Goal: Task Accomplishment & Management: Manage account settings

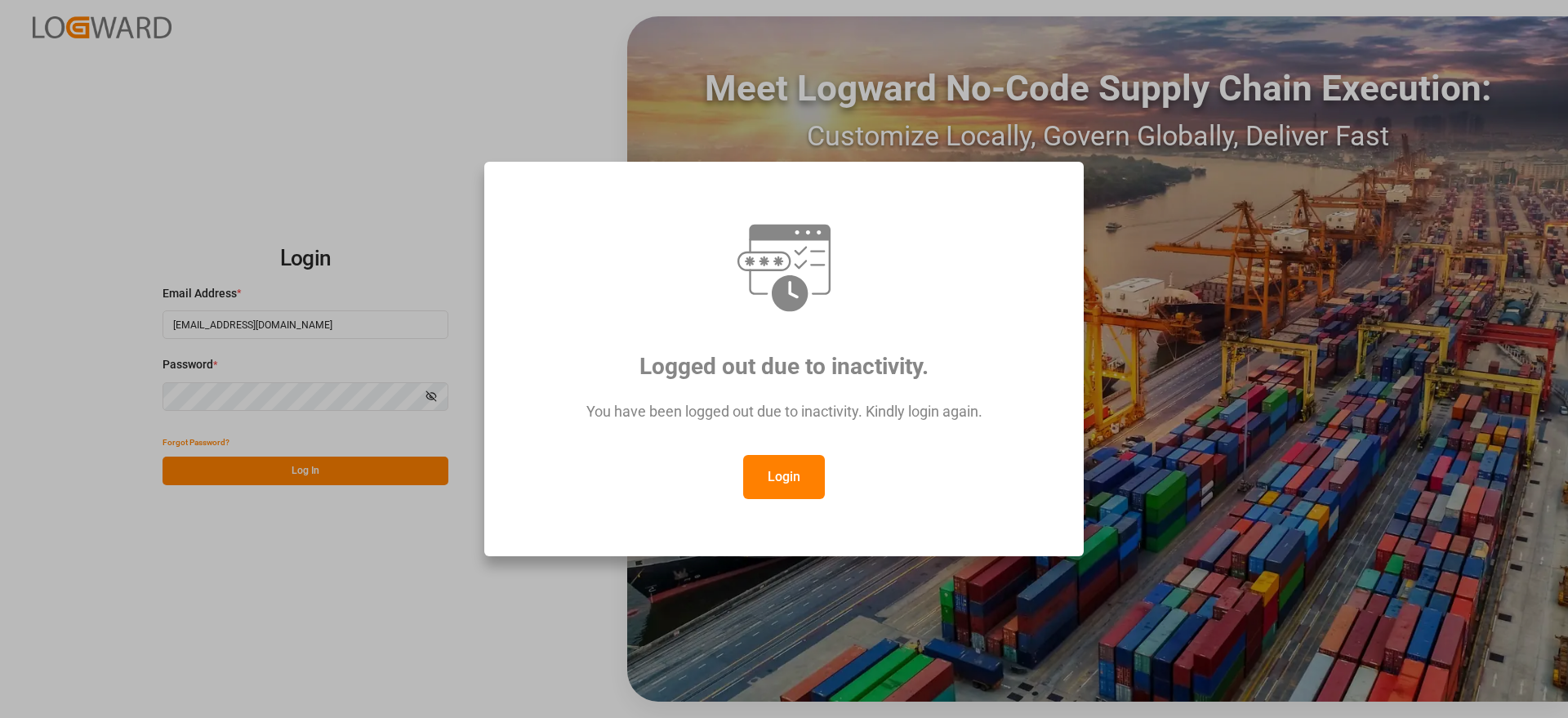
click at [782, 499] on div "Logged out due to inactivity. You have been logged out due to inactivity. Kindl…" at bounding box center [784, 359] width 572 height 368
click at [770, 471] on button "Login" at bounding box center [784, 477] width 82 height 44
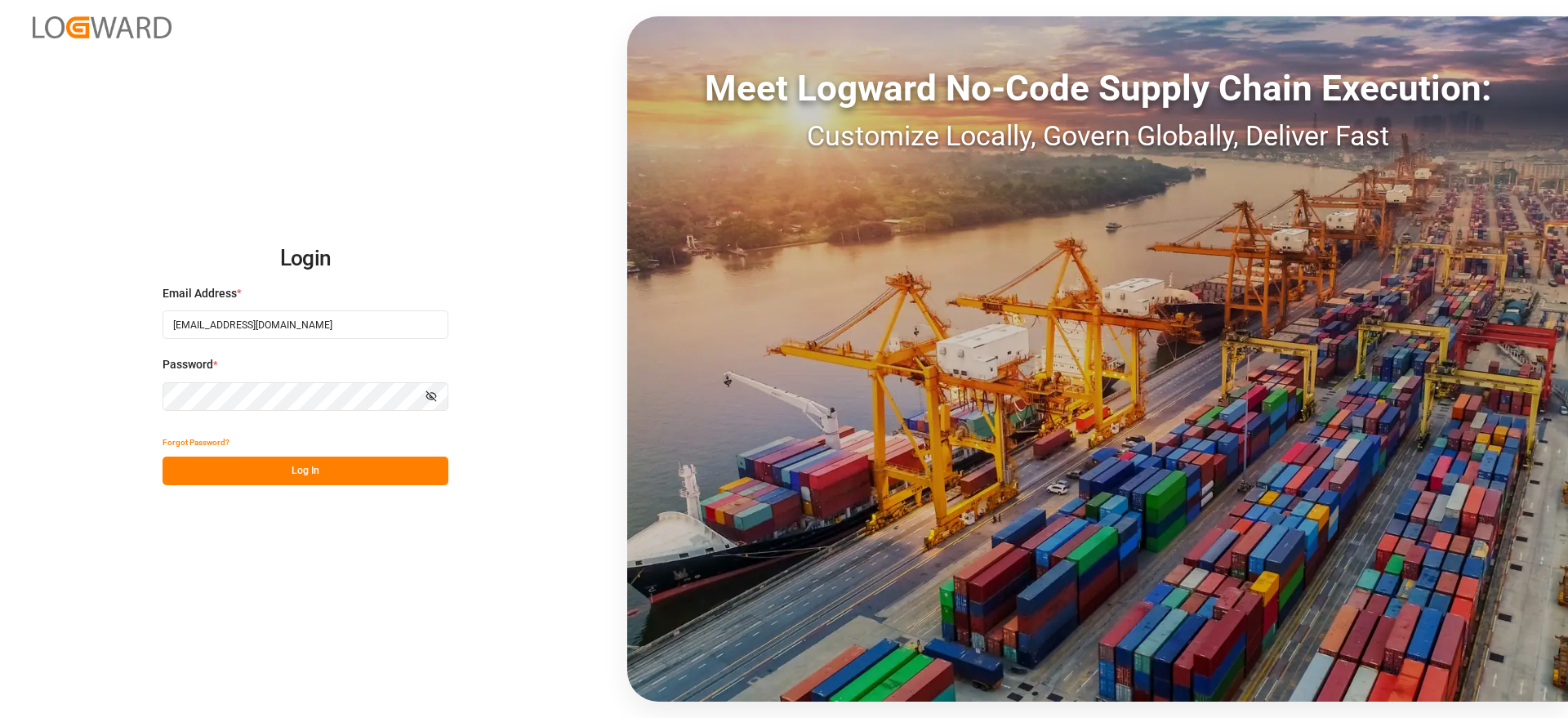
click at [372, 469] on button "Log In" at bounding box center [305, 470] width 286 height 29
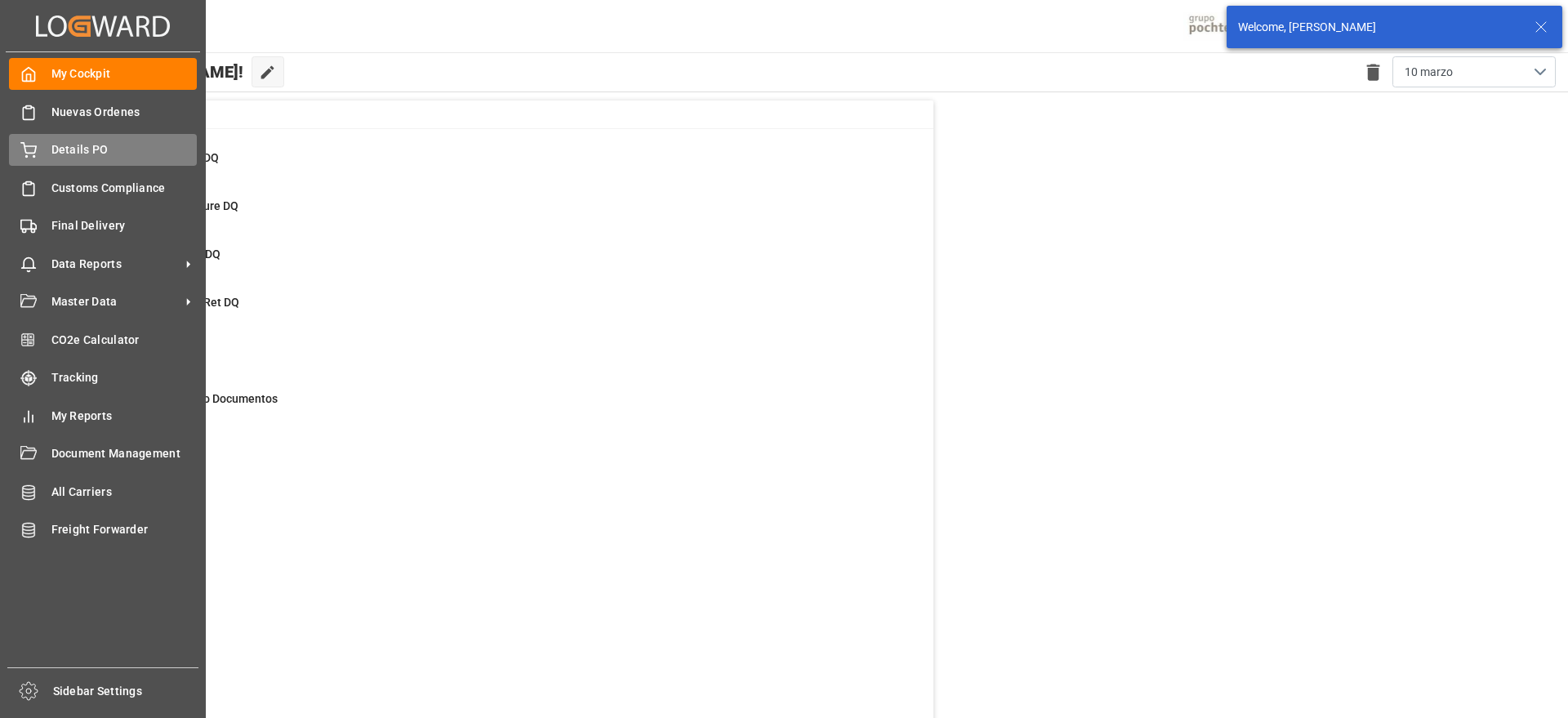
click at [76, 142] on span "Details PO" at bounding box center [124, 150] width 146 height 17
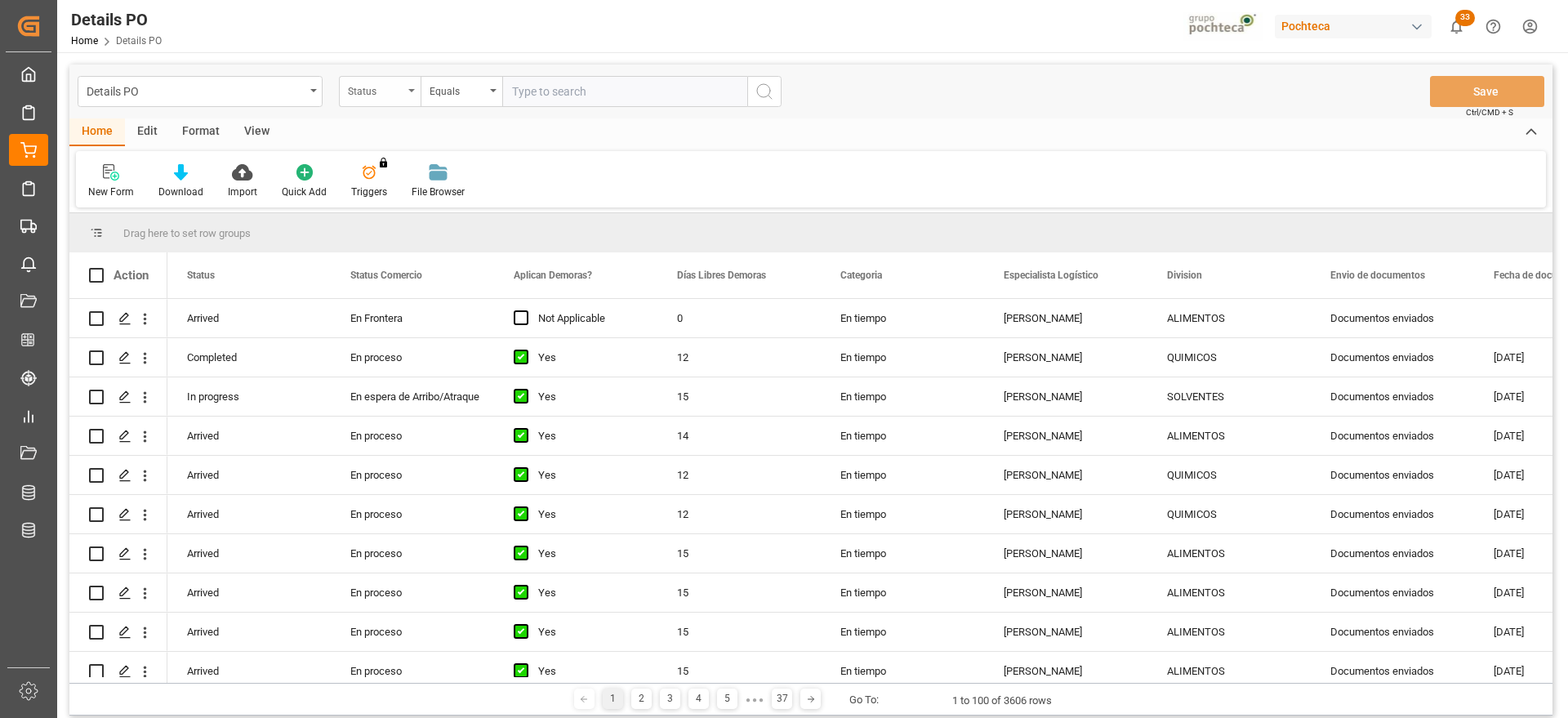
click at [374, 93] on div "Status" at bounding box center [376, 89] width 56 height 19
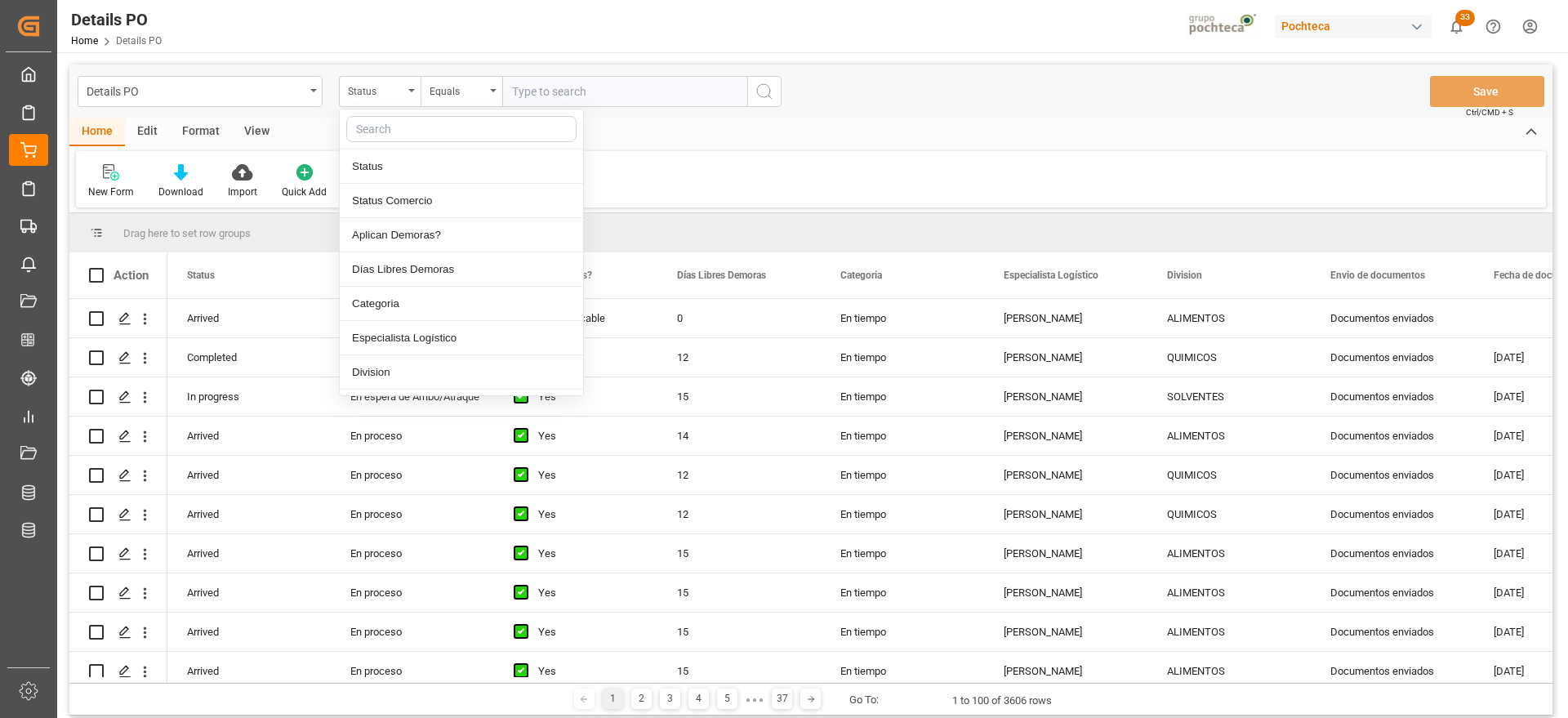
click at [393, 128] on input "text" at bounding box center [461, 129] width 230 height 26
type input "ref"
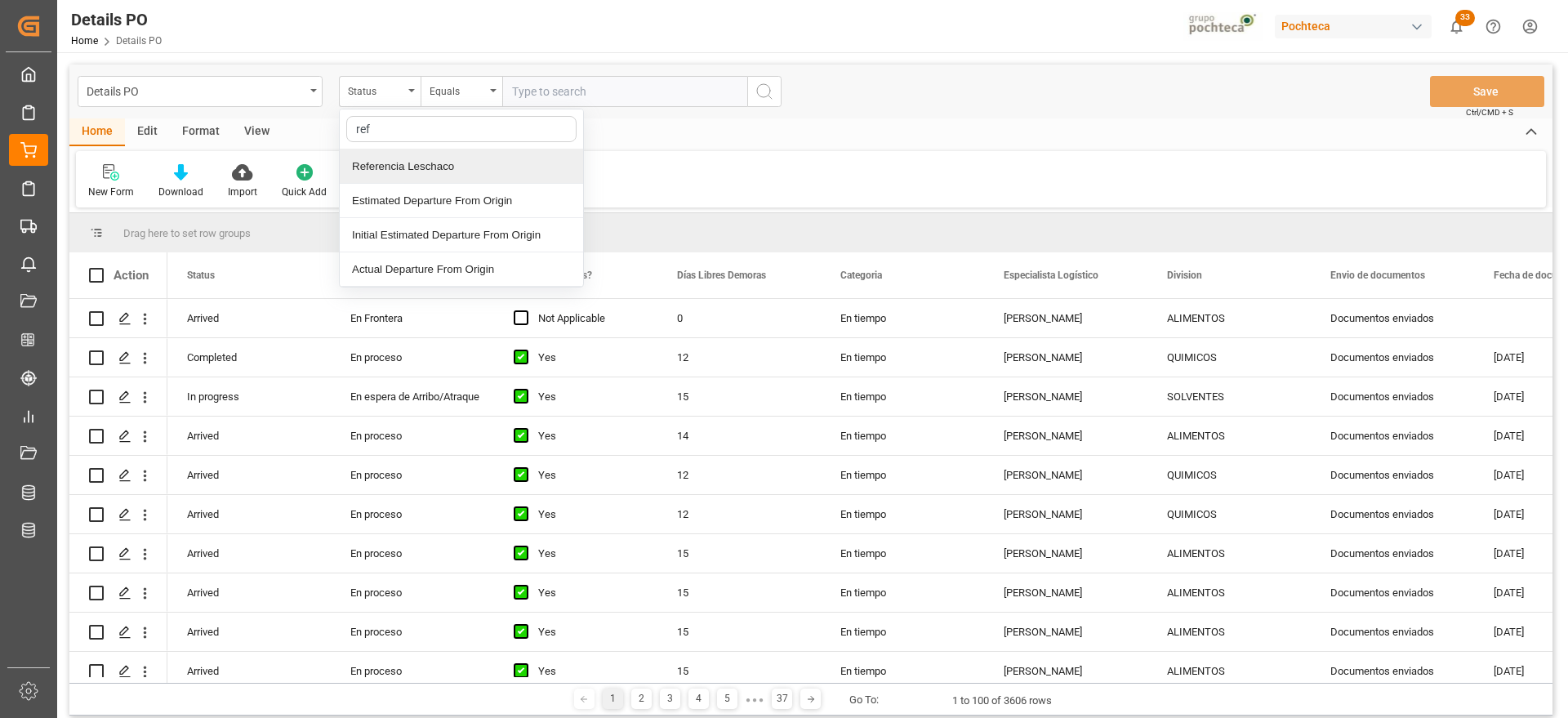
click at [405, 163] on div "Referencia Leschaco" at bounding box center [461, 167] width 243 height 34
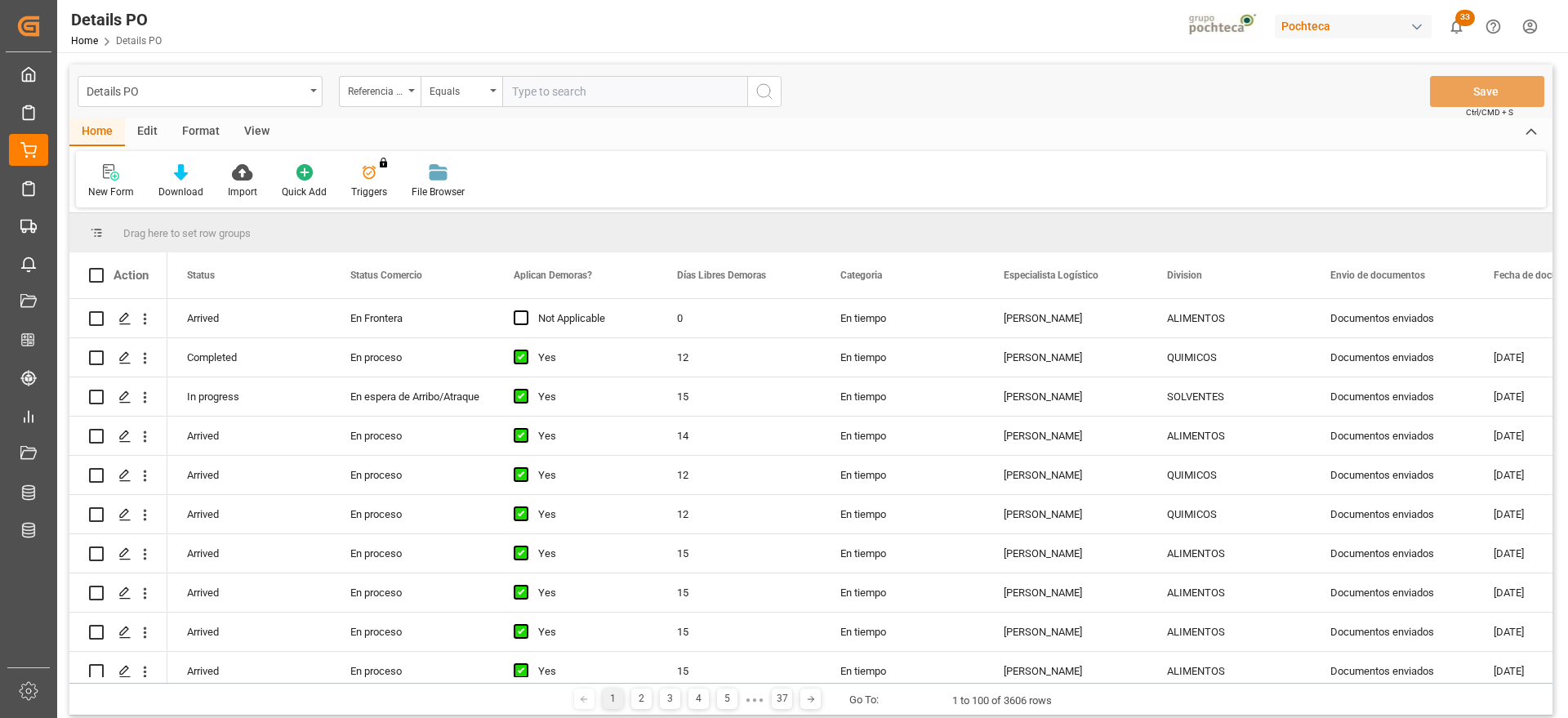
click at [536, 88] on input "text" at bounding box center [625, 91] width 245 height 31
paste input "251006900057"
type input "251006900057"
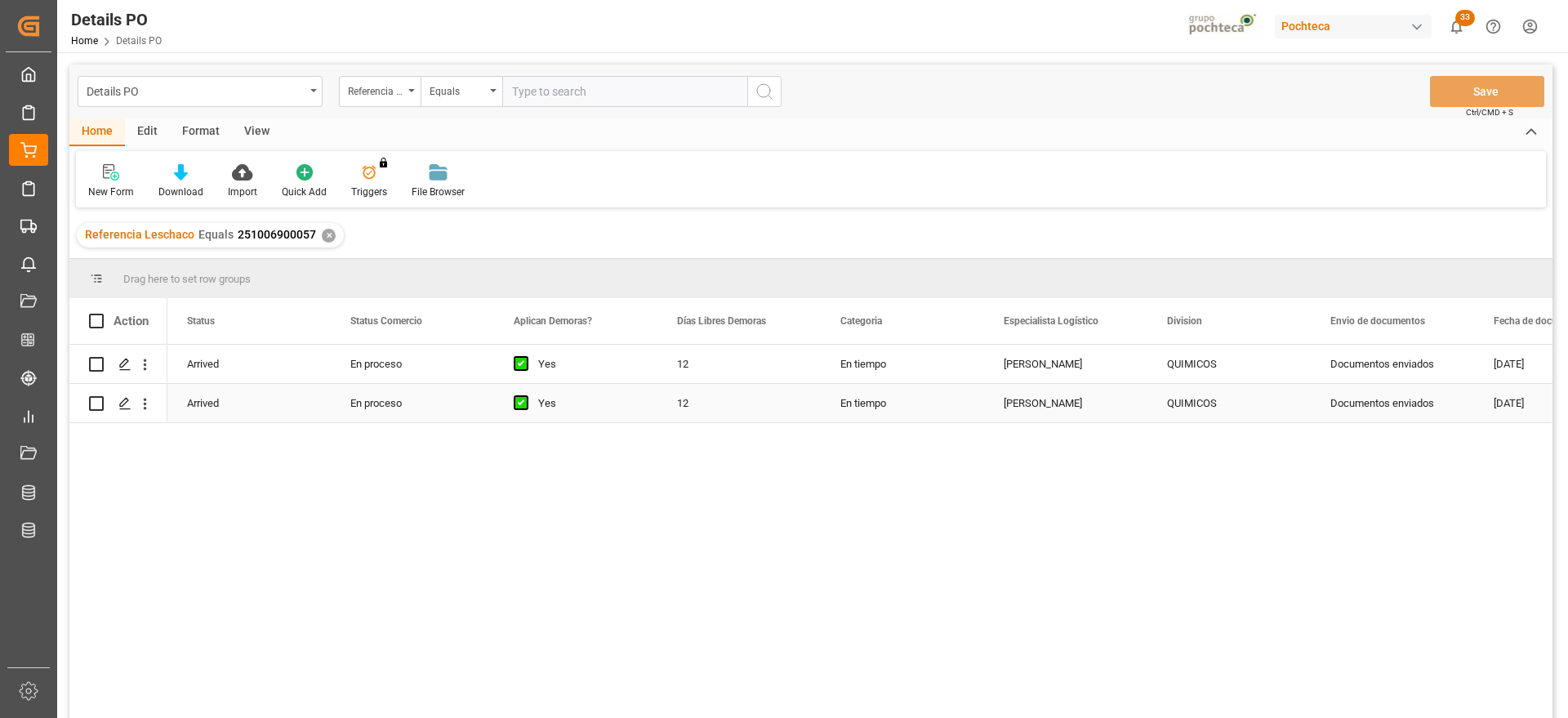
click at [1150, 393] on div "QUIMICOS" at bounding box center [1229, 402] width 163 height 38
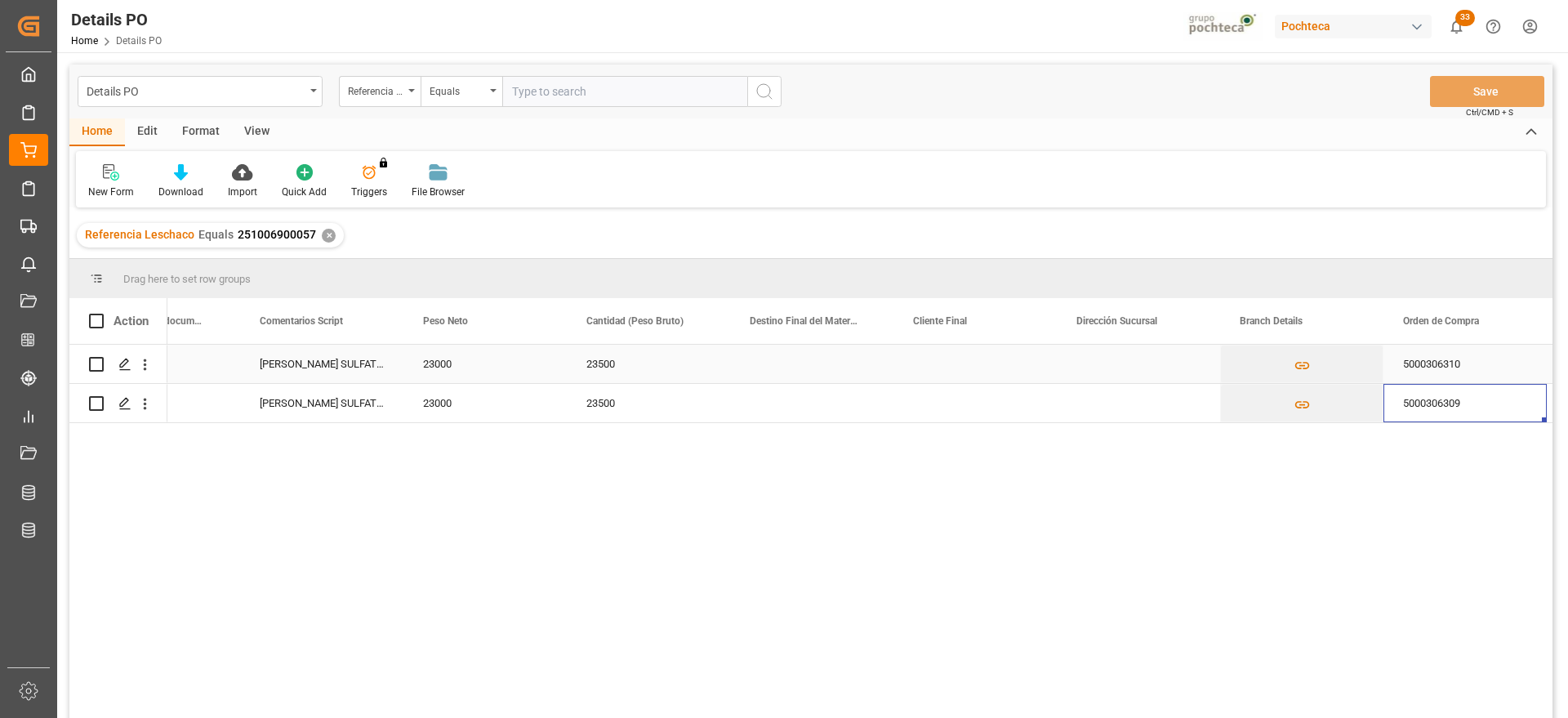
click at [829, 363] on div "Press SPACE to select this row." at bounding box center [811, 363] width 163 height 38
click at [829, 363] on input "Press SPACE to select this row." at bounding box center [811, 373] width 137 height 31
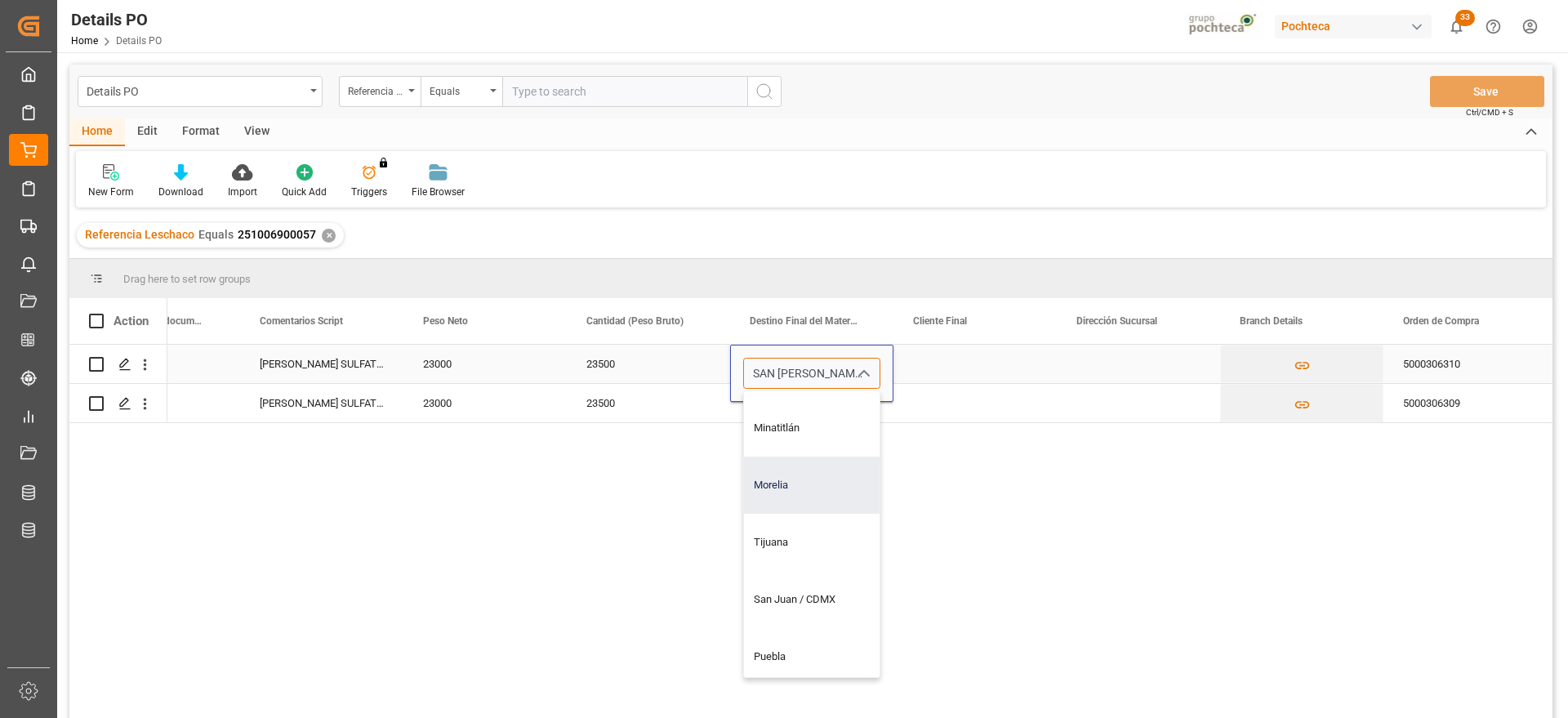
scroll to position [1123, 0]
click at [807, 494] on div "San Juan / CDMX" at bounding box center [843, 497] width 197 height 57
type input "San Juan / CDMX"
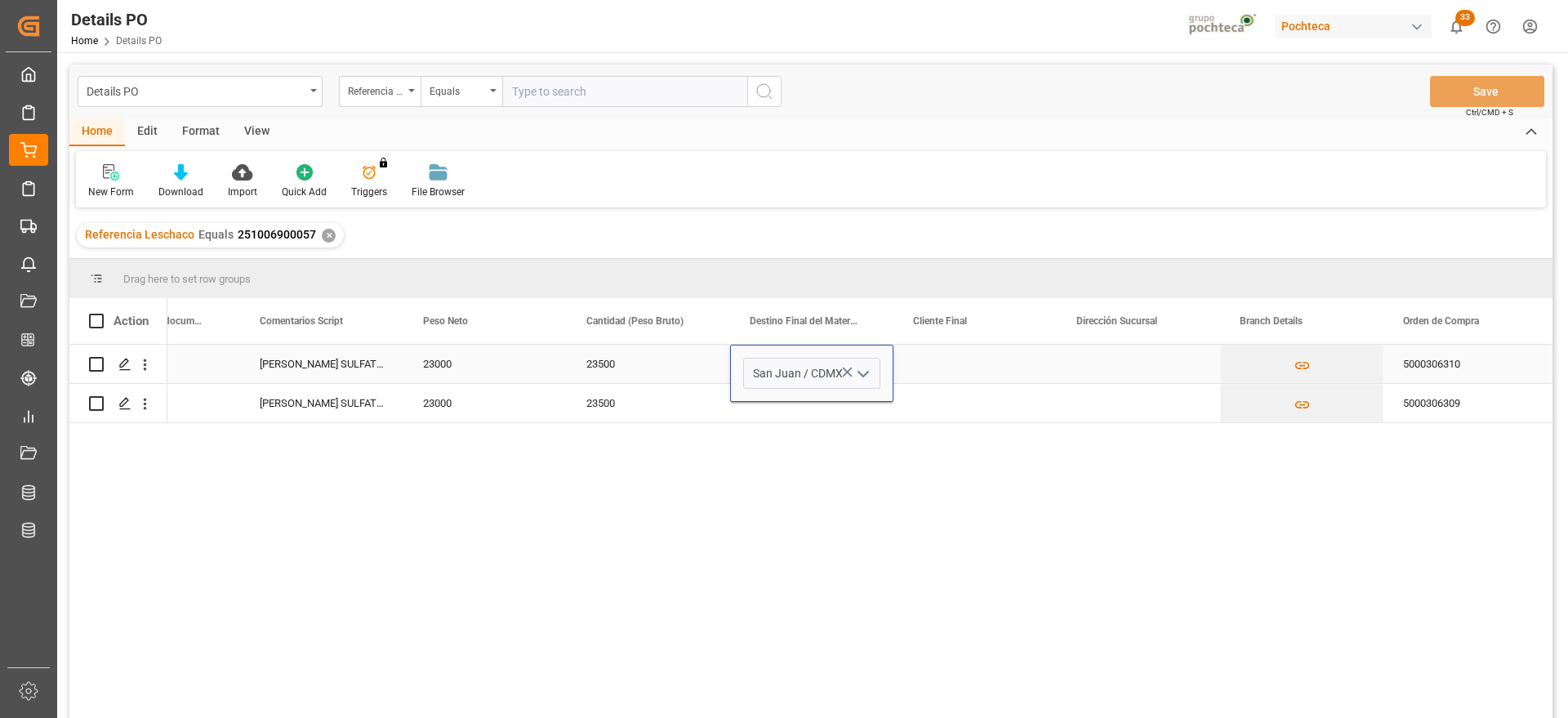
click at [967, 354] on div "Press SPACE to select this row." at bounding box center [975, 363] width 163 height 38
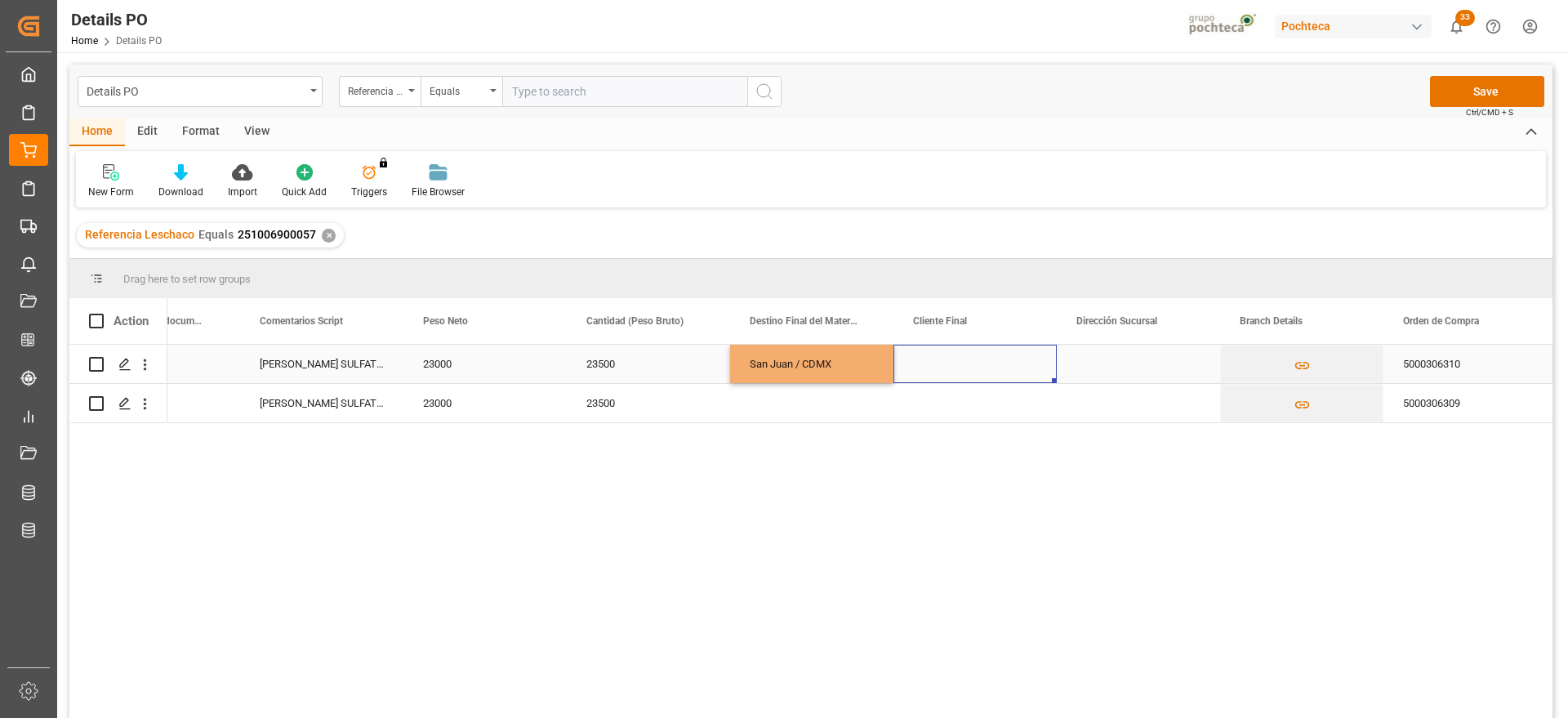
click at [809, 367] on div "San Juan / CDMX" at bounding box center [811, 363] width 163 height 38
click at [828, 399] on div "Press SPACE to select this row." at bounding box center [811, 402] width 163 height 38
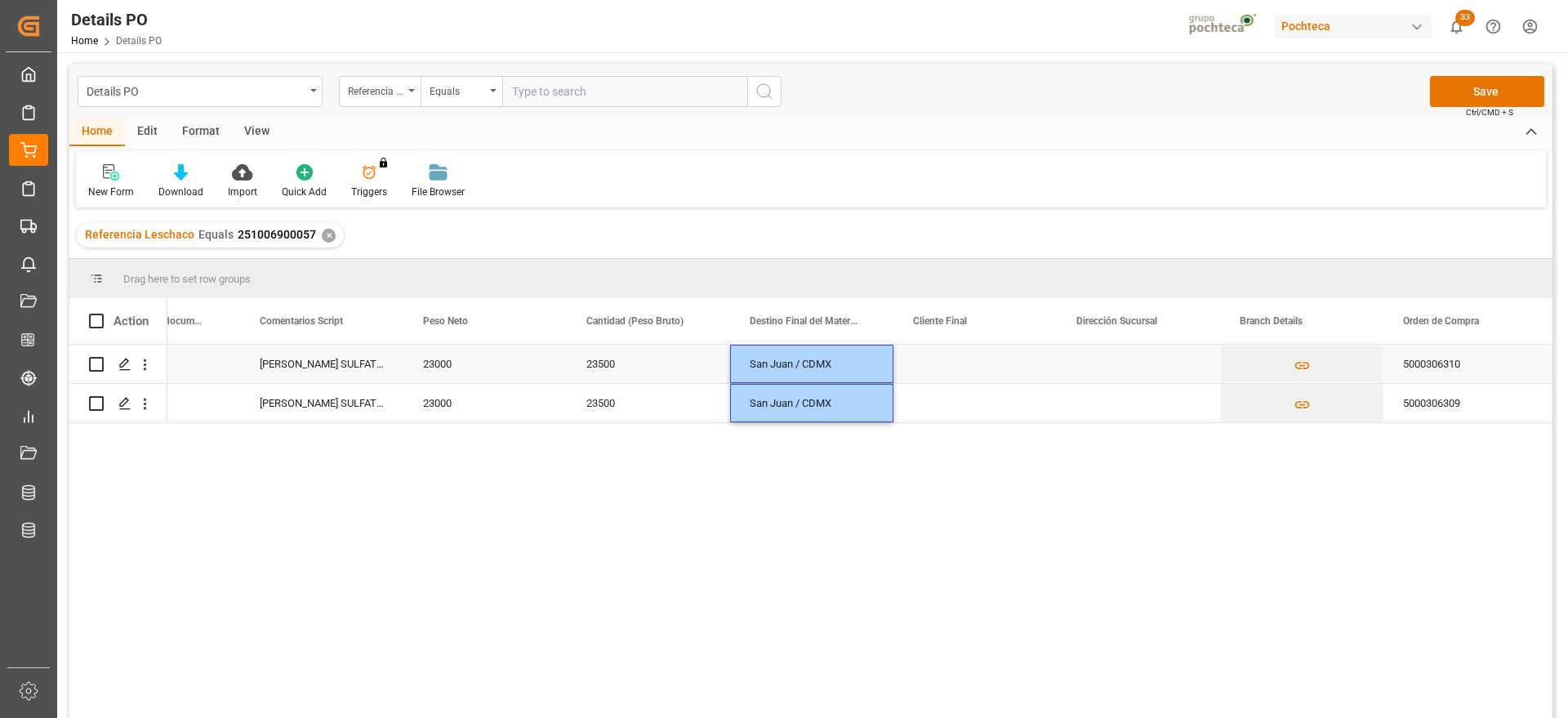
click at [955, 376] on div "Press SPACE to select this row." at bounding box center [975, 363] width 163 height 38
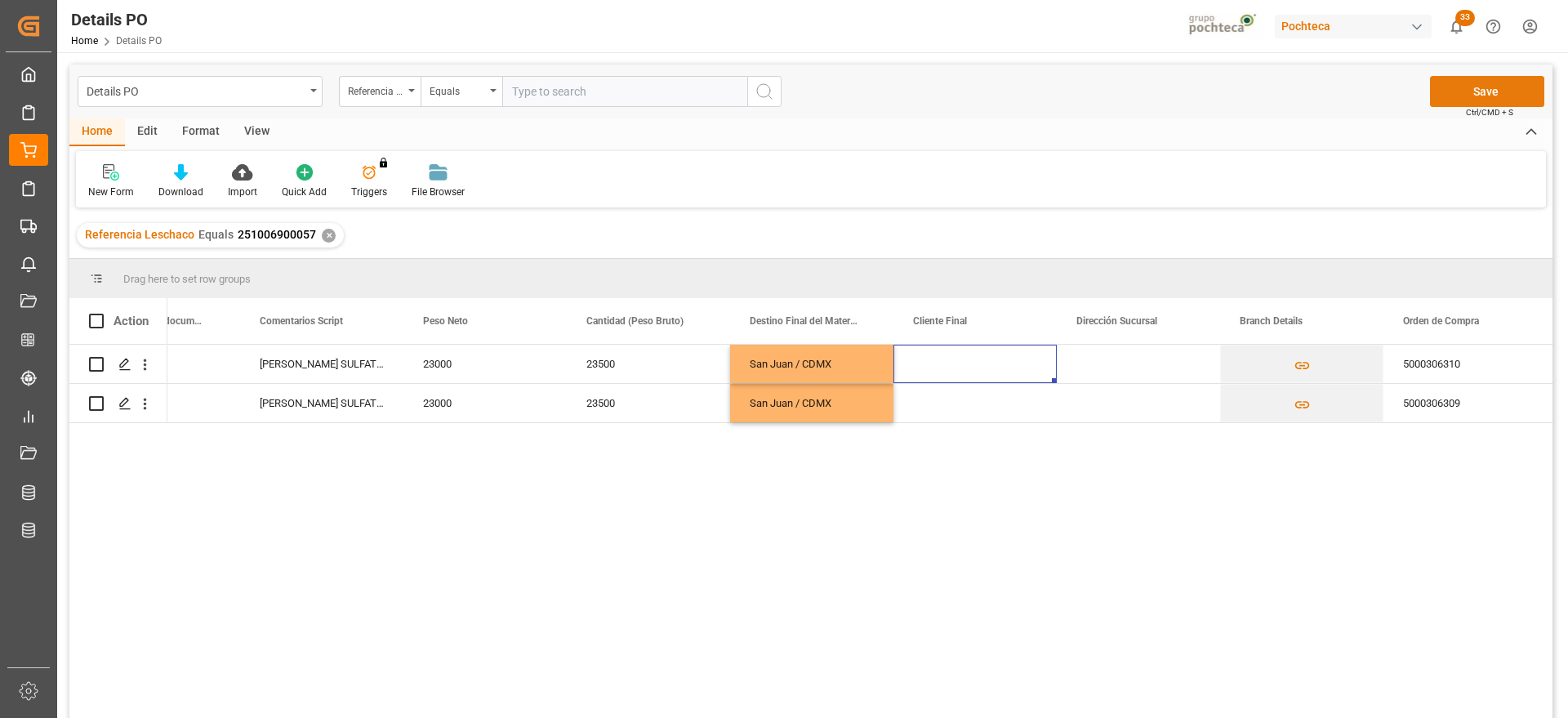
click at [1479, 87] on button "Save" at bounding box center [1487, 91] width 115 height 31
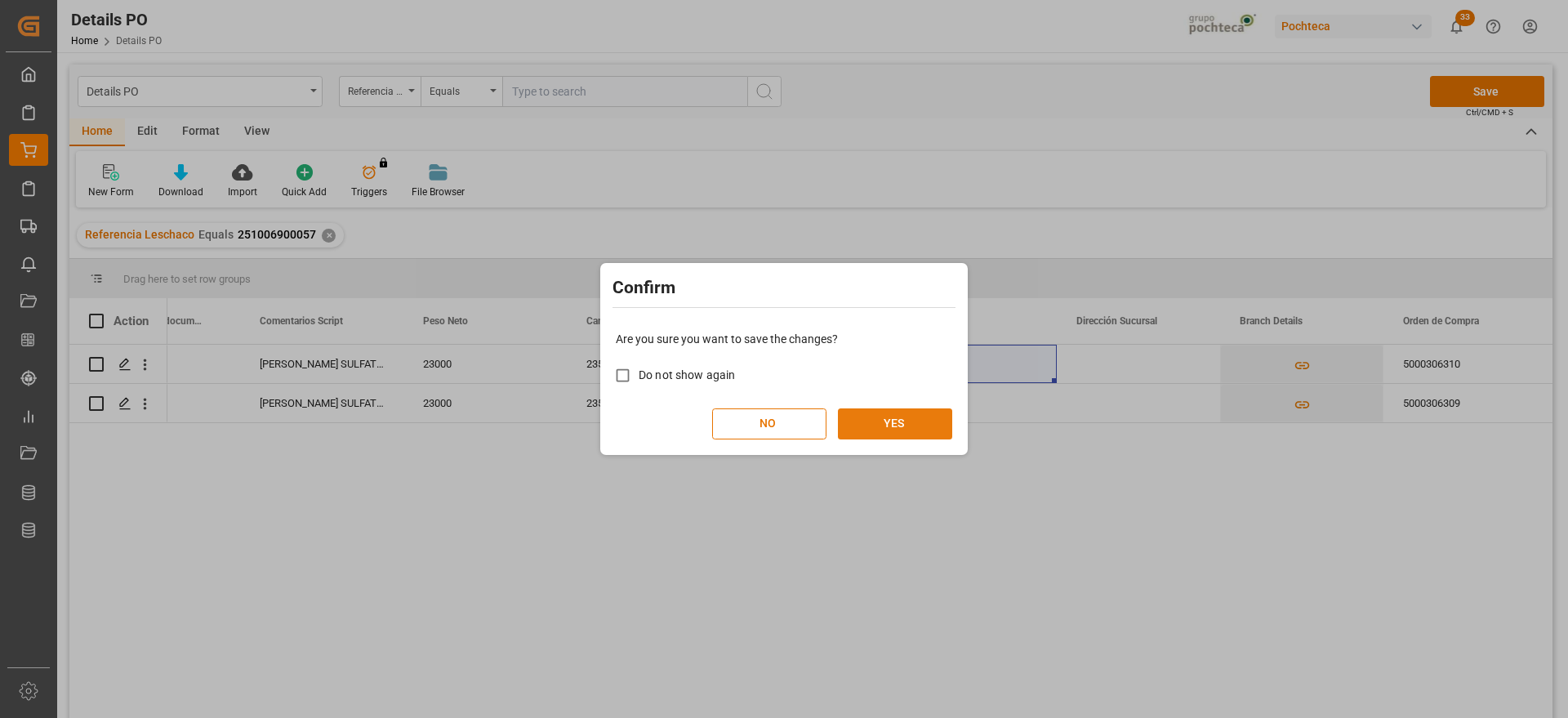
click at [912, 415] on button "YES" at bounding box center [895, 424] width 115 height 31
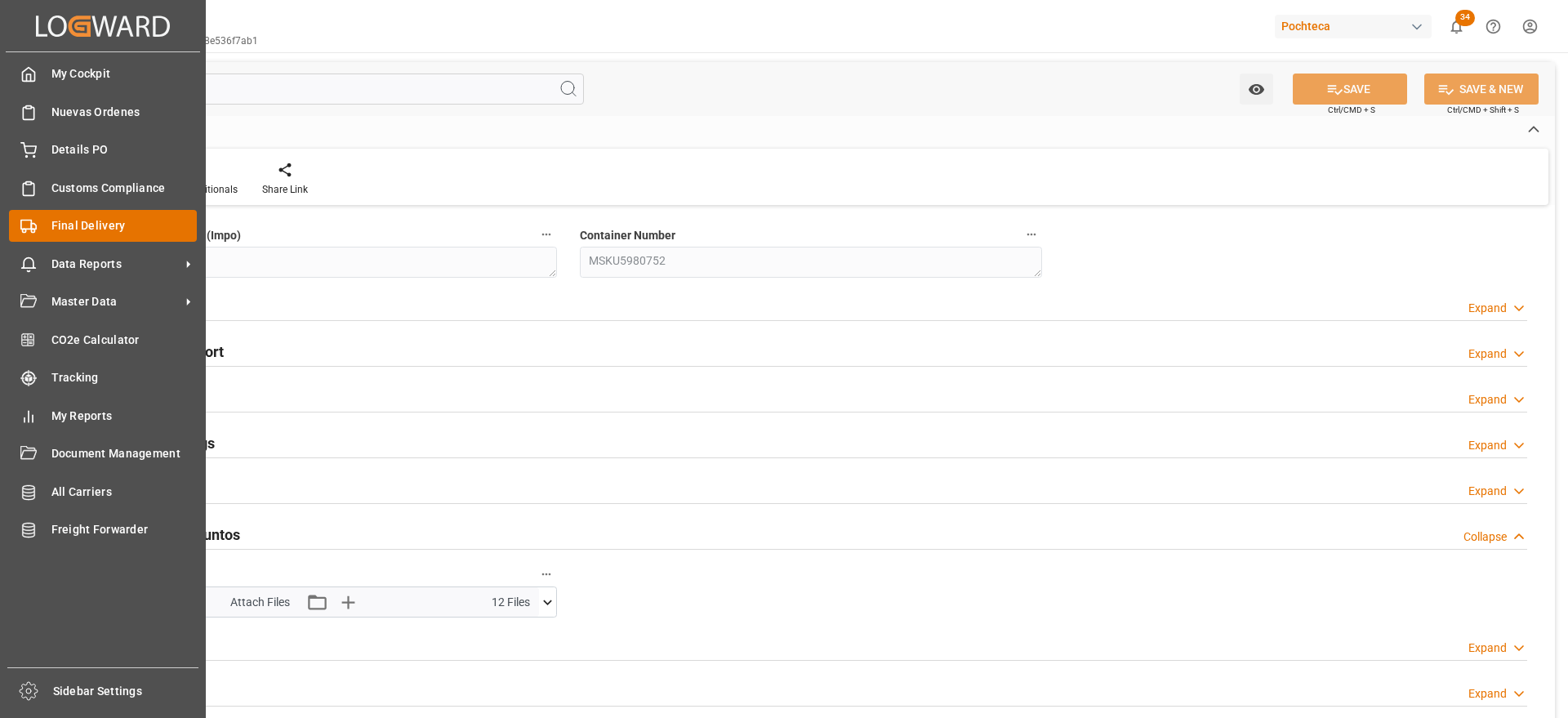
click at [59, 229] on span "Final Delivery" at bounding box center [124, 225] width 146 height 17
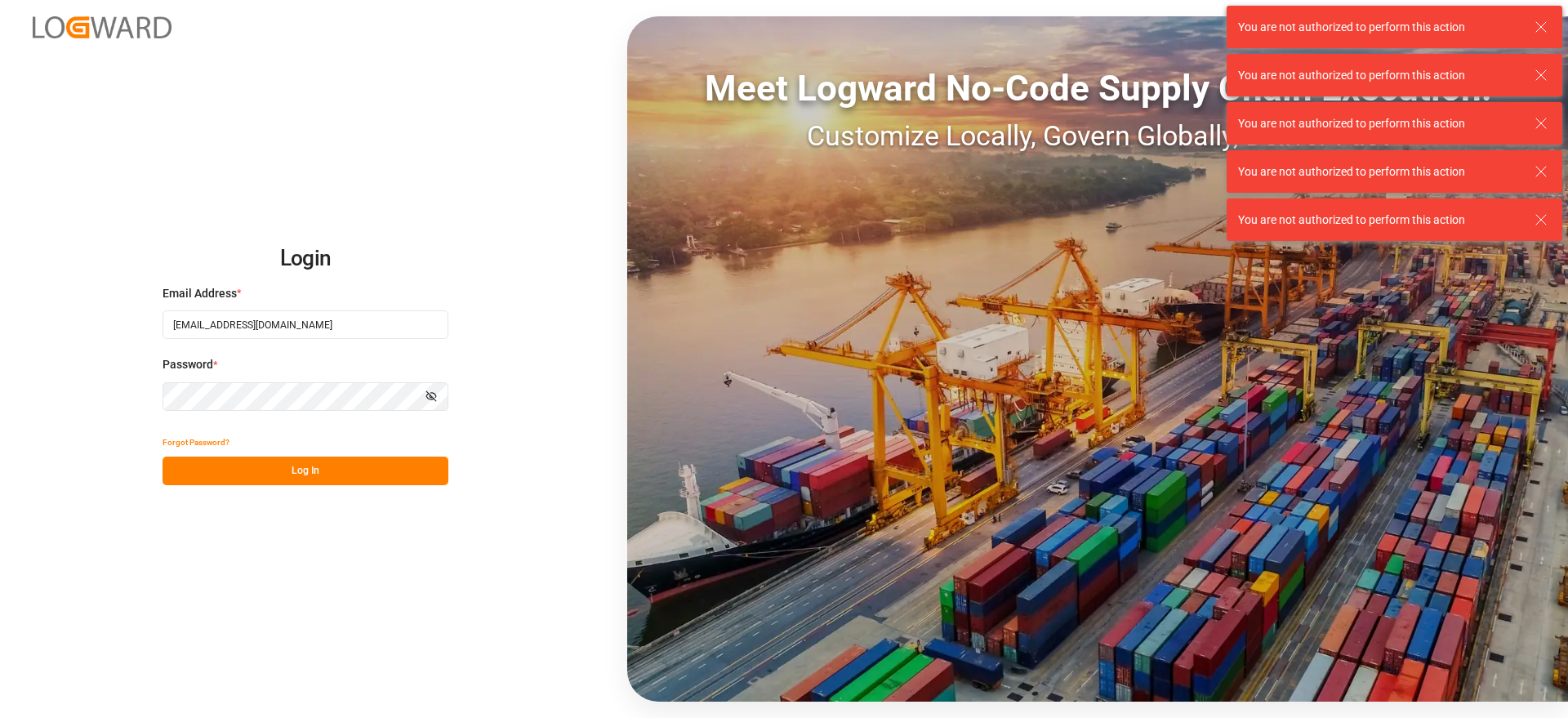
click at [340, 468] on button "Log In" at bounding box center [305, 470] width 286 height 29
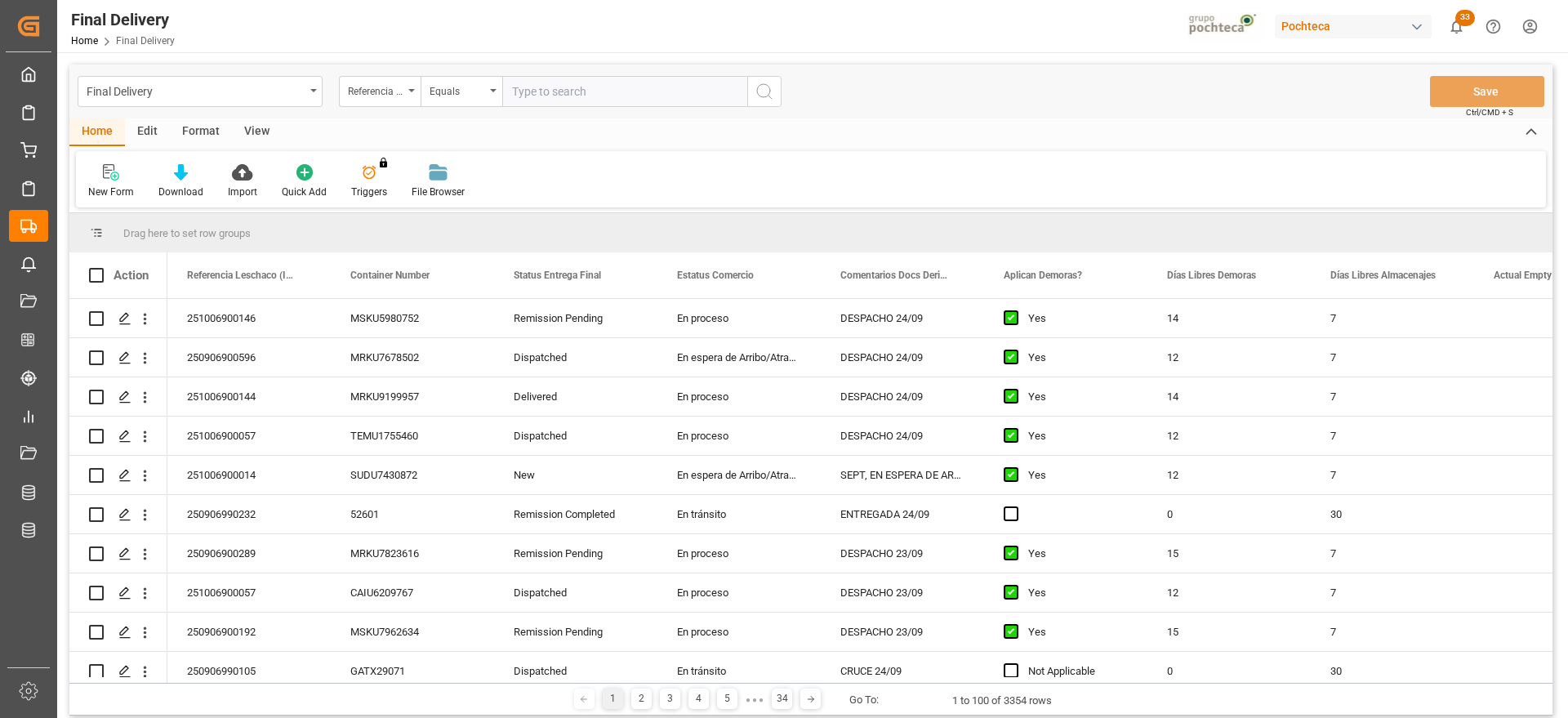
click at [539, 86] on input "text" at bounding box center [625, 91] width 245 height 31
type input "250906900596"
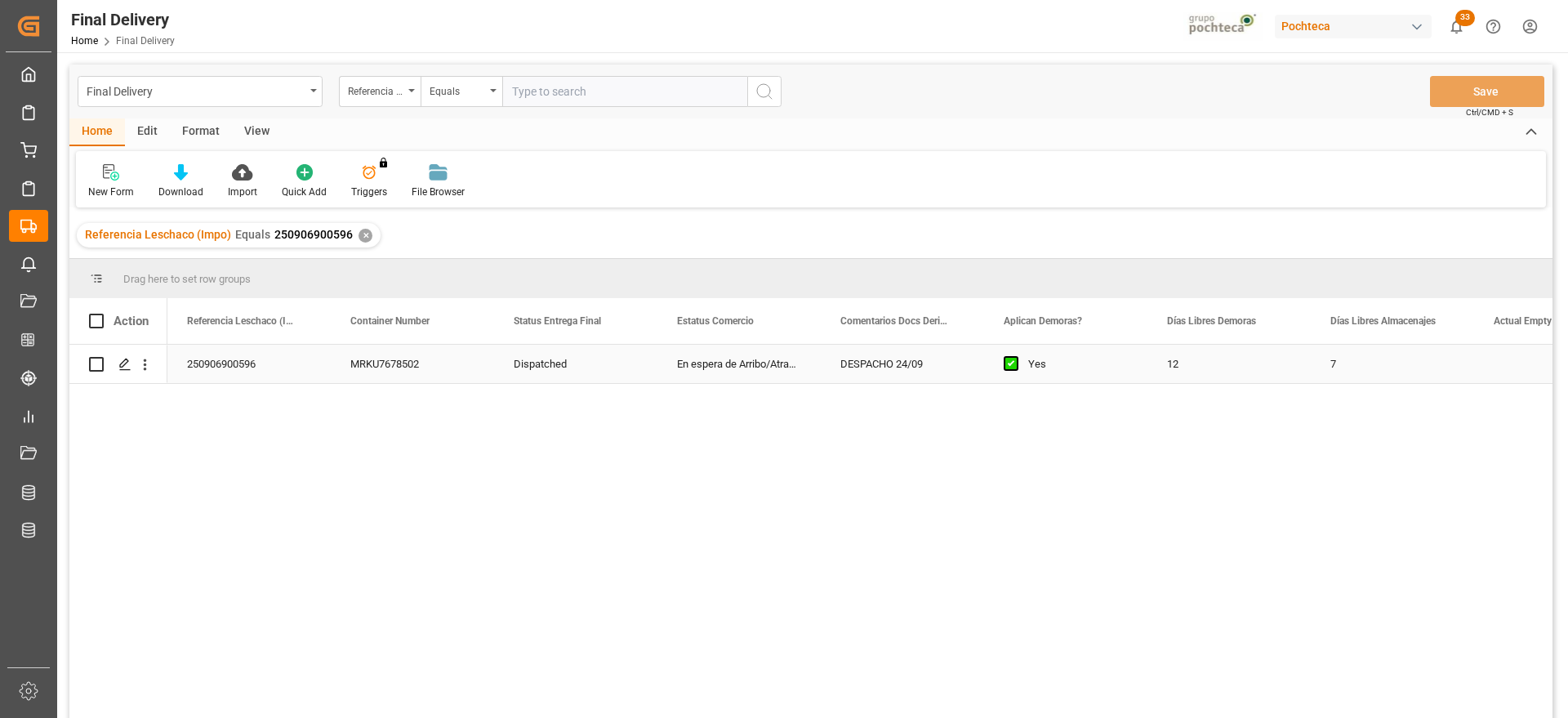
click at [376, 362] on div "MRKU7678502" at bounding box center [412, 363] width 163 height 38
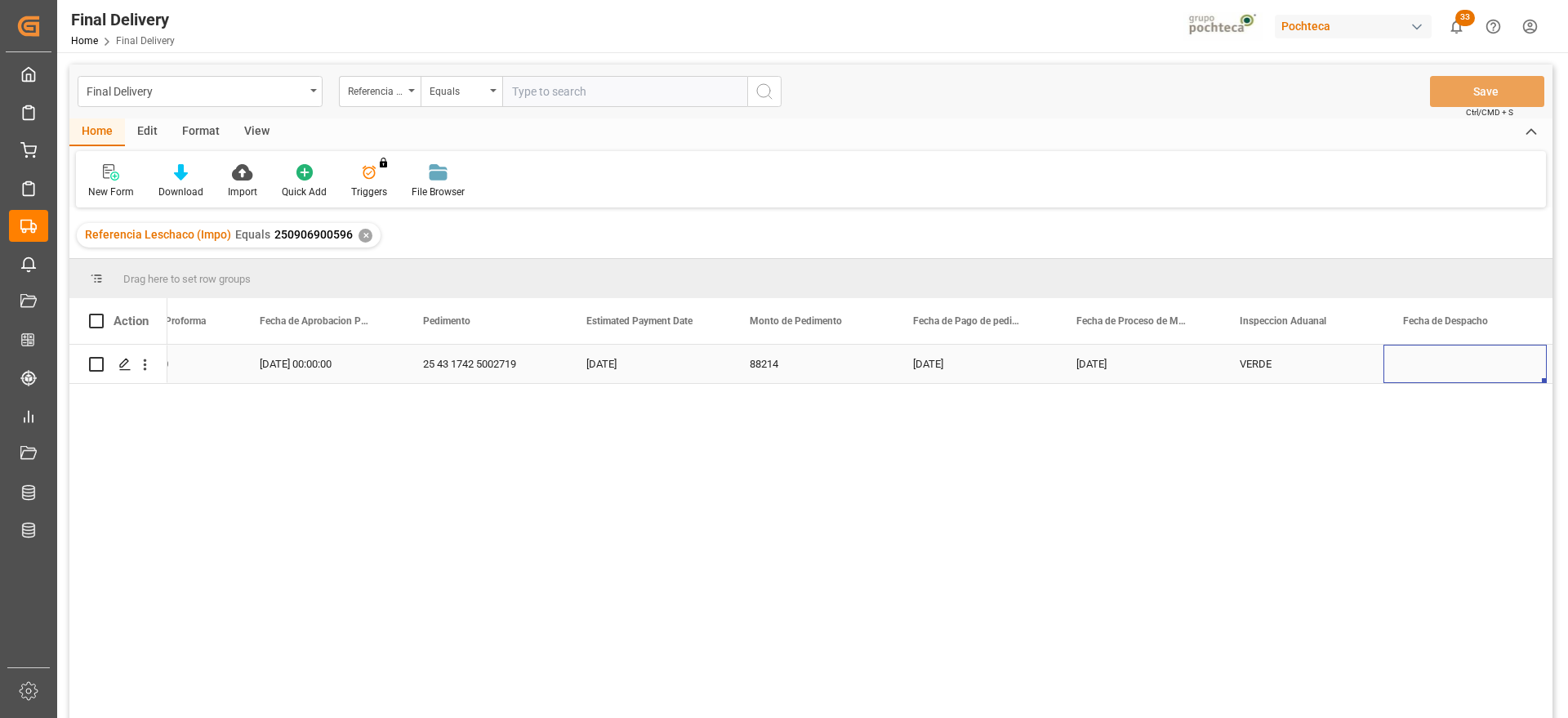
scroll to position [0, 3685]
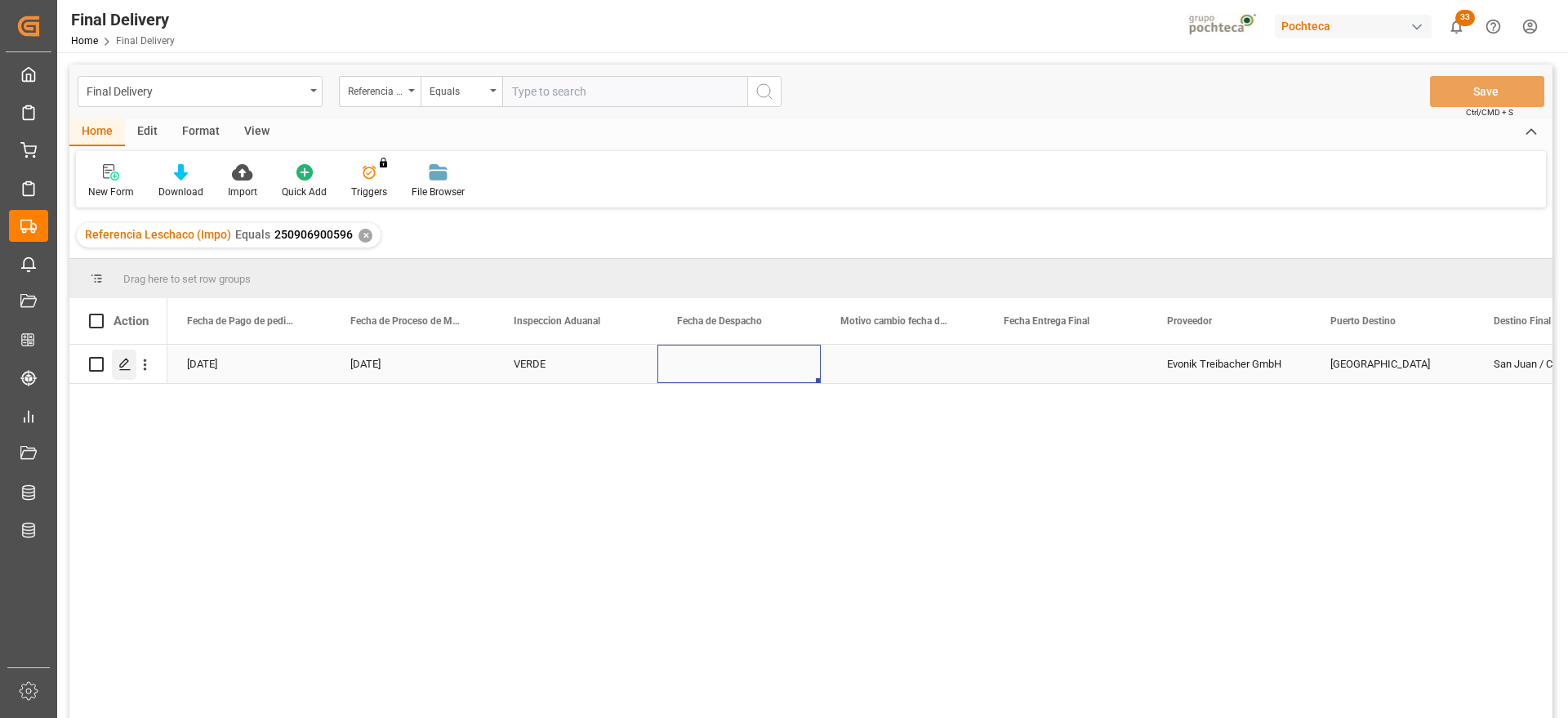
click at [131, 357] on div "Press SPACE to select this row." at bounding box center [124, 364] width 24 height 30
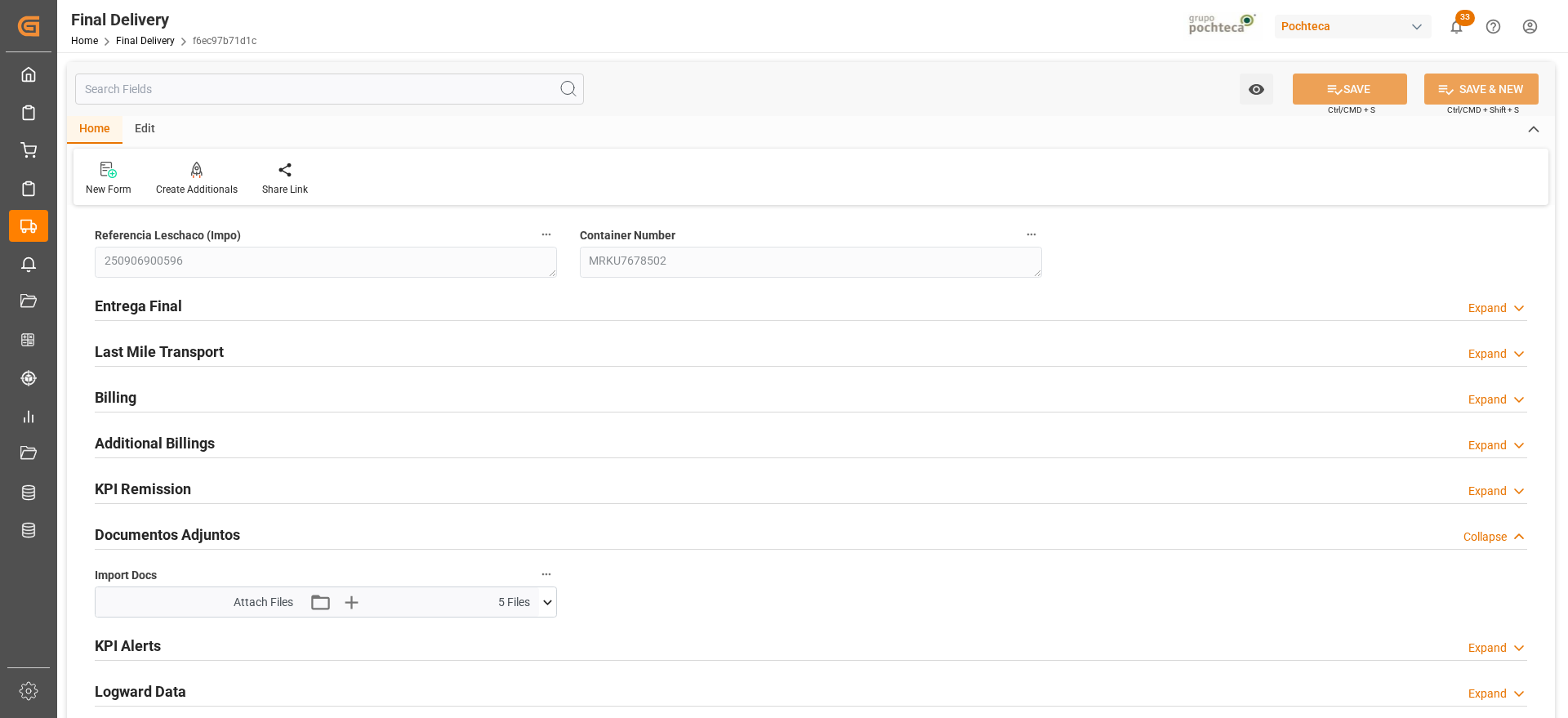
click at [556, 604] on div "Attach Files Attach existing file Upload new file 5 Files [MEDICAL_DATA] SWB Sp…" at bounding box center [326, 602] width 463 height 31
click at [549, 603] on icon at bounding box center [547, 603] width 17 height 17
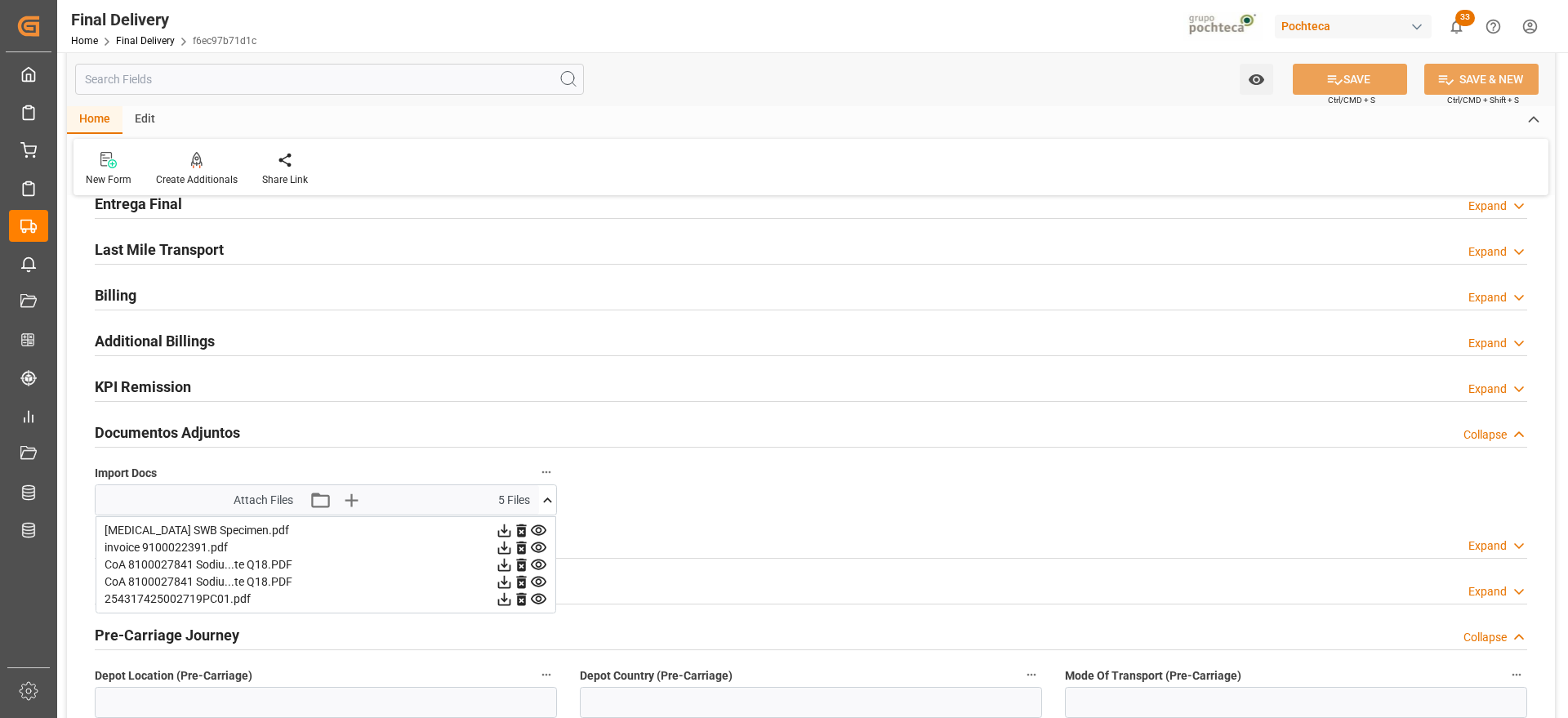
click at [547, 498] on icon at bounding box center [547, 499] width 9 height 5
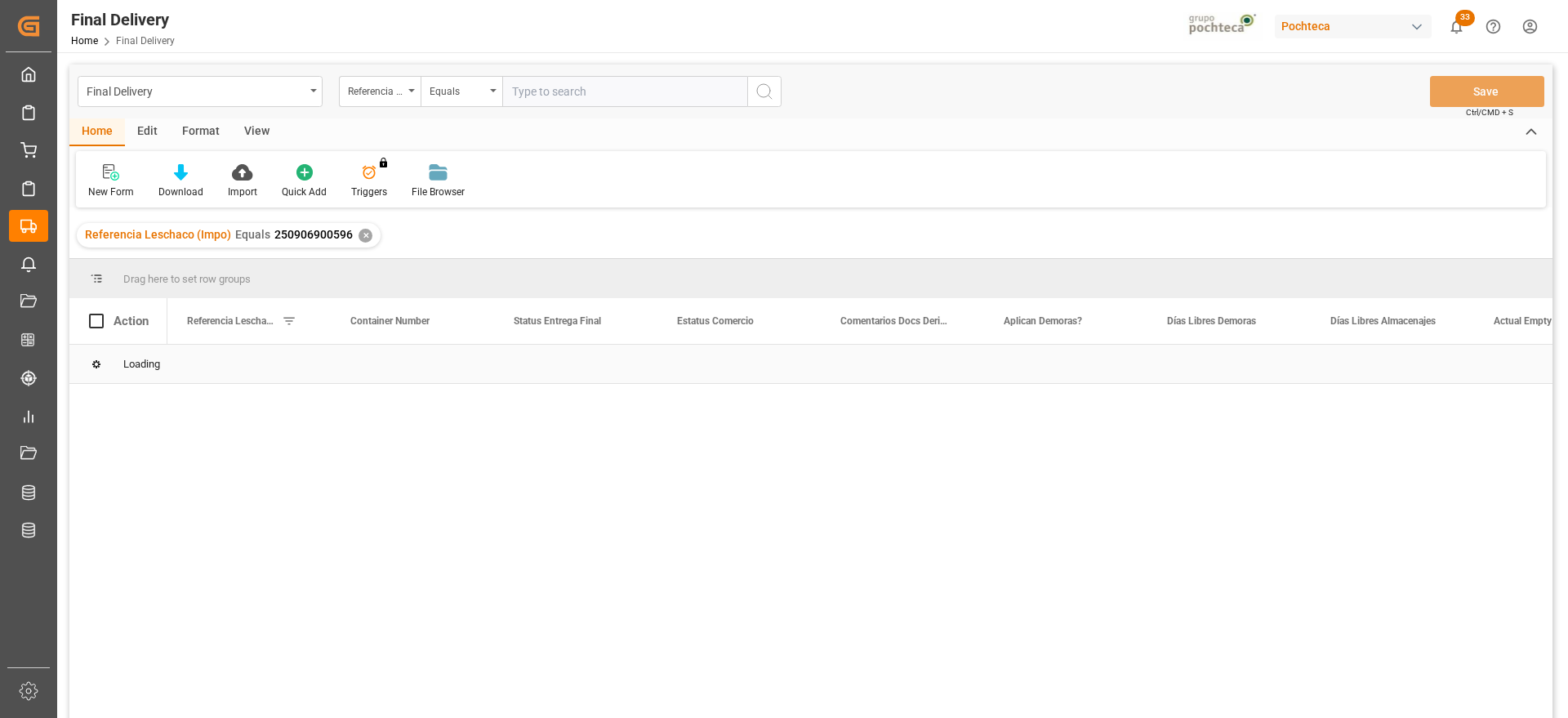
click at [724, 363] on div "Loading" at bounding box center [811, 364] width 1483 height 39
click at [724, 363] on div "En espera de Arribo/Atraque" at bounding box center [738, 363] width 163 height 38
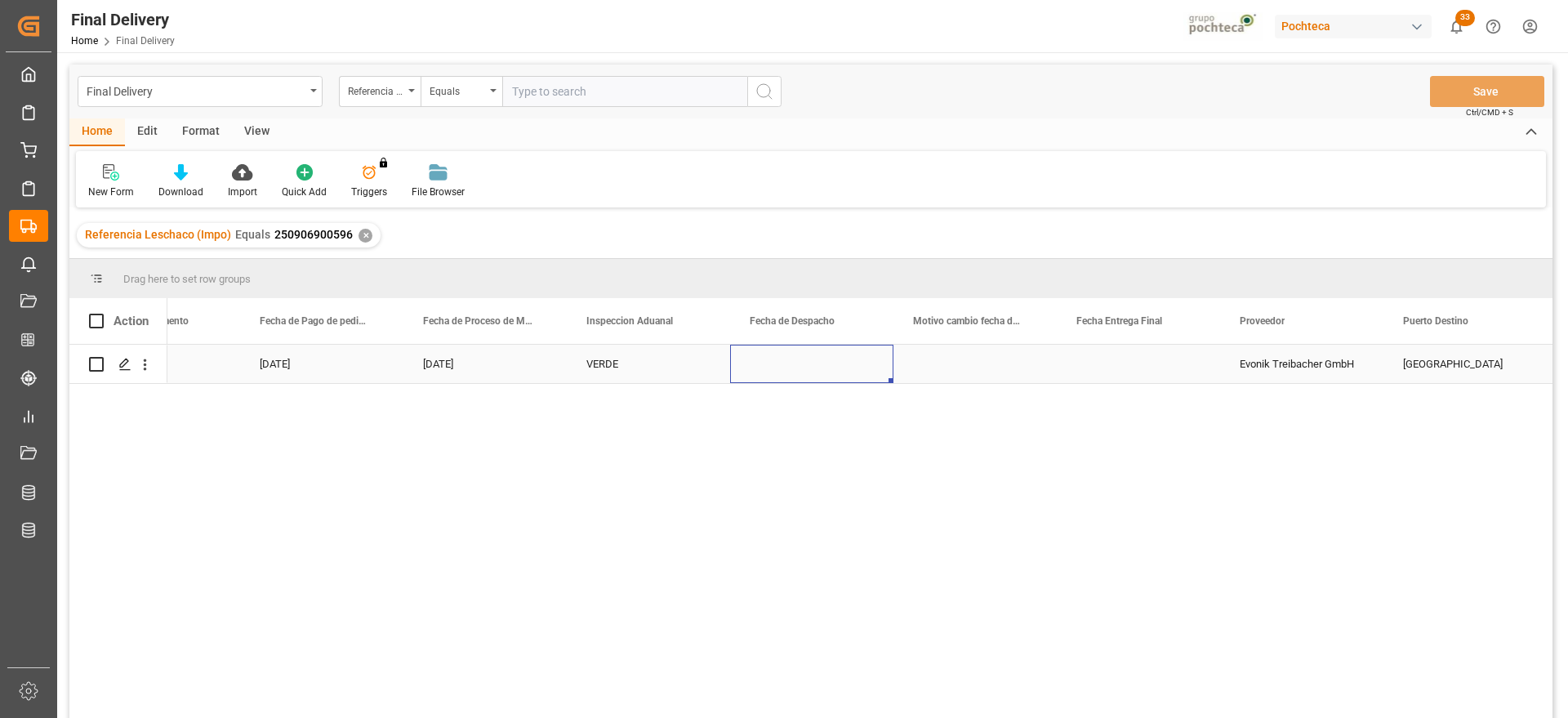
click at [839, 371] on div "Press SPACE to select this row." at bounding box center [811, 363] width 163 height 38
click at [822, 357] on div "Press SPACE to select this row." at bounding box center [811, 363] width 163 height 38
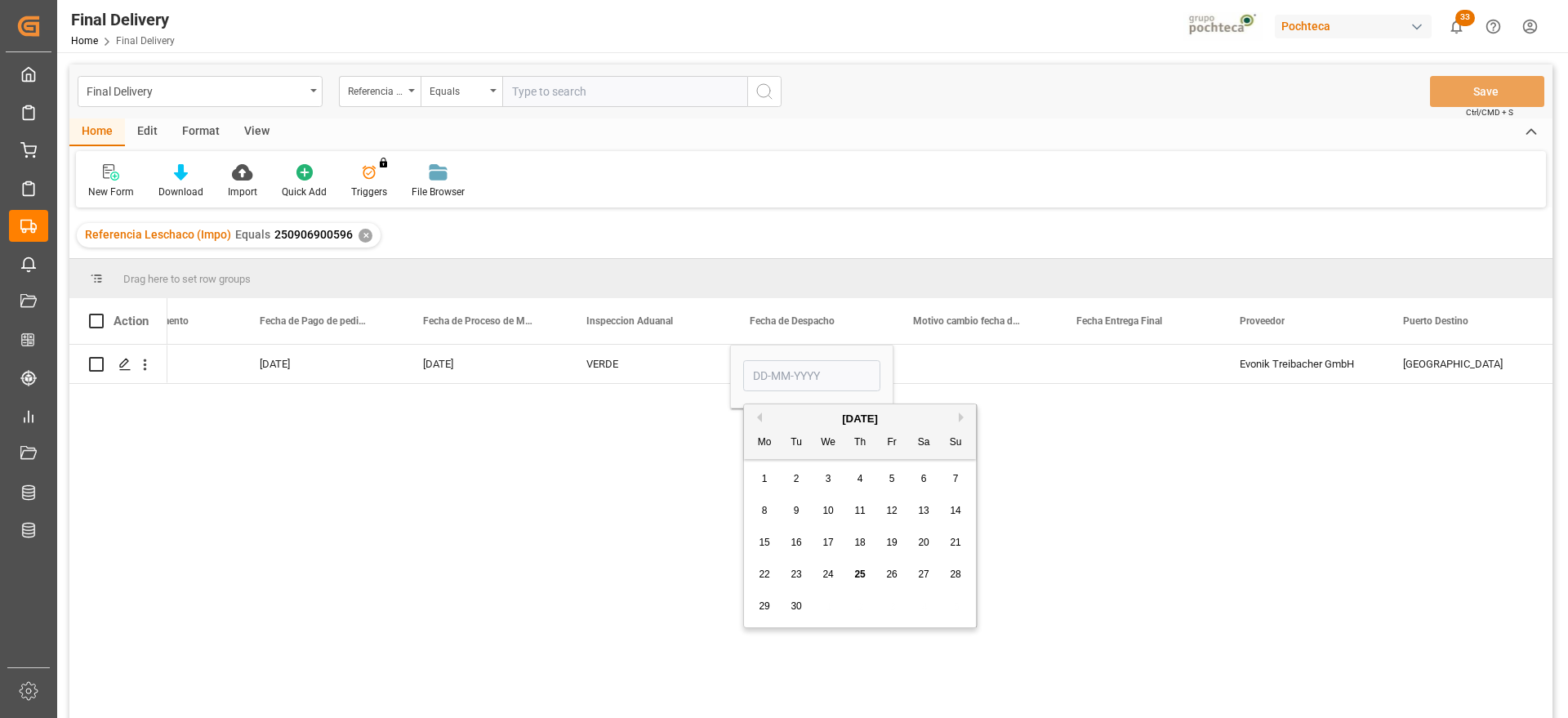
click at [826, 569] on span "24" at bounding box center [827, 575] width 10 height 11
type input "[DATE]"
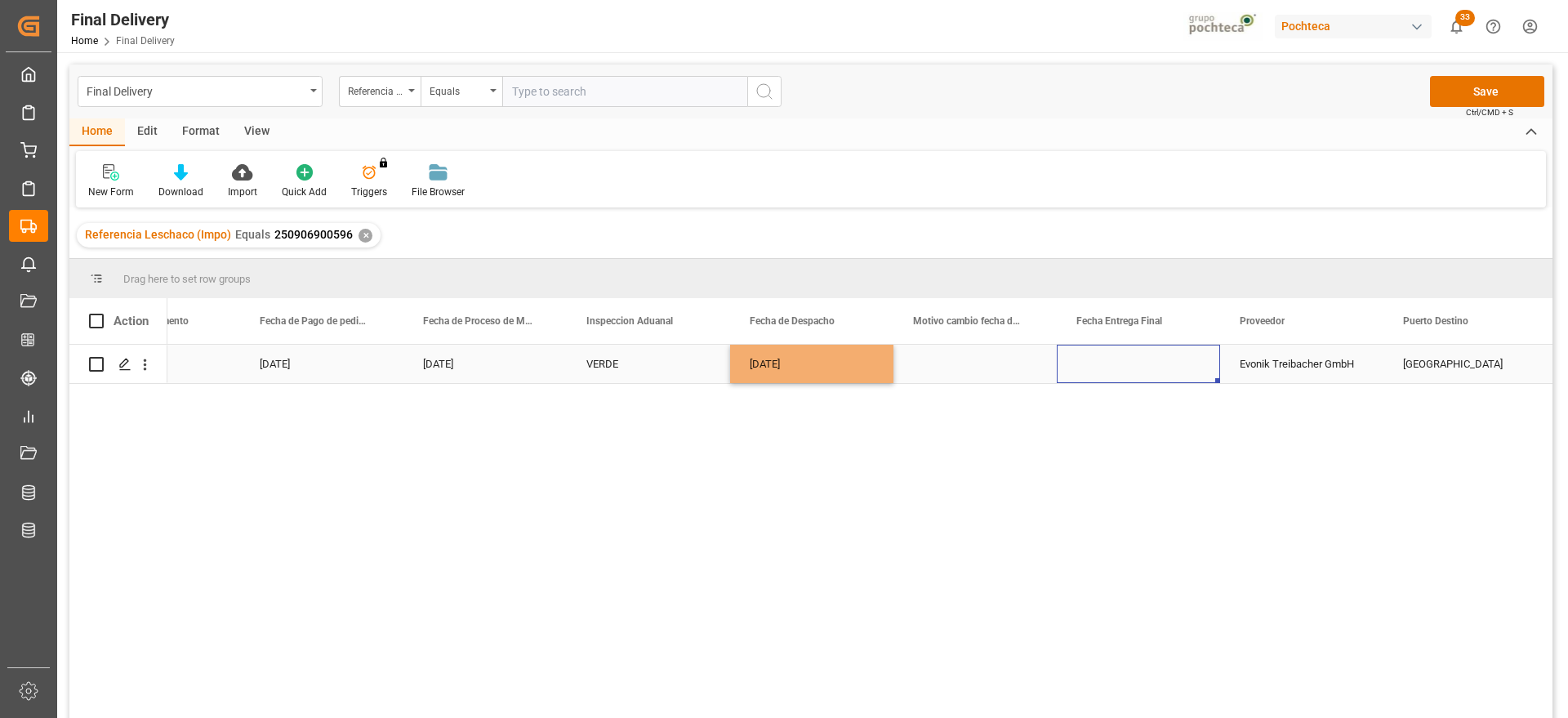
click at [1130, 377] on div "Press SPACE to select this row." at bounding box center [1138, 363] width 163 height 38
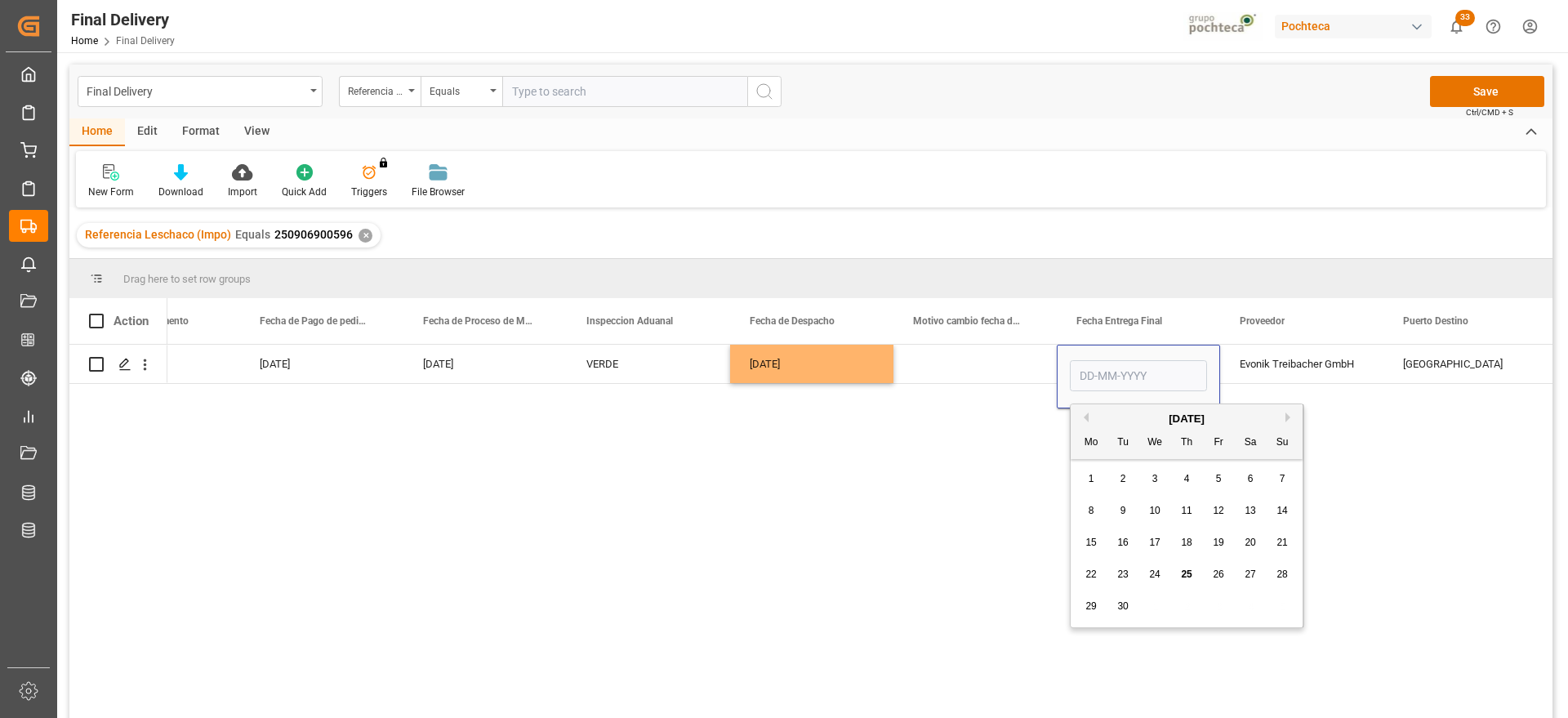
click at [1193, 572] on div "25" at bounding box center [1187, 575] width 20 height 20
type input "[DATE]"
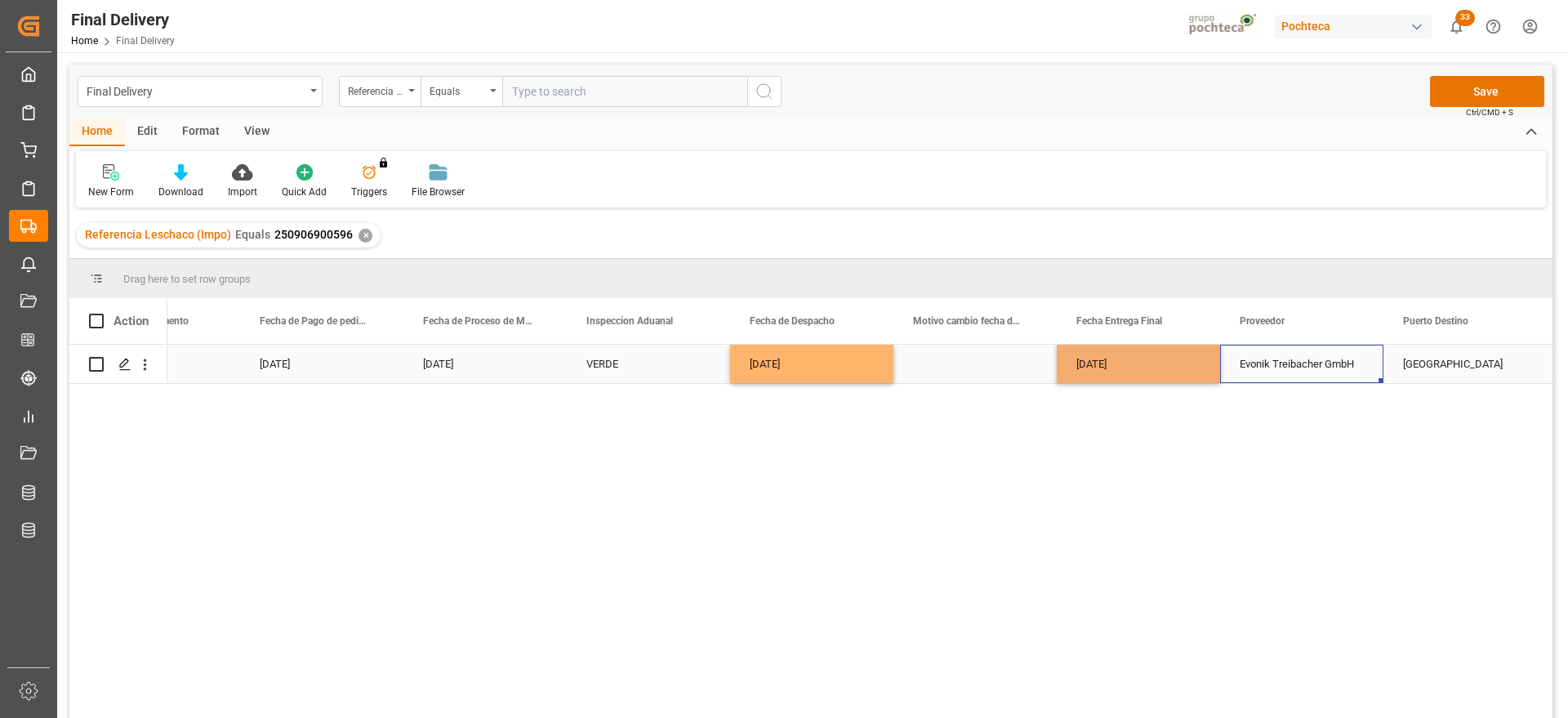
click at [1268, 367] on div "Evonik Treibacher GmbH" at bounding box center [1302, 363] width 163 height 38
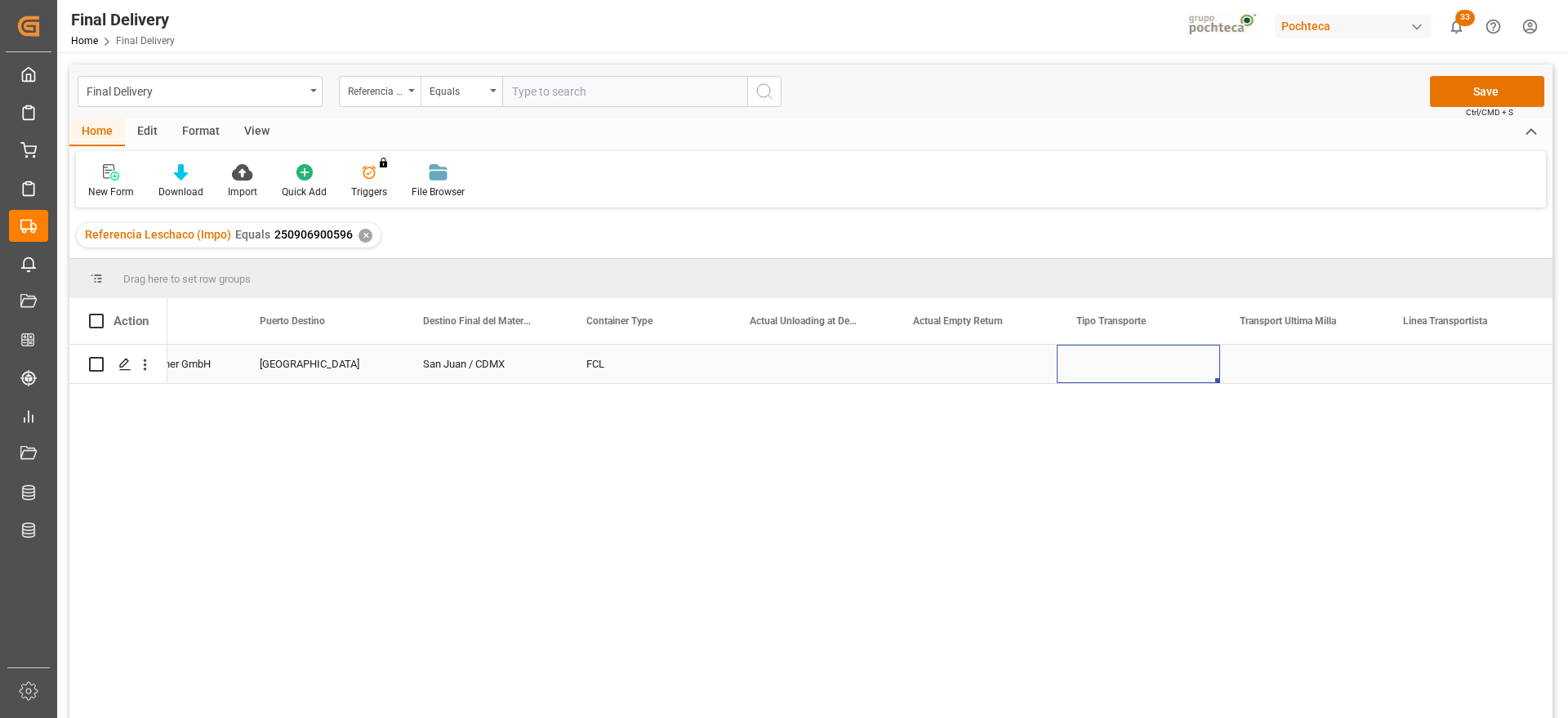
click at [1180, 370] on div "Press SPACE to select this row." at bounding box center [1138, 363] width 163 height 38
click at [1195, 368] on button "Select" at bounding box center [1138, 373] width 137 height 31
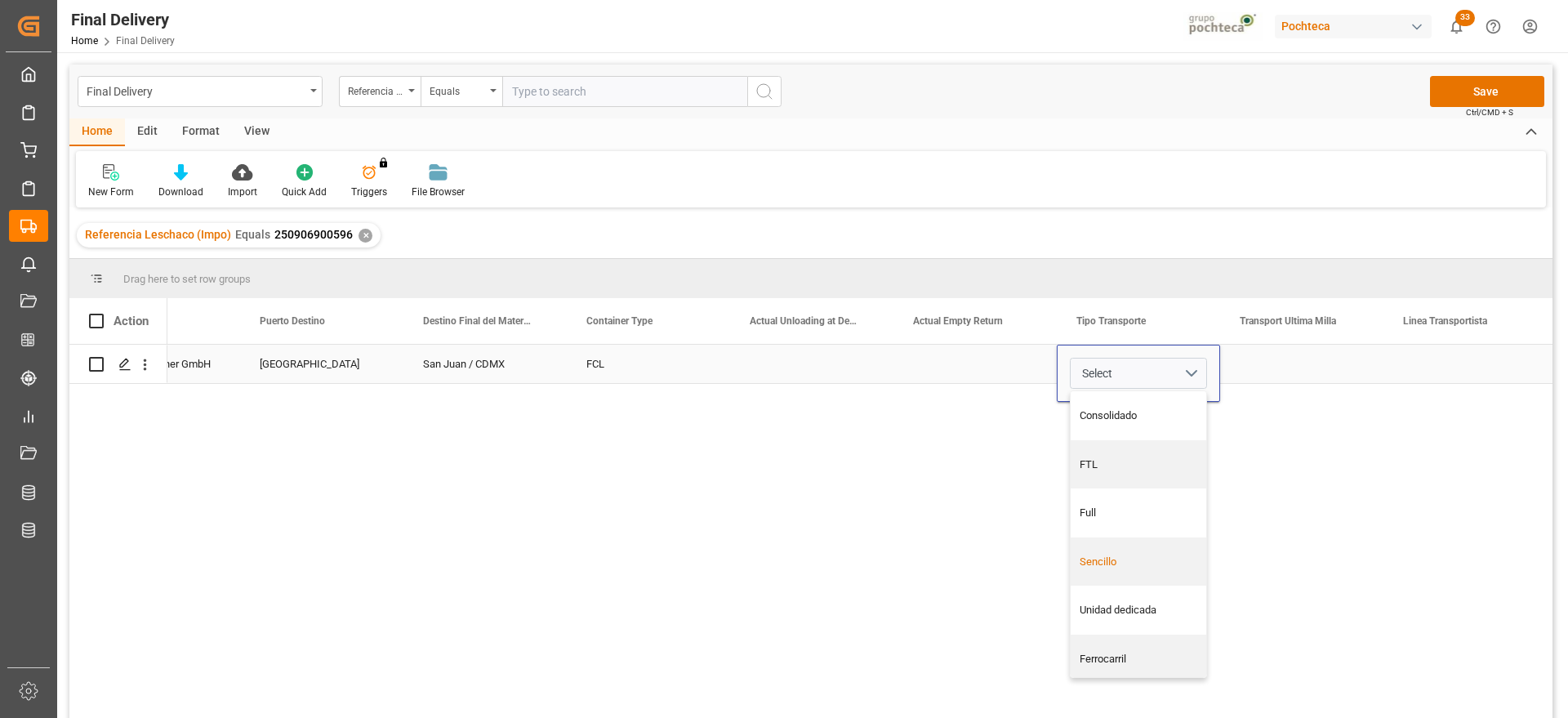
click at [1155, 555] on div "Sencillo" at bounding box center [1139, 562] width 118 height 17
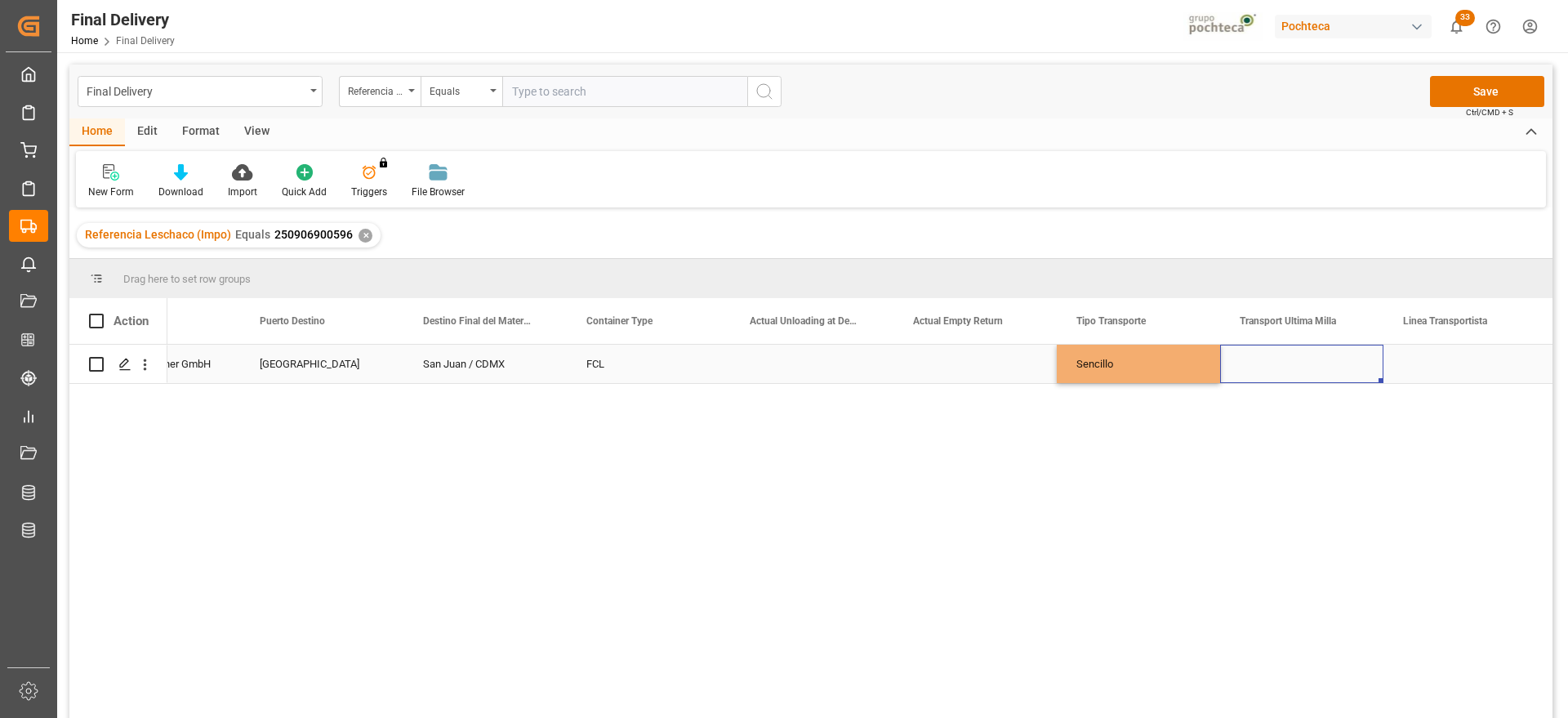
click at [1294, 368] on div "Press SPACE to select this row." at bounding box center [1302, 363] width 163 height 38
click at [1343, 370] on button "Select" at bounding box center [1302, 373] width 137 height 31
click at [1297, 413] on div "Leschaco" at bounding box center [1302, 416] width 118 height 17
click at [1441, 356] on div "Press SPACE to select this row." at bounding box center [1465, 363] width 163 height 38
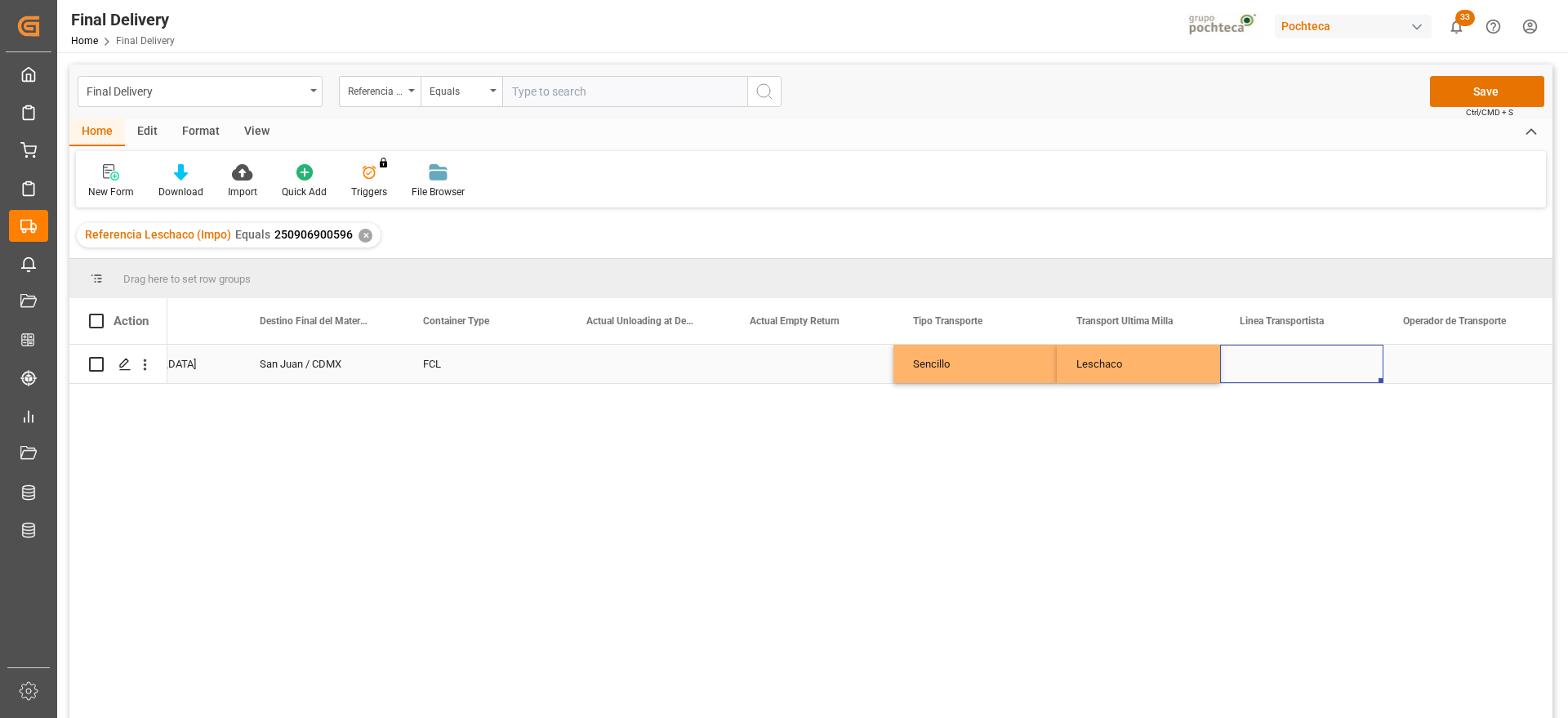
click at [1249, 364] on div "Press SPACE to select this row." at bounding box center [1302, 363] width 163 height 38
click at [1249, 364] on input "Press SPACE to select this row." at bounding box center [1302, 373] width 137 height 31
type input "VIKINGO"
click at [1295, 436] on div "VIKINGO" at bounding box center [1303, 419] width 136 height 57
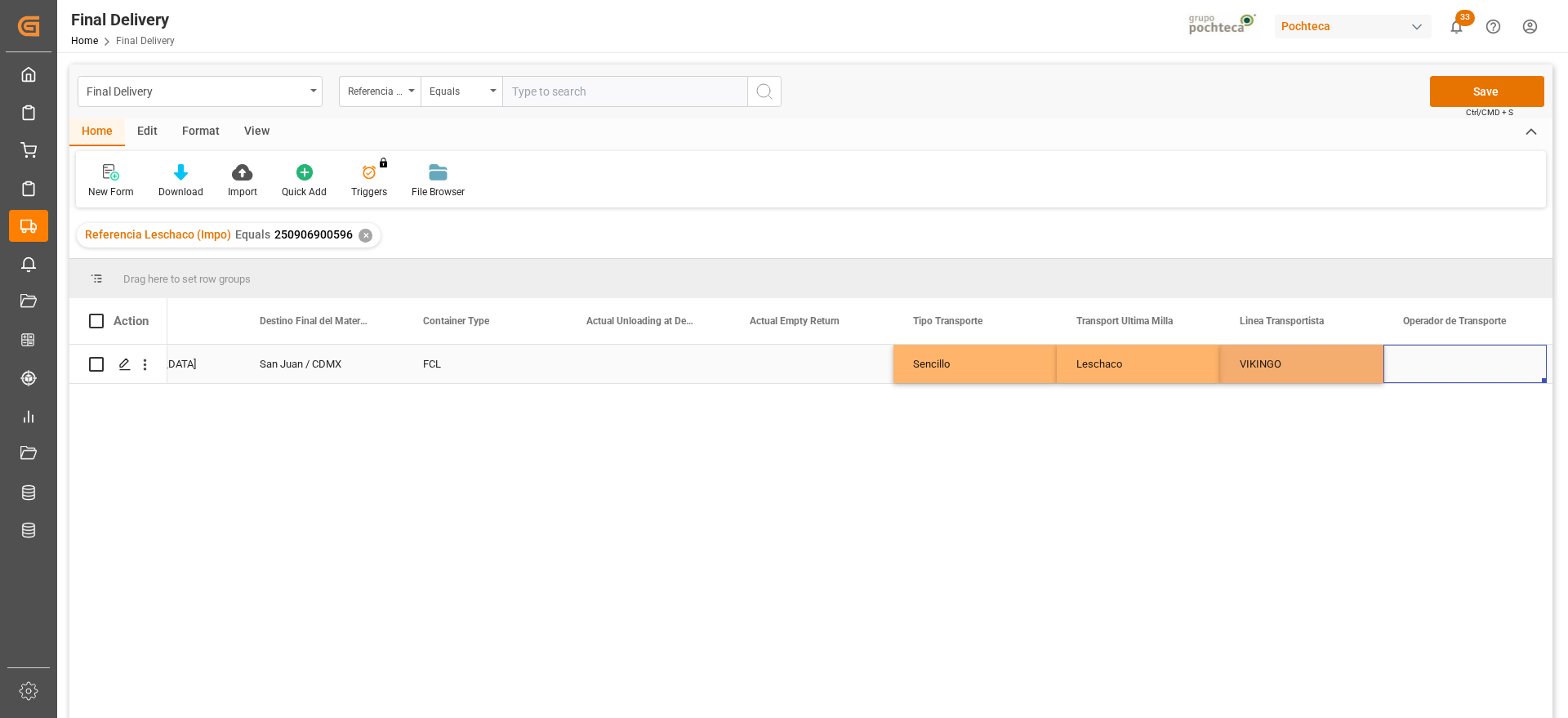
click at [1468, 362] on div "Press SPACE to select this row." at bounding box center [1465, 363] width 163 height 38
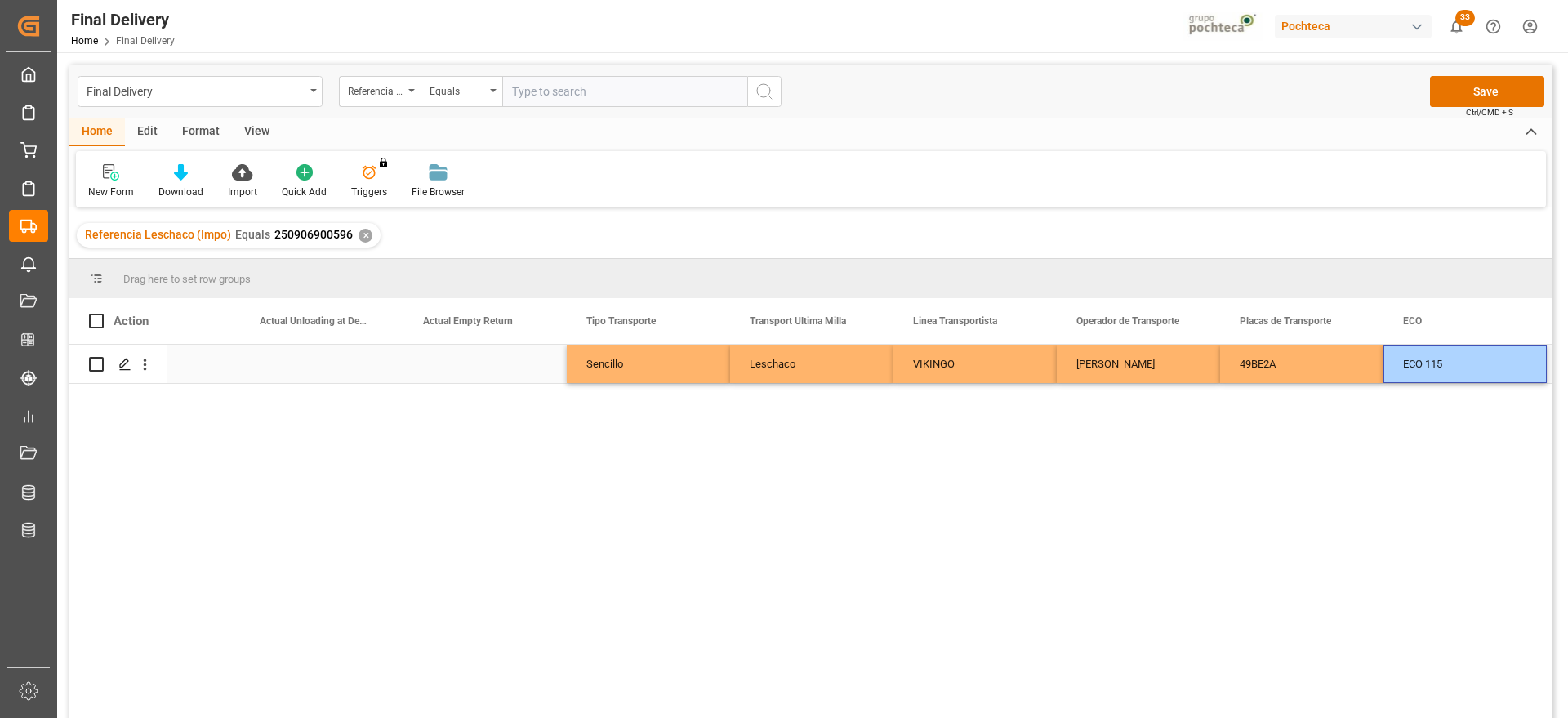
click at [1416, 373] on div "ECO 115" at bounding box center [1465, 363] width 163 height 38
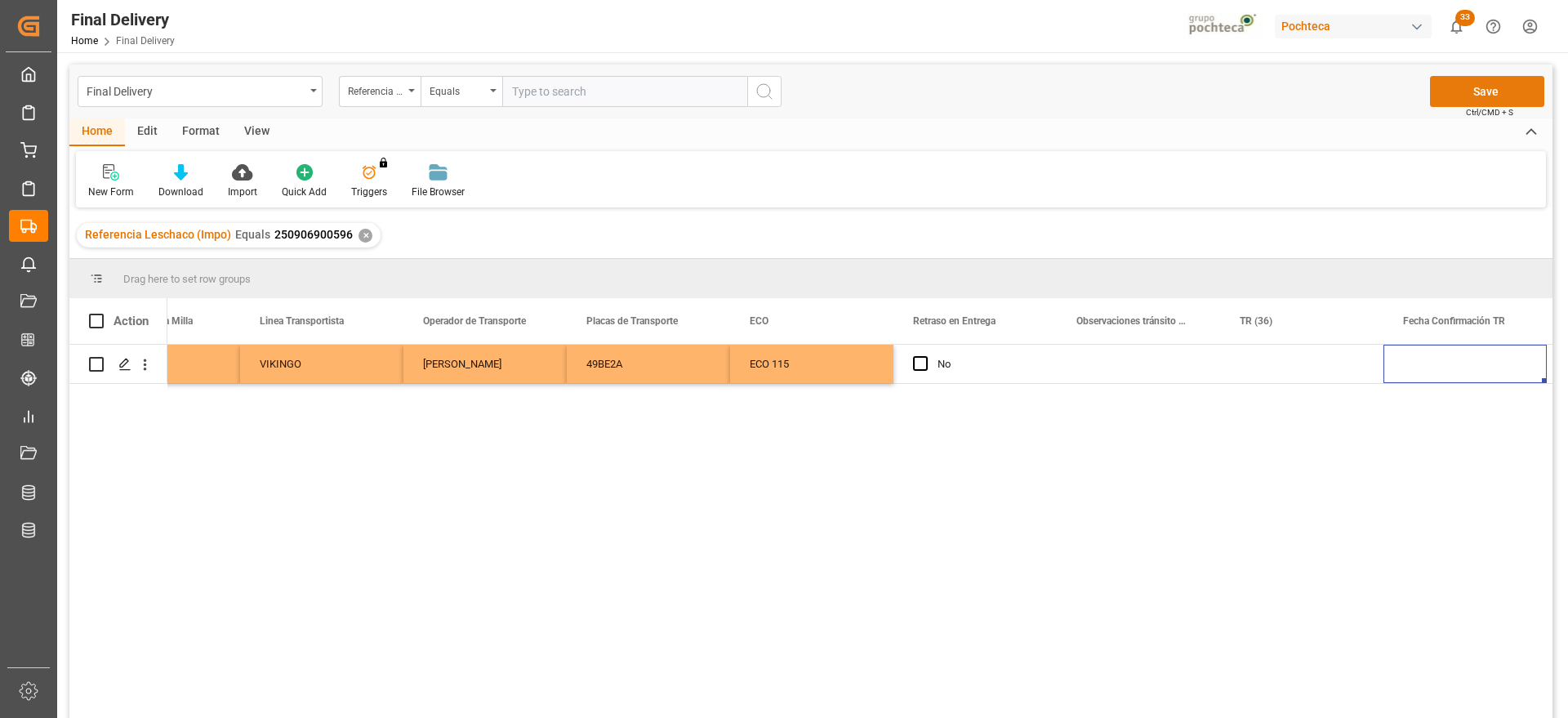
click at [1454, 93] on button "Save" at bounding box center [1487, 91] width 115 height 31
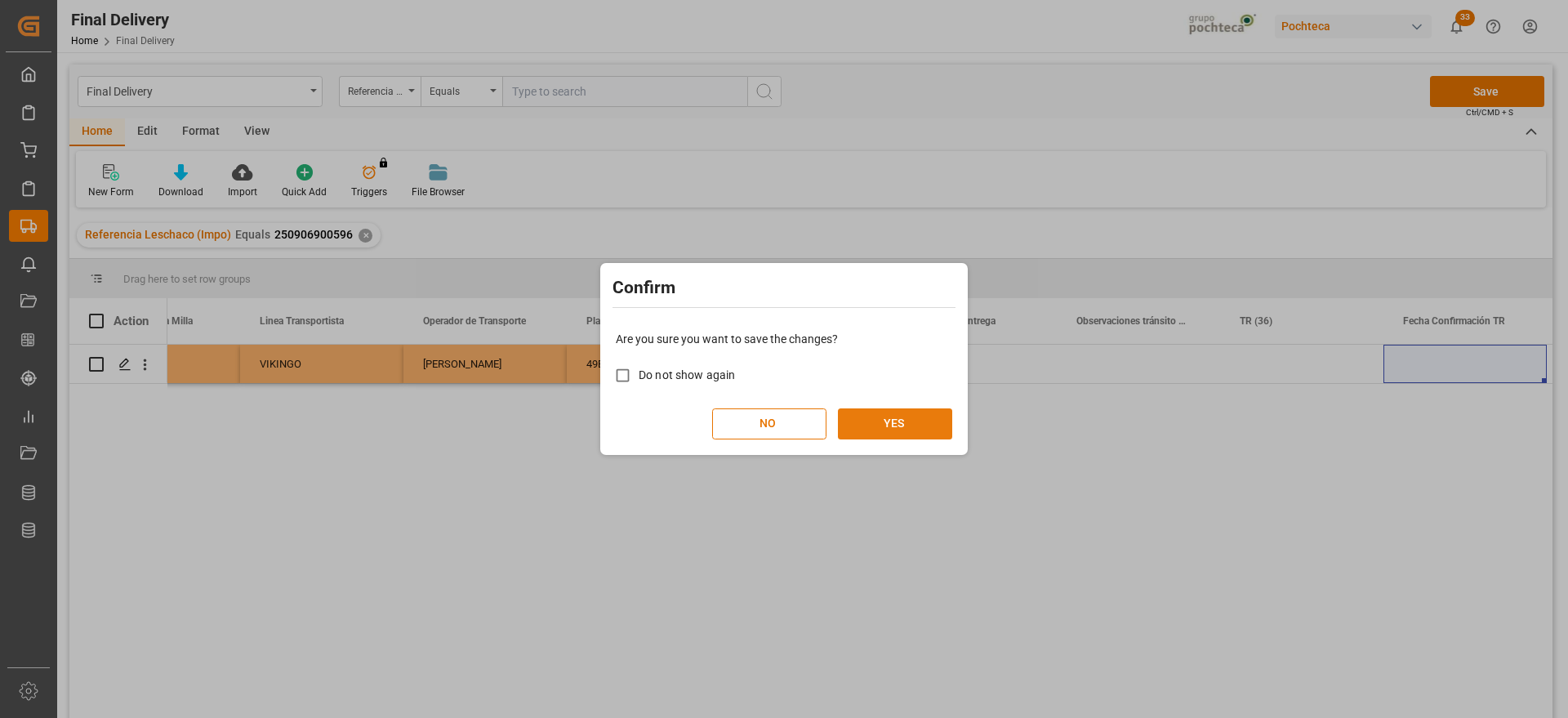
click at [896, 431] on button "YES" at bounding box center [895, 424] width 115 height 31
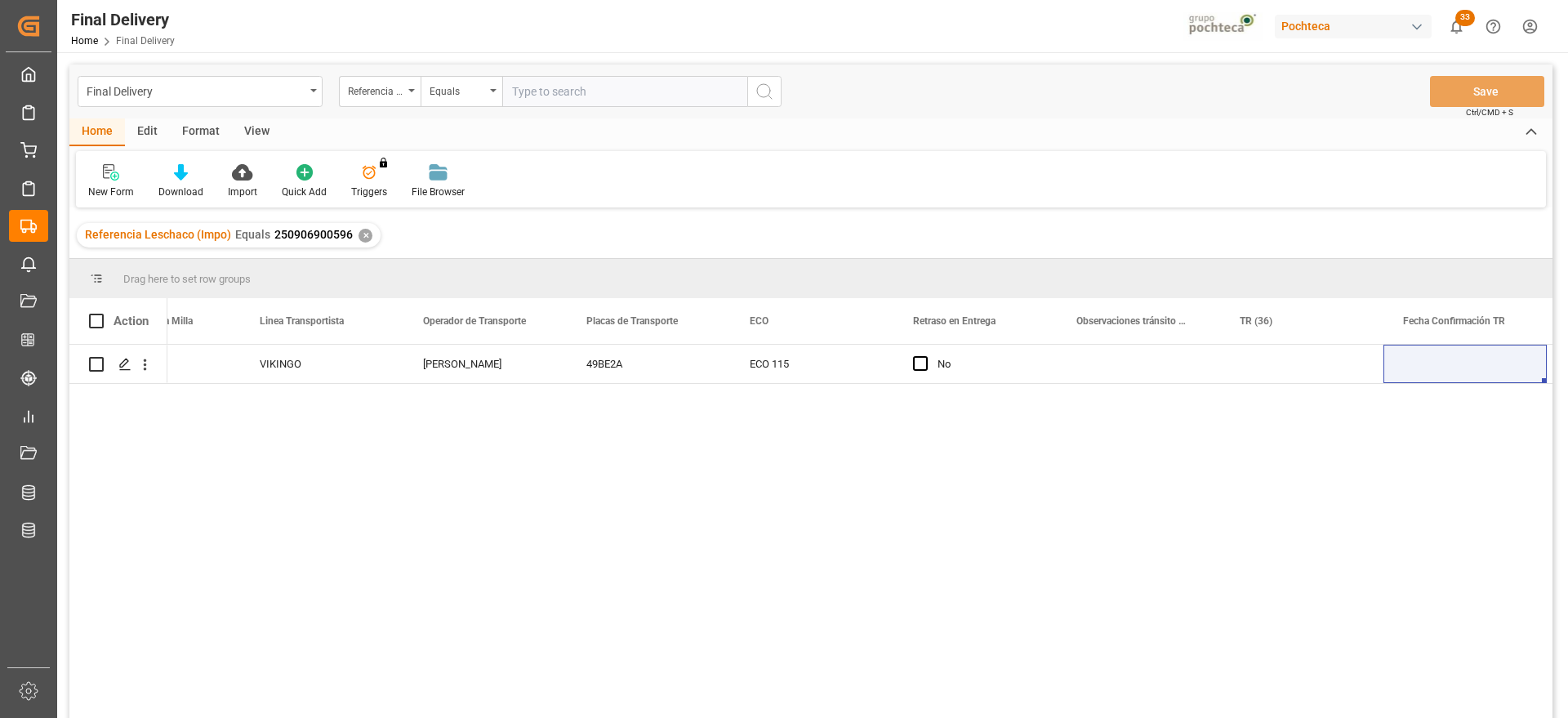
click at [363, 237] on div "✕" at bounding box center [365, 236] width 14 height 14
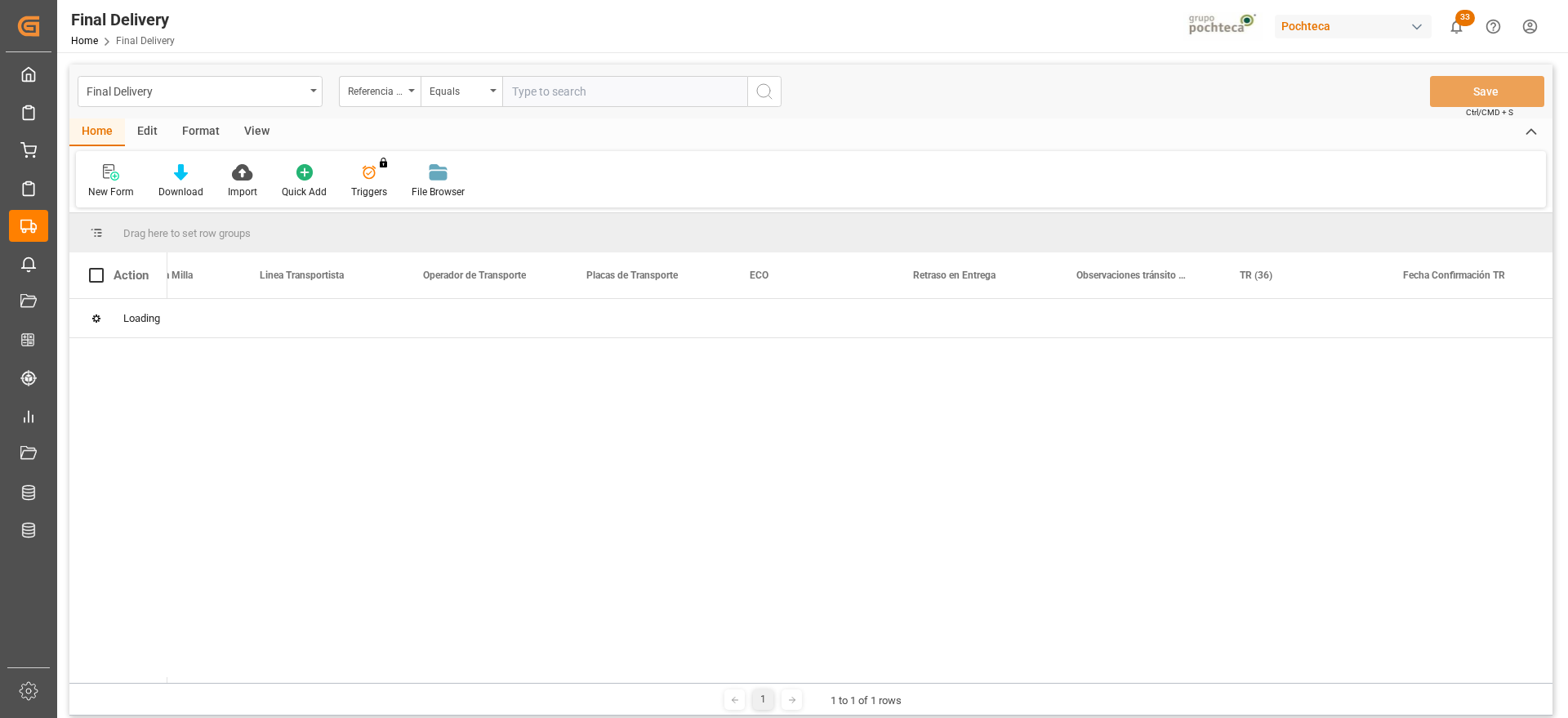
click at [549, 93] on input "text" at bounding box center [625, 91] width 245 height 31
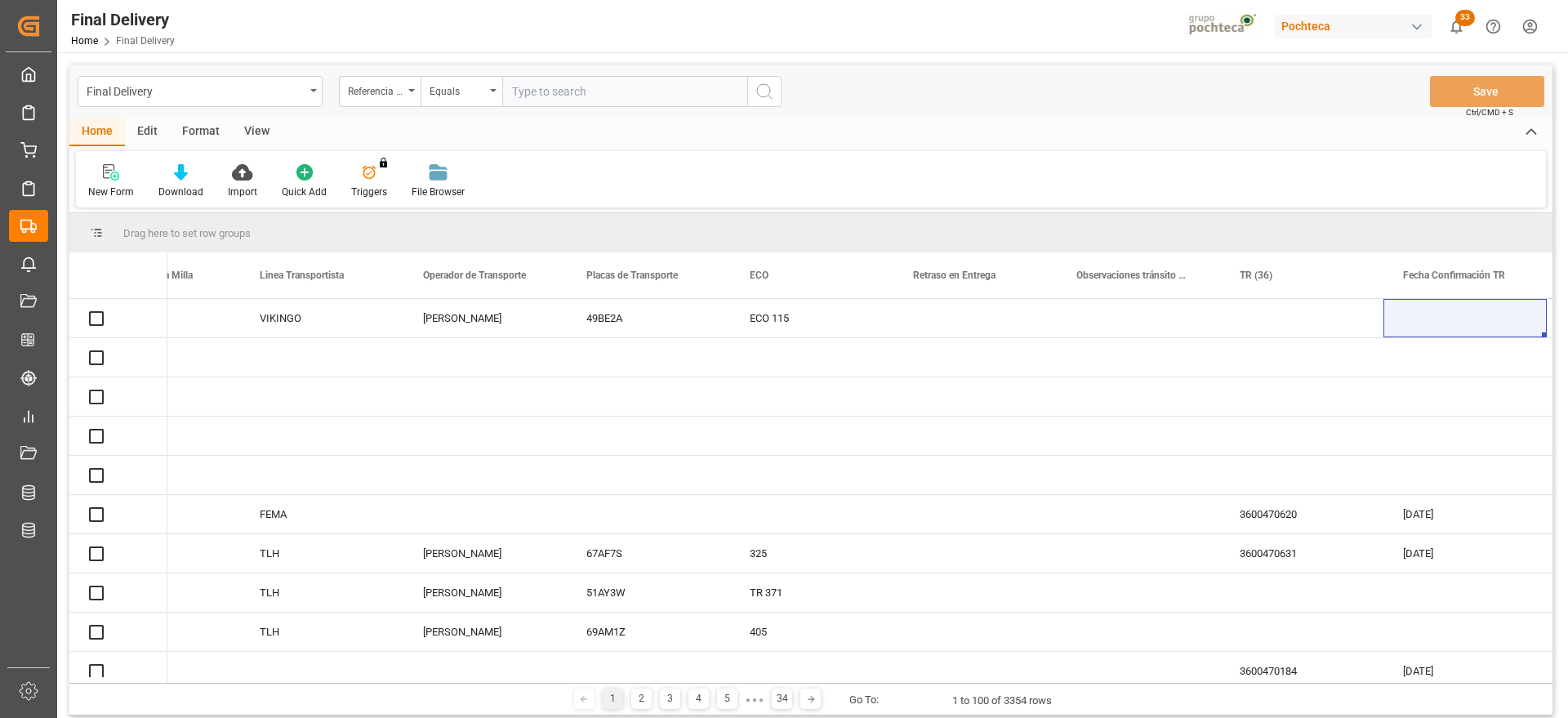
paste input "251006900057"
type input "251006900057"
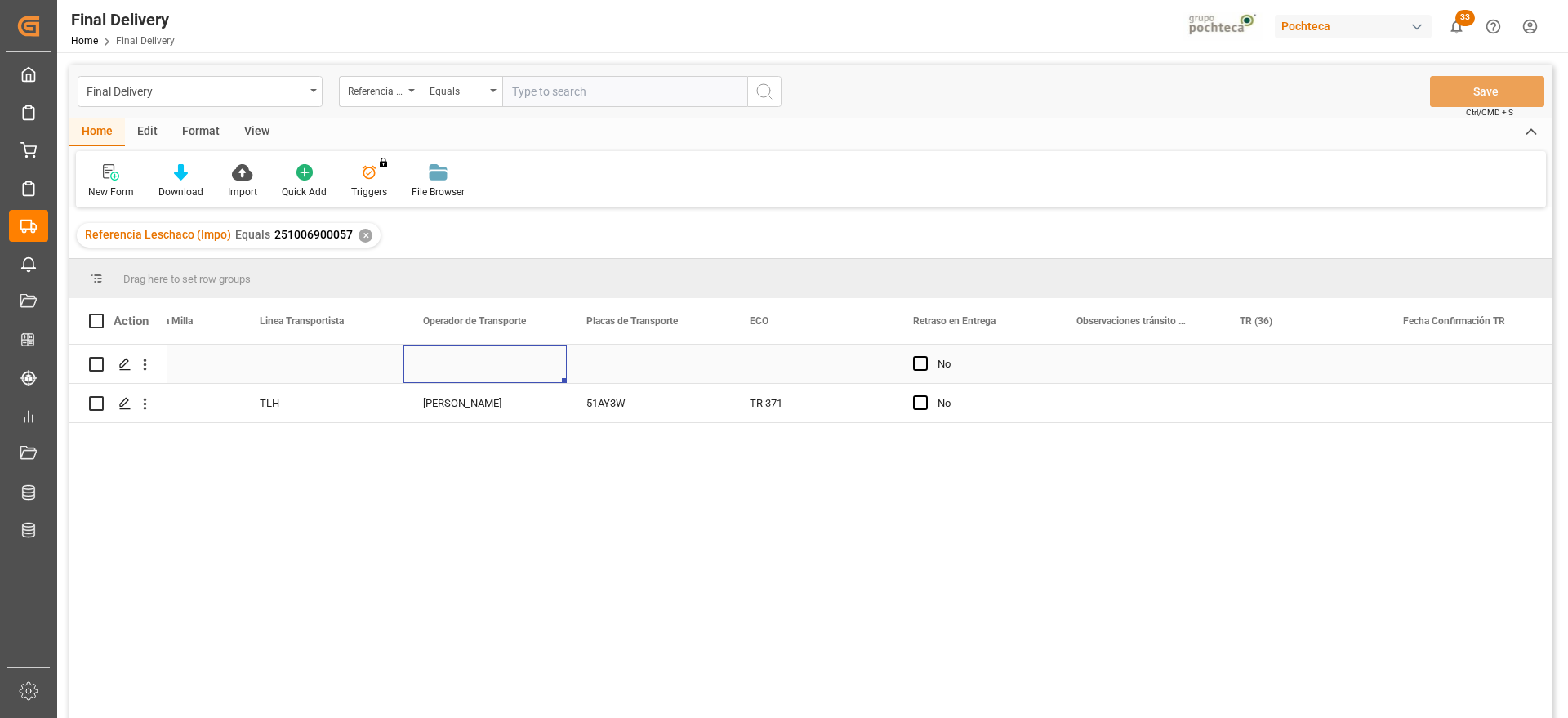
click at [480, 362] on div "Press SPACE to select this row." at bounding box center [484, 363] width 163 height 38
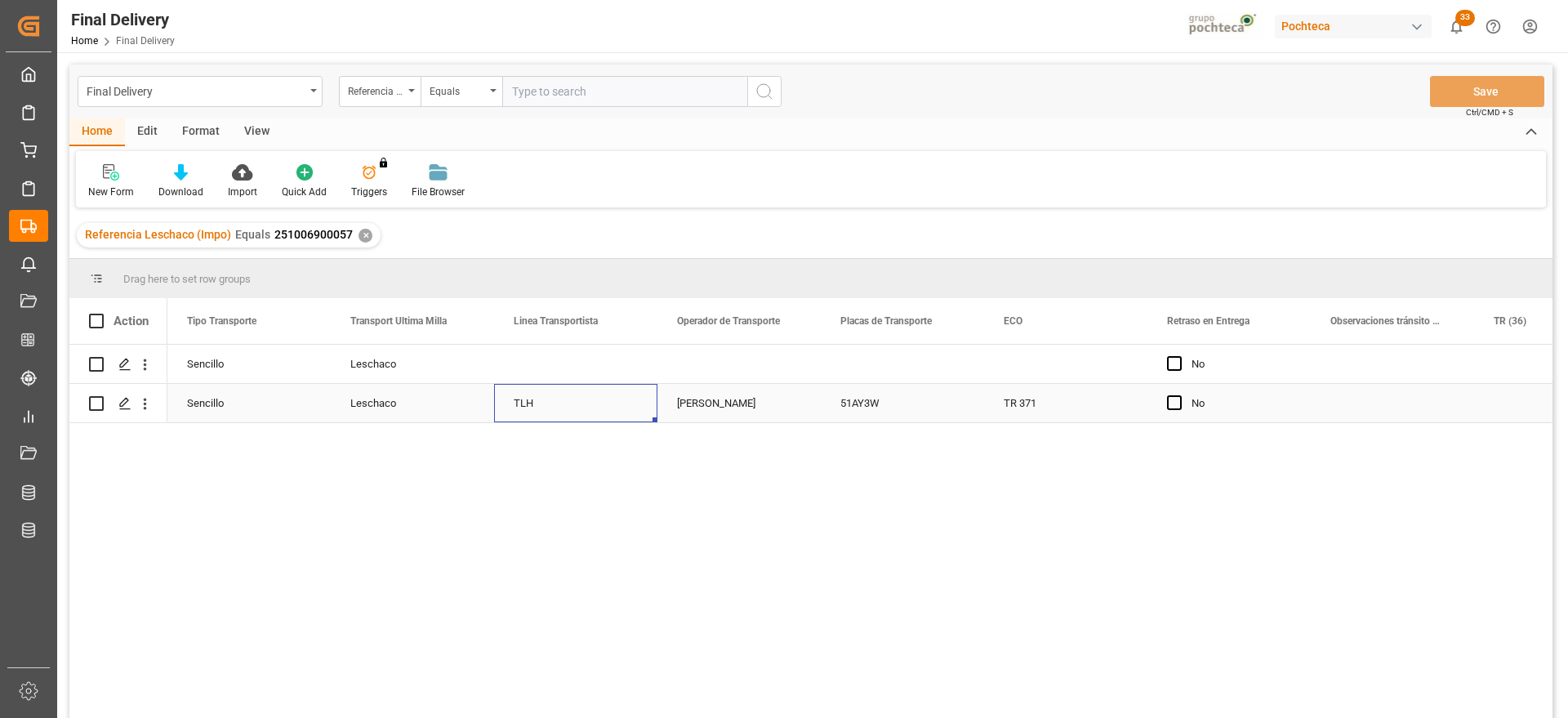
click at [534, 411] on div "TLH" at bounding box center [575, 402] width 163 height 38
click at [555, 356] on div "Press SPACE to select this row." at bounding box center [575, 363] width 163 height 38
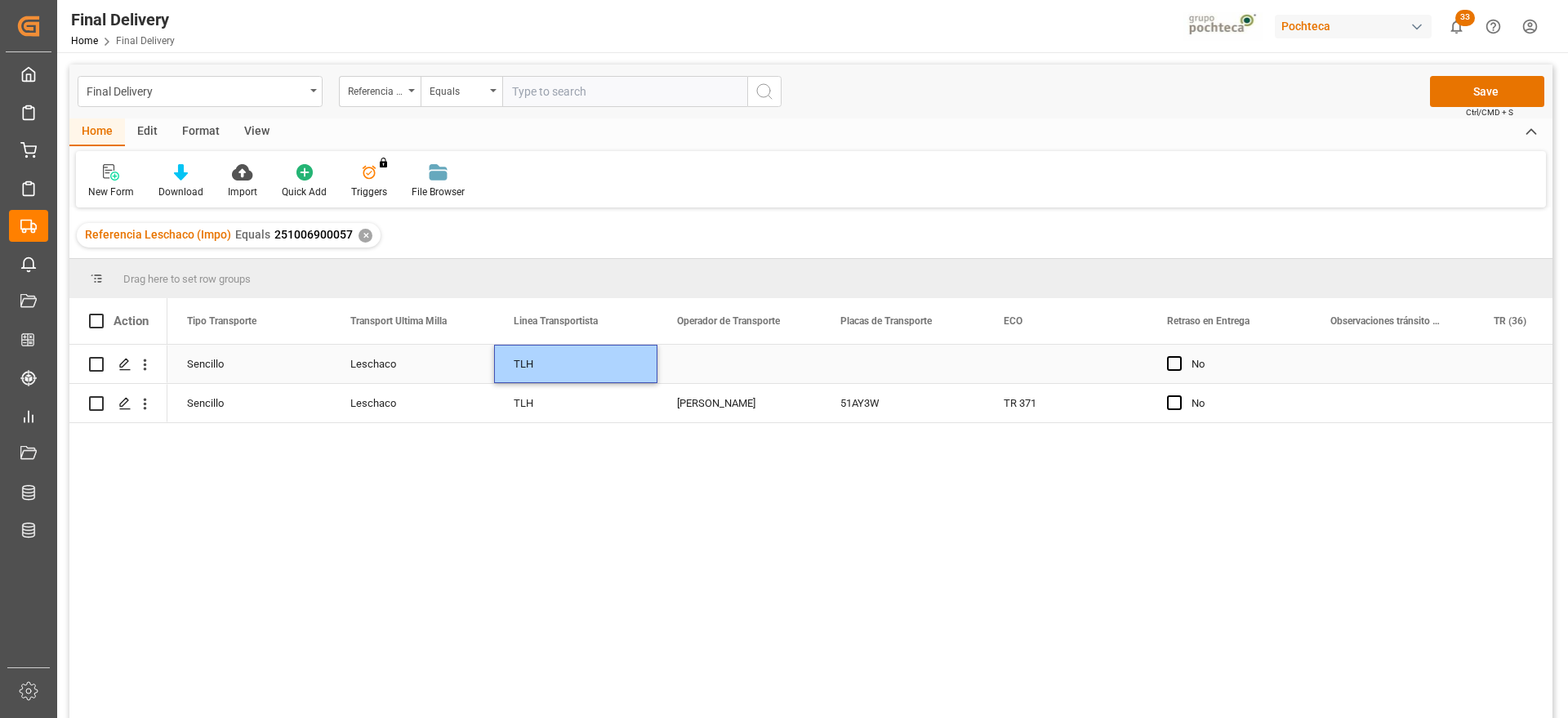
click at [697, 368] on div "Press SPACE to select this row." at bounding box center [738, 363] width 163 height 38
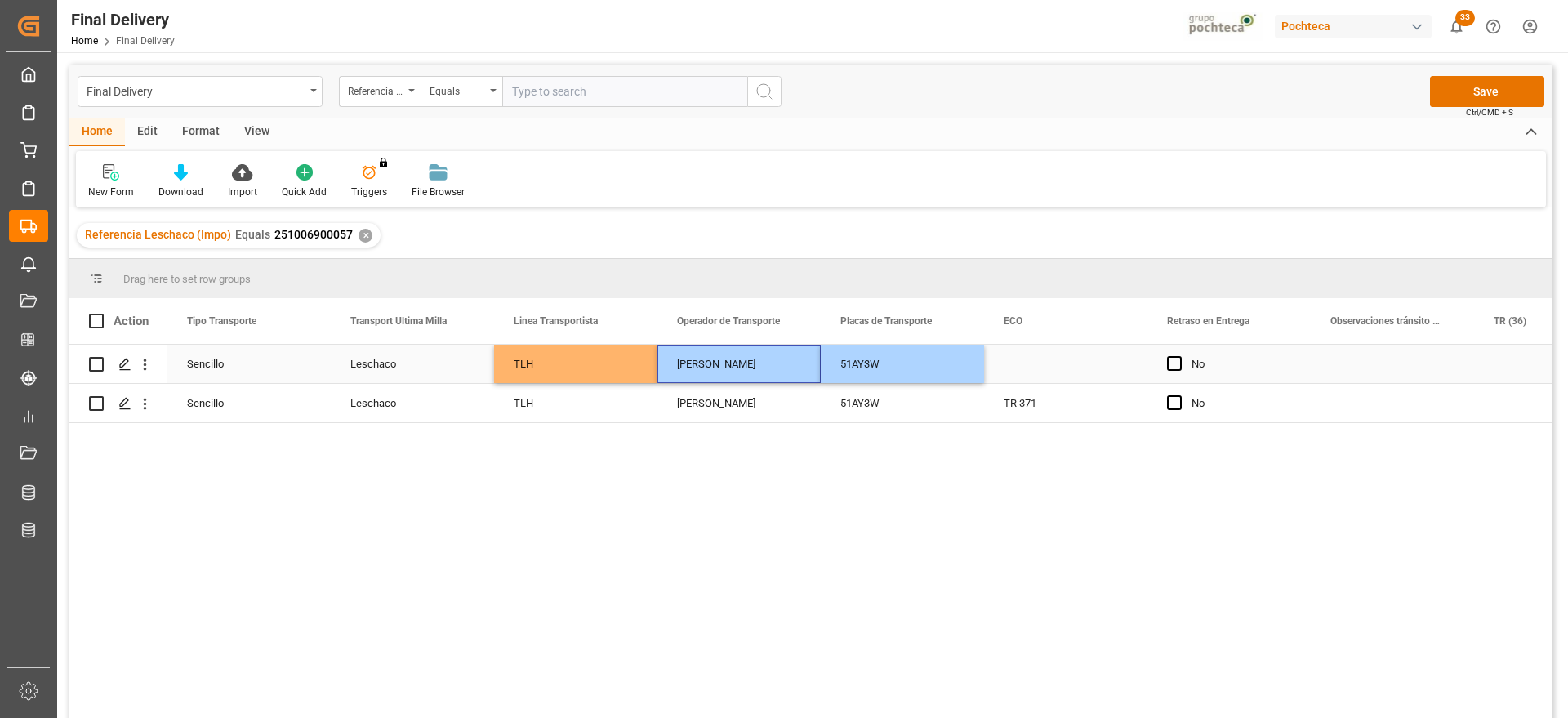
click at [1029, 363] on div "Press SPACE to select this row." at bounding box center [1065, 363] width 163 height 38
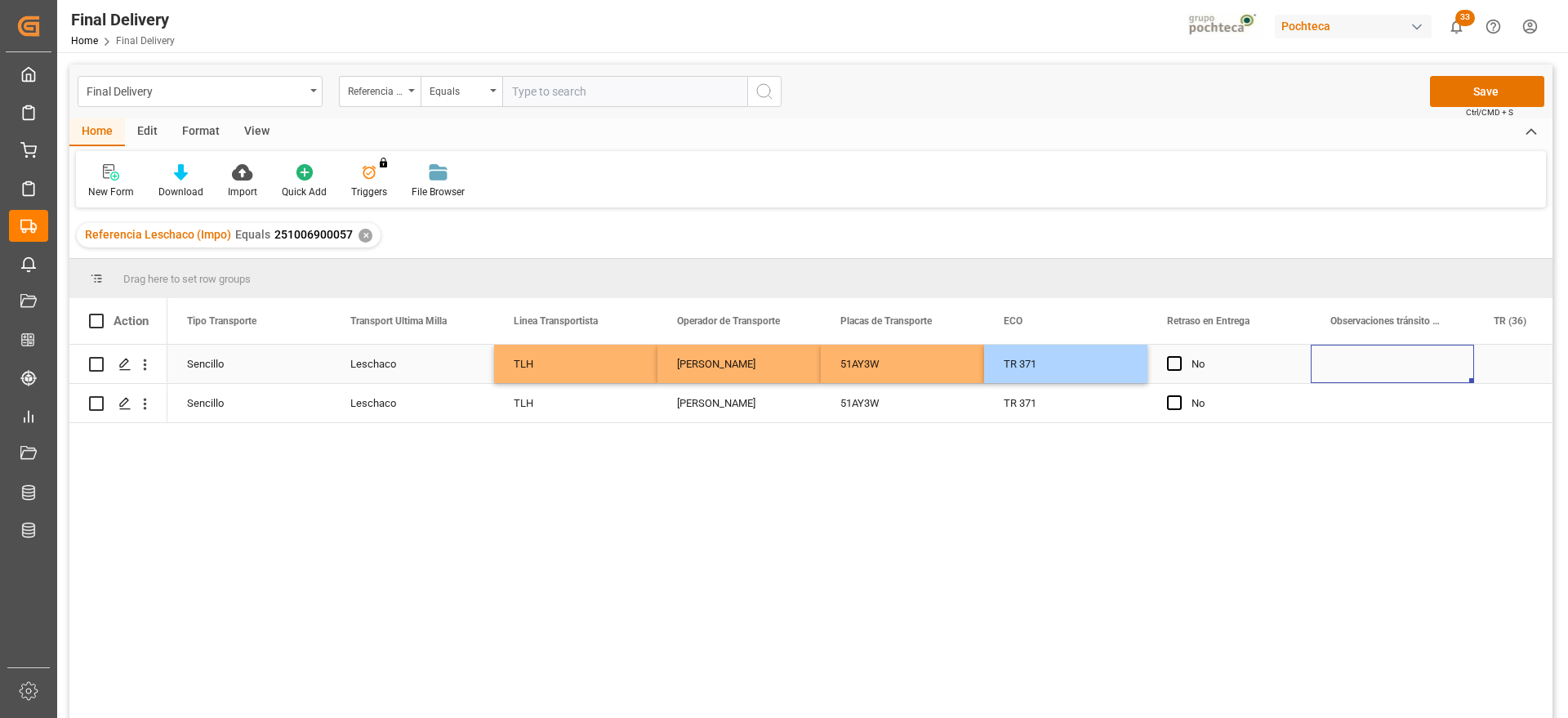
click at [1314, 373] on div "Press SPACE to select this row." at bounding box center [1392, 363] width 163 height 38
click at [541, 373] on div "TLH" at bounding box center [575, 363] width 163 height 38
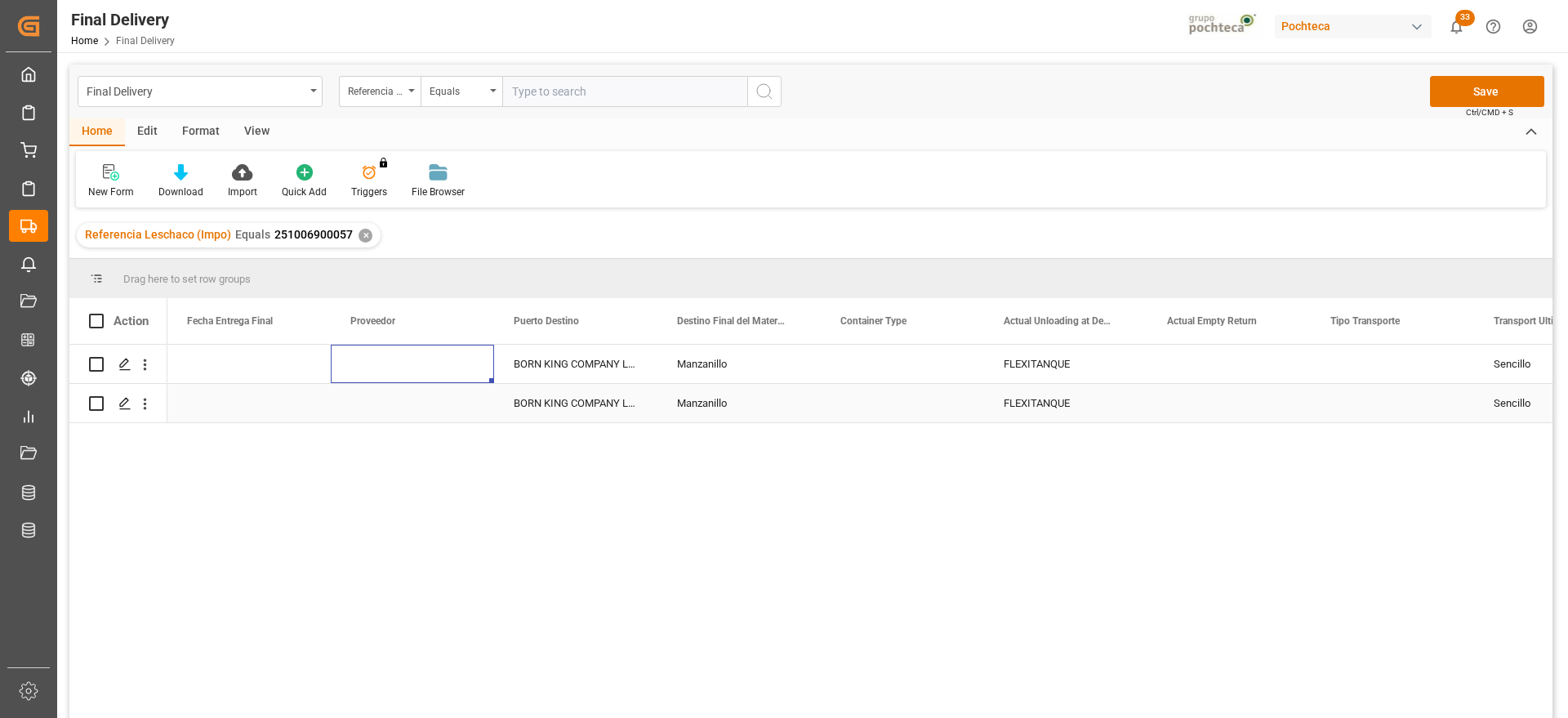
scroll to position [0, 4901]
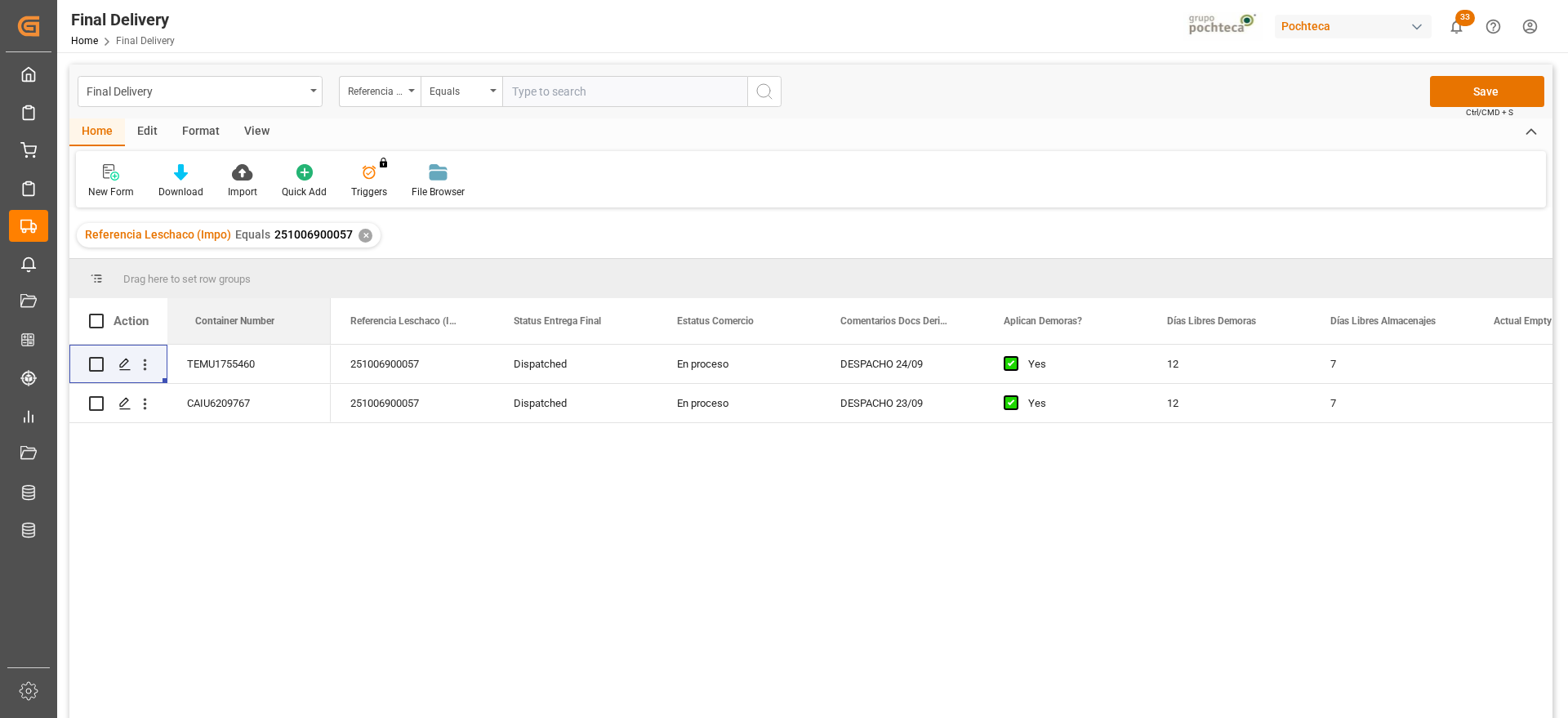
drag, startPoint x: 385, startPoint y: 320, endPoint x: 106, endPoint y: 343, distance: 279.9
click at [282, 369] on div "TEMU1755460" at bounding box center [249, 363] width 163 height 38
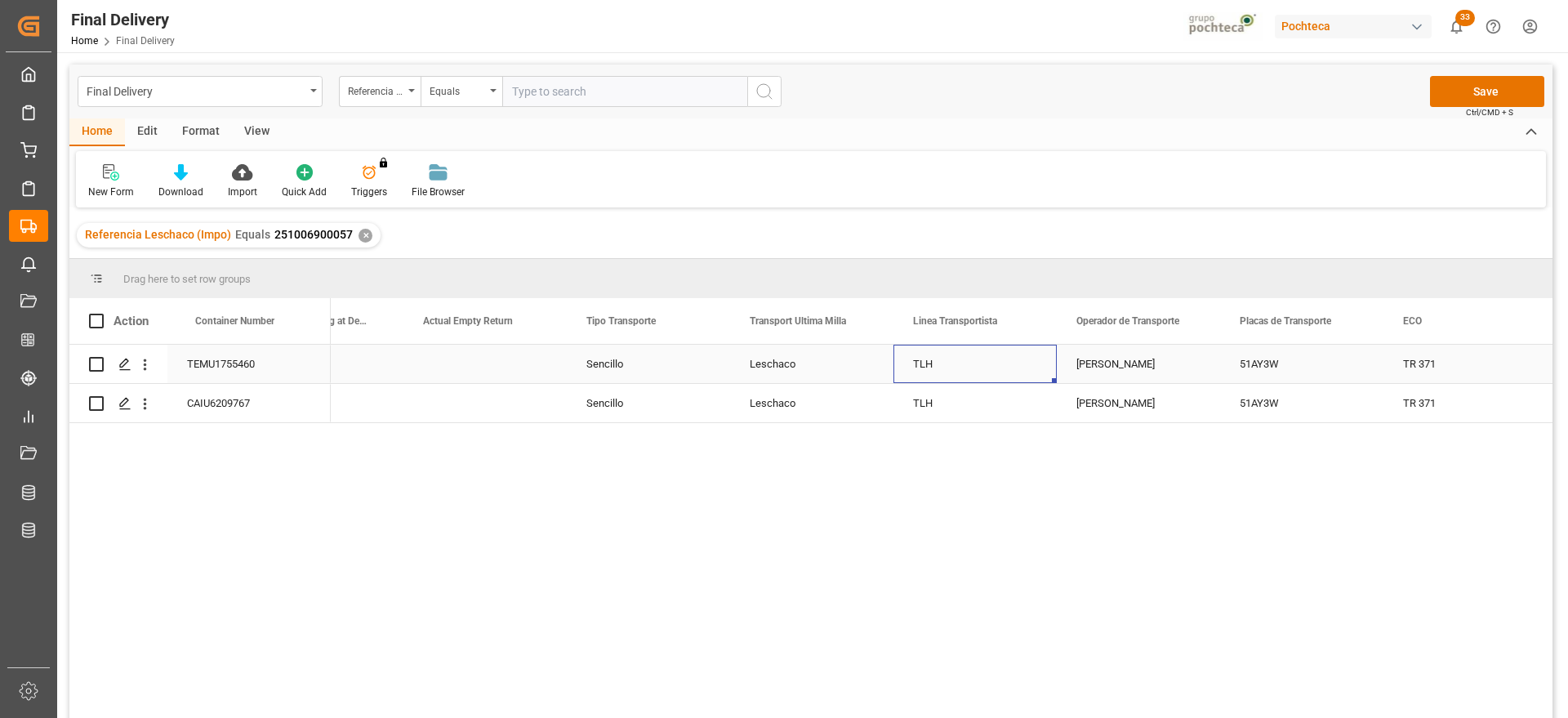
click at [1145, 367] on div "[PERSON_NAME]" at bounding box center [1138, 363] width 163 height 38
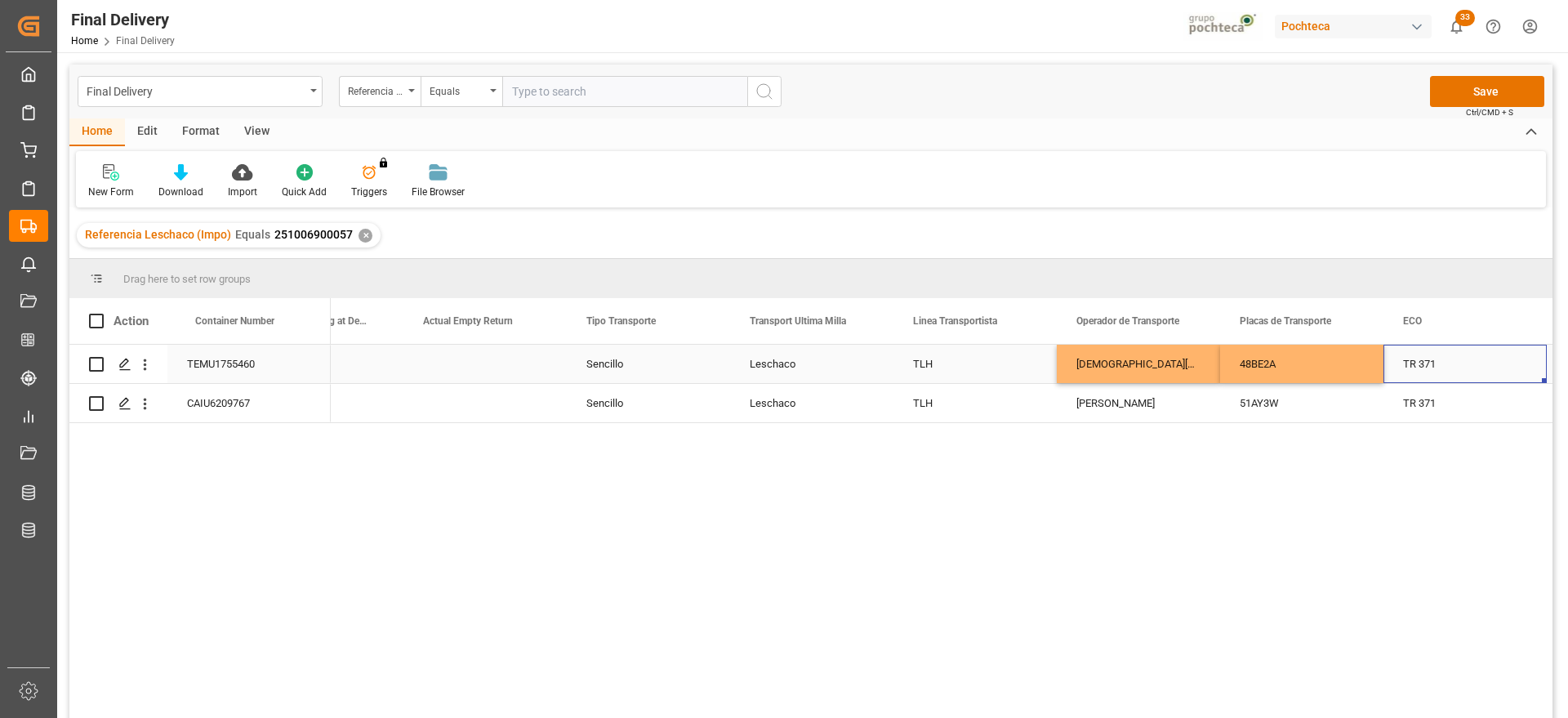
click at [1416, 359] on div "TR 371" at bounding box center [1465, 363] width 163 height 38
click at [980, 364] on div "TLH" at bounding box center [975, 363] width 163 height 38
click at [937, 350] on div "TLH" at bounding box center [975, 363] width 163 height 38
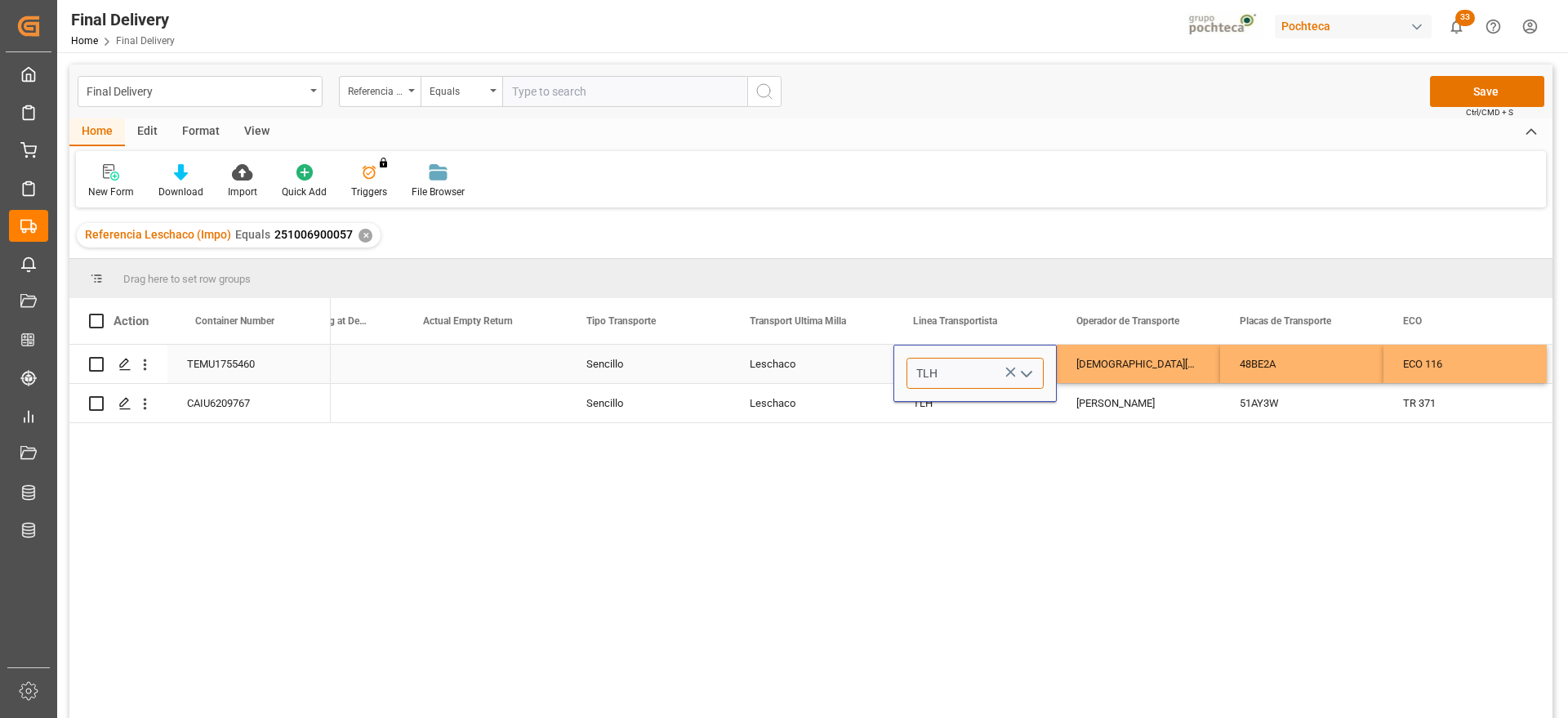
drag, startPoint x: 957, startPoint y: 361, endPoint x: 914, endPoint y: 366, distance: 43.3
click at [914, 366] on input "TLH" at bounding box center [975, 373] width 137 height 31
type input "VIKINGO"
click at [1135, 371] on div "[DEMOGRAPHIC_DATA][PERSON_NAME]" at bounding box center [1138, 363] width 163 height 38
click at [1491, 98] on button "Save" at bounding box center [1487, 91] width 115 height 31
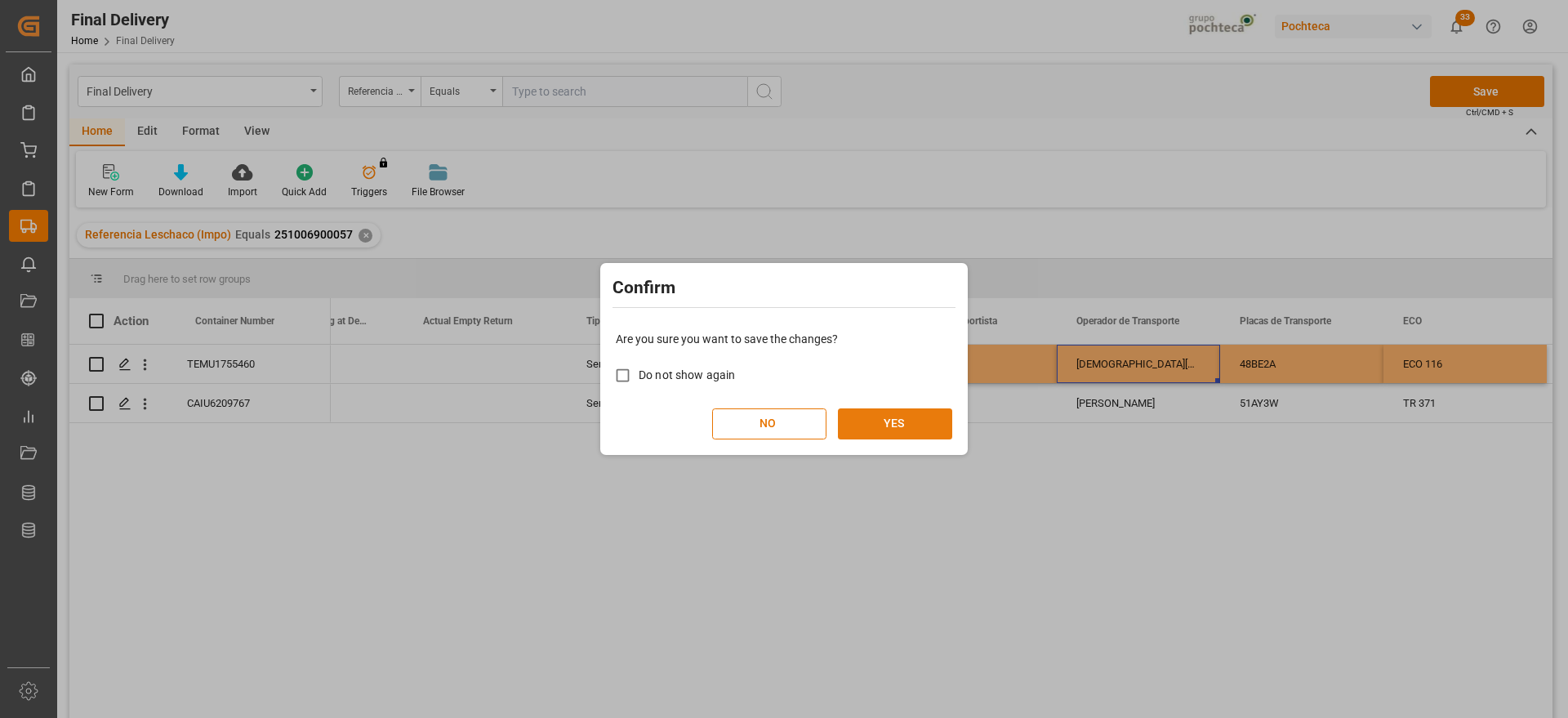
click at [888, 410] on button "YES" at bounding box center [895, 424] width 115 height 31
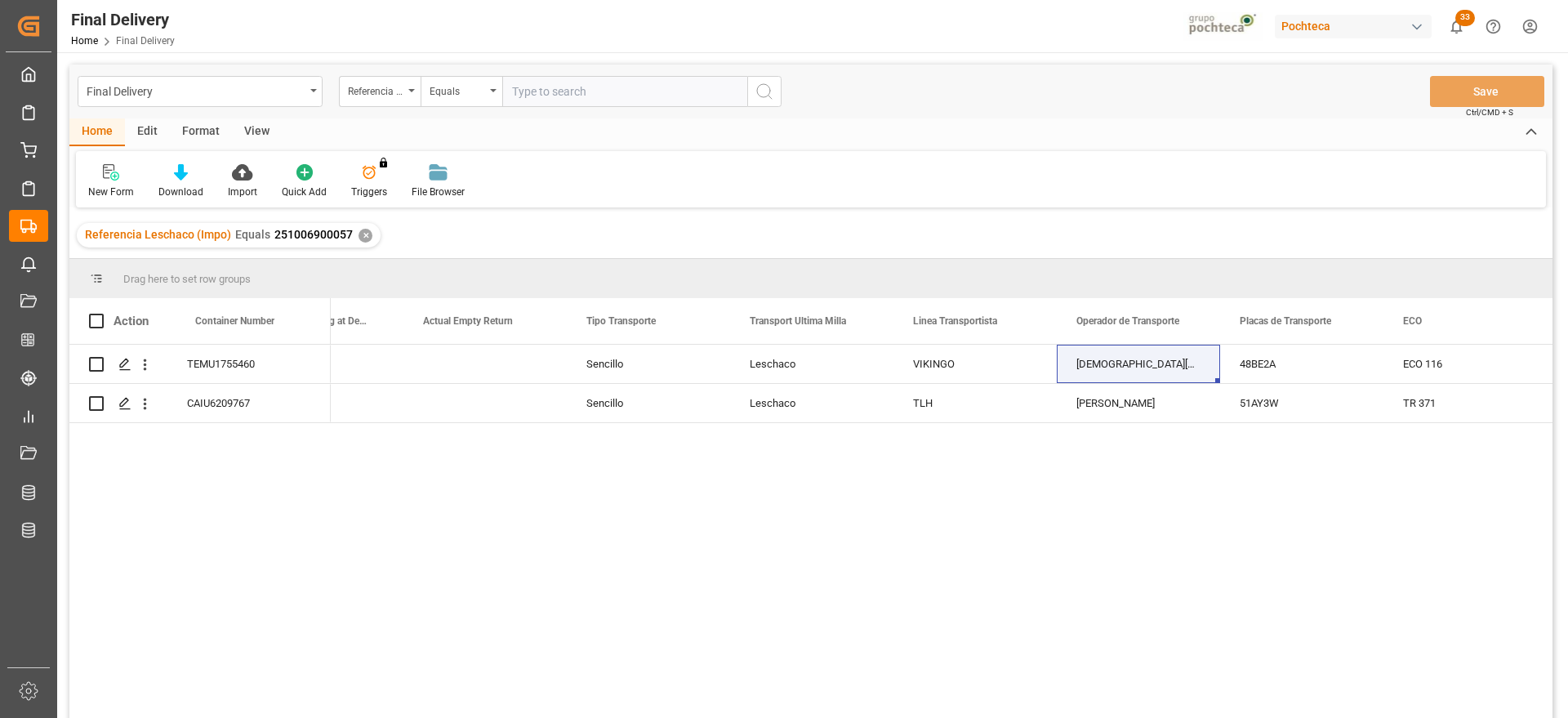
click at [370, 230] on div "Referencia Leschaco (Impo) Equals 251006900057 ✕" at bounding box center [228, 236] width 304 height 24
click at [365, 234] on div "✕" at bounding box center [365, 236] width 14 height 14
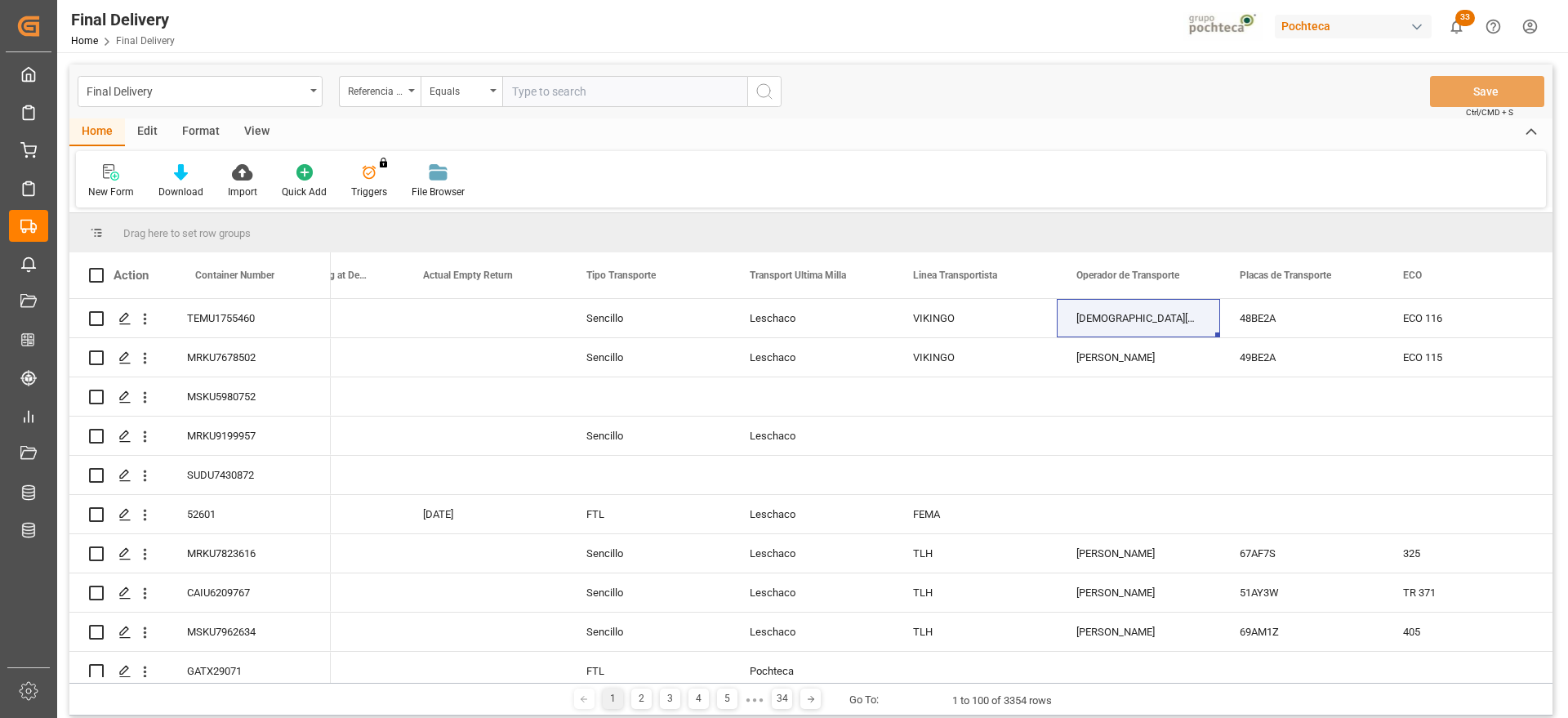
click at [530, 89] on input "text" at bounding box center [625, 91] width 245 height 31
paste input "251006900146"
type input "251006900146"
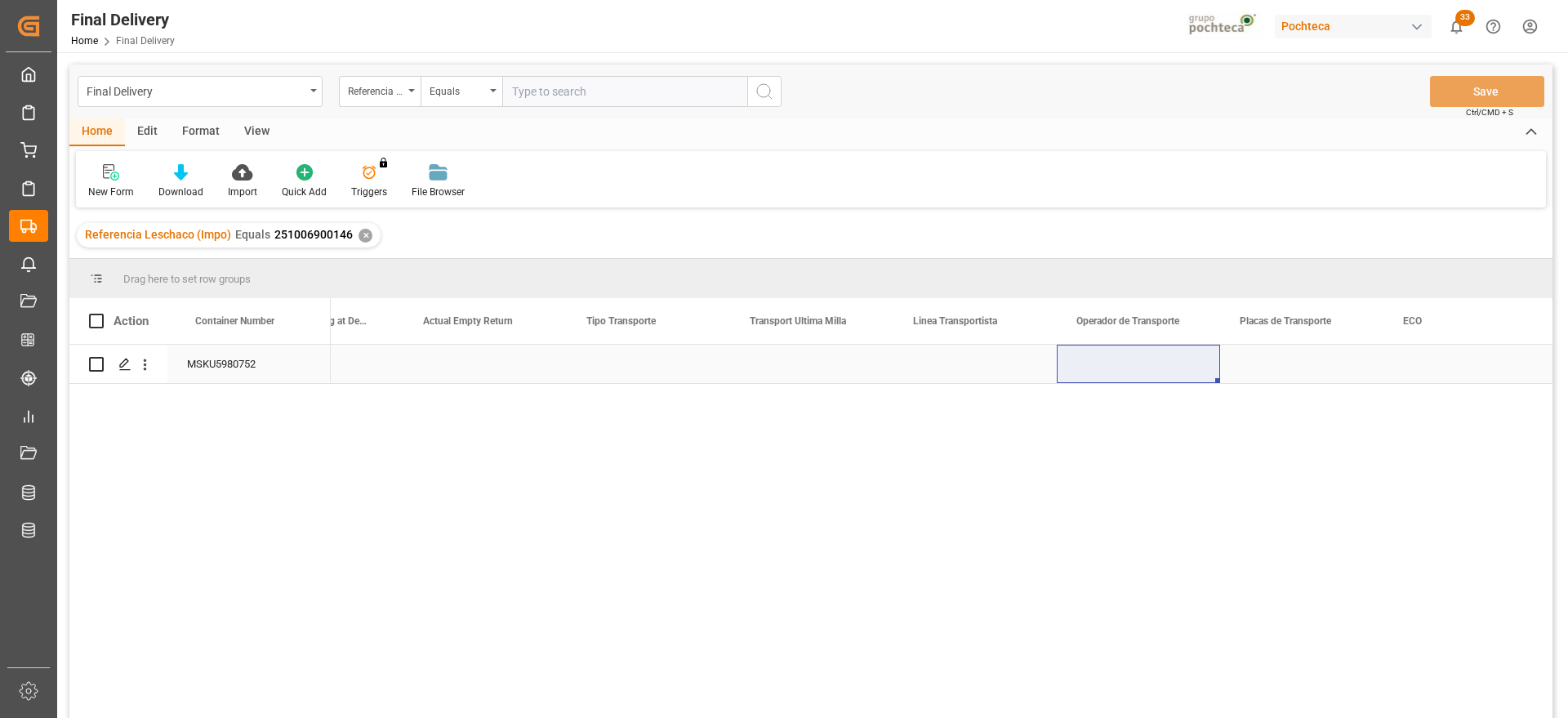
click at [577, 379] on div "Press SPACE to select this row." at bounding box center [648, 363] width 163 height 38
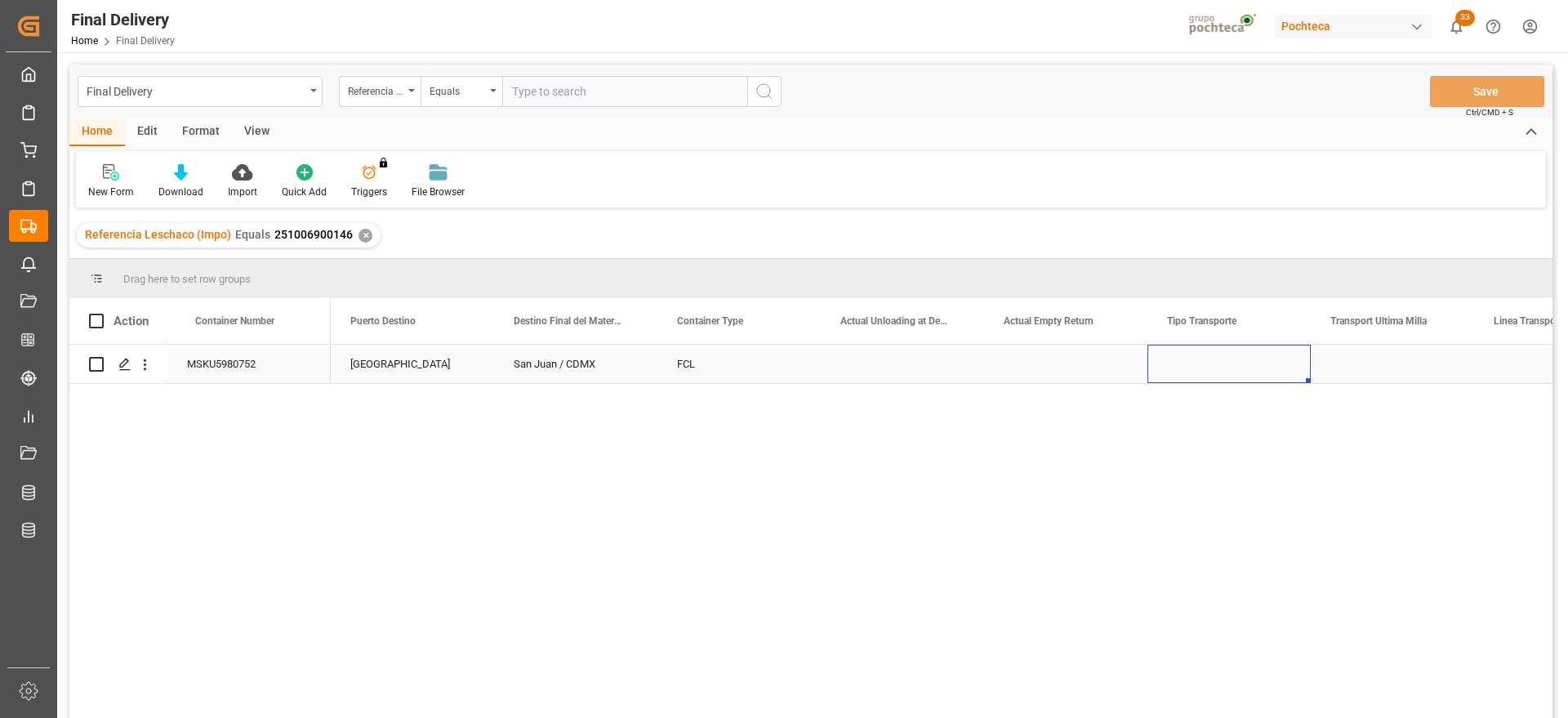
click at [1219, 352] on div "Press SPACE to select this row." at bounding box center [1229, 363] width 163 height 38
click at [1281, 370] on button "Select" at bounding box center [1229, 373] width 137 height 31
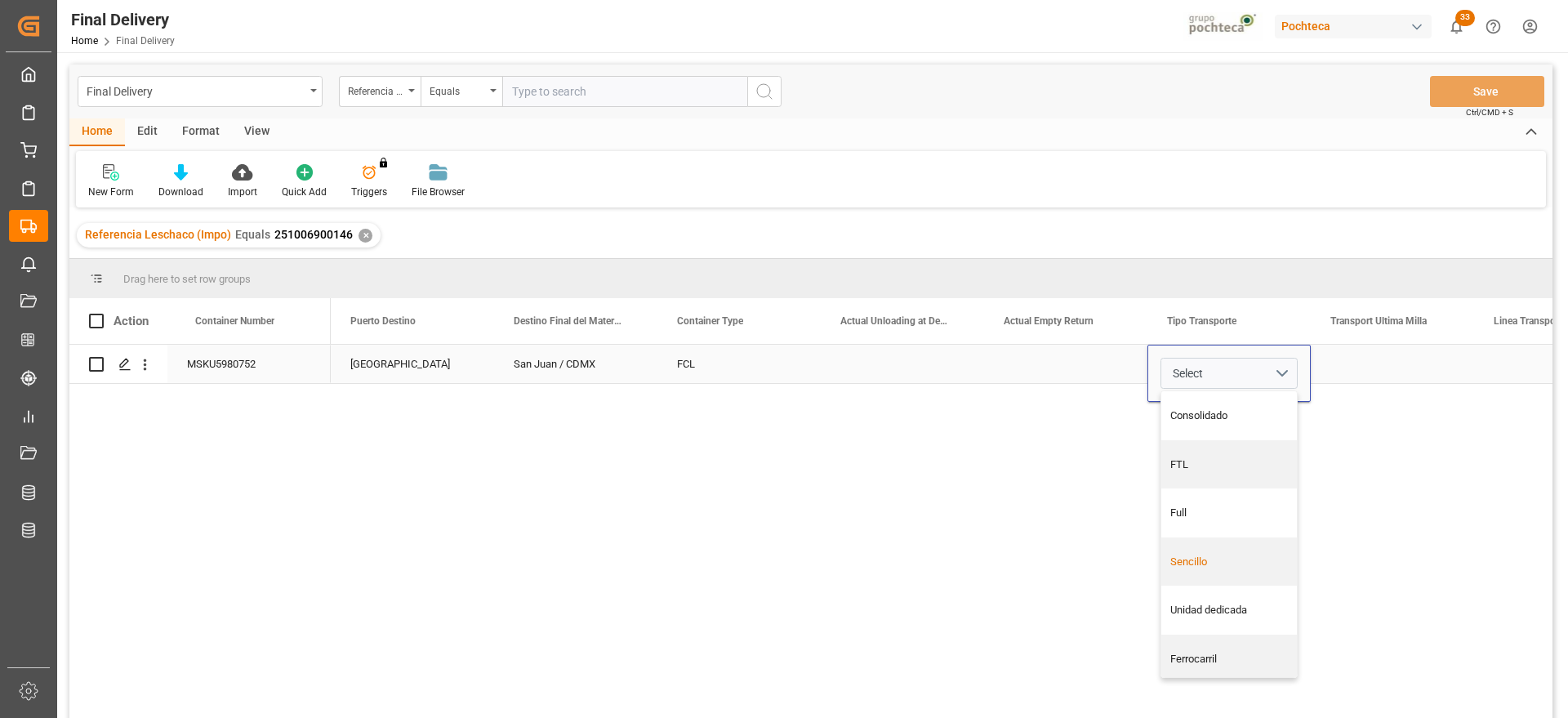
click at [1222, 557] on div "Sencillo" at bounding box center [1229, 562] width 118 height 17
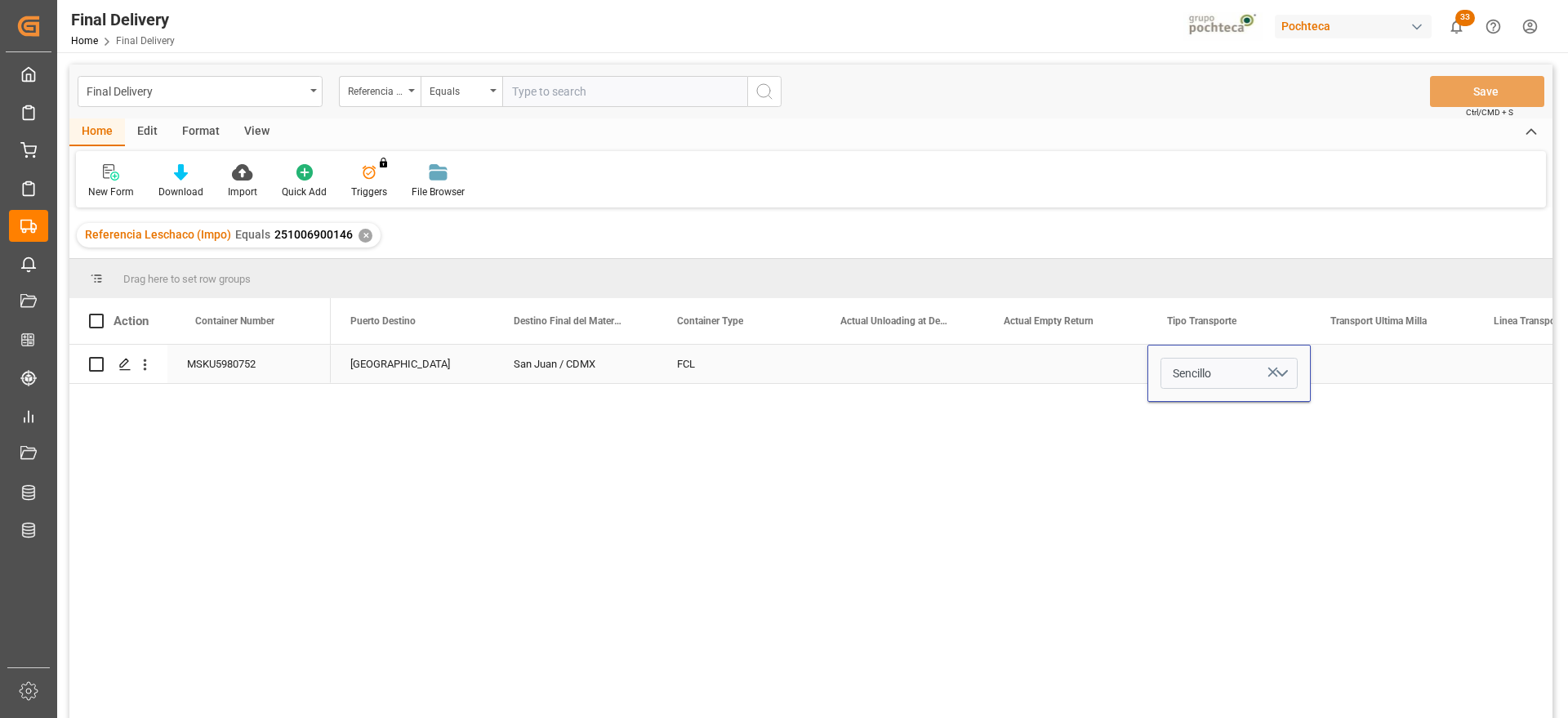
click at [1404, 360] on div "Press SPACE to select this row." at bounding box center [1392, 363] width 163 height 38
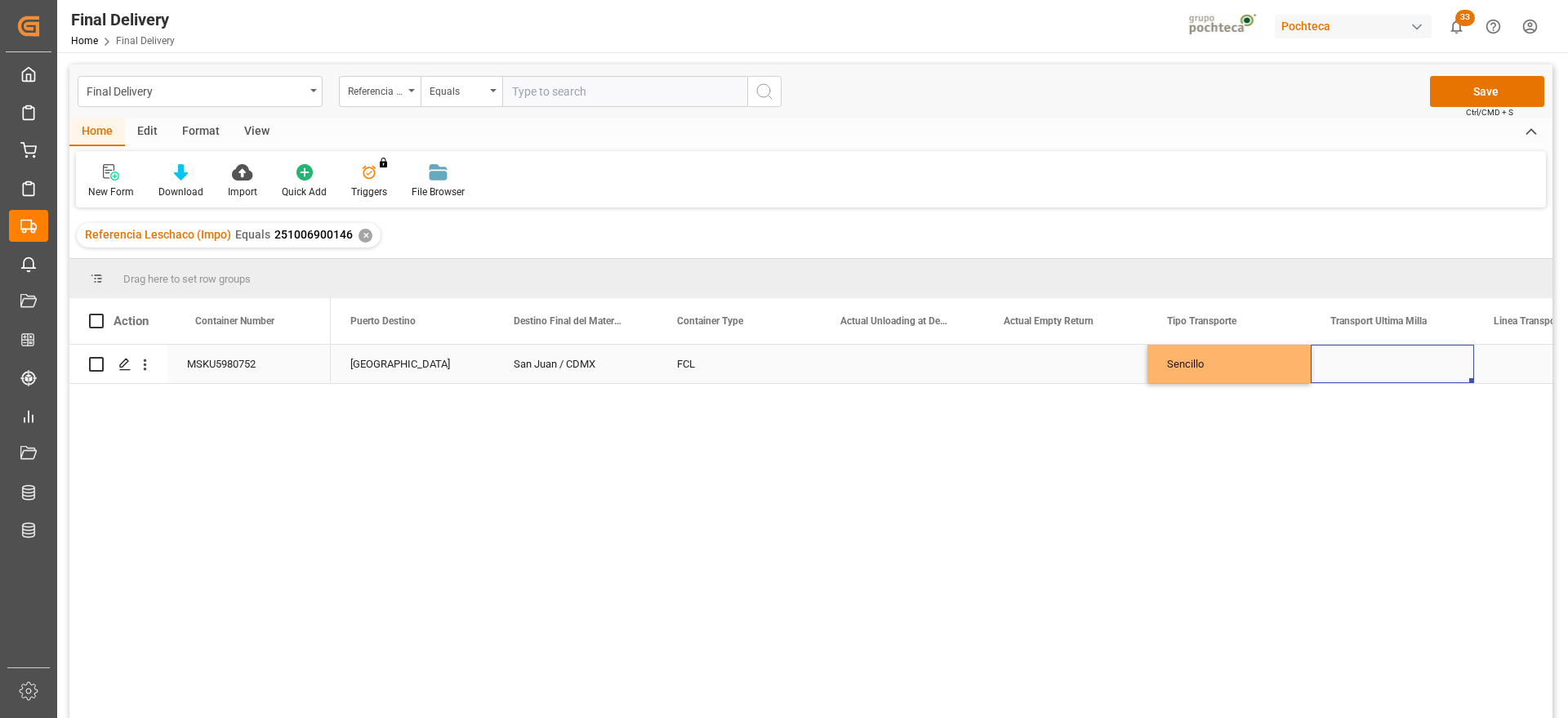
click at [1402, 365] on div "Press SPACE to select this row." at bounding box center [1392, 363] width 163 height 38
click at [1402, 365] on button "Select" at bounding box center [1392, 373] width 137 height 31
drag, startPoint x: 1395, startPoint y: 392, endPoint x: 1388, endPoint y: 399, distance: 9.9
click at [1390, 396] on div "Leschaco" at bounding box center [1393, 415] width 136 height 49
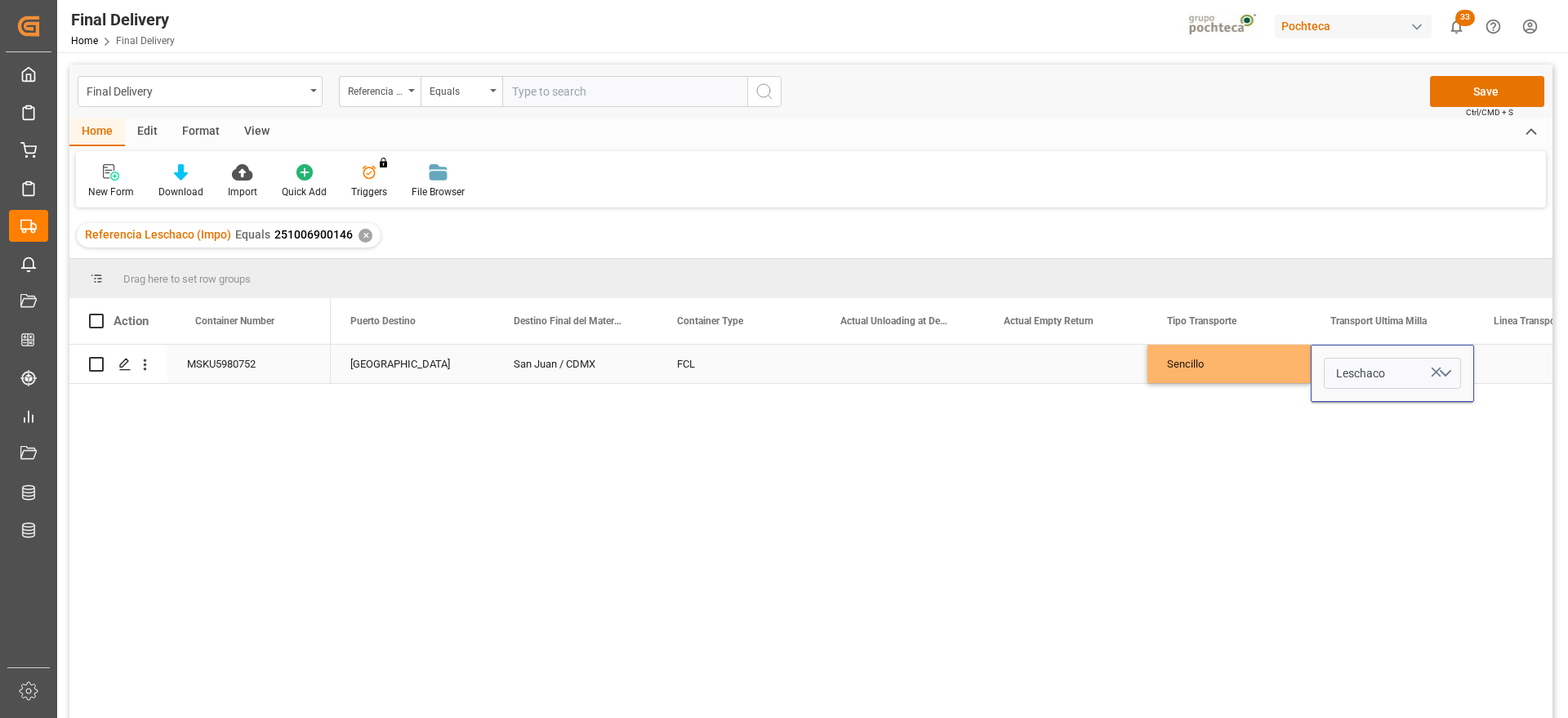
click at [1499, 364] on div "Press SPACE to select this row." at bounding box center [1556, 363] width 163 height 38
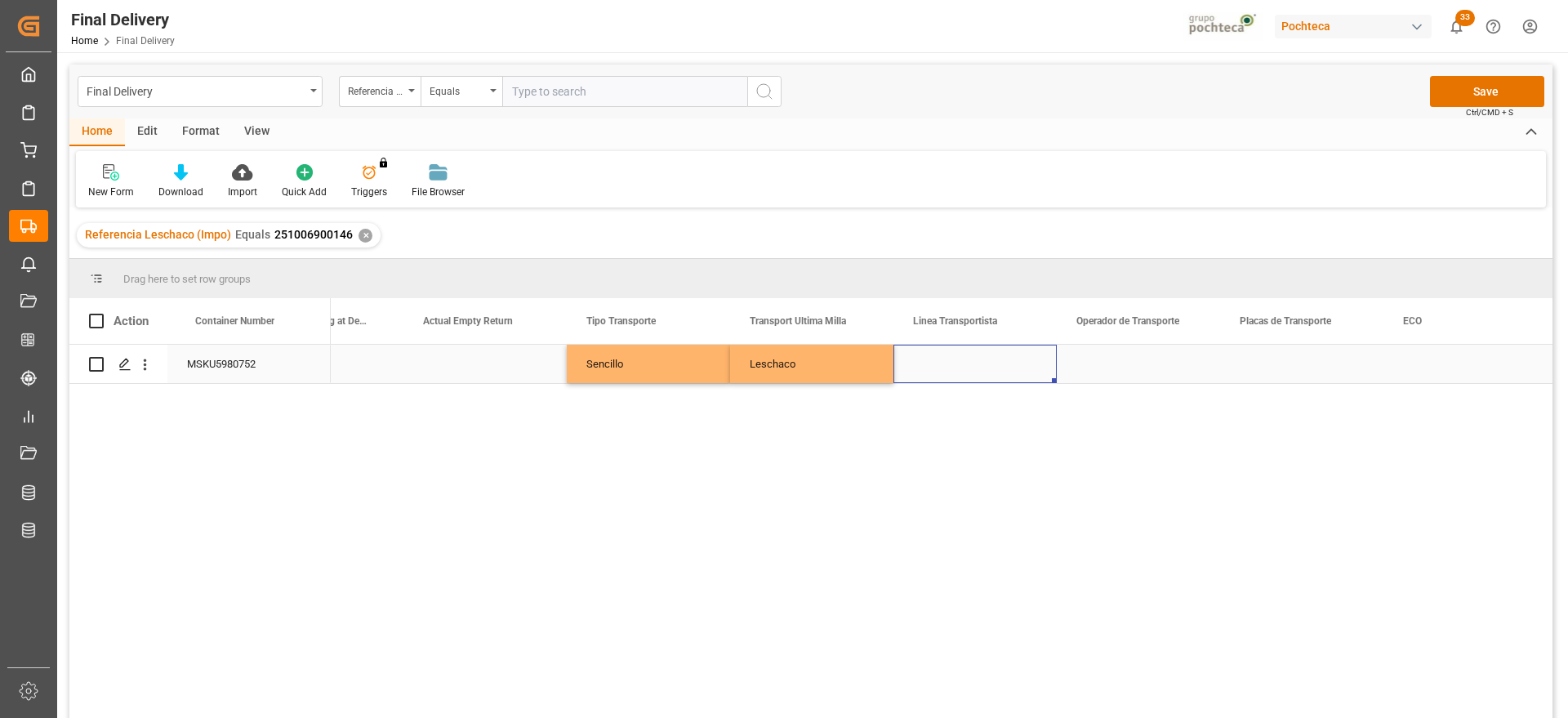
click at [1008, 367] on div "Press SPACE to select this row." at bounding box center [975, 363] width 163 height 38
click at [1007, 370] on input "Press SPACE to select this row." at bounding box center [975, 373] width 137 height 31
click at [1007, 372] on input "Press SPACE to select this row." at bounding box center [975, 373] width 137 height 31
click at [982, 412] on div "TRANSPORTES ALEMAN ESTRELLA SA DE CV" at bounding box center [1024, 419] width 233 height 57
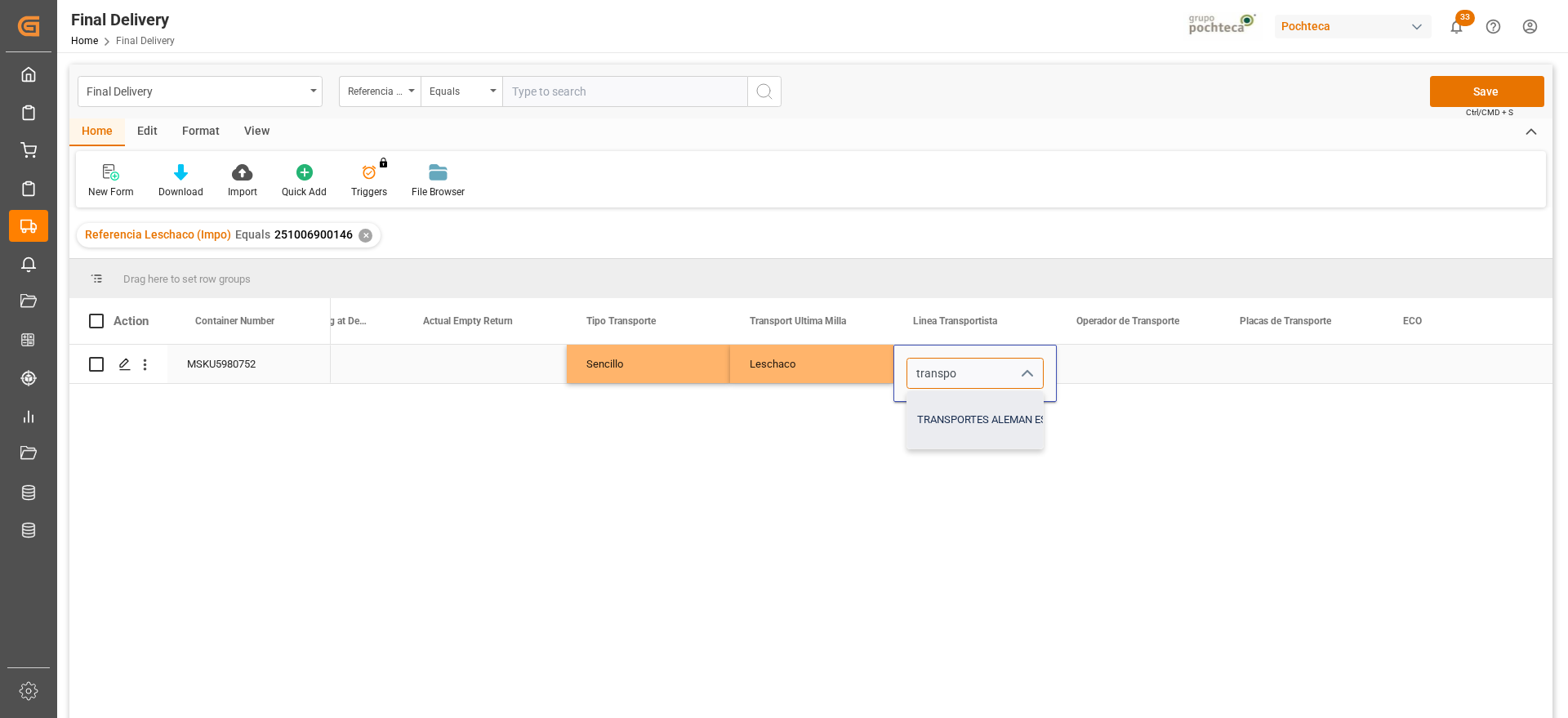
type input "TRANSPORTES ALEMAN ESTRELLA SA DE CV"
click at [1137, 356] on div "Press SPACE to select this row." at bounding box center [1138, 363] width 163 height 38
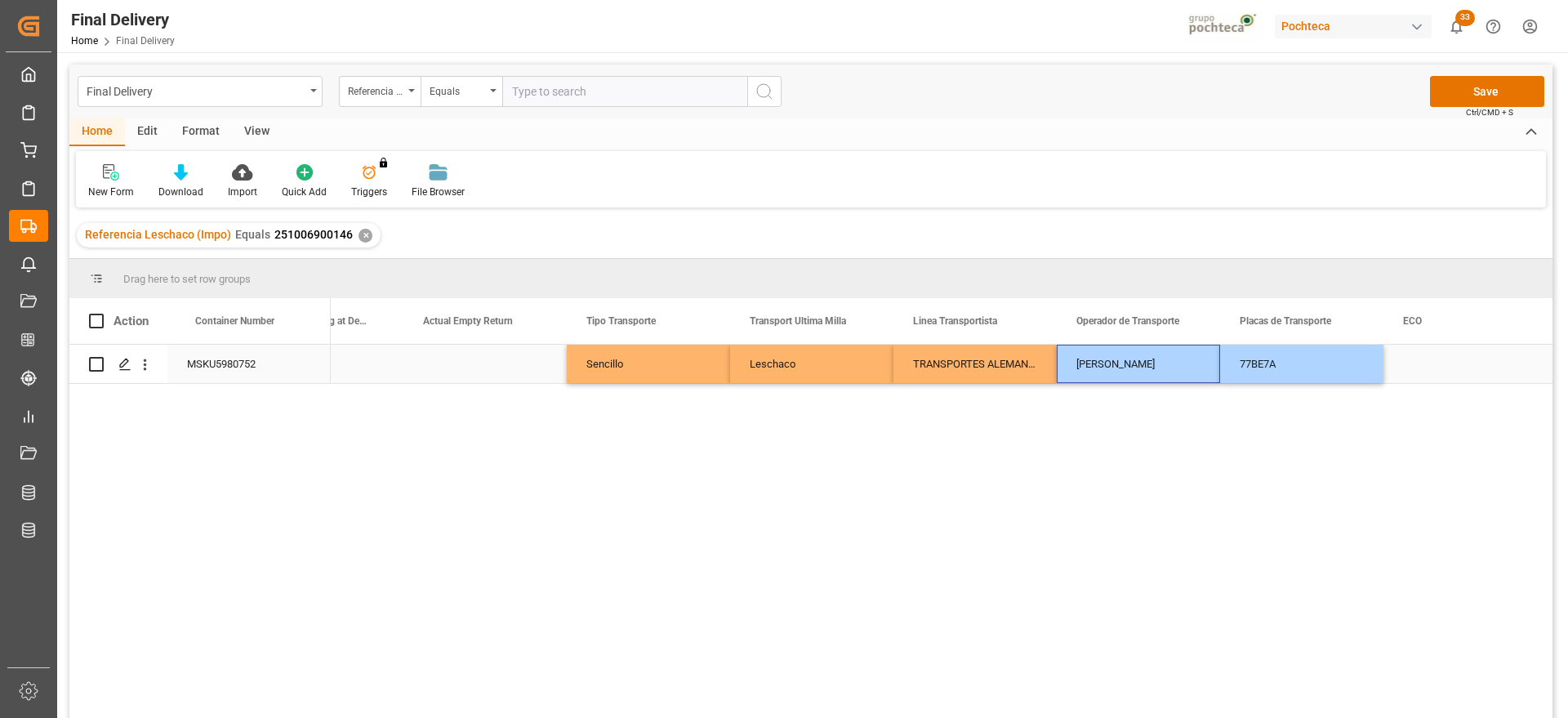
click at [1429, 350] on div "Press SPACE to select this row." at bounding box center [1465, 363] width 163 height 38
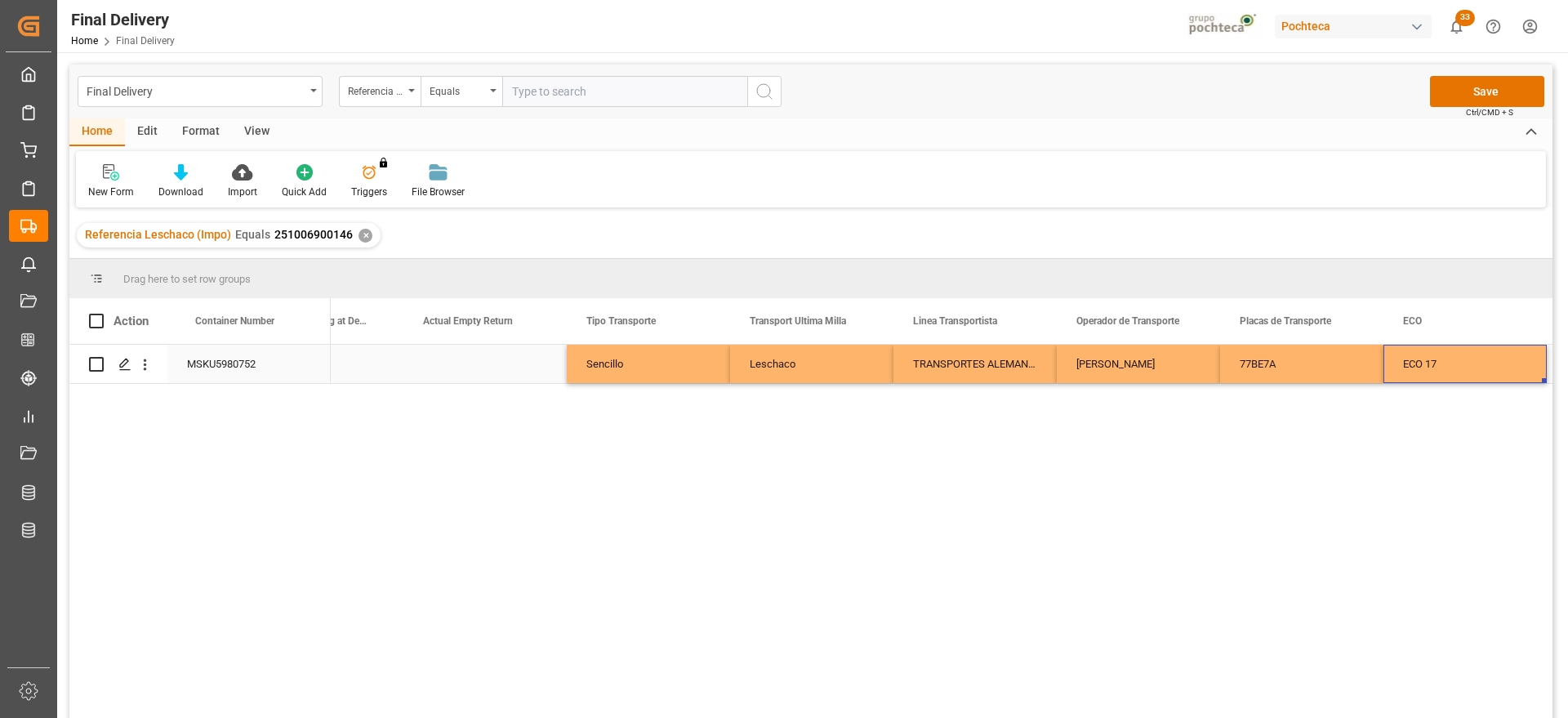
click at [1414, 365] on div "ECO 17" at bounding box center [1465, 363] width 163 height 38
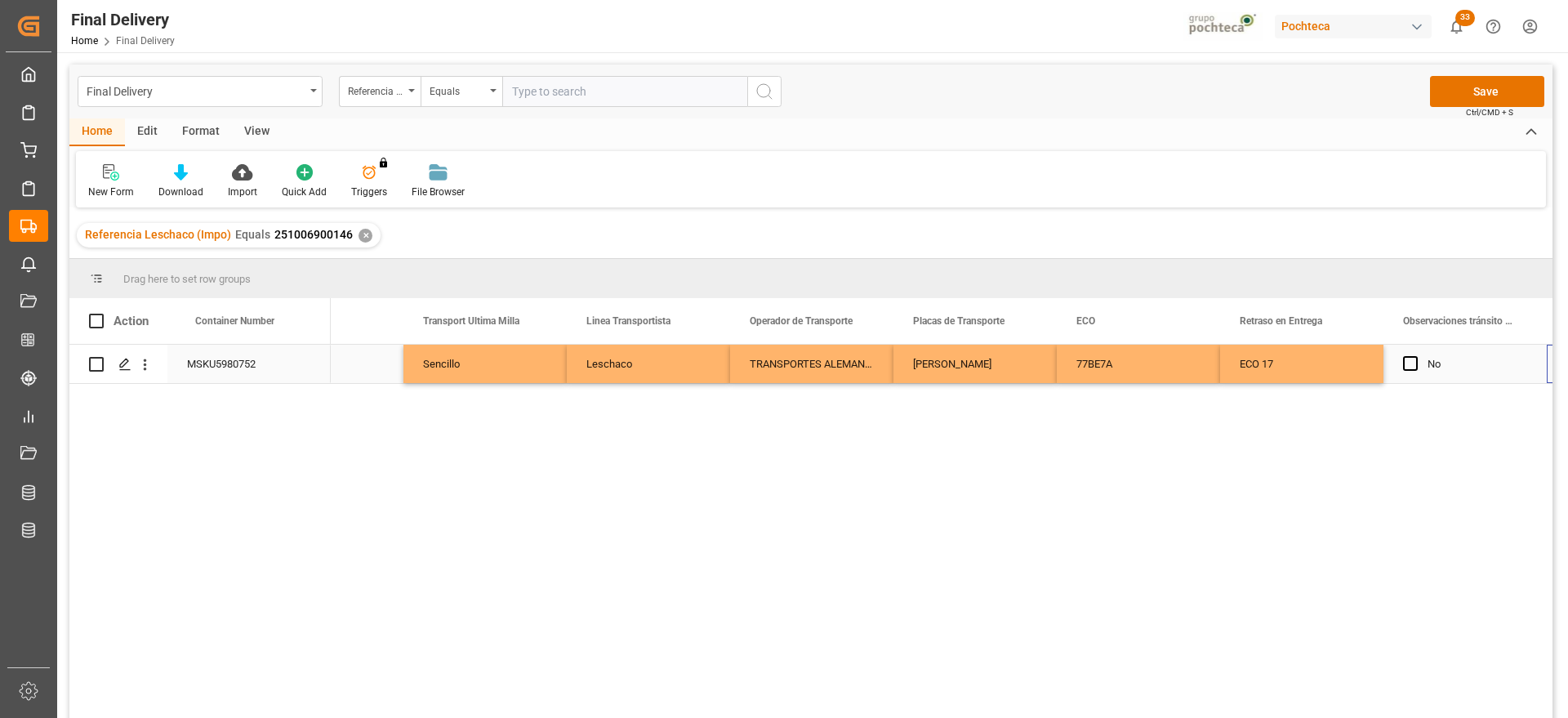
scroll to position [0, 6135]
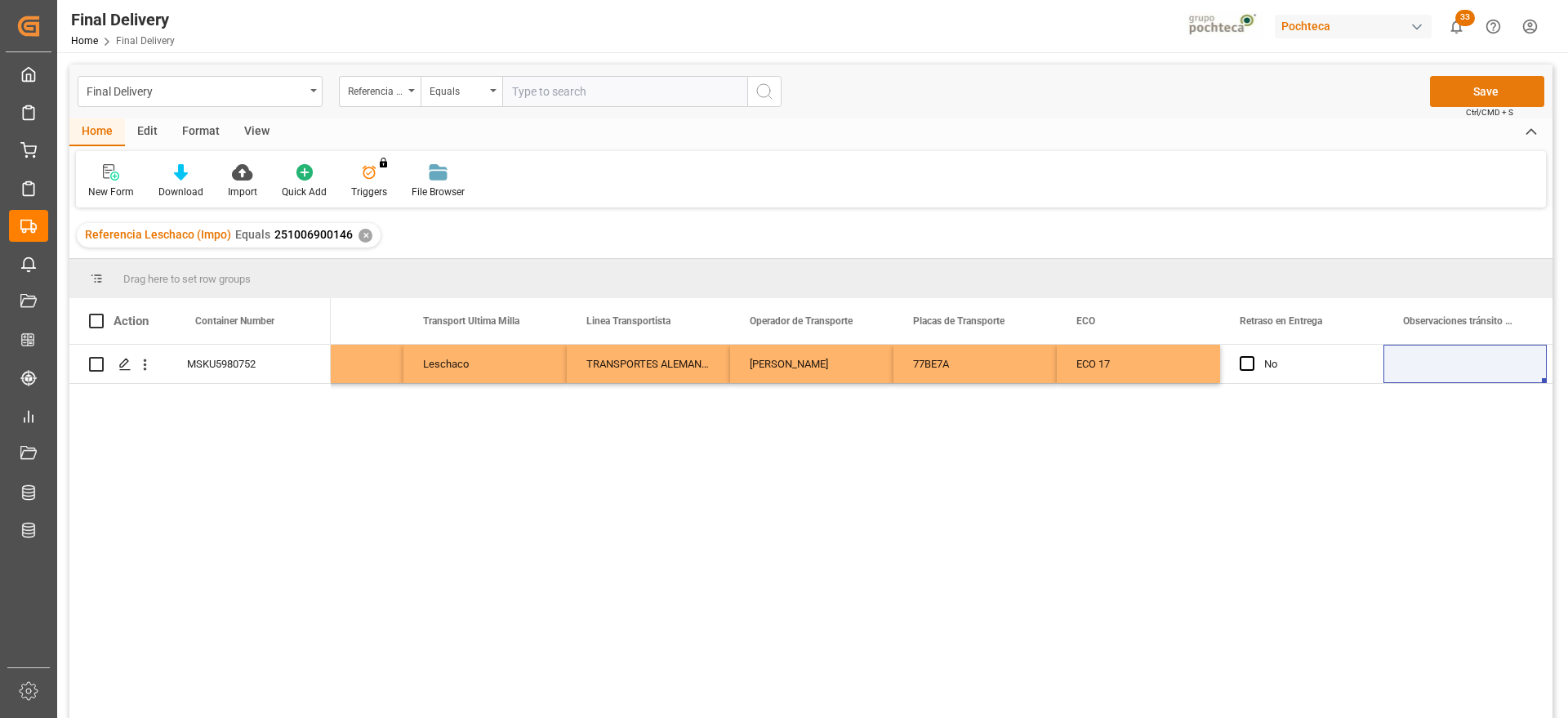
click at [1520, 88] on button "Save" at bounding box center [1487, 91] width 115 height 31
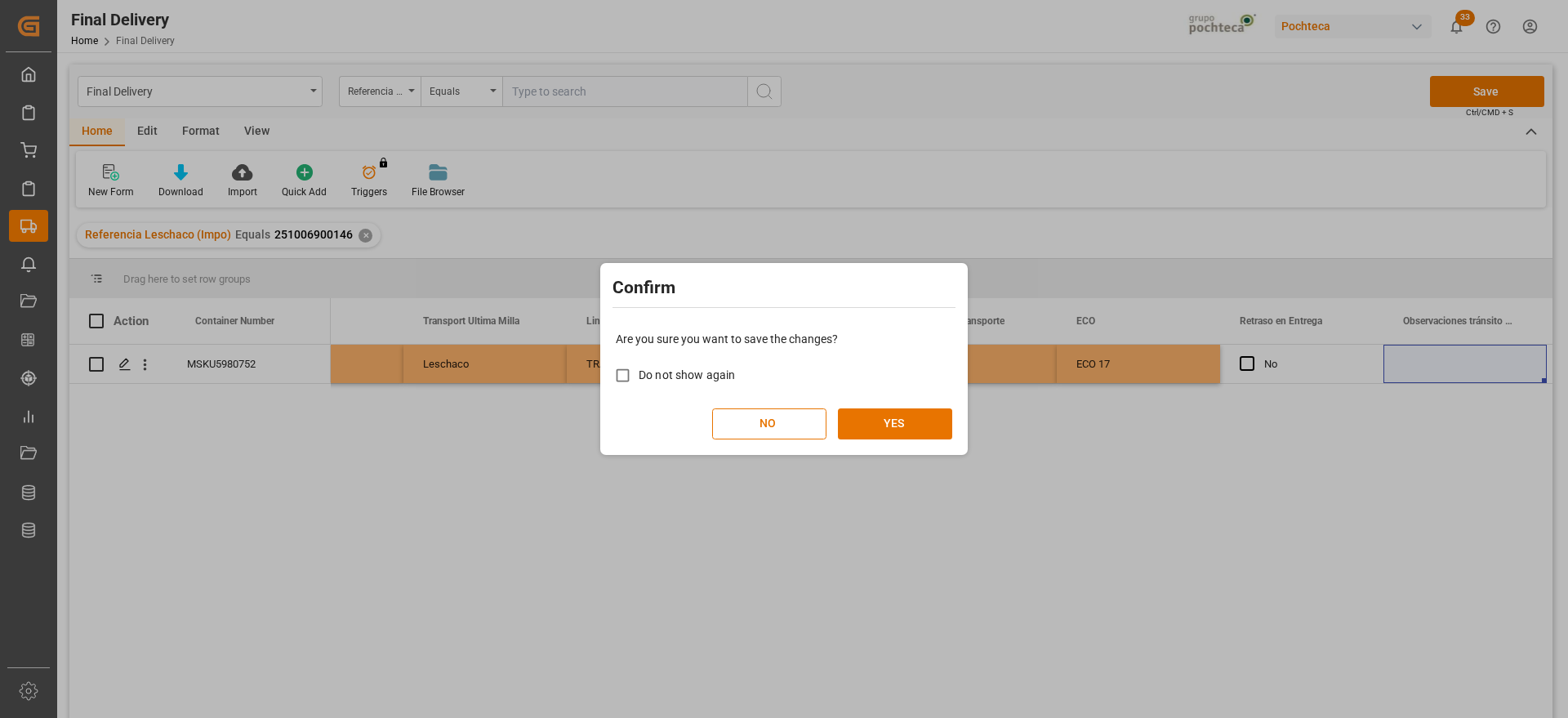
drag, startPoint x: 909, startPoint y: 416, endPoint x: 914, endPoint y: 463, distance: 47.3
click at [909, 416] on button "YES" at bounding box center [895, 424] width 115 height 31
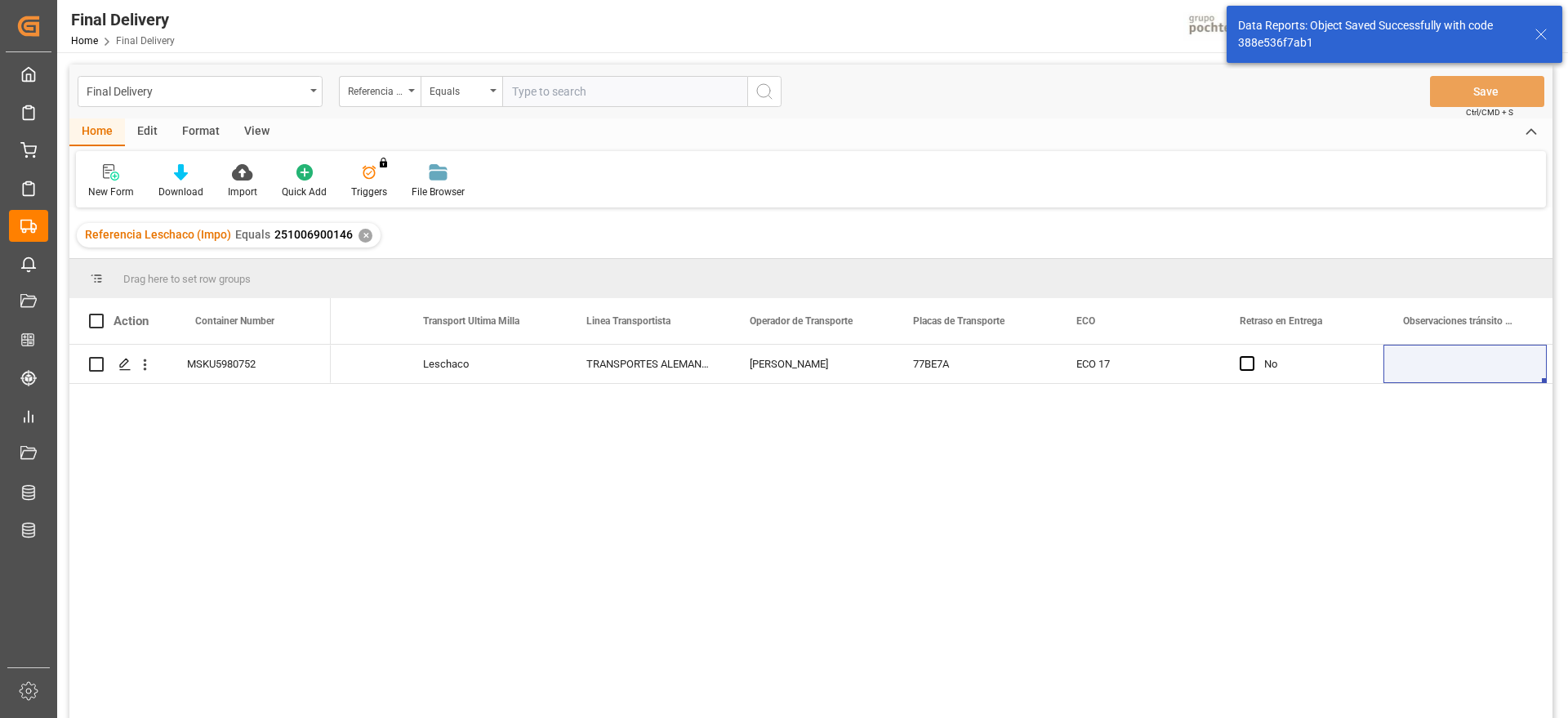
click at [365, 230] on div "✕" at bounding box center [365, 236] width 14 height 14
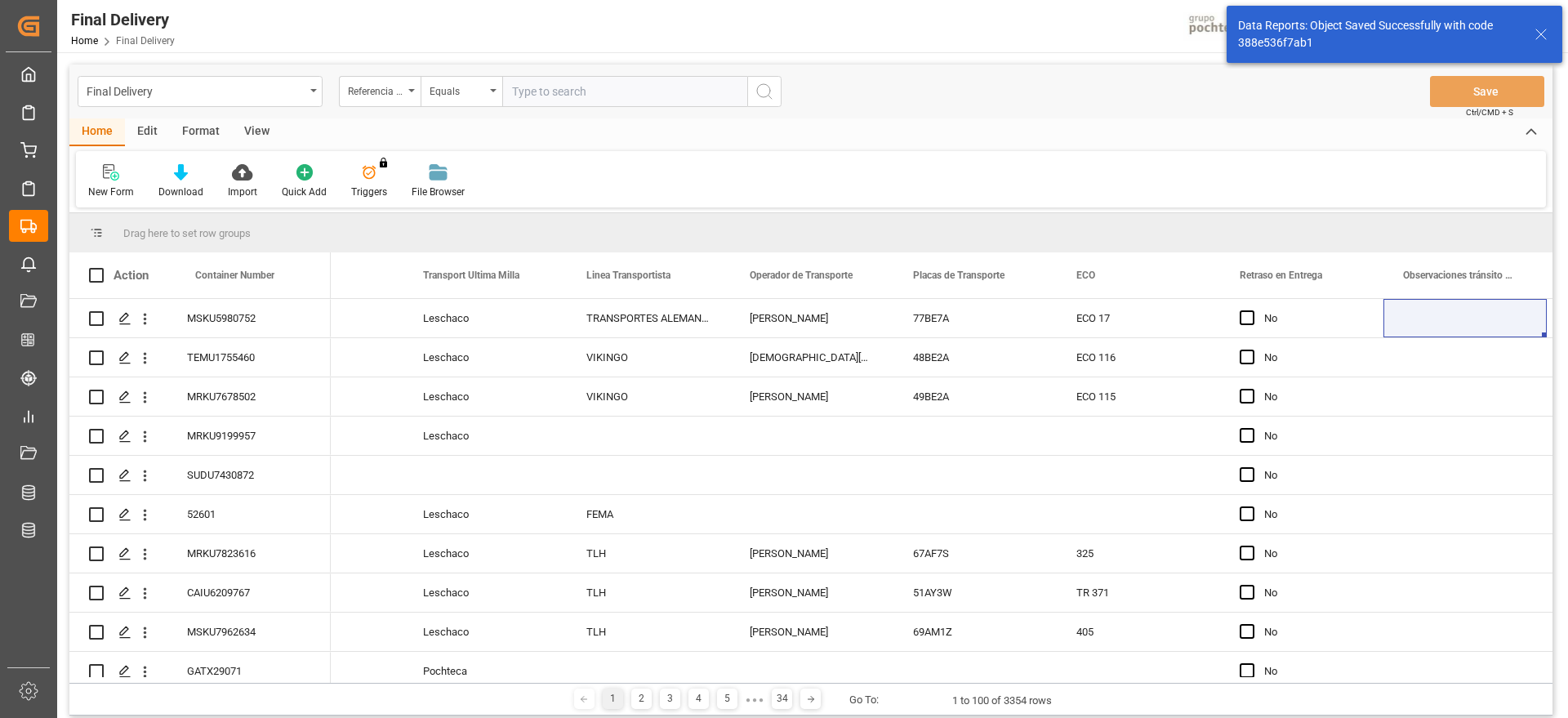
click at [553, 89] on input "text" at bounding box center [625, 91] width 245 height 31
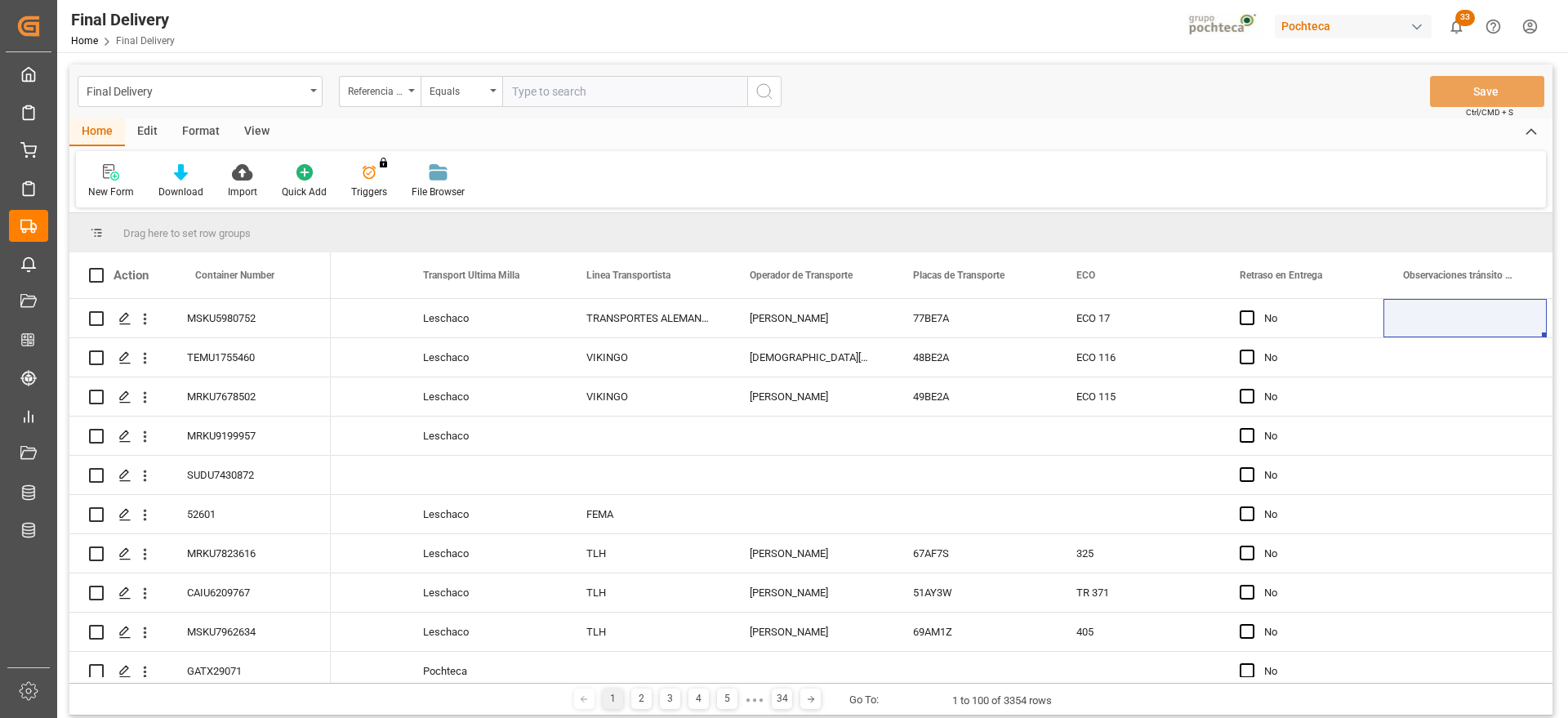
paste input "251006900144"
type input "251006900144"
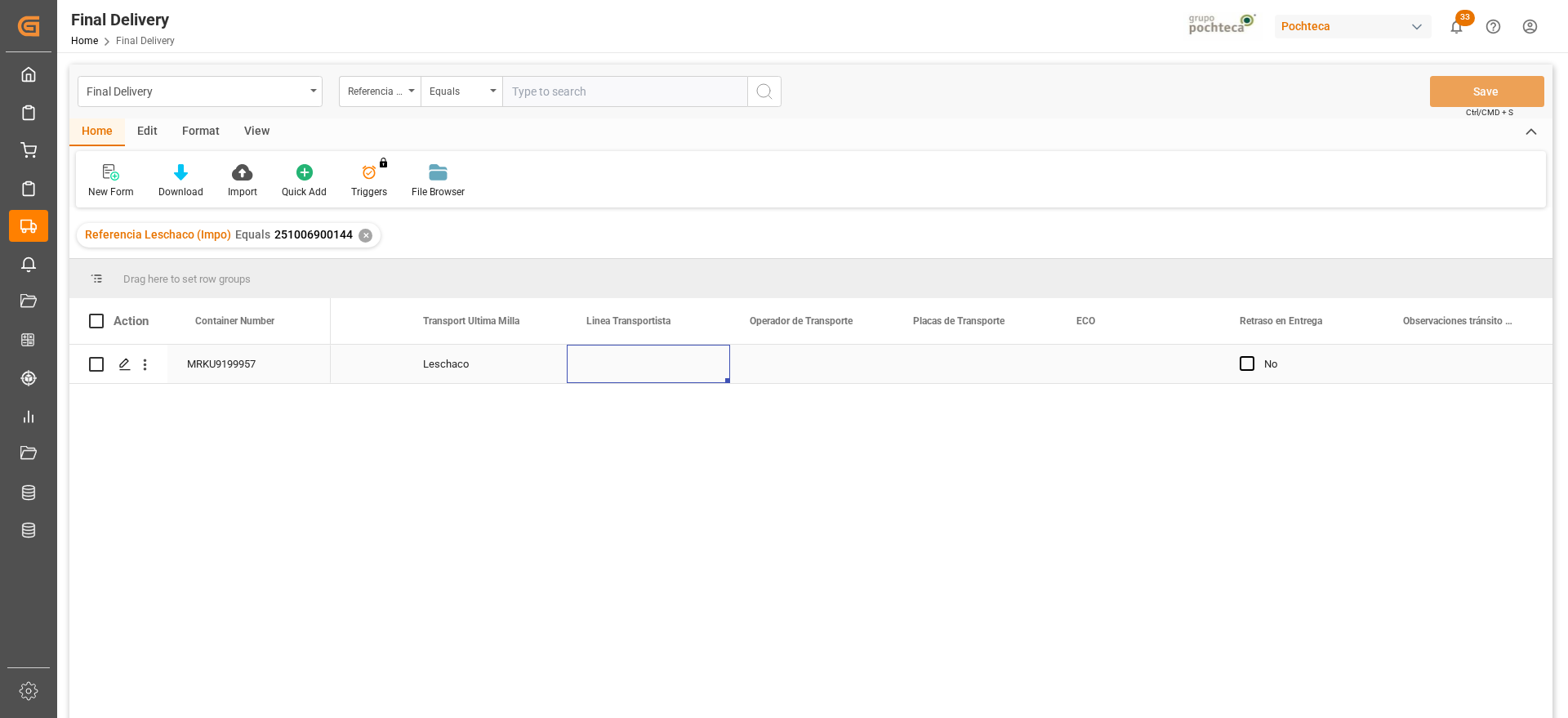
click at [641, 371] on div "Press SPACE to select this row." at bounding box center [648, 363] width 163 height 38
click at [651, 365] on div "Press SPACE to select this row." at bounding box center [648, 363] width 163 height 38
click at [646, 367] on input "Press SPACE to select this row." at bounding box center [648, 373] width 137 height 31
click at [666, 416] on div "TERRAPORTS" at bounding box center [649, 419] width 136 height 57
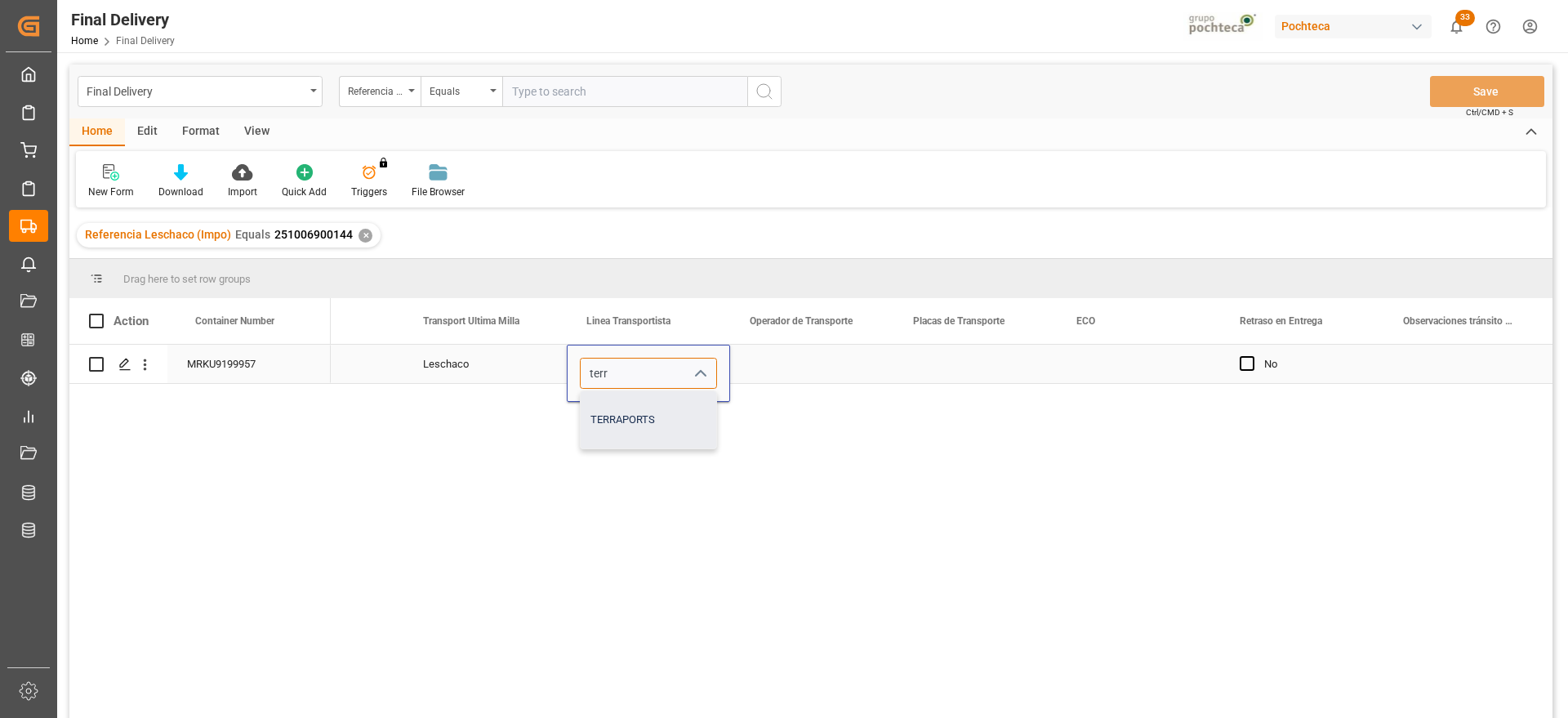
type input "TERRAPORTS"
click at [777, 362] on div "Press SPACE to select this row." at bounding box center [811, 363] width 163 height 38
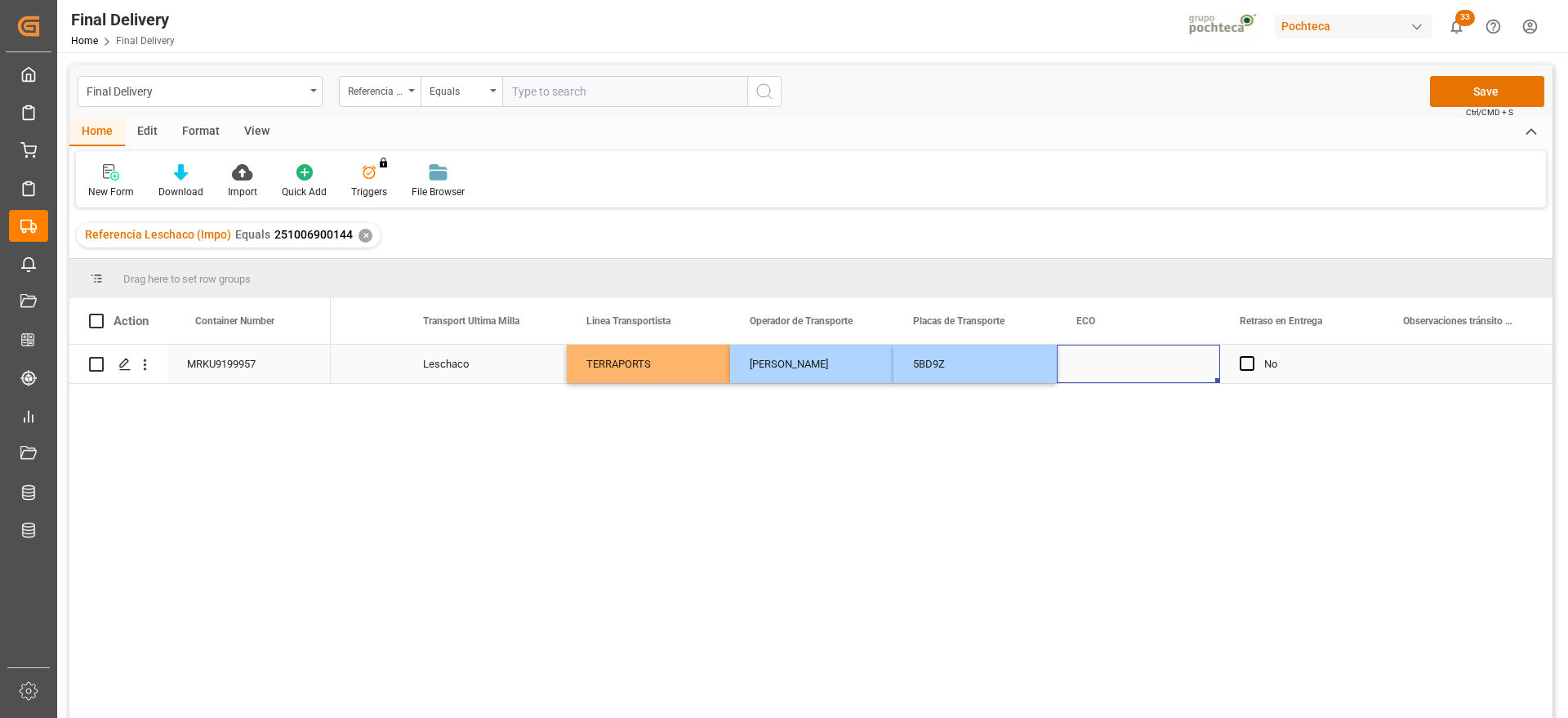
click at [1138, 365] on div "Press SPACE to select this row." at bounding box center [1138, 363] width 163 height 38
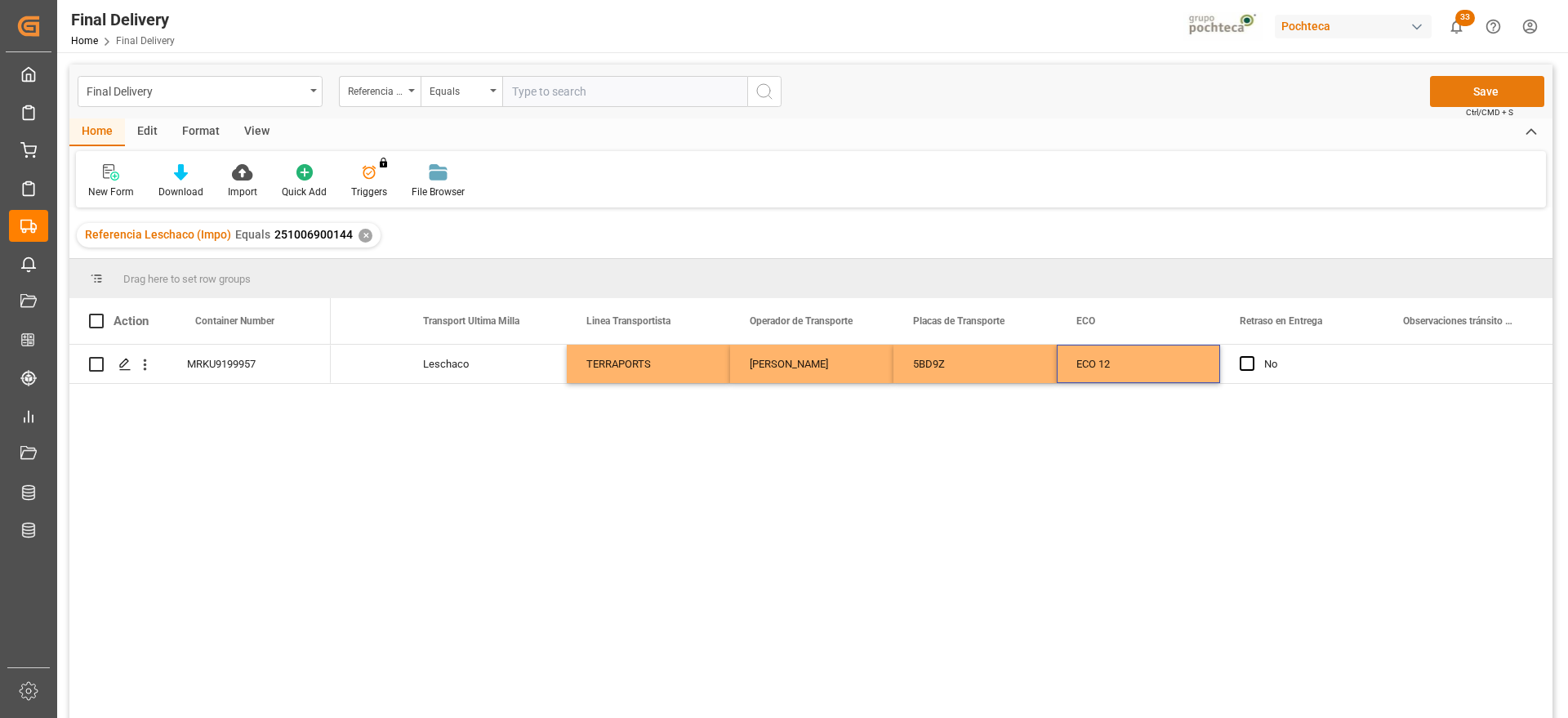
click at [1467, 93] on button "Save" at bounding box center [1487, 91] width 115 height 31
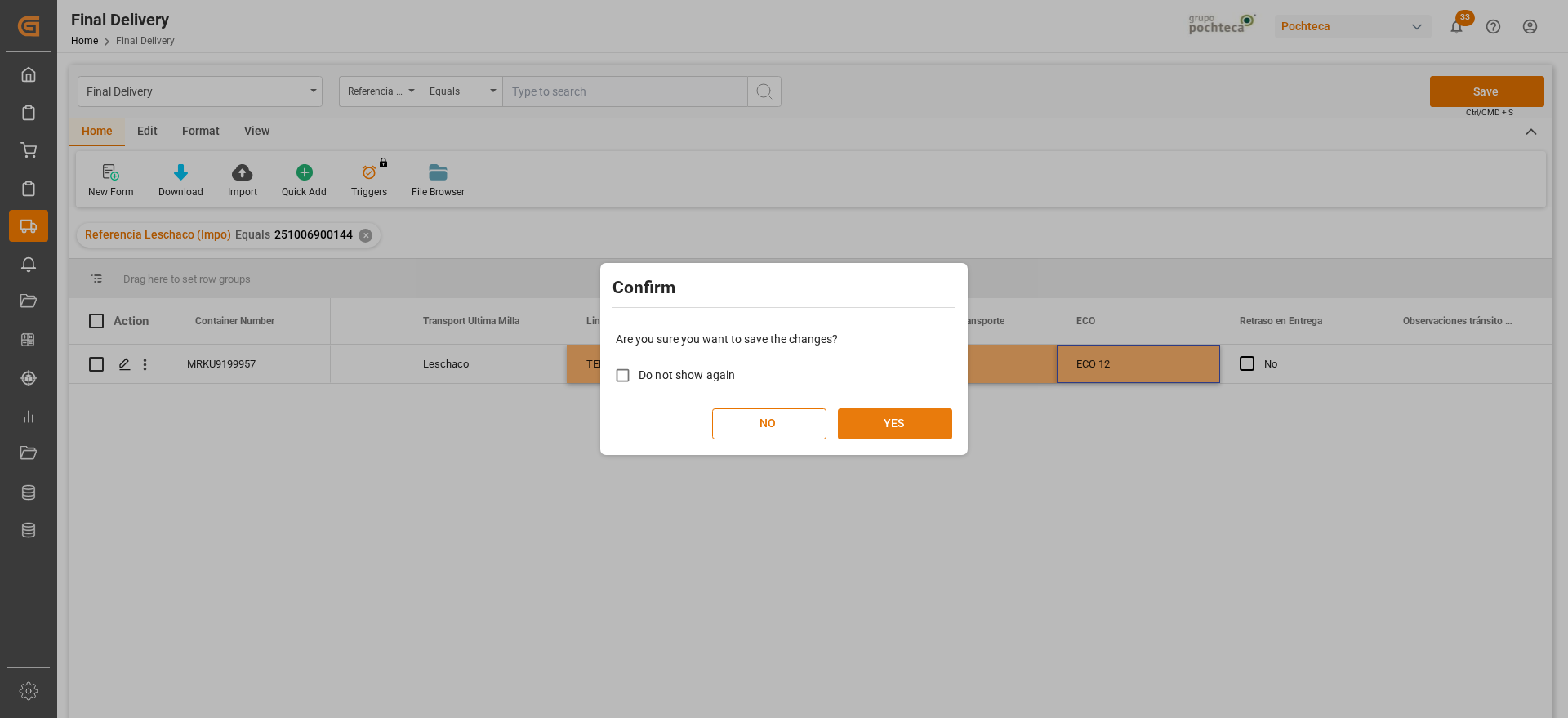
click at [869, 424] on button "YES" at bounding box center [895, 424] width 115 height 31
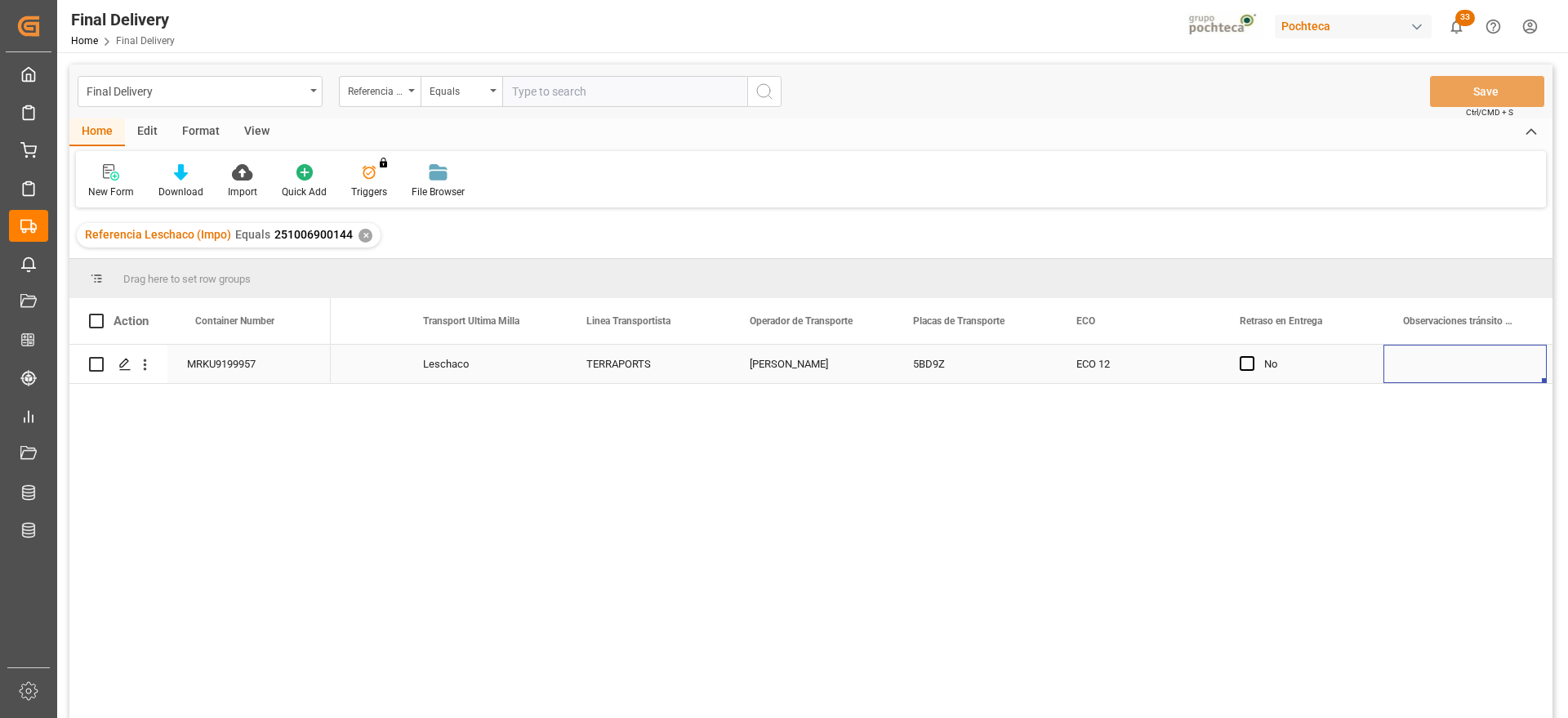
click at [1458, 355] on div "Press SPACE to select this row." at bounding box center [1465, 363] width 163 height 38
click at [358, 237] on div "✕" at bounding box center [365, 236] width 14 height 14
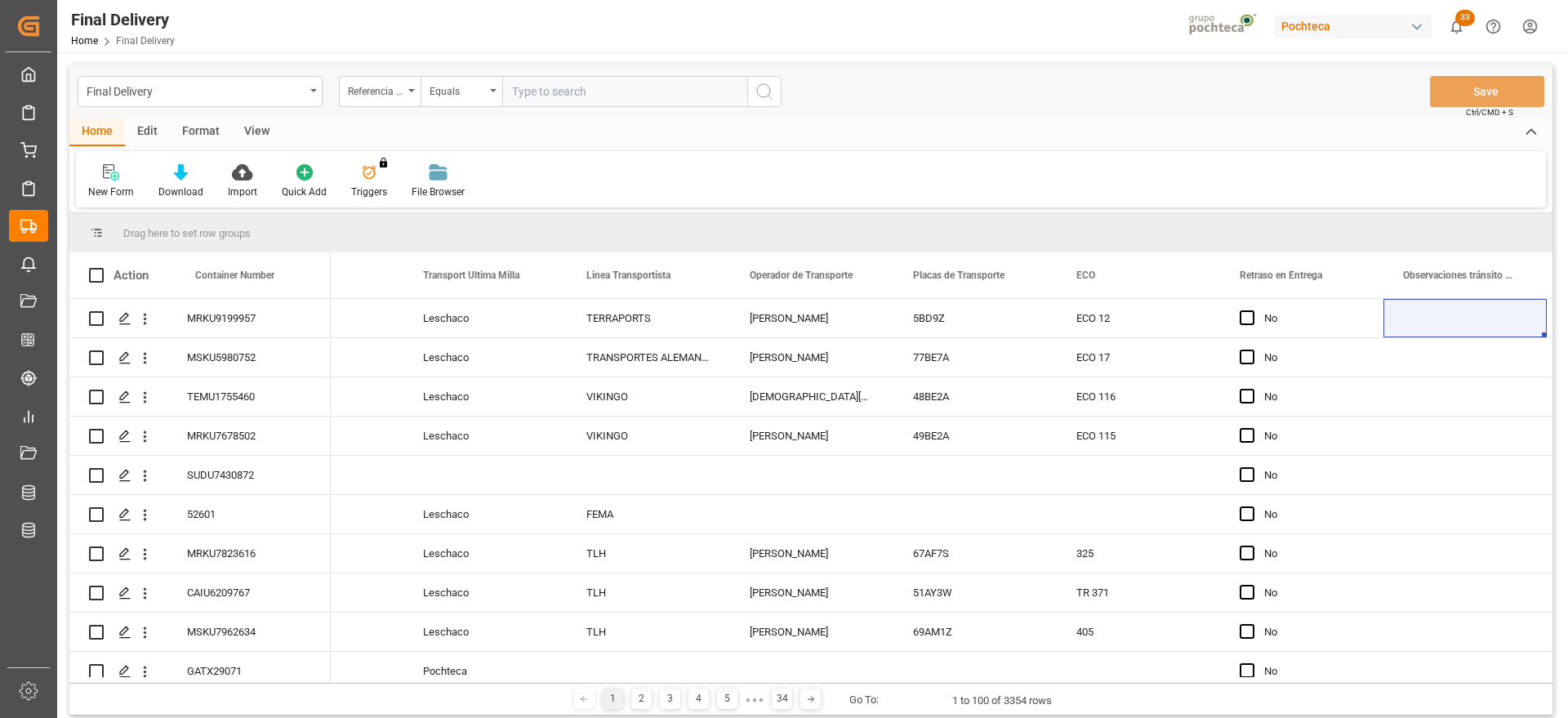
click at [550, 95] on input "text" at bounding box center [625, 91] width 245 height 31
paste input "5000306276"
type input "5000306276"
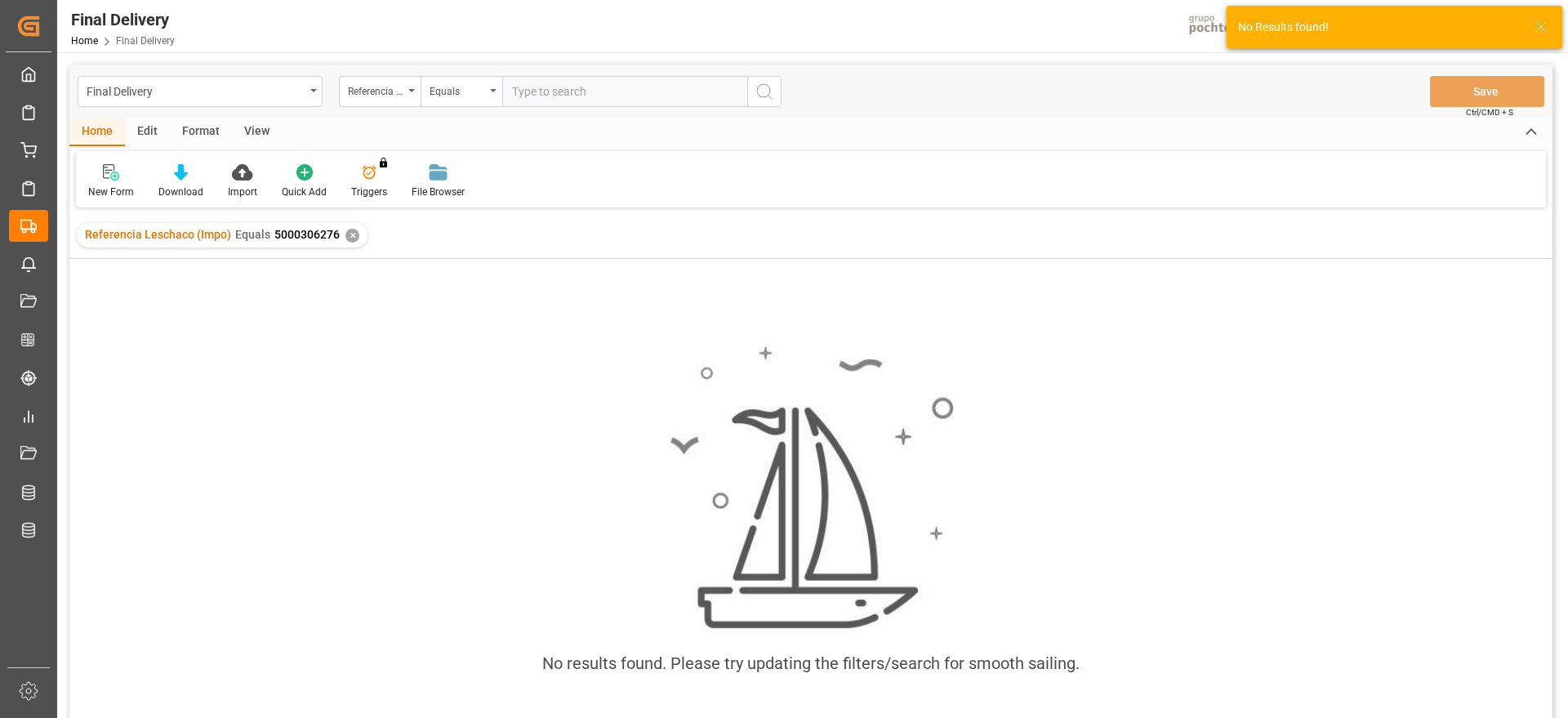
click at [391, 97] on div "Referencia Leschaco (Impo)" at bounding box center [376, 89] width 56 height 19
click at [399, 129] on input "text" at bounding box center [461, 129] width 230 height 26
type input "orde"
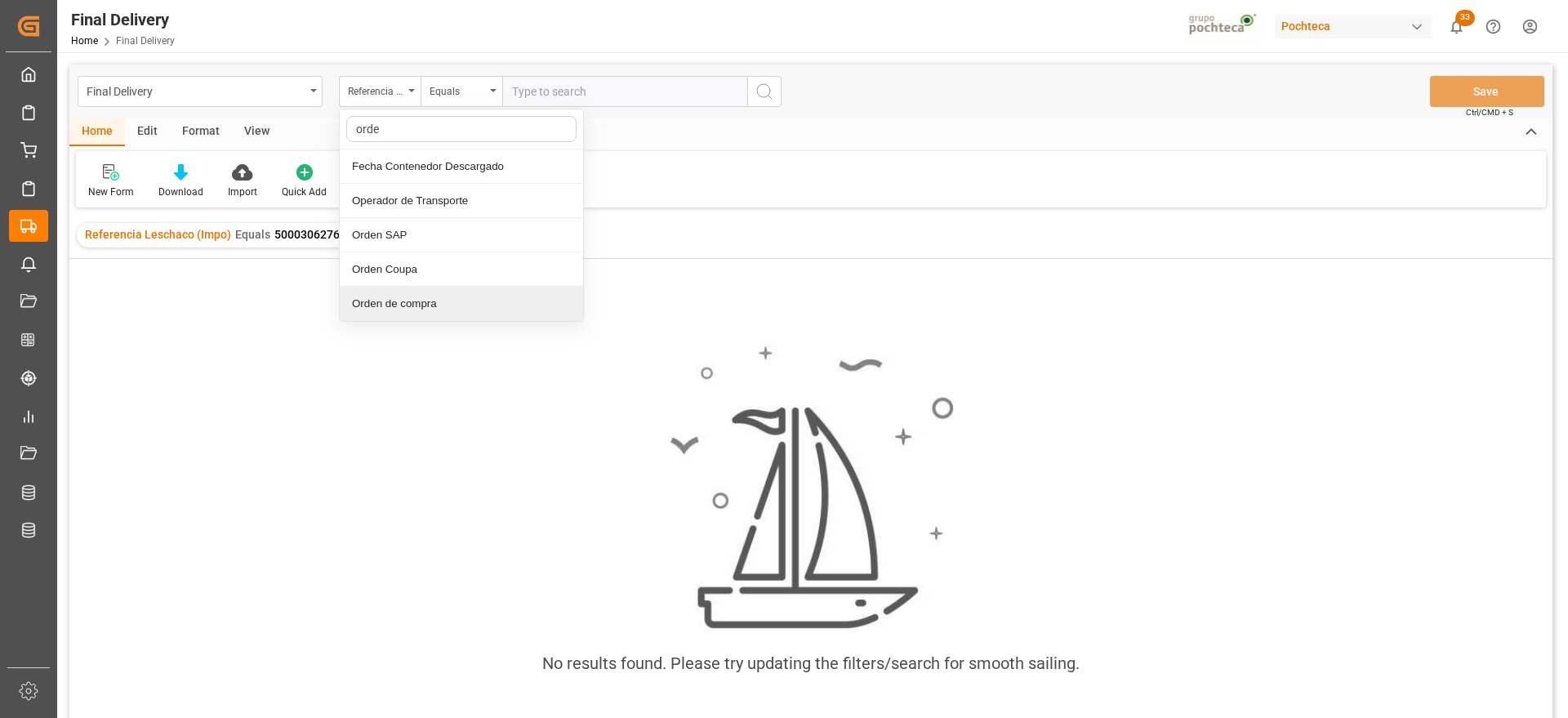
click at [423, 309] on div "Orden de compra" at bounding box center [461, 304] width 243 height 34
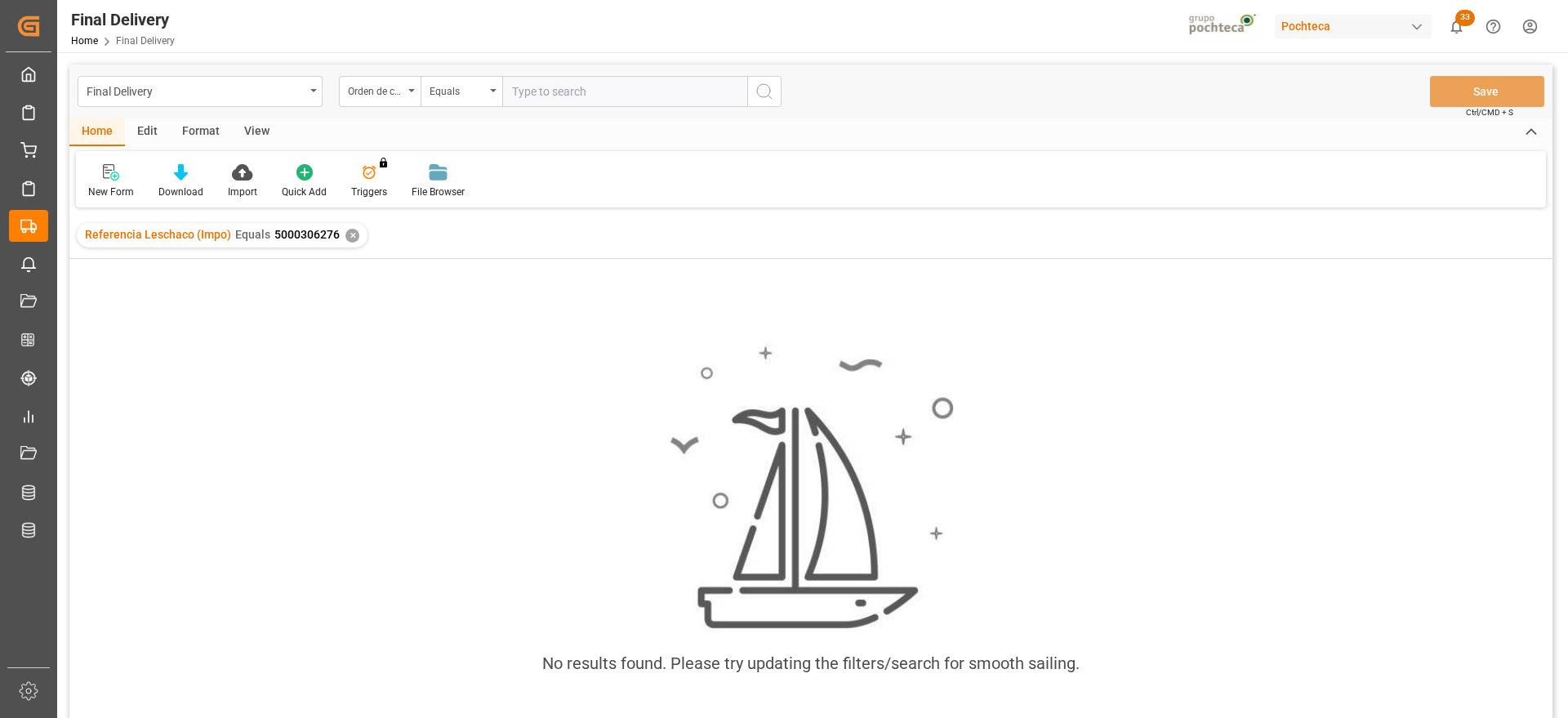
click at [549, 97] on input "text" at bounding box center [625, 91] width 245 height 31
paste input "5000306276"
click at [514, 87] on input "<5000306276" at bounding box center [625, 91] width 245 height 31
type input "5000306276"
click at [351, 234] on div "✕" at bounding box center [352, 236] width 14 height 14
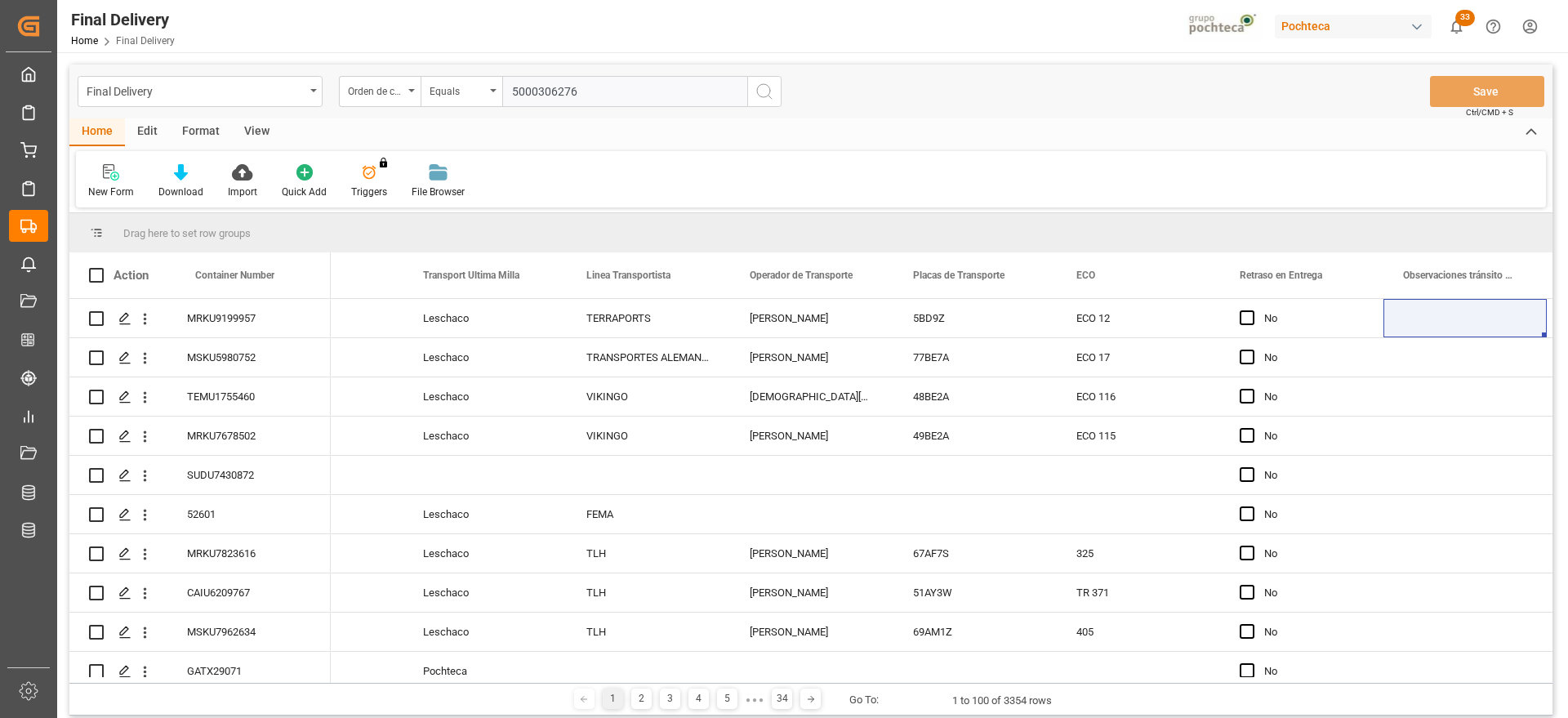
click at [769, 95] on icon "search button" at bounding box center [764, 91] width 20 height 20
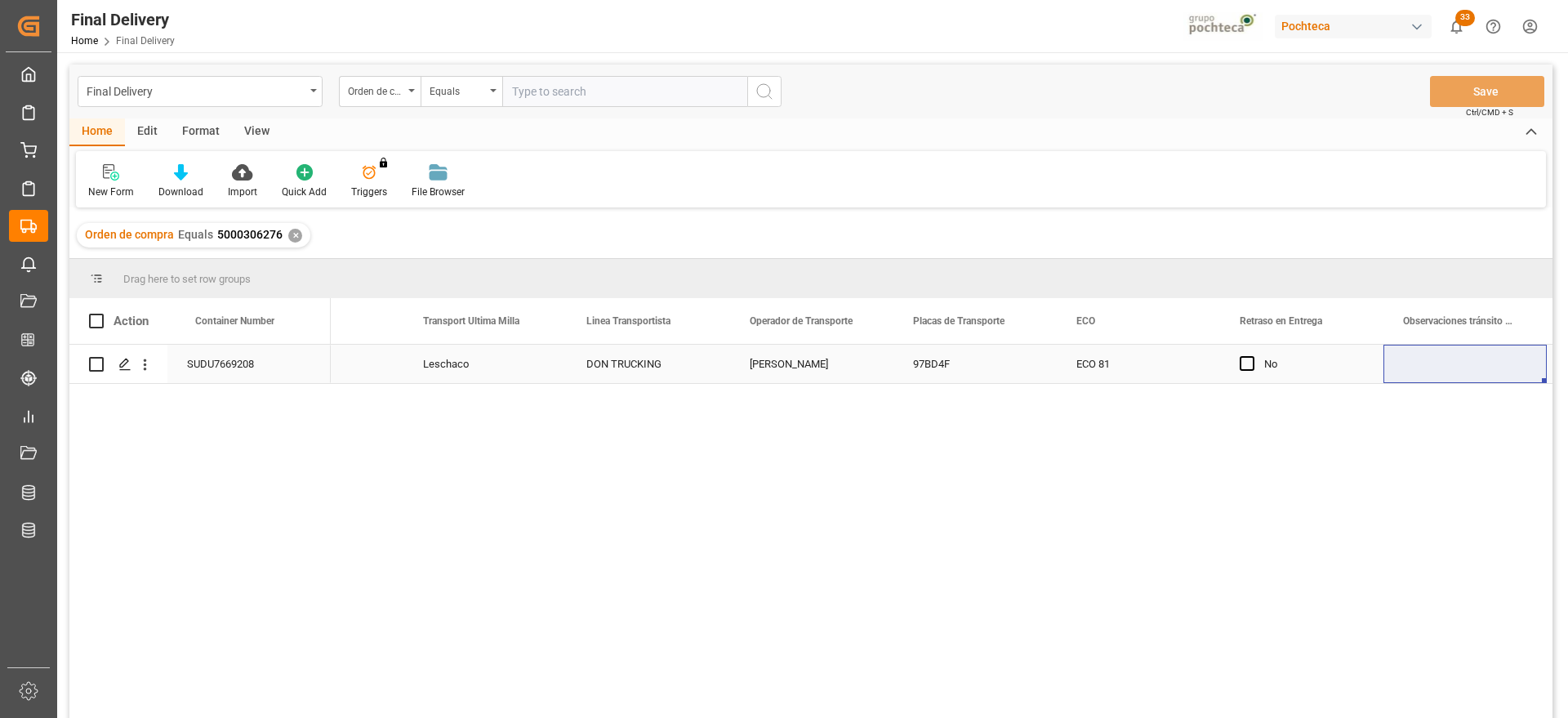
click at [1143, 375] on div "ECO 81" at bounding box center [1138, 363] width 163 height 38
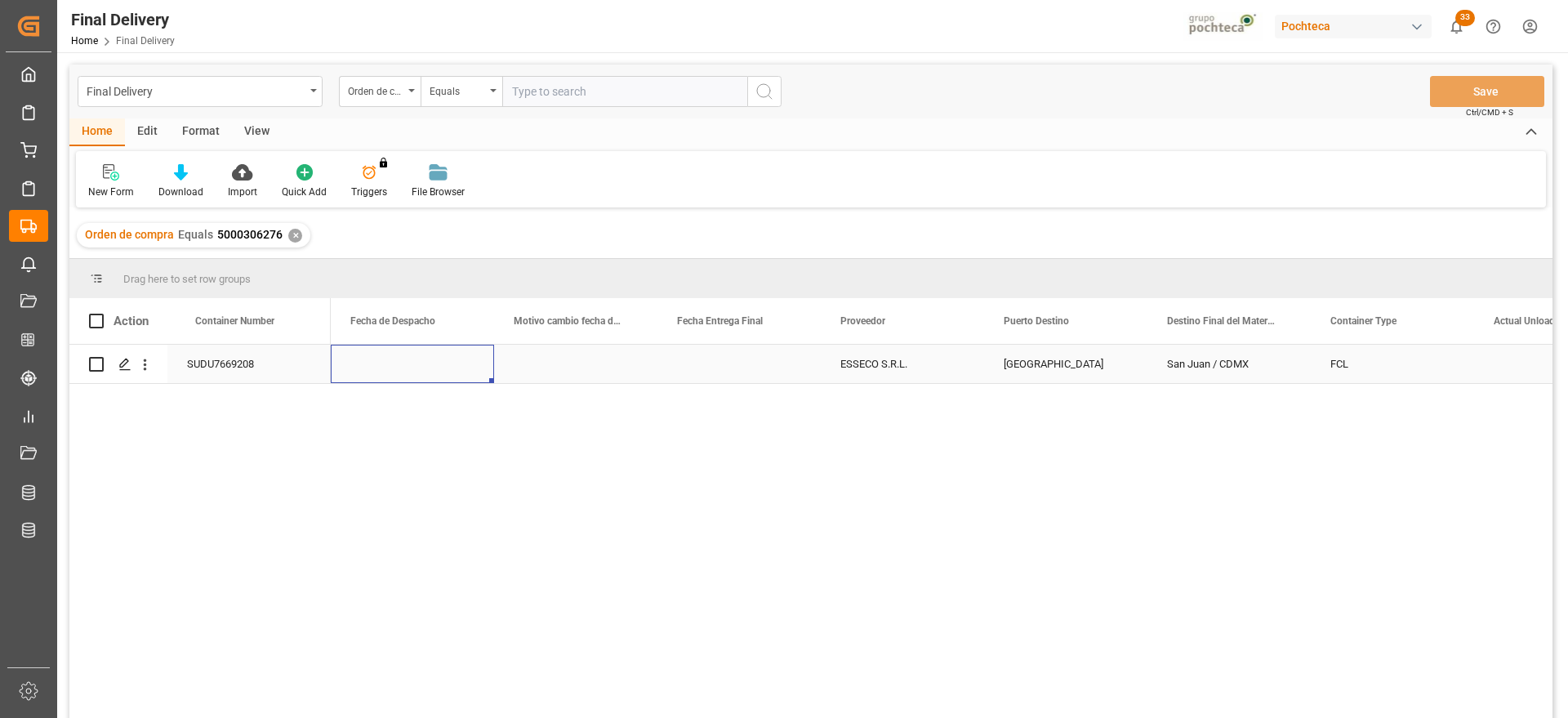
scroll to position [0, 4411]
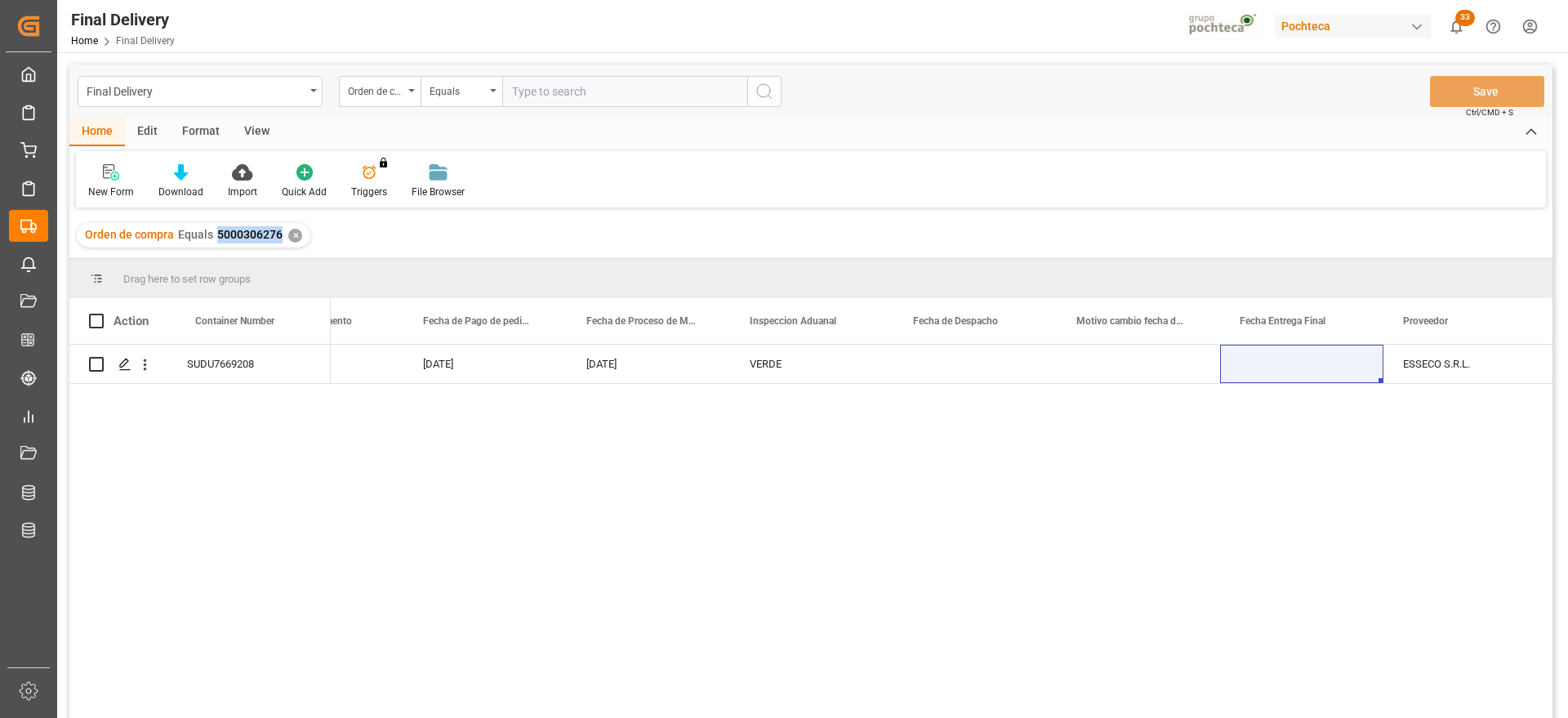
drag, startPoint x: 278, startPoint y: 237, endPoint x: 216, endPoint y: 231, distance: 62.3
click at [217, 231] on span "5000306276" at bounding box center [250, 235] width 65 height 13
copy span "5000306276"
click at [953, 368] on div "Press SPACE to select this row." at bounding box center [975, 363] width 163 height 38
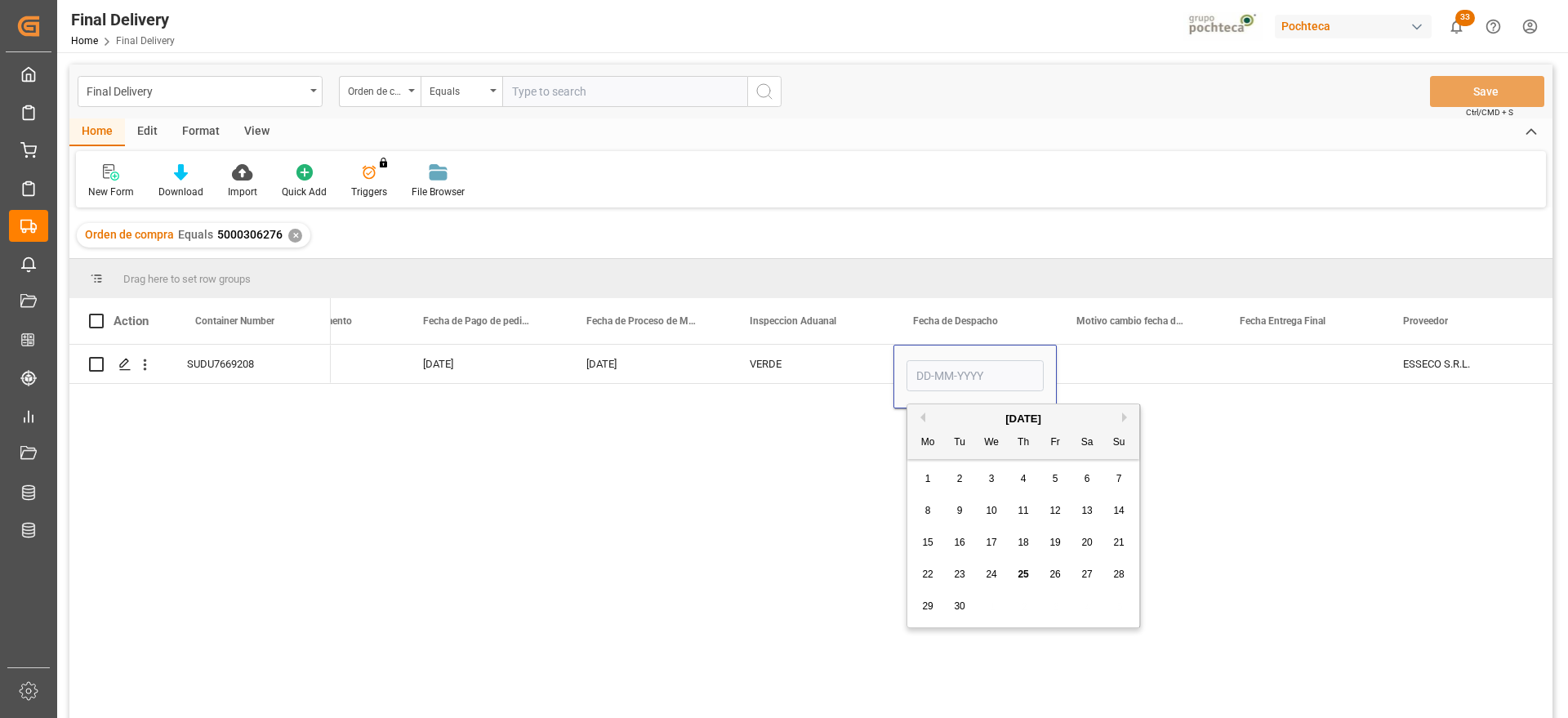
click at [925, 577] on span "22" at bounding box center [926, 575] width 10 height 11
type input "[DATE]"
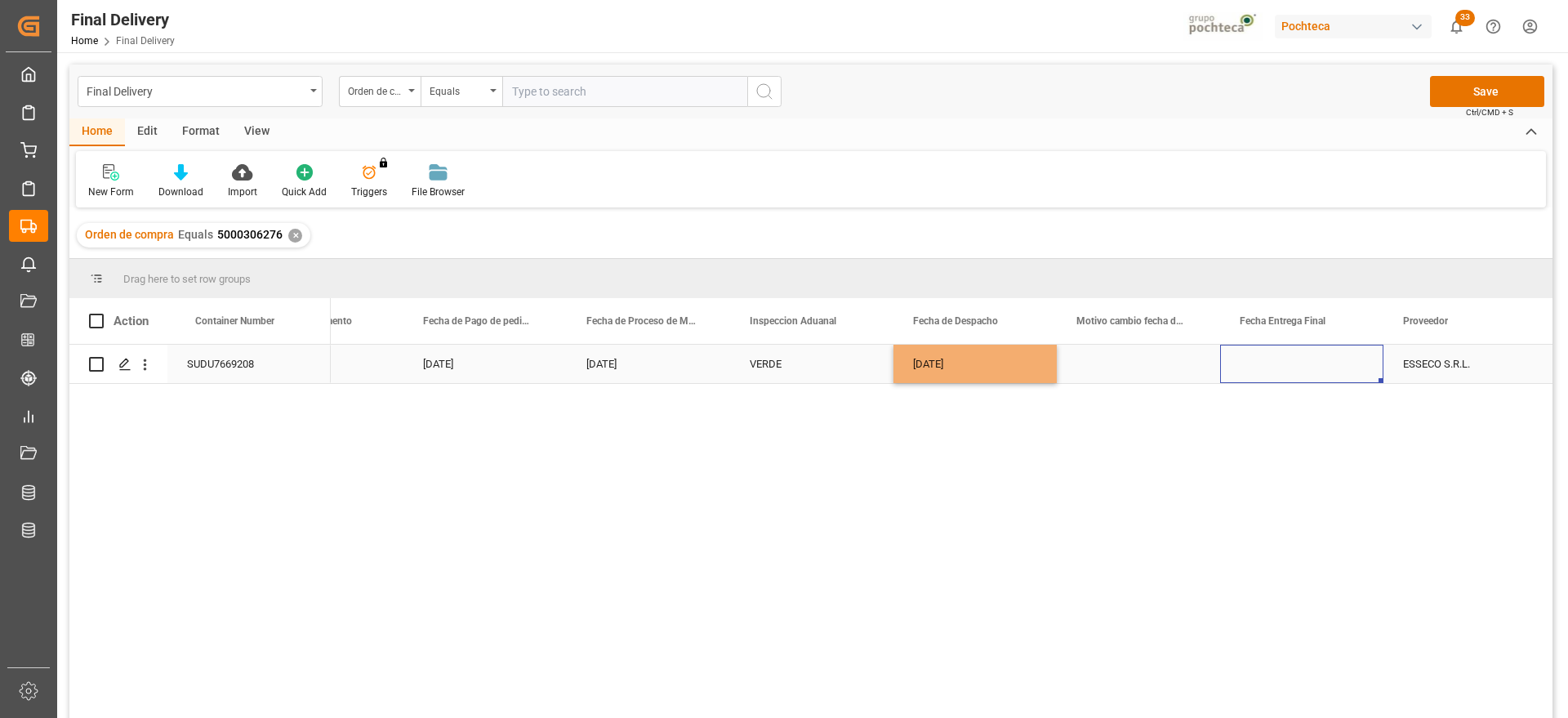
click at [1297, 360] on div "Press SPACE to select this row." at bounding box center [1302, 363] width 163 height 38
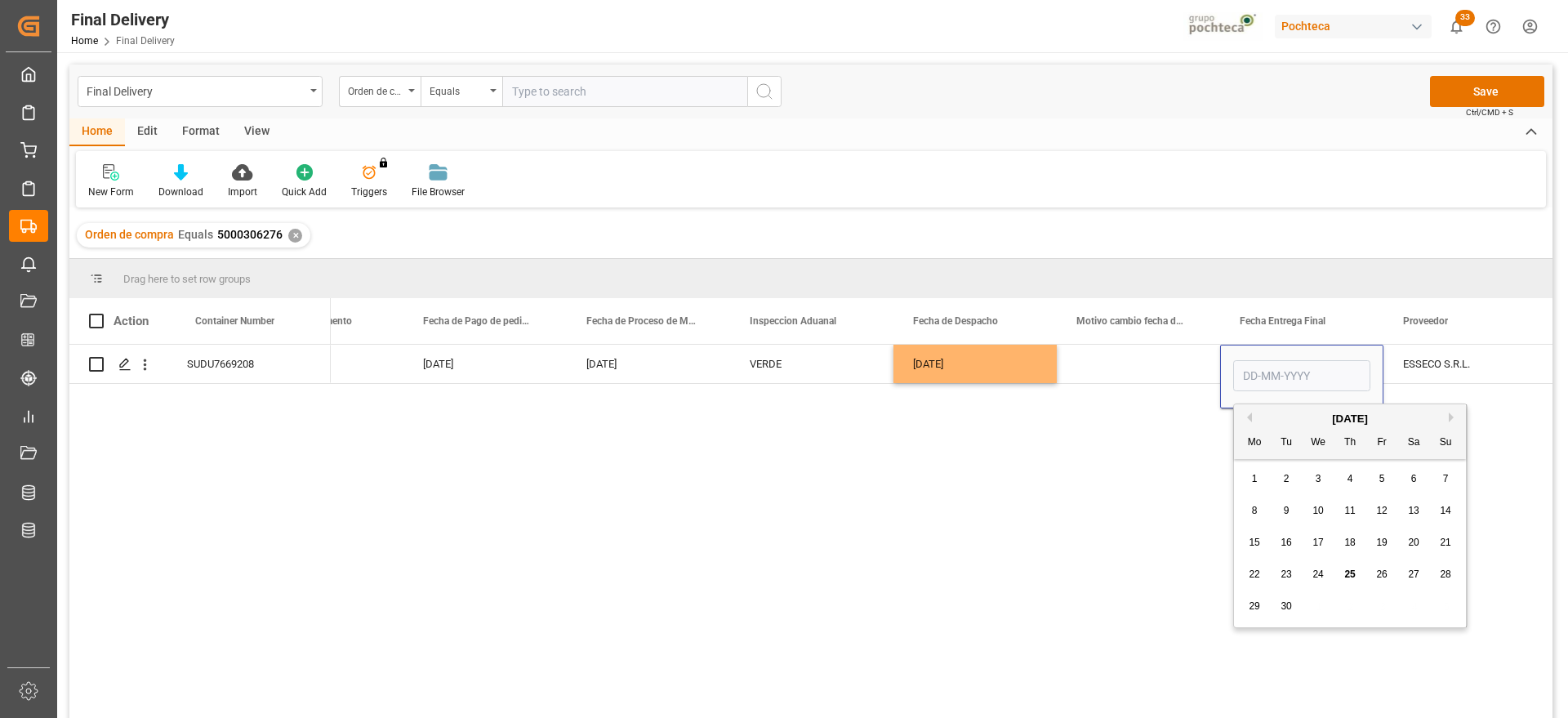
click at [1285, 574] on span "23" at bounding box center [1286, 575] width 10 height 11
type input "[DATE]"
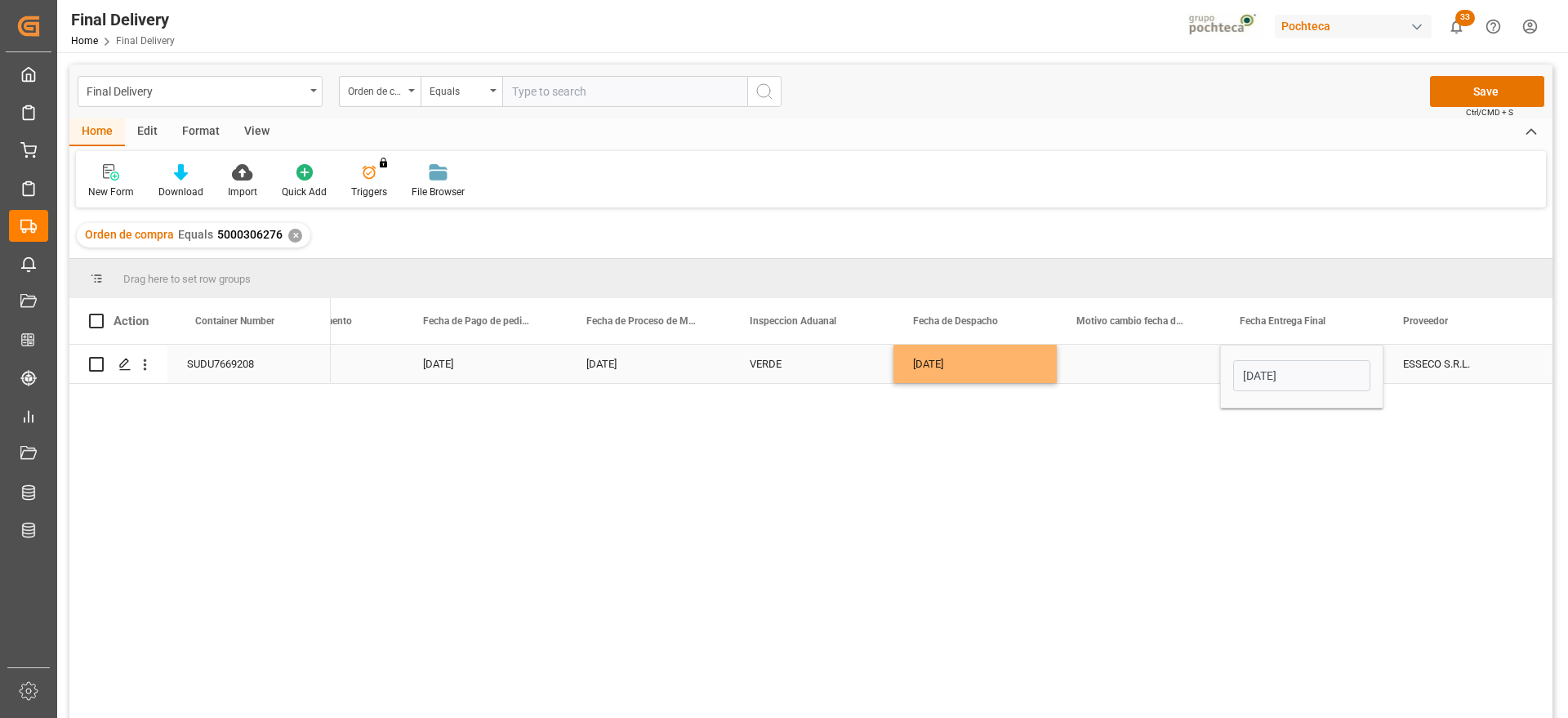
click at [1435, 357] on div "ESSECO S.R.L." at bounding box center [1465, 363] width 163 height 38
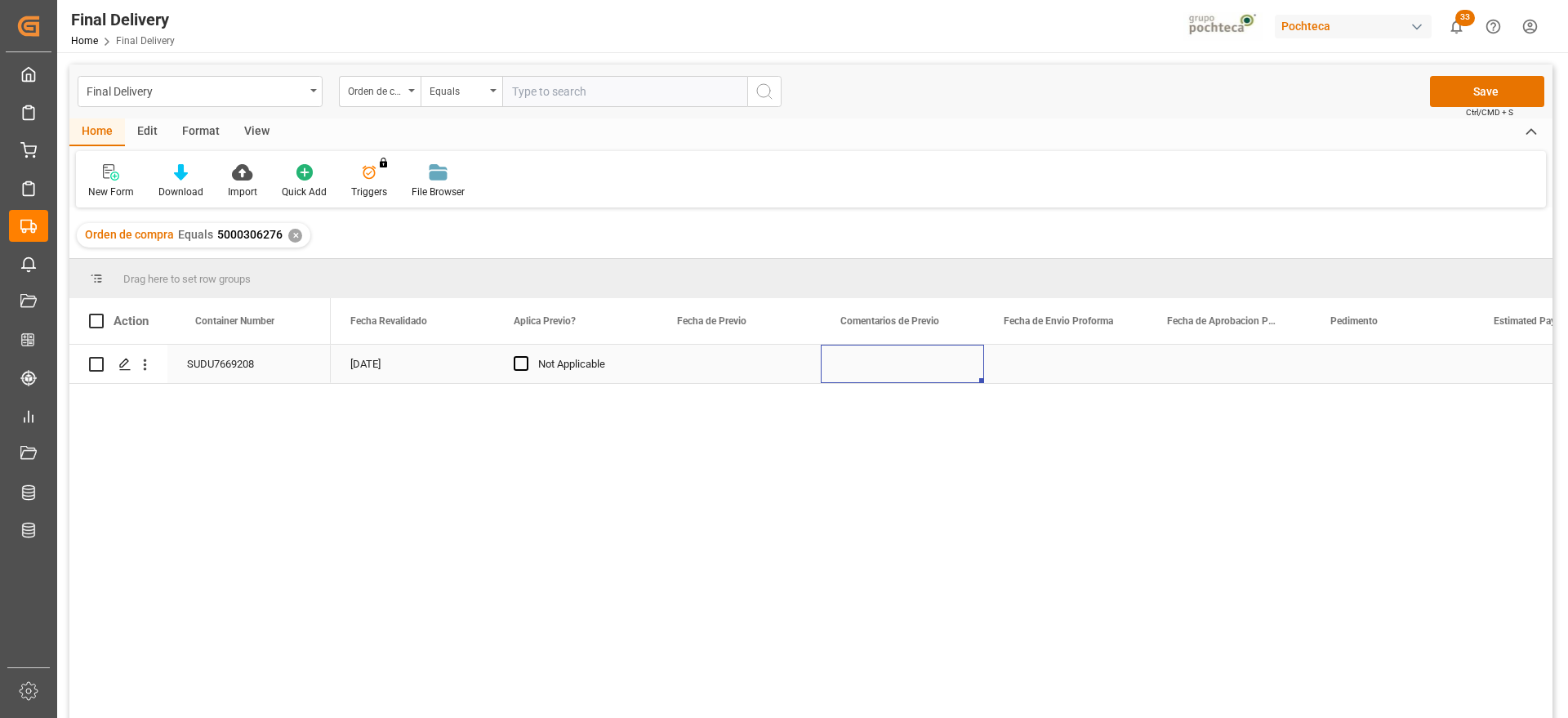
click at [1262, 373] on div "Press SPACE to select this row." at bounding box center [1229, 363] width 163 height 38
click at [1362, 361] on div "Press SPACE to select this row." at bounding box center [1392, 363] width 163 height 38
click at [1362, 361] on input "Press SPACE to select this row." at bounding box center [1392, 373] width 137 height 31
click at [1332, 373] on input "1742 430 5002538" at bounding box center [1392, 373] width 137 height 31
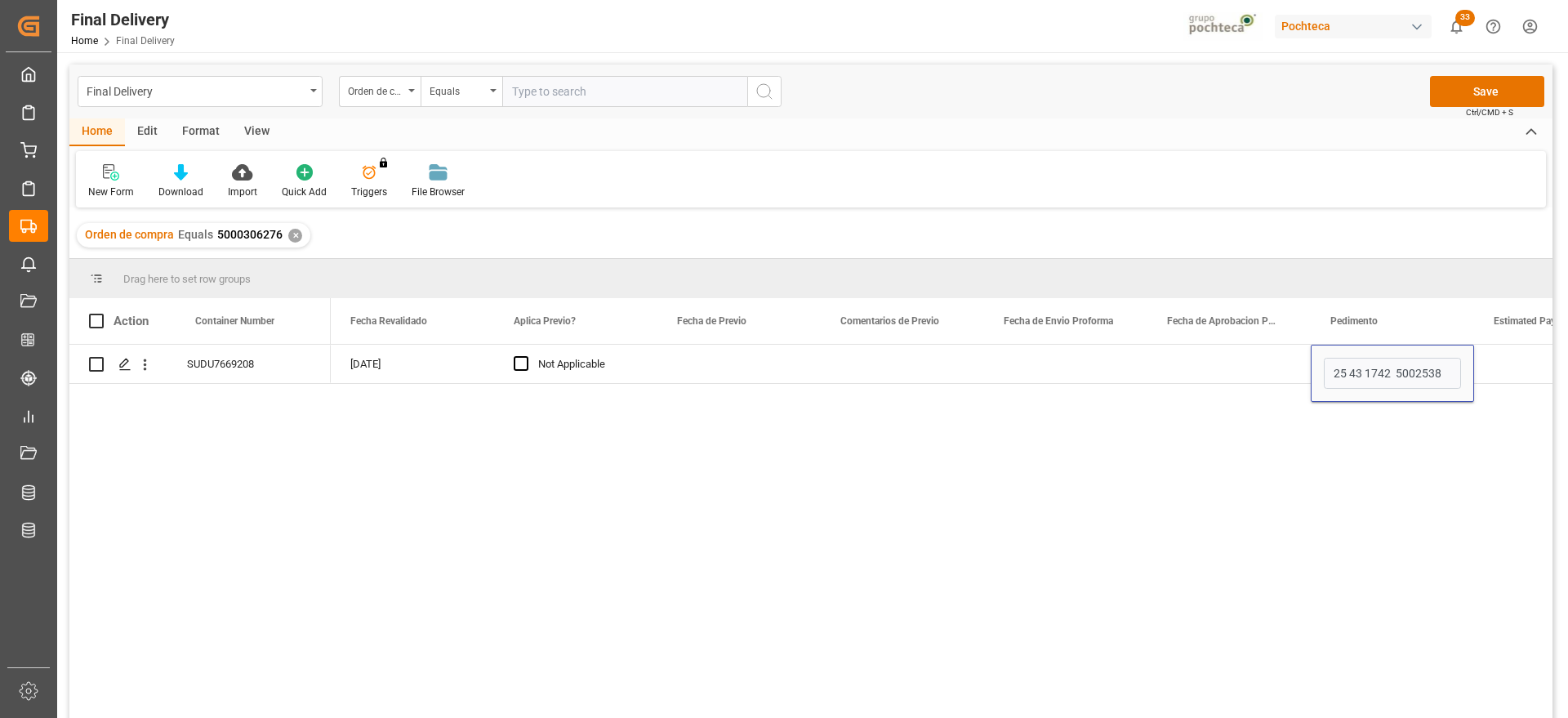
type input "25 43 1742 5002538"
click at [1242, 370] on div "Press SPACE to select this row." at bounding box center [1229, 363] width 163 height 38
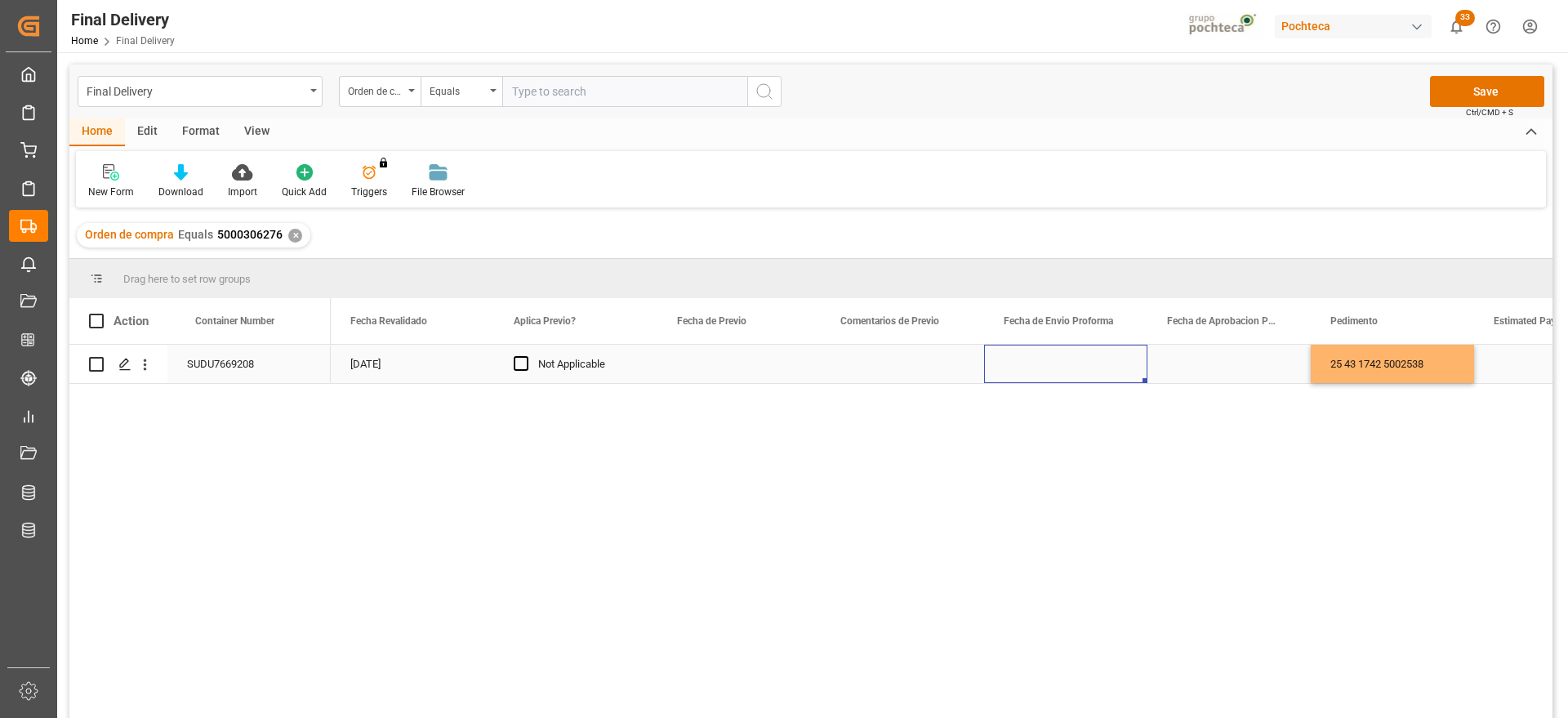
click at [1079, 366] on div "Press SPACE to select this row." at bounding box center [1065, 363] width 163 height 38
click at [1508, 360] on div "Press SPACE to select this row." at bounding box center [1556, 363] width 163 height 38
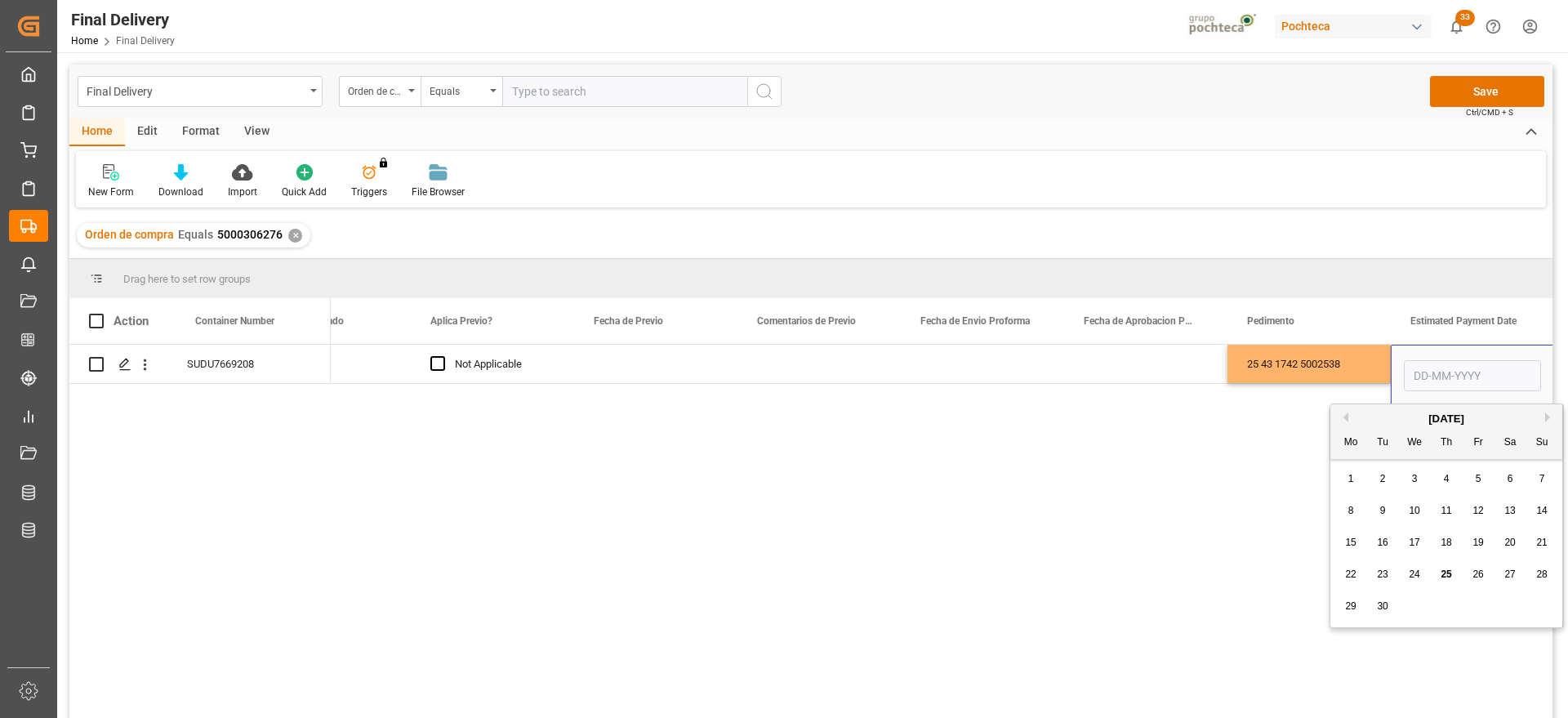
click at [1461, 539] on div "15 16 17 18 19 20 21" at bounding box center [1447, 543] width 223 height 32
click at [1448, 542] on span "18" at bounding box center [1446, 542] width 10 height 11
type input "[DATE]"
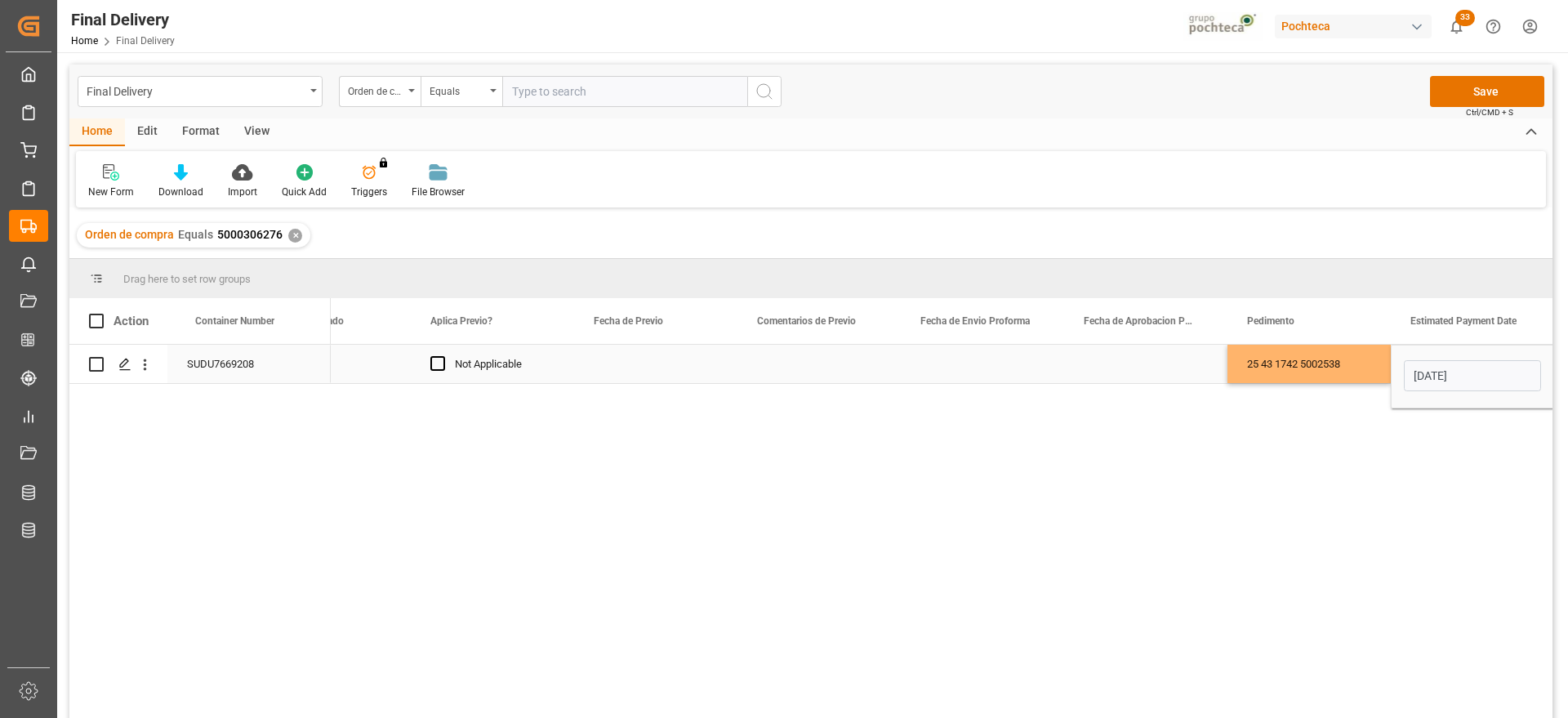
click at [1359, 368] on div "25 43 1742 5002538" at bounding box center [1309, 363] width 163 height 38
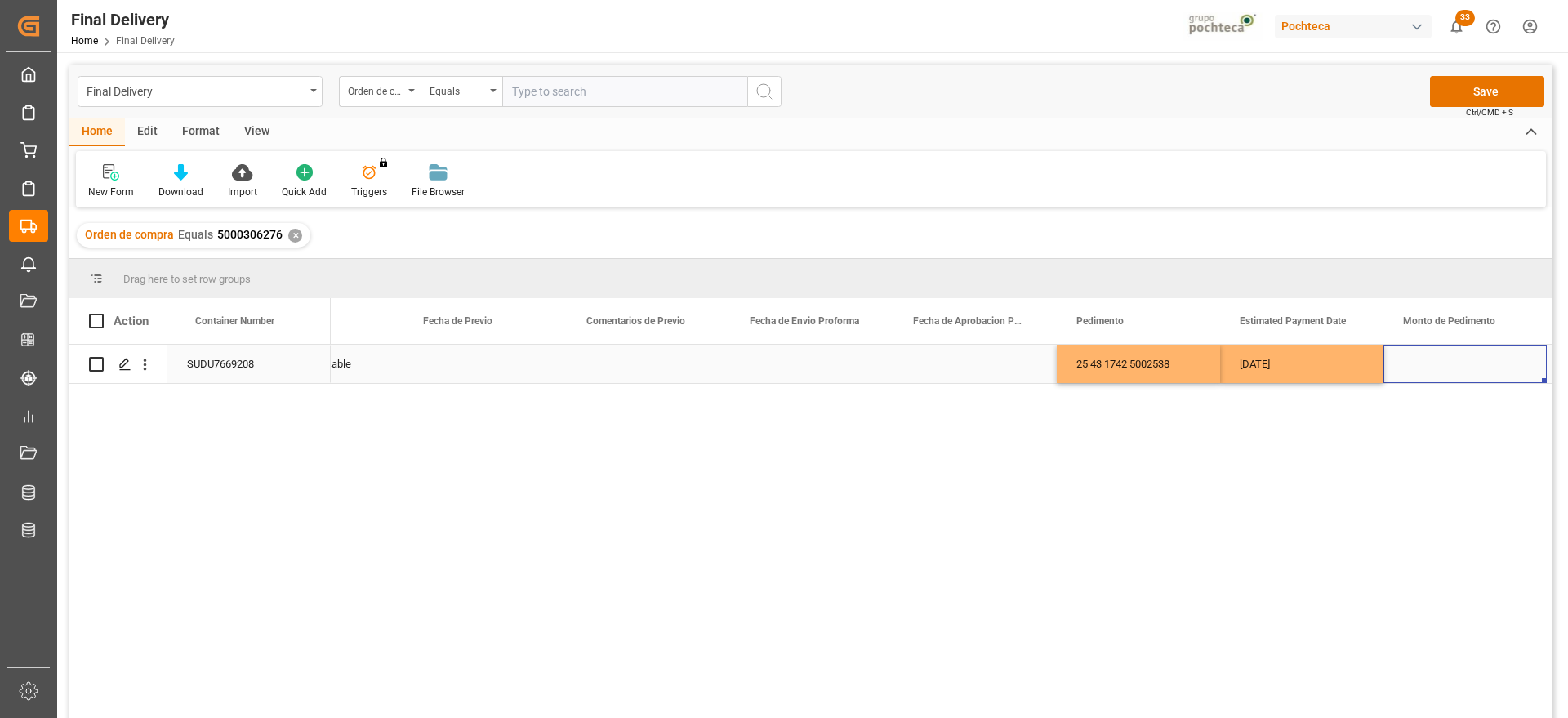
scroll to position [0, 3032]
click at [1440, 367] on div "[DATE]" at bounding box center [1465, 363] width 163 height 38
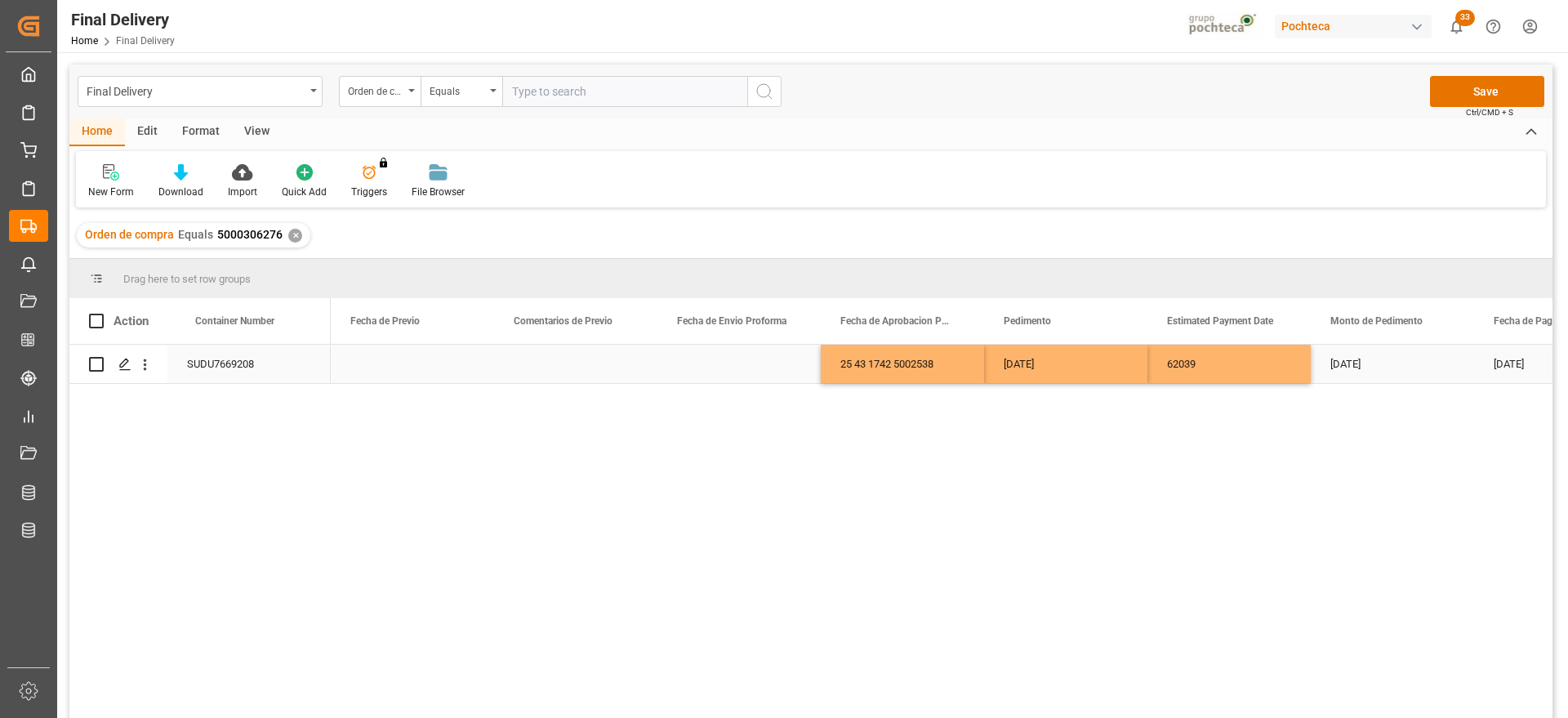
scroll to position [0, 2940]
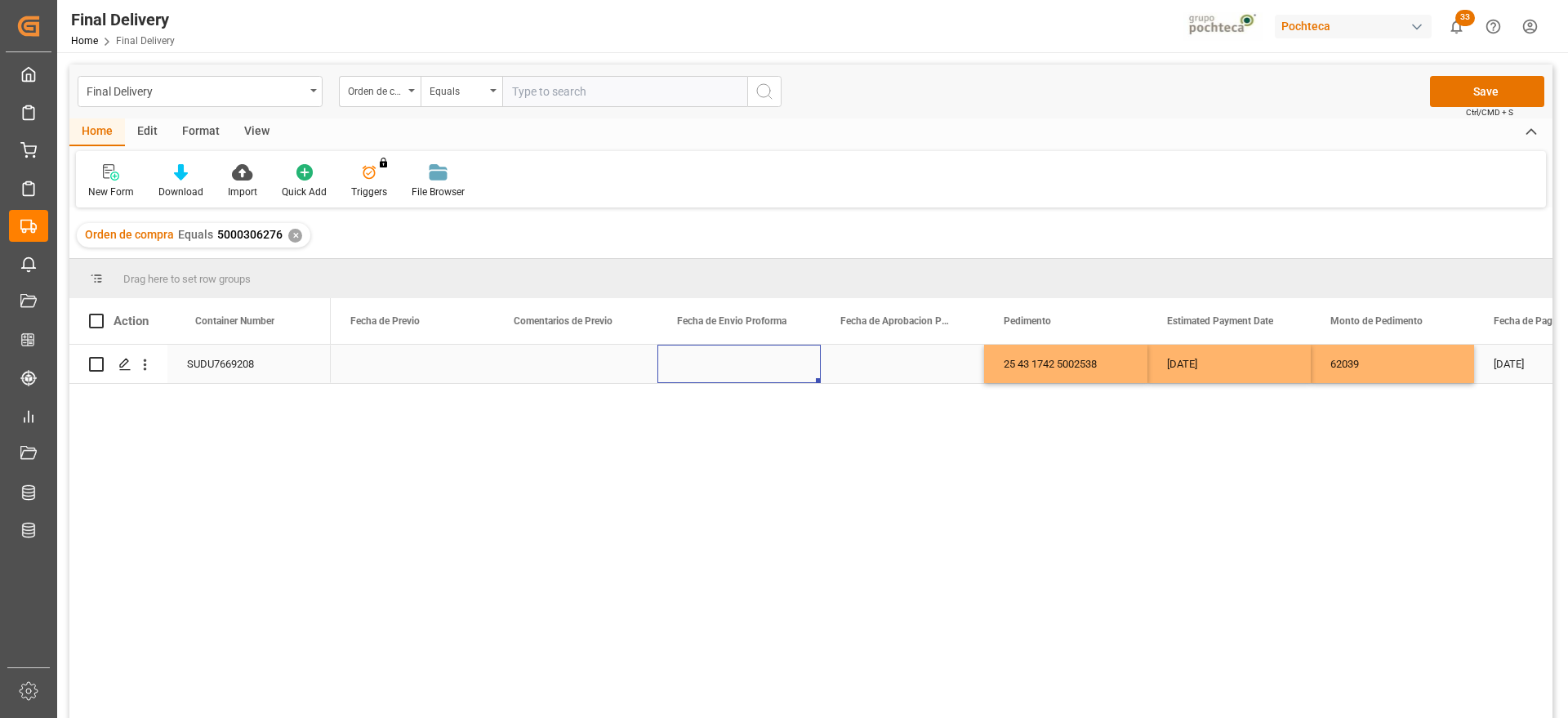
click at [750, 369] on div "Press SPACE to select this row." at bounding box center [738, 363] width 163 height 38
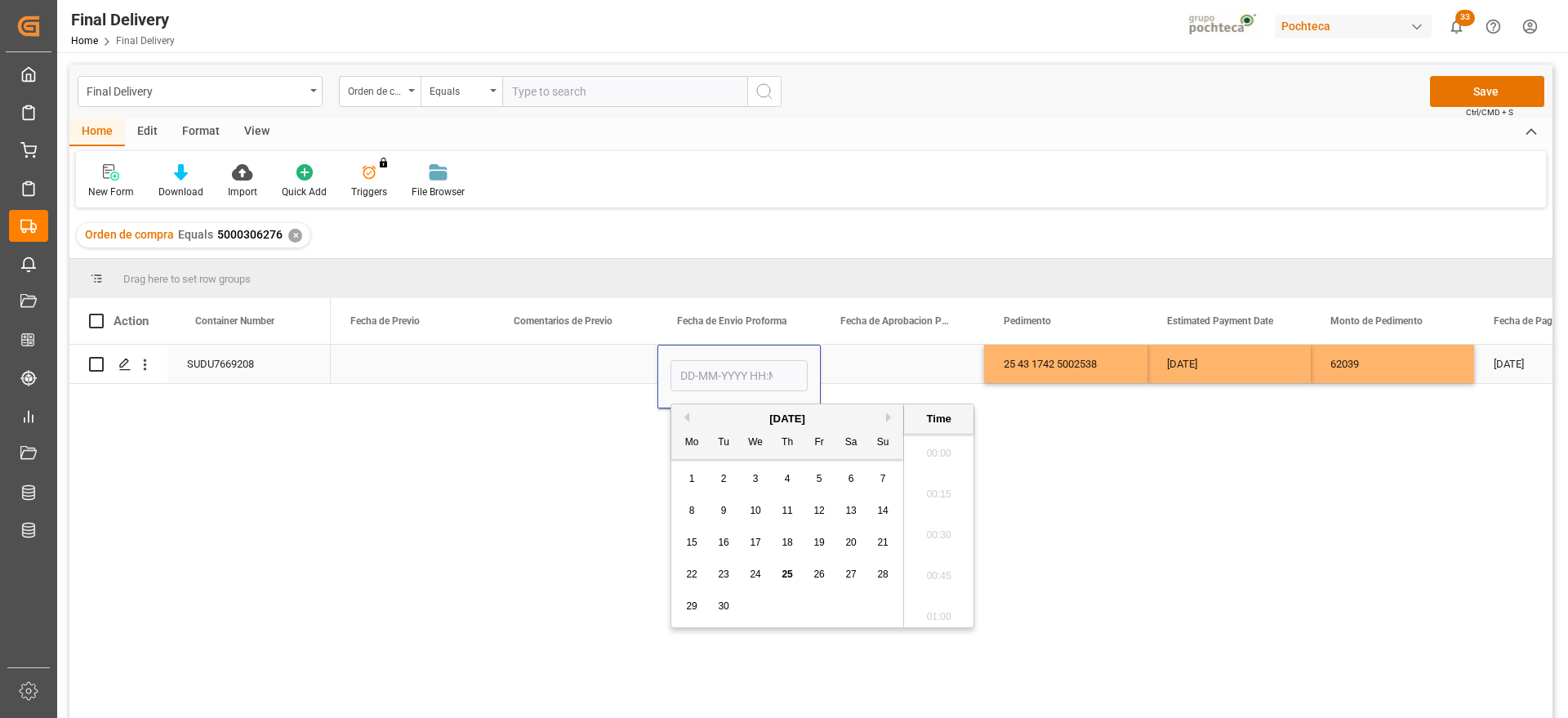
scroll to position [1599, 0]
click at [694, 580] on div "22" at bounding box center [693, 575] width 20 height 20
type input "[DATE] 00:00"
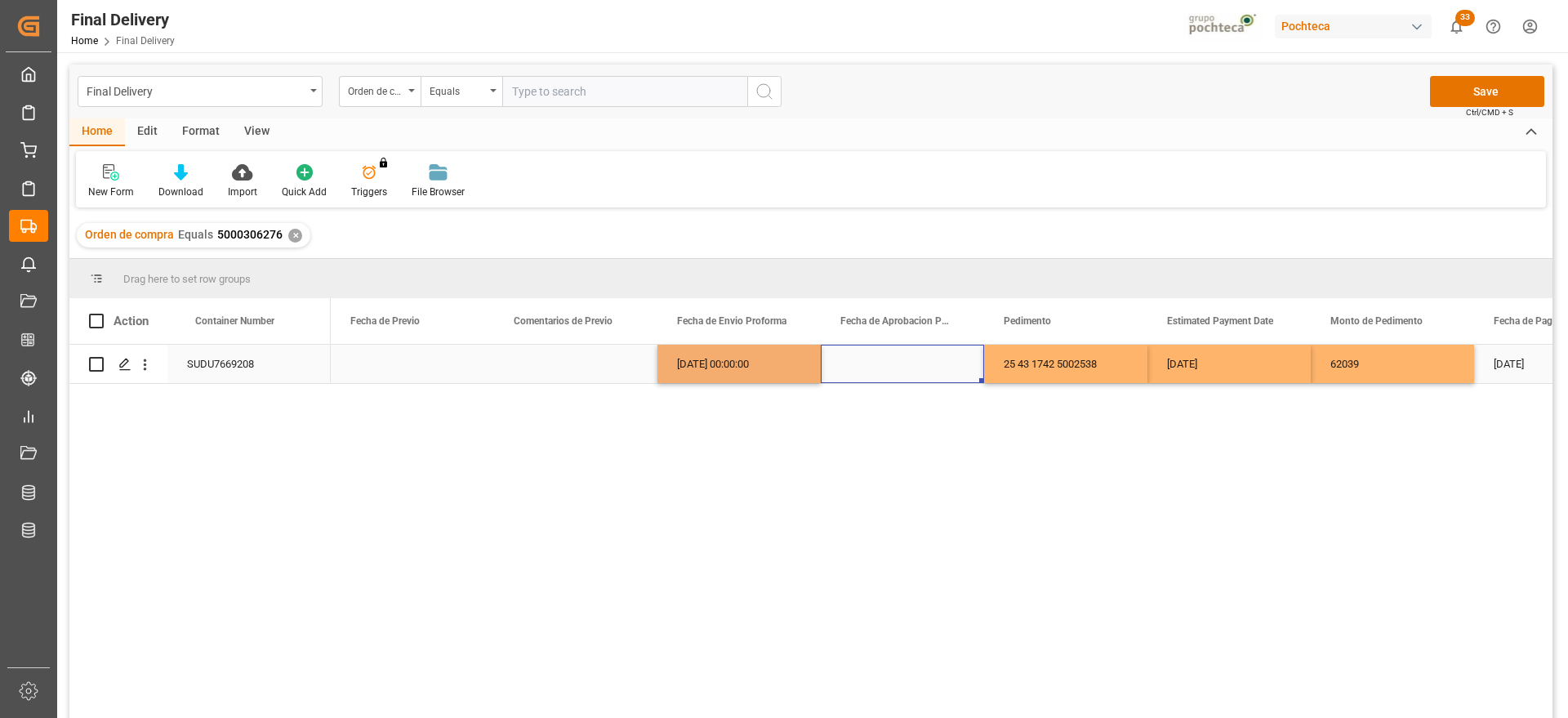
click at [874, 363] on div "Press SPACE to select this row." at bounding box center [902, 363] width 163 height 38
click at [748, 372] on div "[DATE] 00:00:00" at bounding box center [738, 363] width 163 height 38
click at [893, 368] on div "Press SPACE to select this row." at bounding box center [902, 363] width 163 height 38
click at [1109, 365] on div "25 43 1742 5002538" at bounding box center [1065, 363] width 163 height 38
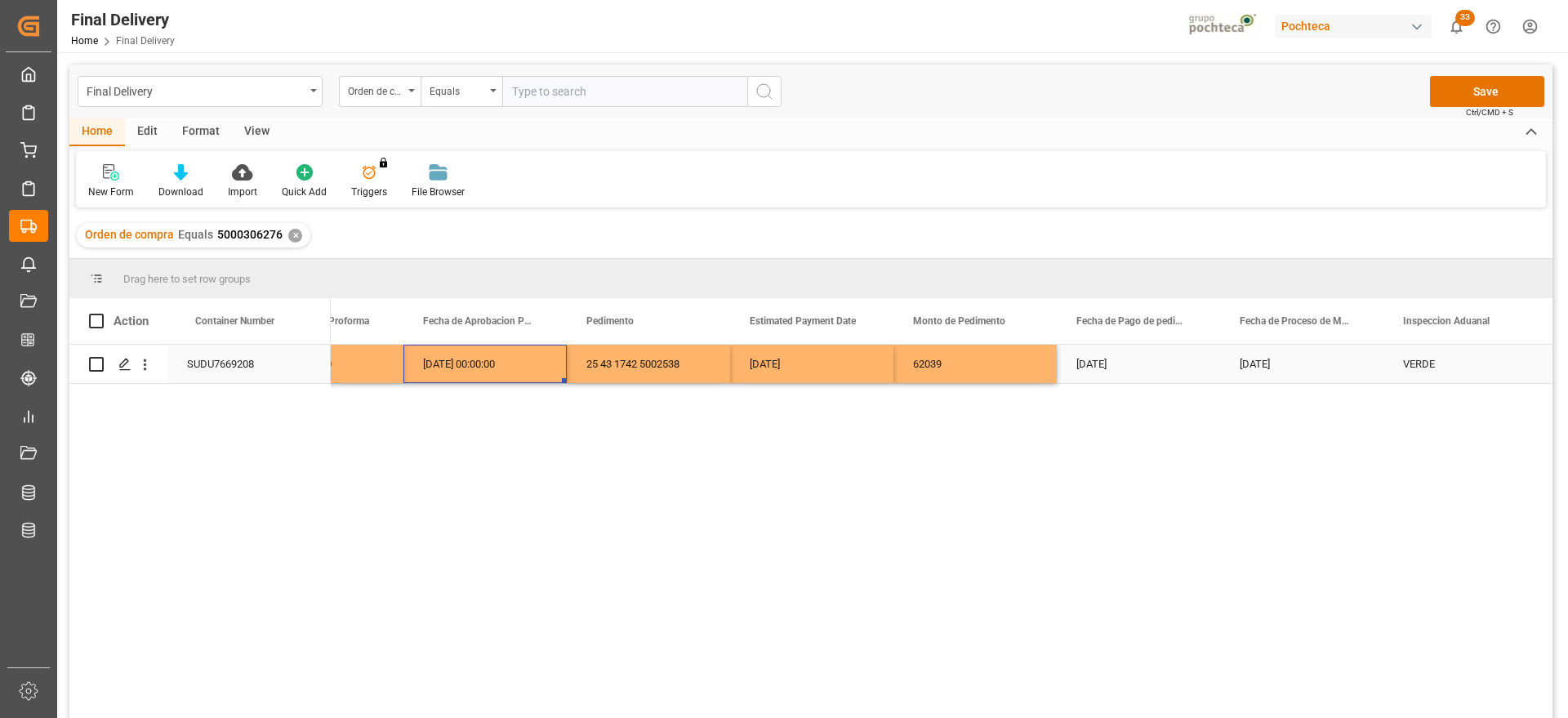
scroll to position [0, 3267]
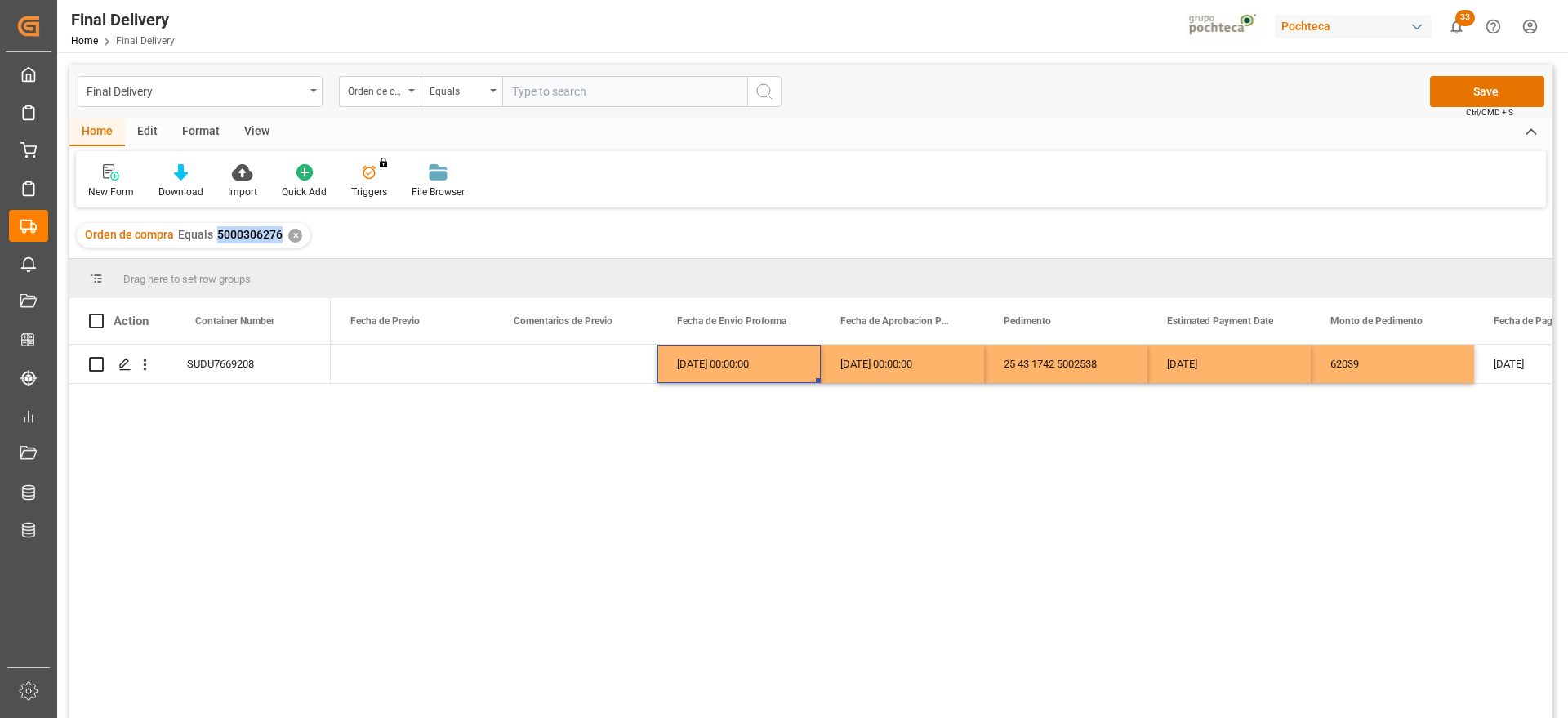
drag, startPoint x: 278, startPoint y: 236, endPoint x: 216, endPoint y: 237, distance: 62.0
click at [217, 237] on span "5000306276" at bounding box center [250, 235] width 65 height 13
copy span "5000306276"
click at [1075, 359] on div "25 43 1742 5002538" at bounding box center [1065, 363] width 163 height 38
click at [1095, 357] on div "25 43 1742 5002538" at bounding box center [1065, 363] width 163 height 38
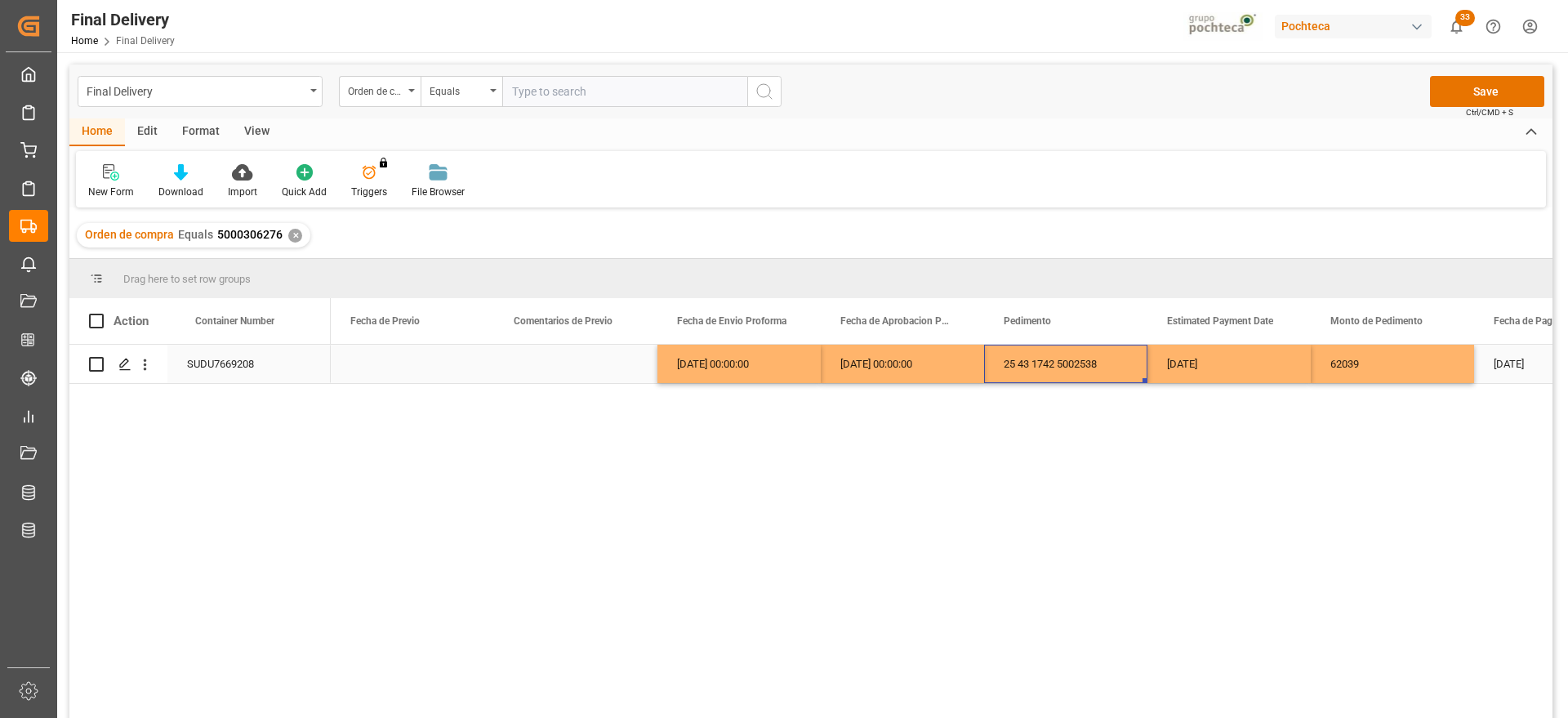
click at [1095, 357] on div "25 43 1742 5002538" at bounding box center [1065, 363] width 163 height 38
drag, startPoint x: 1115, startPoint y: 366, endPoint x: 967, endPoint y: 370, distance: 148.1
paste input "1742 430 5002480"
click at [1010, 372] on input "1742 430 5002480" at bounding box center [1065, 373] width 137 height 31
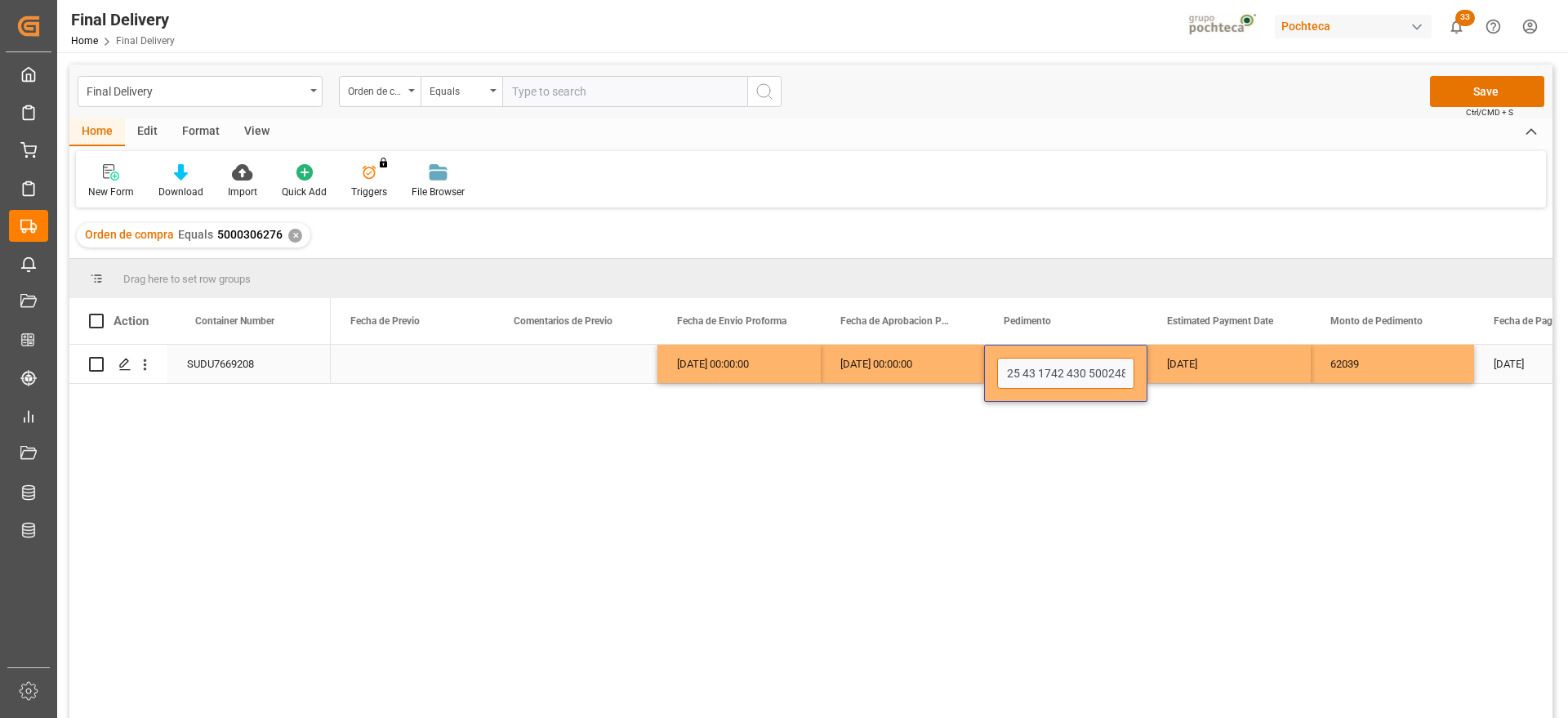
drag, startPoint x: 1084, startPoint y: 368, endPoint x: 1063, endPoint y: 368, distance: 21.0
click at [1063, 368] on input "25 43 1742 430 5002480" at bounding box center [1065, 373] width 137 height 31
type input "25 43 1742 5002480"
click at [1236, 359] on div "[DATE]" at bounding box center [1229, 363] width 163 height 38
click at [1390, 363] on div "62039" at bounding box center [1392, 363] width 163 height 38
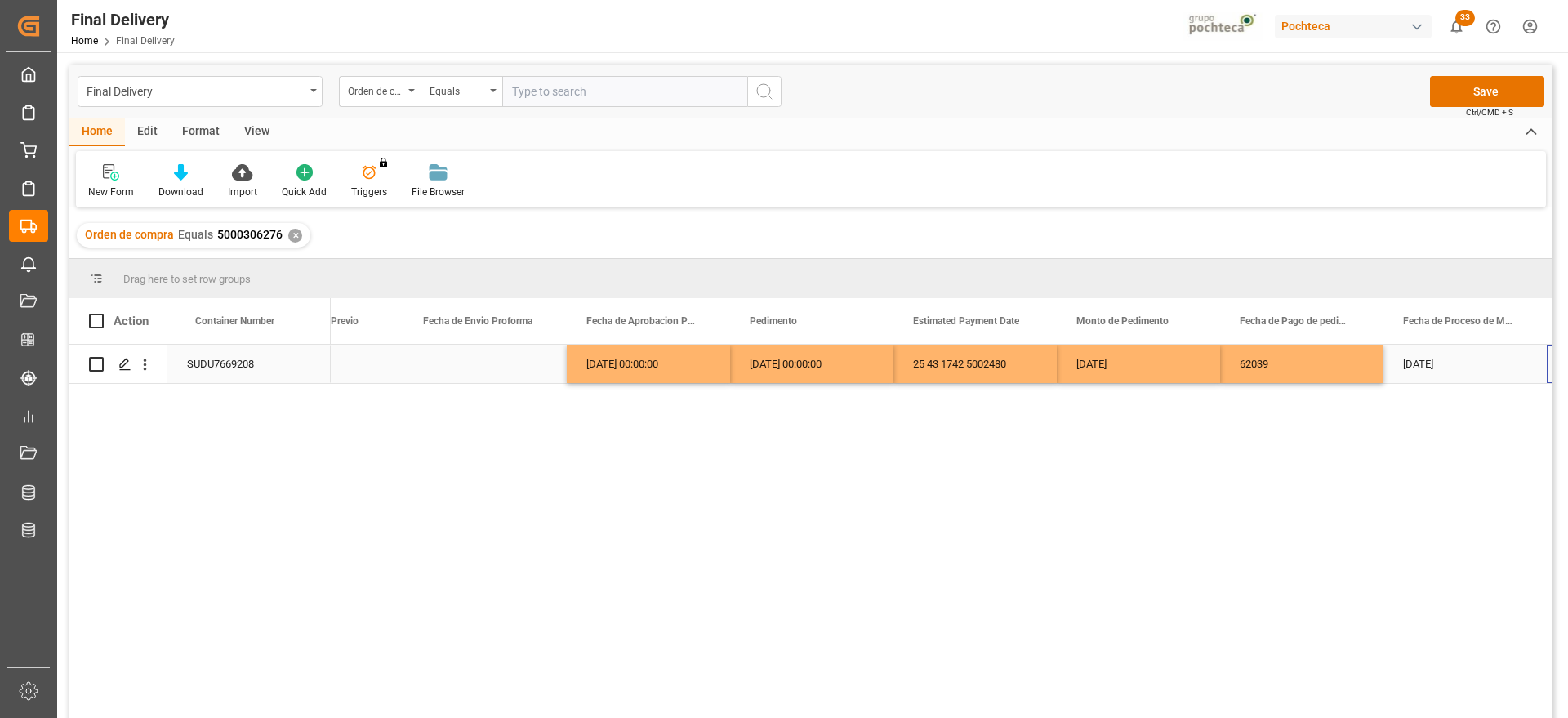
scroll to position [0, 3195]
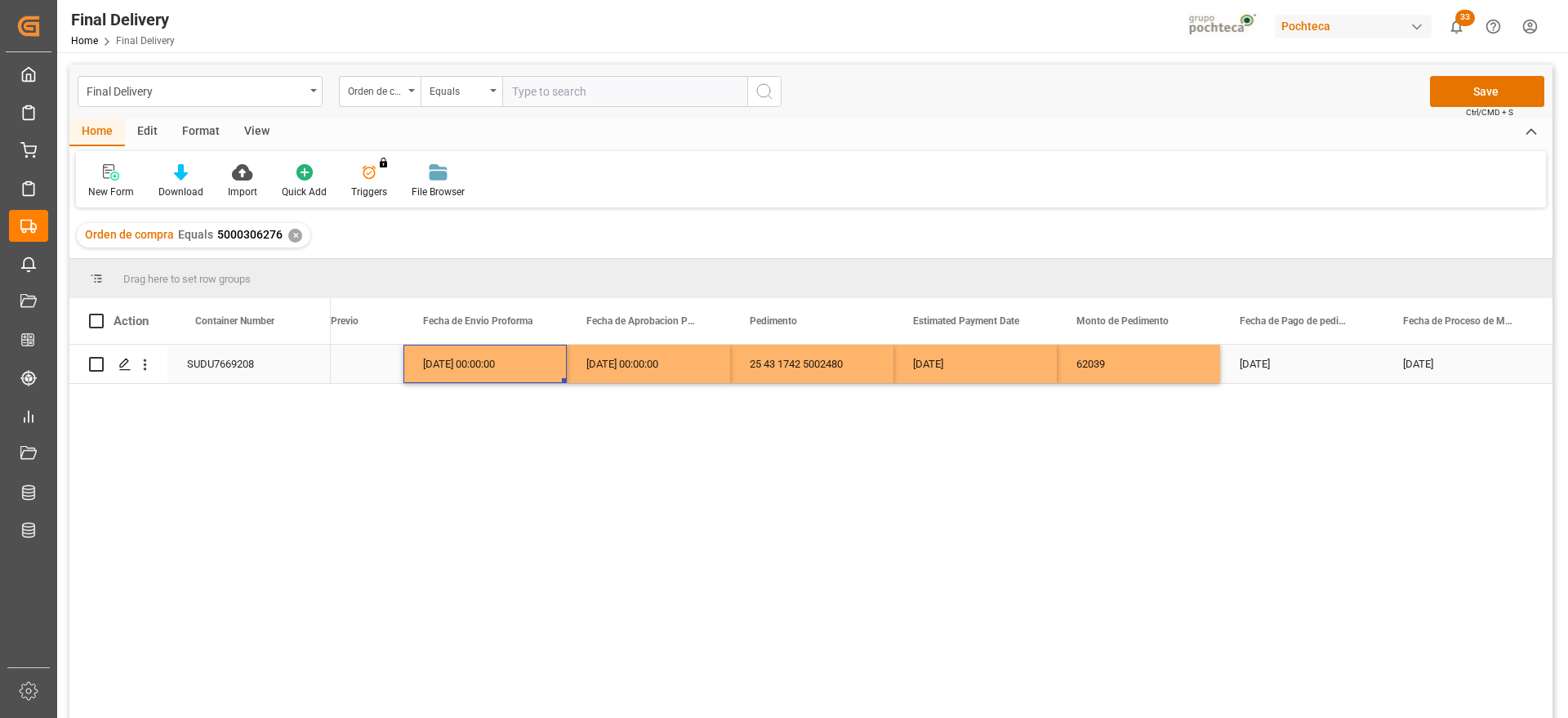
click at [496, 359] on div "[DATE] 00:00:00" at bounding box center [484, 363] width 163 height 38
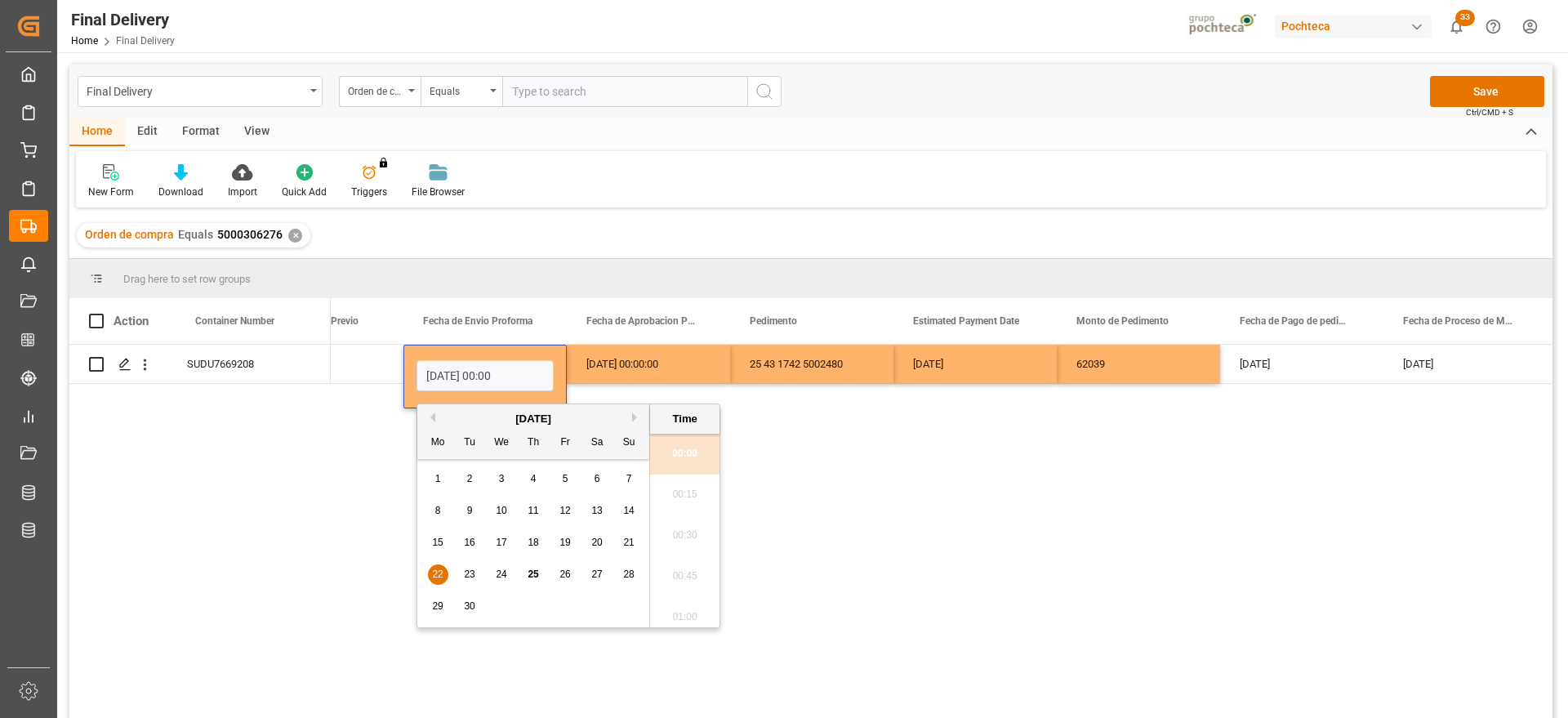
click at [563, 509] on span "12" at bounding box center [564, 510] width 10 height 11
type input "[DATE] 00:00"
click at [598, 342] on div "Fecha de Aprobacion Proforma" at bounding box center [642, 320] width 110 height 46
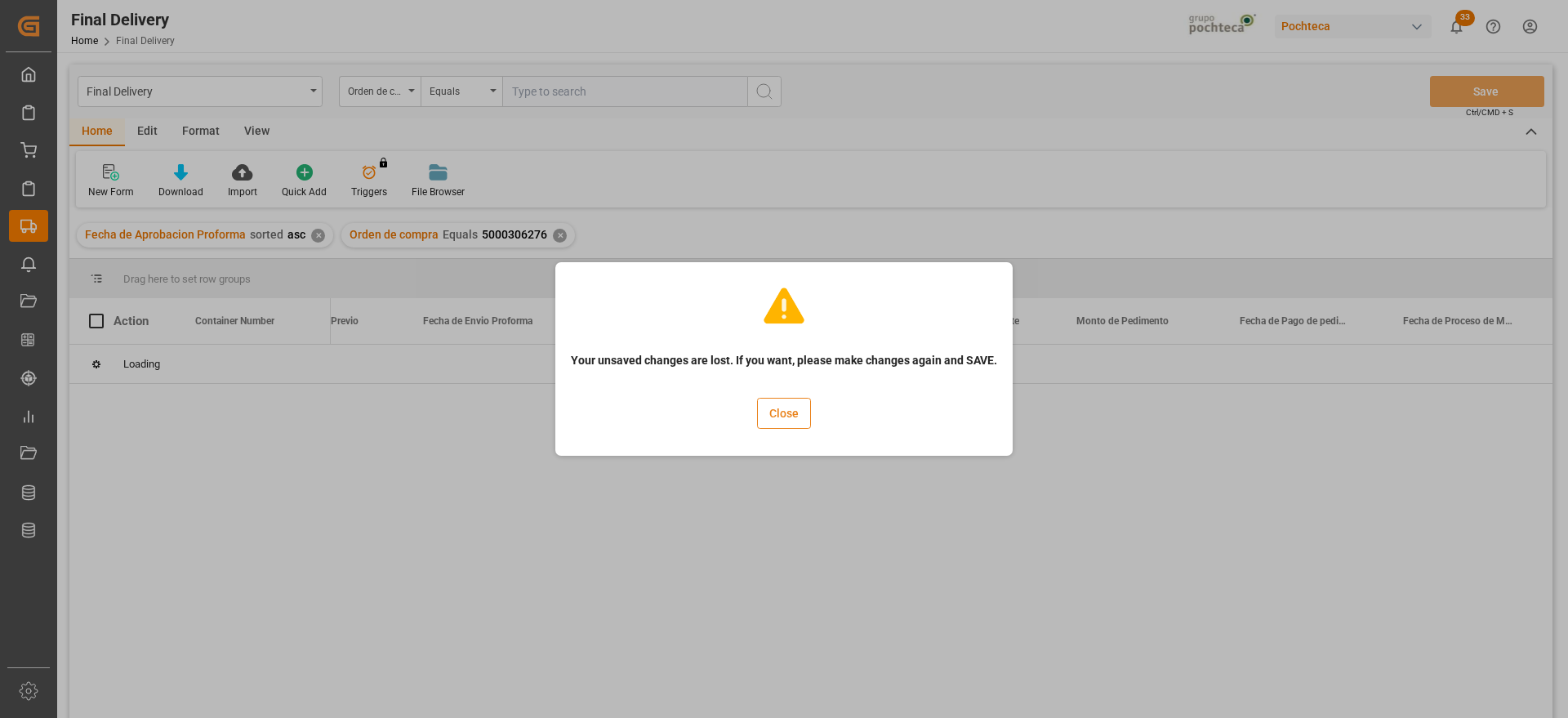
click at [777, 412] on button "Close" at bounding box center [784, 413] width 54 height 31
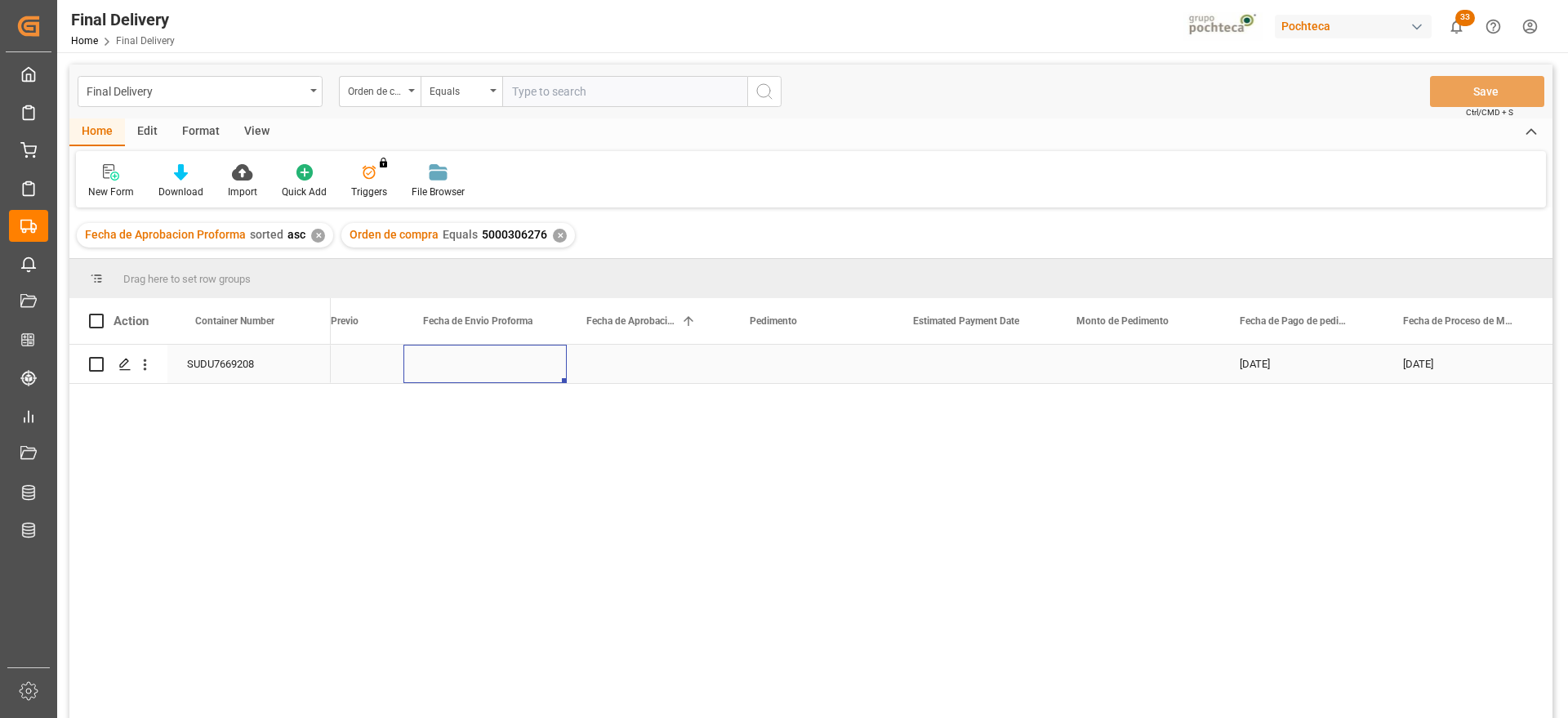
click at [520, 372] on div "Press SPACE to select this row." at bounding box center [484, 363] width 163 height 38
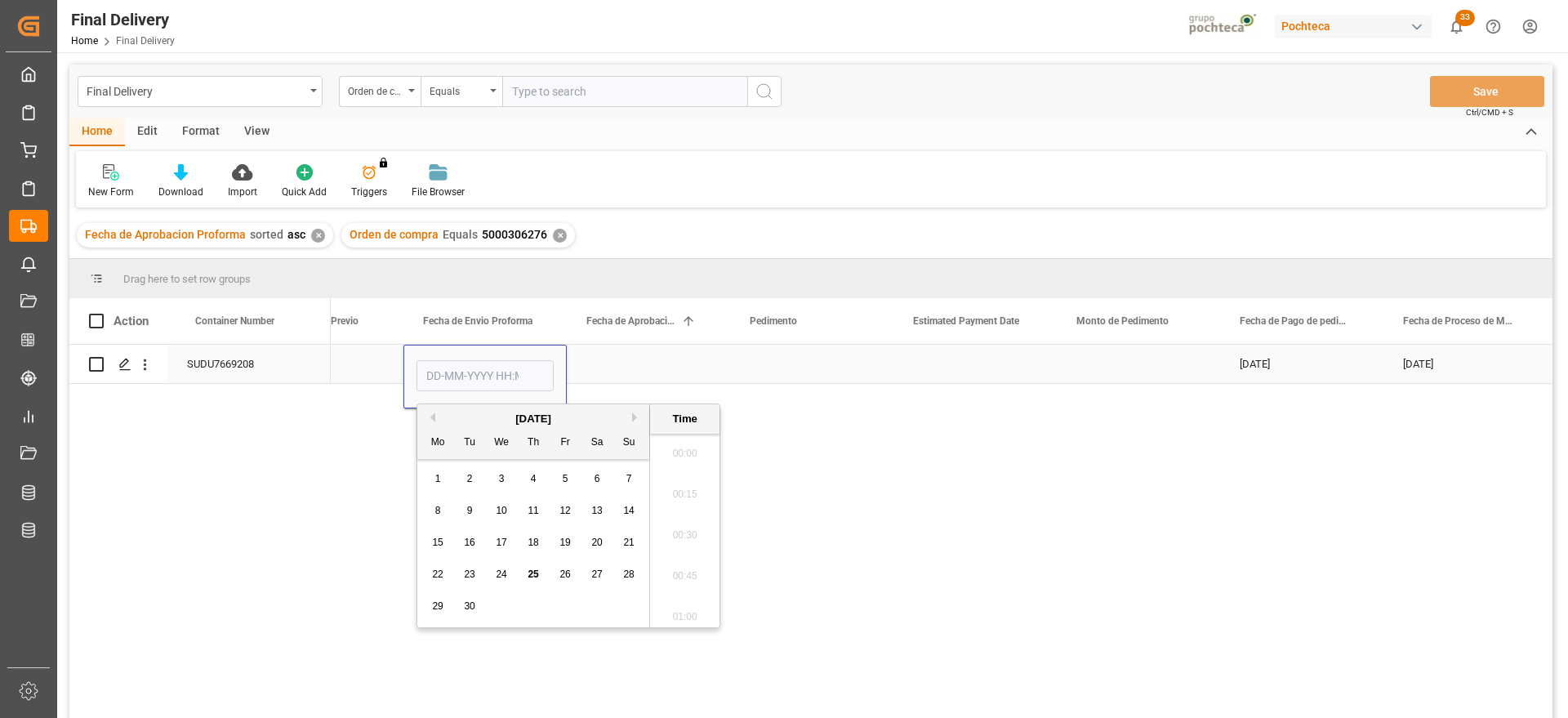
scroll to position [1599, 0]
click at [574, 512] on div "12" at bounding box center [566, 511] width 20 height 20
type input "[DATE] 00:00"
click at [615, 361] on div "Press SPACE to select this row." at bounding box center [648, 363] width 163 height 38
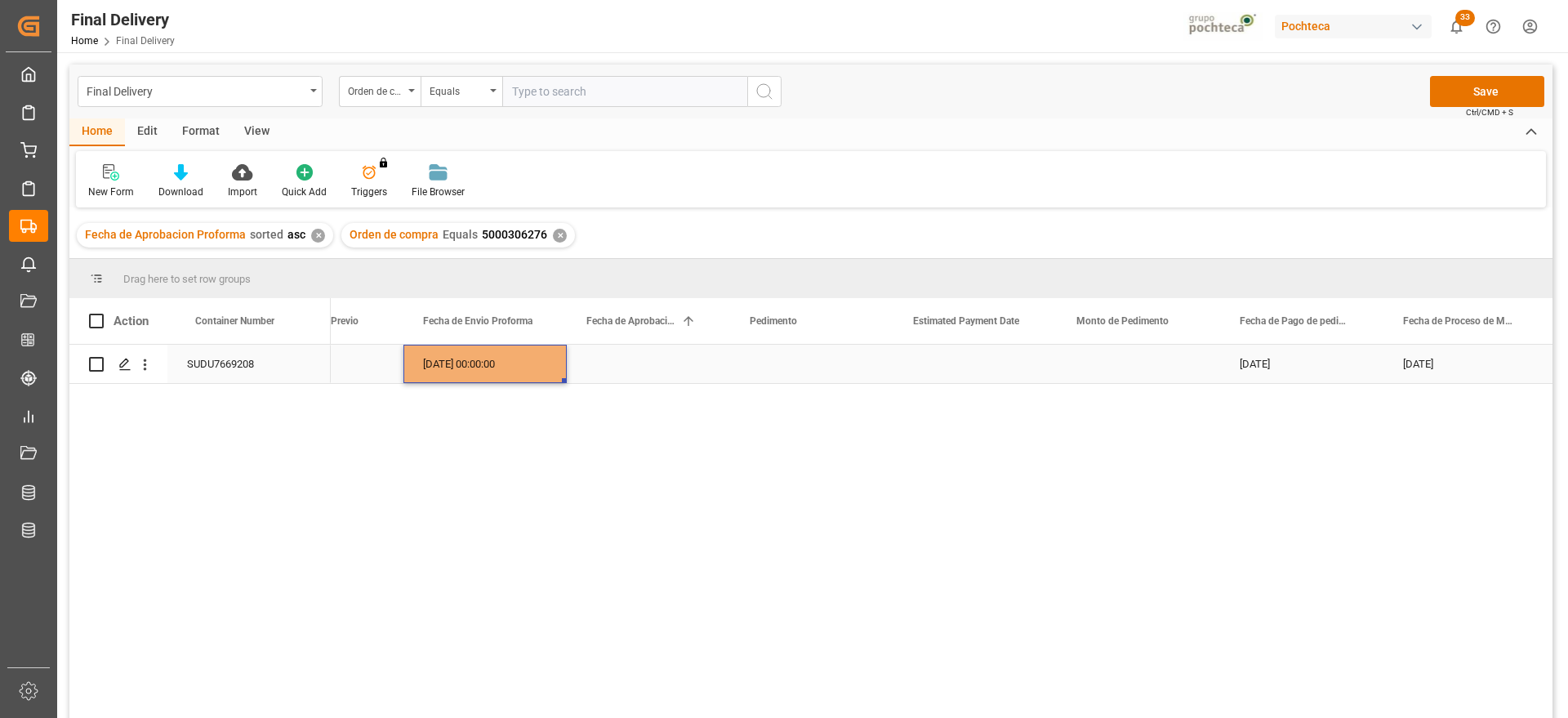
click at [520, 360] on div "[DATE] 00:00:00" at bounding box center [484, 363] width 163 height 38
click at [632, 365] on div "Press SPACE to select this row." at bounding box center [648, 363] width 163 height 38
click at [791, 376] on div "Press SPACE to select this row." at bounding box center [811, 363] width 163 height 38
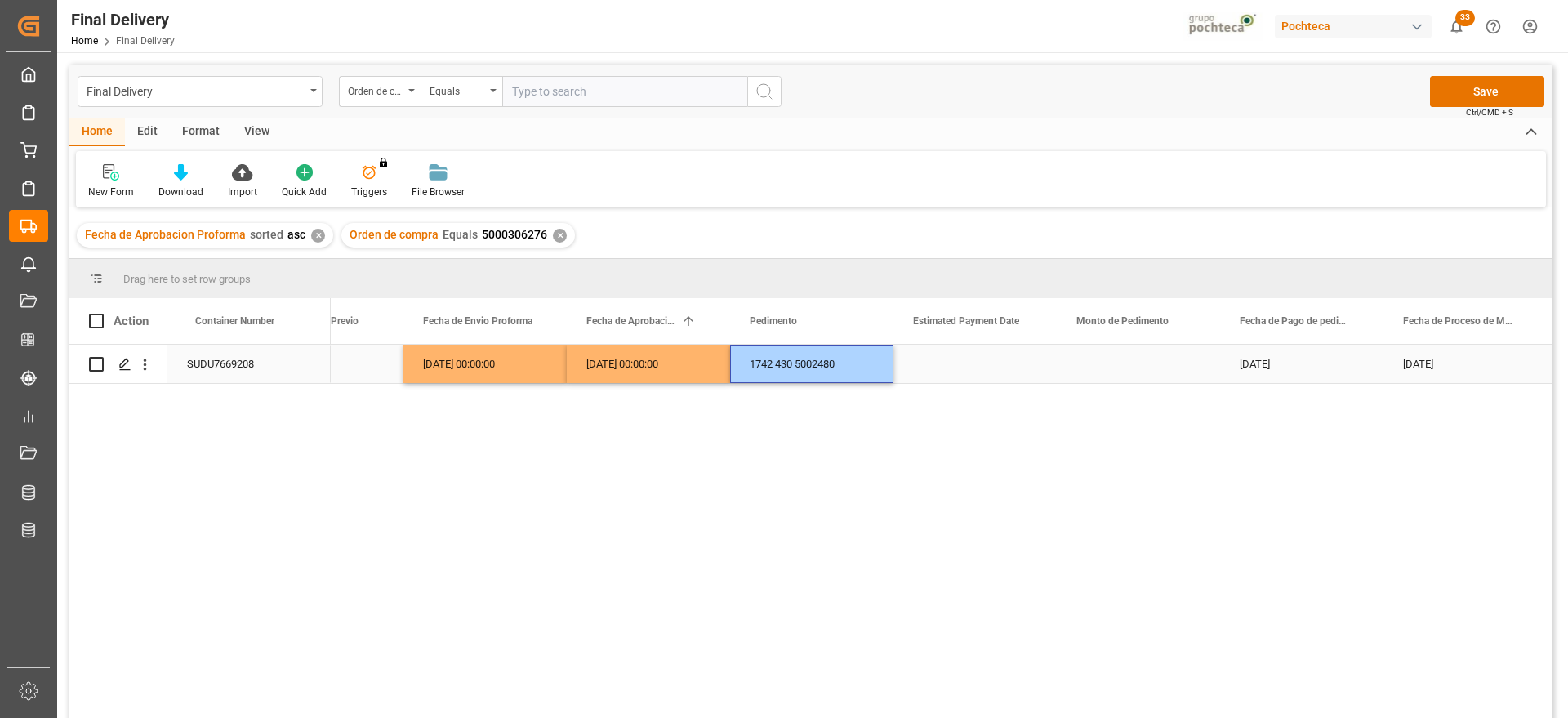
click at [749, 364] on div "1742 430 5002480" at bounding box center [811, 363] width 163 height 38
click at [749, 364] on input "1742 430 5002480" at bounding box center [811, 373] width 137 height 31
drag, startPoint x: 822, startPoint y: 376, endPoint x: 845, endPoint y: 383, distance: 24.0
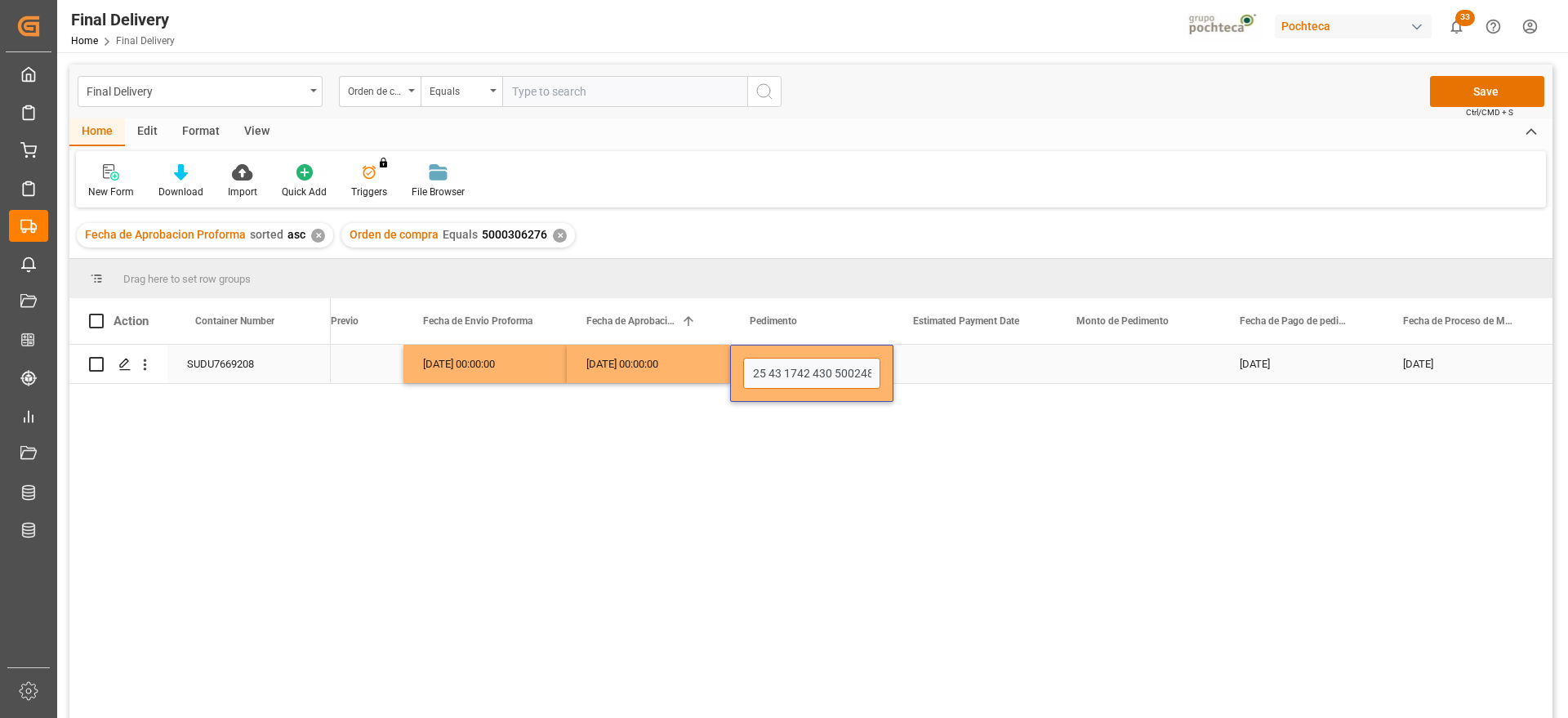
click at [833, 377] on input "25 43 1742 430 5002480" at bounding box center [811, 373] width 137 height 31
type input "25 43 1742 5002480"
click at [994, 380] on div "Press SPACE to select this row." at bounding box center [975, 363] width 163 height 38
click at [1001, 372] on div "Press SPACE to select this row." at bounding box center [975, 363] width 163 height 38
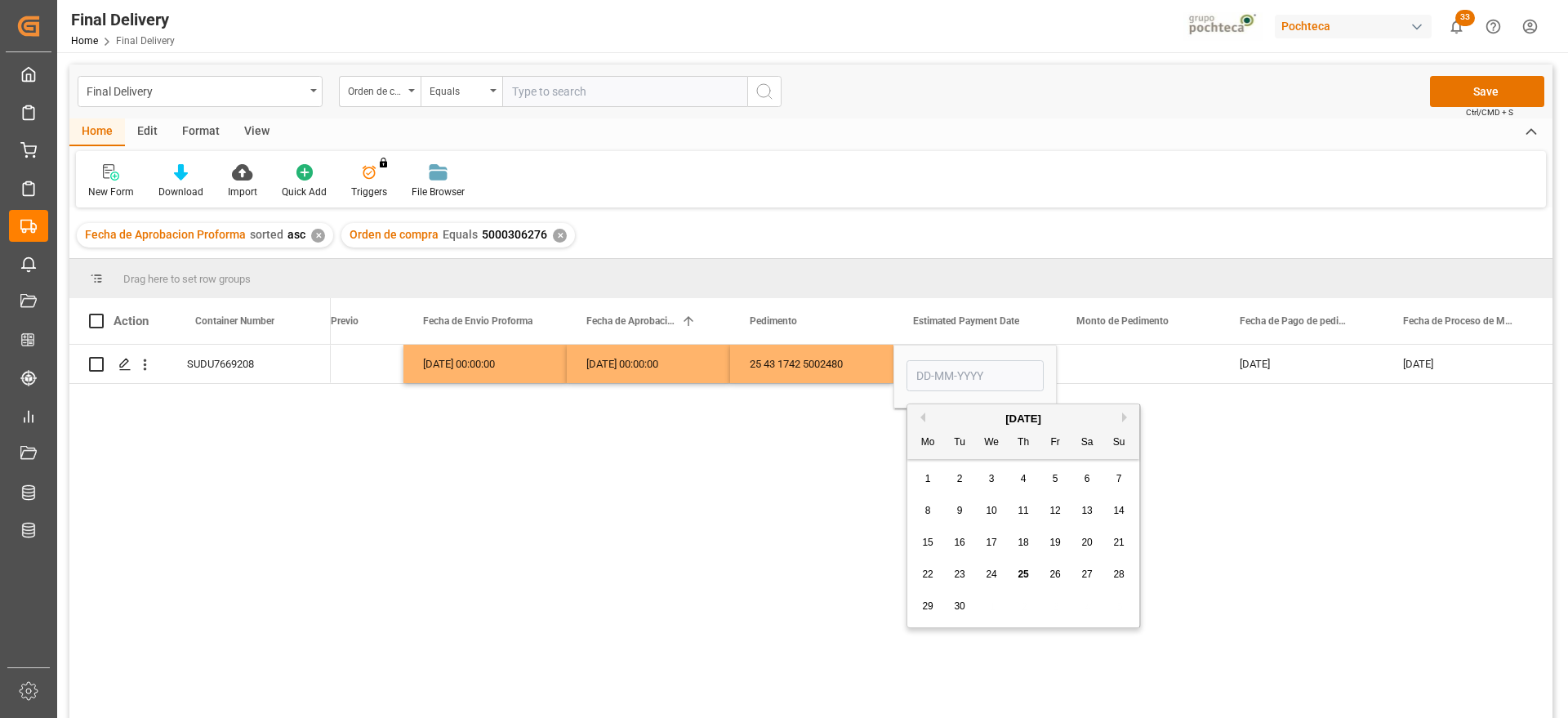
click at [1024, 536] on span "18" at bounding box center [1022, 542] width 10 height 11
type input "[DATE]"
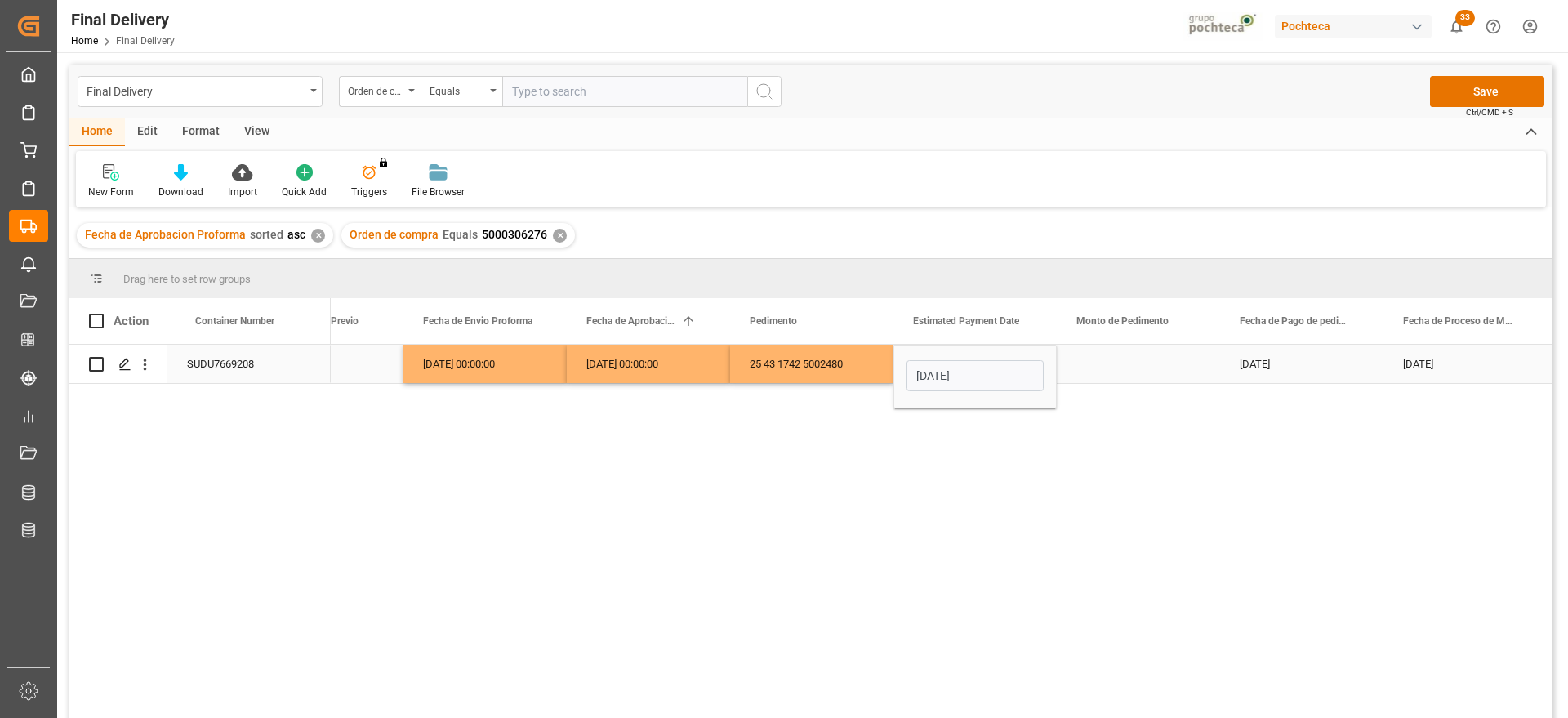
drag, startPoint x: 1128, startPoint y: 359, endPoint x: 1104, endPoint y: 372, distance: 27.3
click at [1125, 359] on div "Press SPACE to select this row." at bounding box center [1138, 363] width 163 height 38
click at [980, 367] on div "[DATE]" at bounding box center [975, 363] width 163 height 38
click at [1148, 372] on div "Press SPACE to select this row." at bounding box center [1138, 363] width 163 height 38
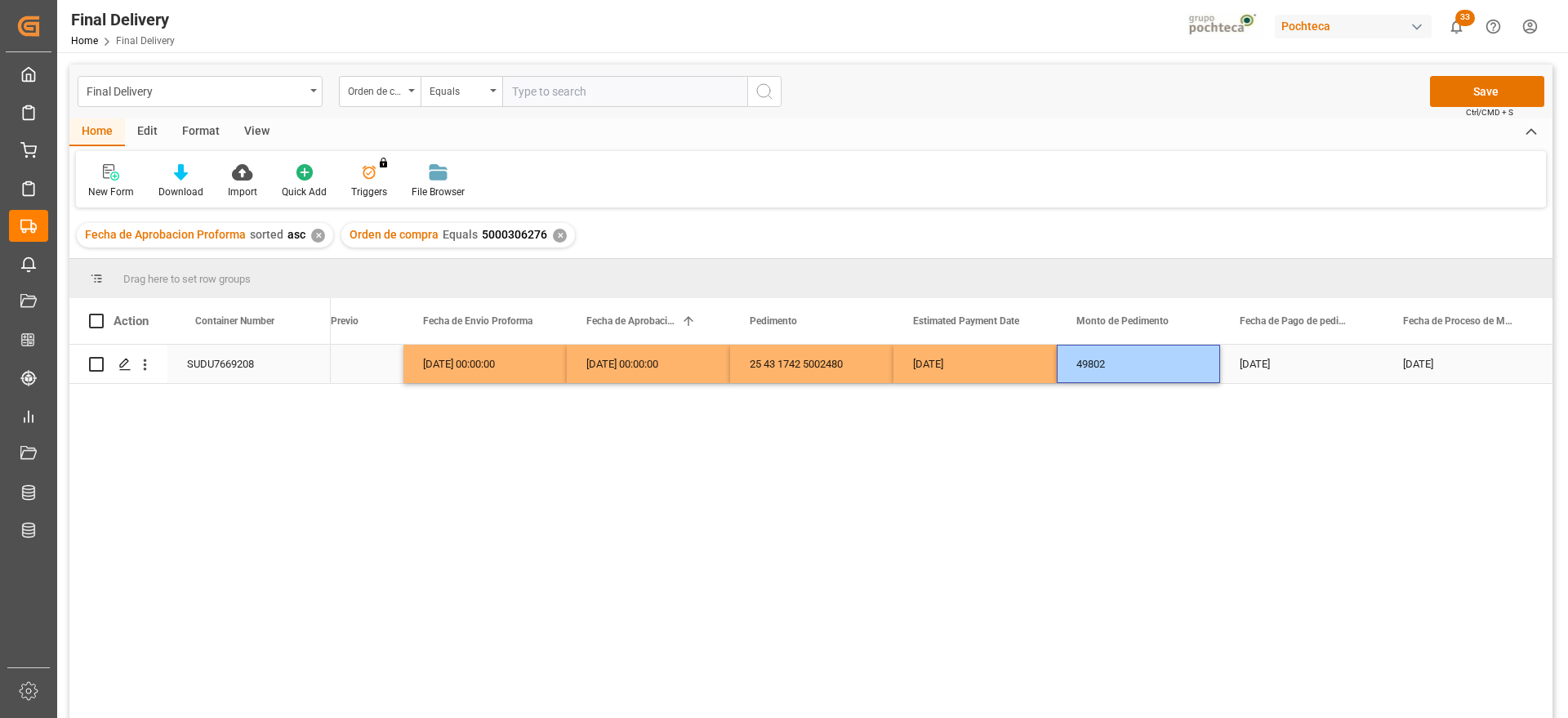
click at [1256, 369] on div "[DATE]" at bounding box center [1302, 363] width 163 height 38
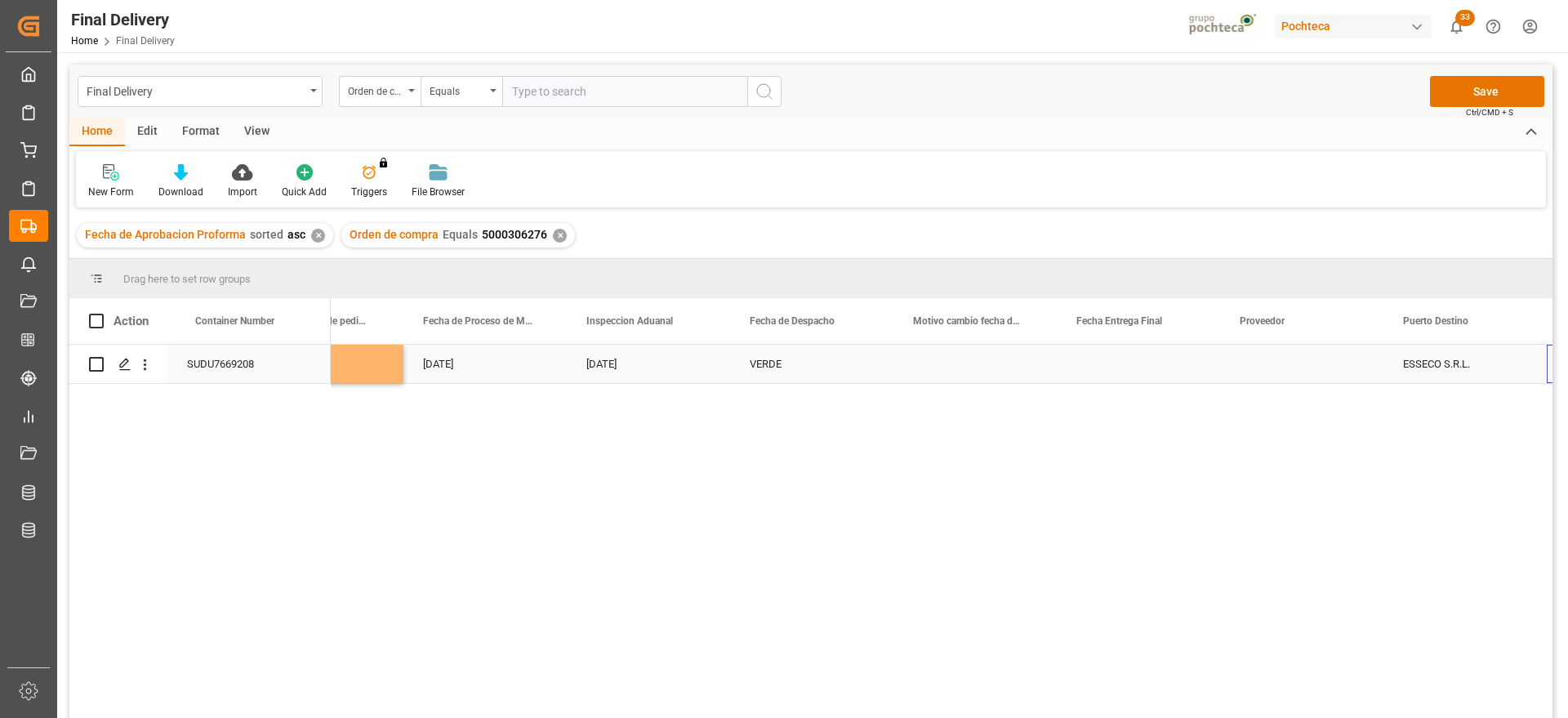
scroll to position [0, 4175]
click at [808, 360] on div "Press SPACE to select this row." at bounding box center [811, 363] width 163 height 38
click at [818, 366] on div "Press SPACE to select this row." at bounding box center [811, 363] width 163 height 38
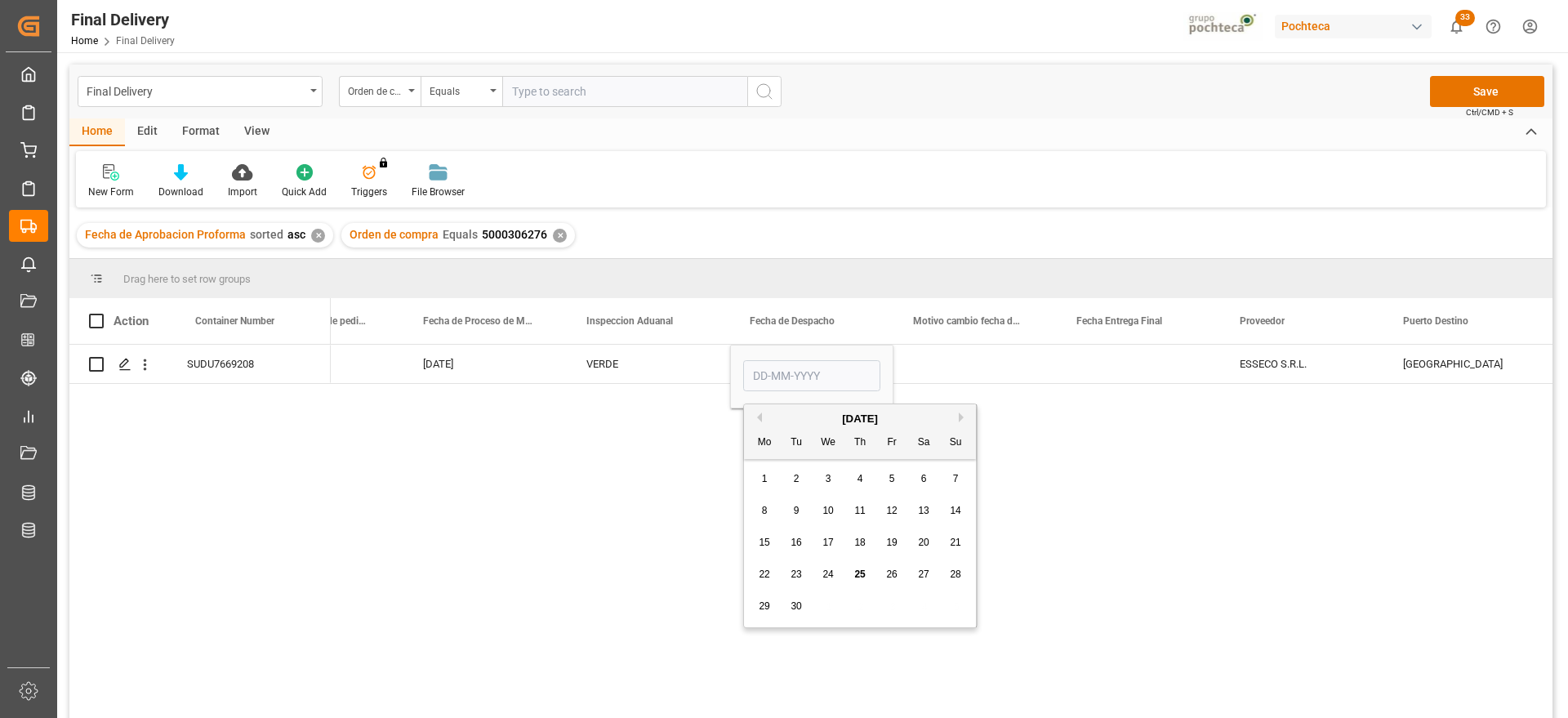
click at [768, 574] on span "22" at bounding box center [764, 575] width 10 height 11
type input "[DATE]"
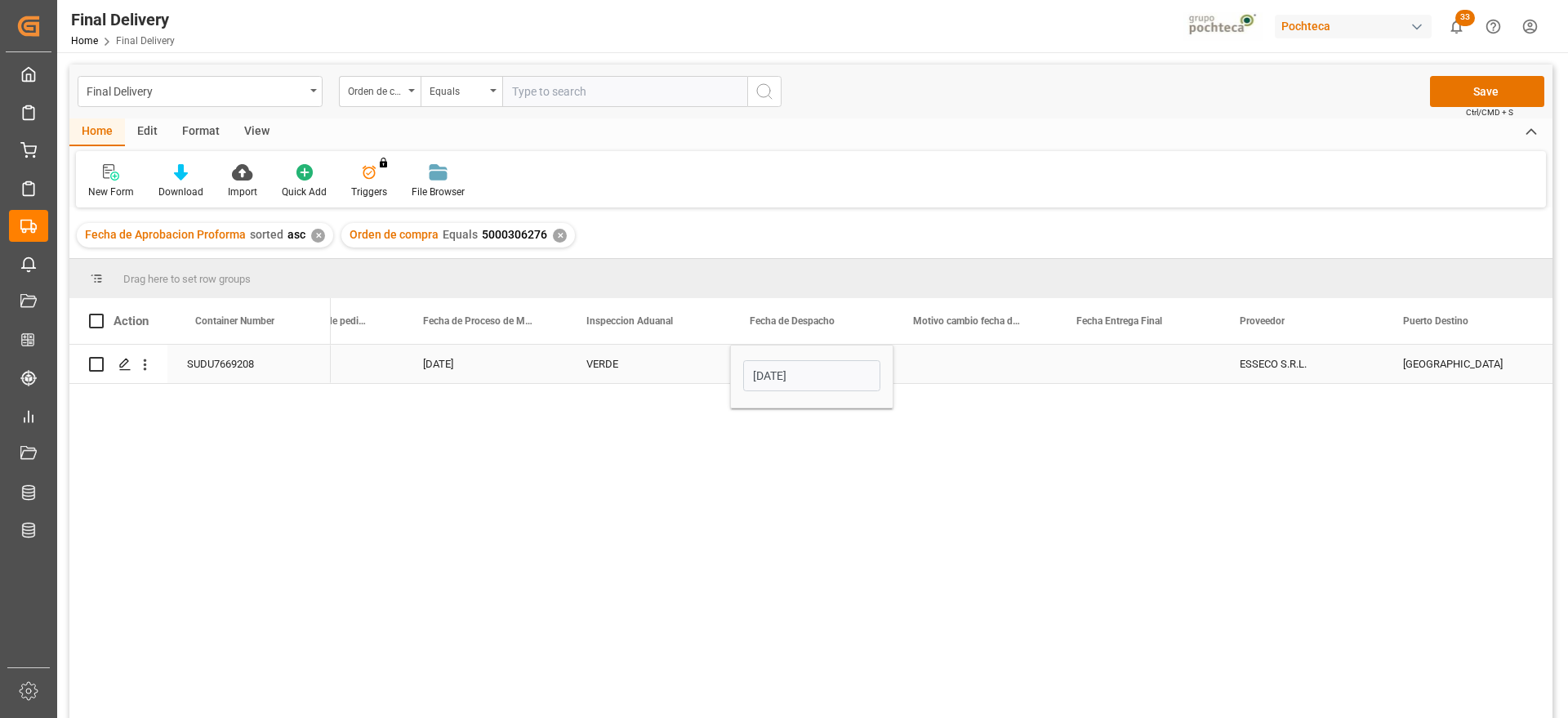
click at [1118, 365] on div "Press SPACE to select this row." at bounding box center [1138, 363] width 163 height 38
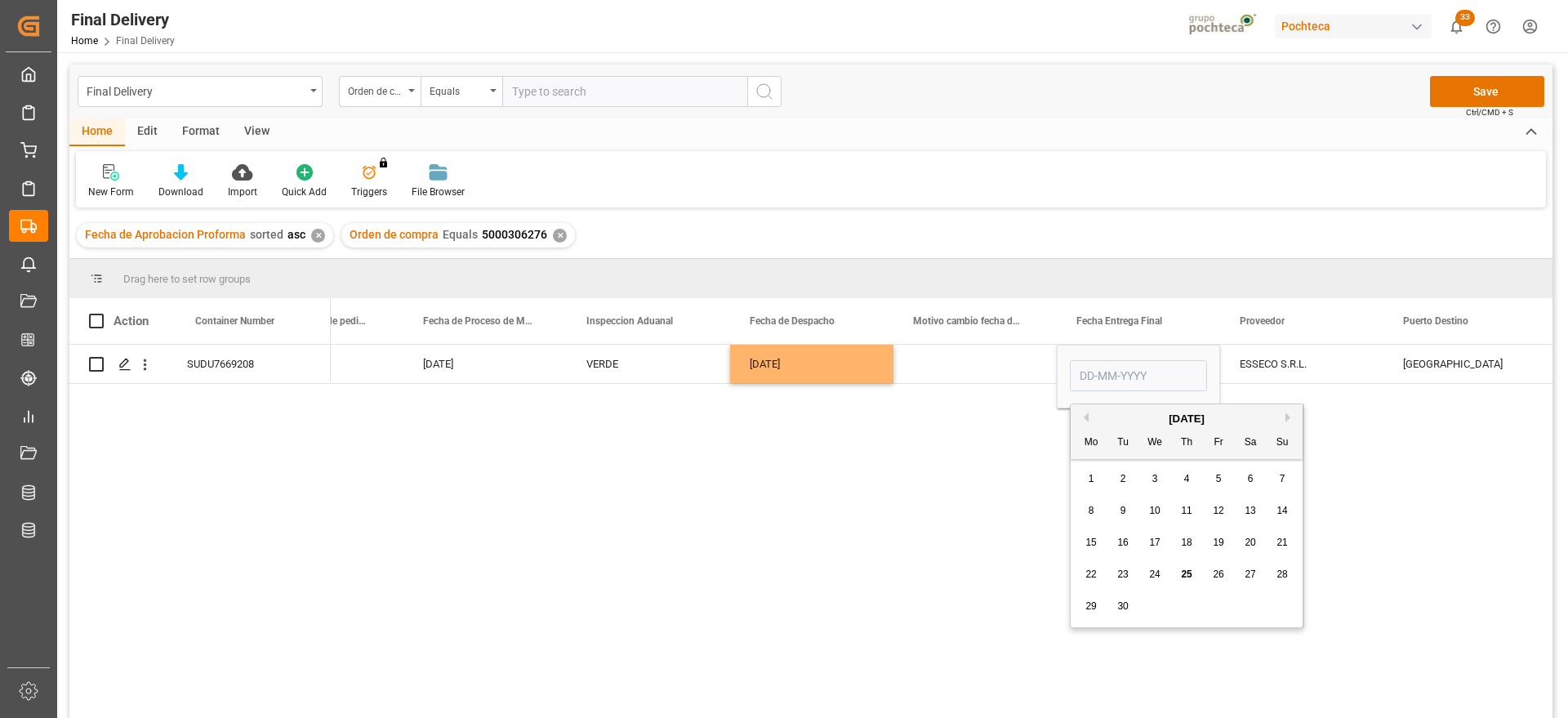
click at [1109, 570] on div "22 23 24 25 26 27 28" at bounding box center [1187, 575] width 223 height 32
click at [1124, 571] on span "23" at bounding box center [1122, 575] width 10 height 11
type input "[DATE]"
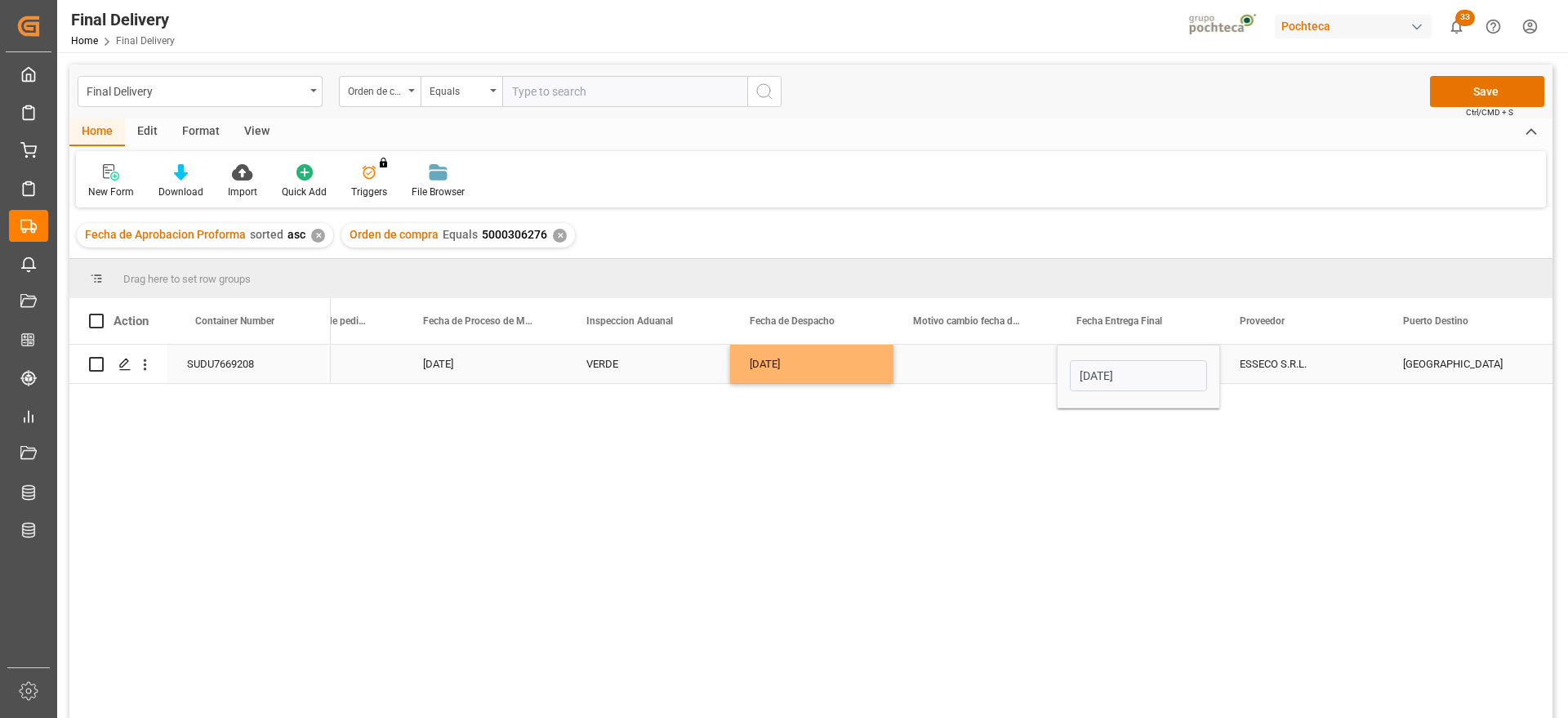
click at [1013, 363] on div "Press SPACE to select this row." at bounding box center [975, 363] width 163 height 38
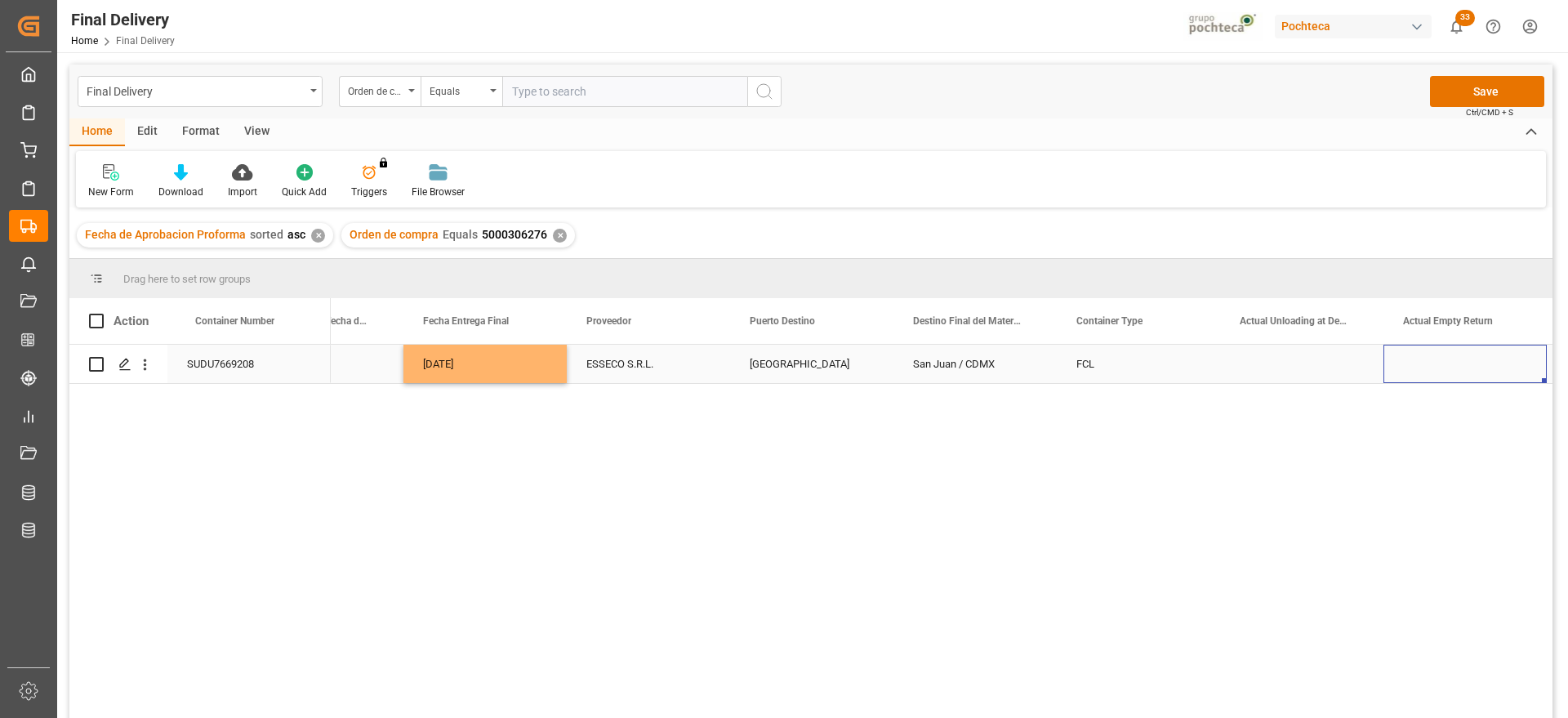
scroll to position [0, 4992]
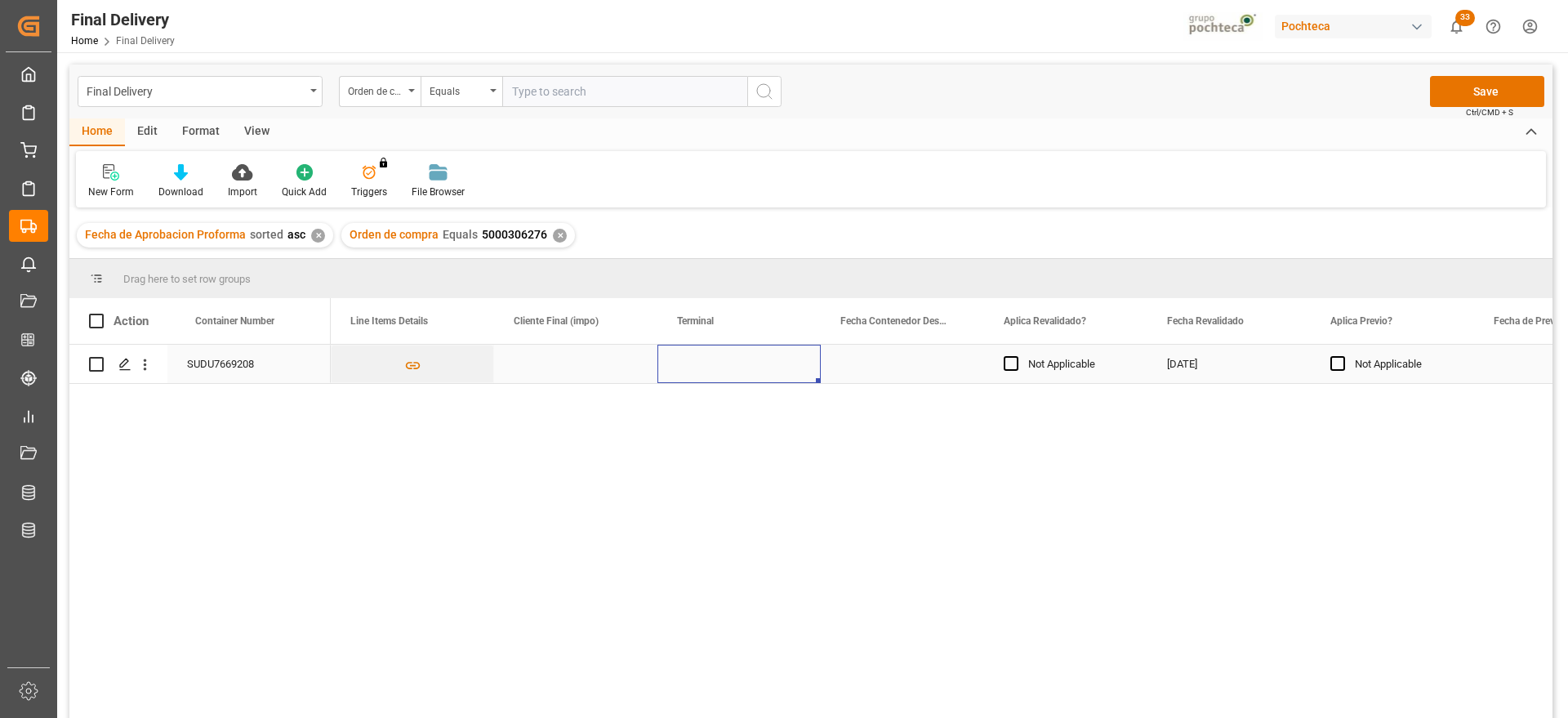
click at [745, 372] on div "Press SPACE to select this row." at bounding box center [738, 363] width 163 height 38
click at [745, 372] on input "Press SPACE to select this row." at bounding box center [738, 373] width 137 height 31
type input "o"
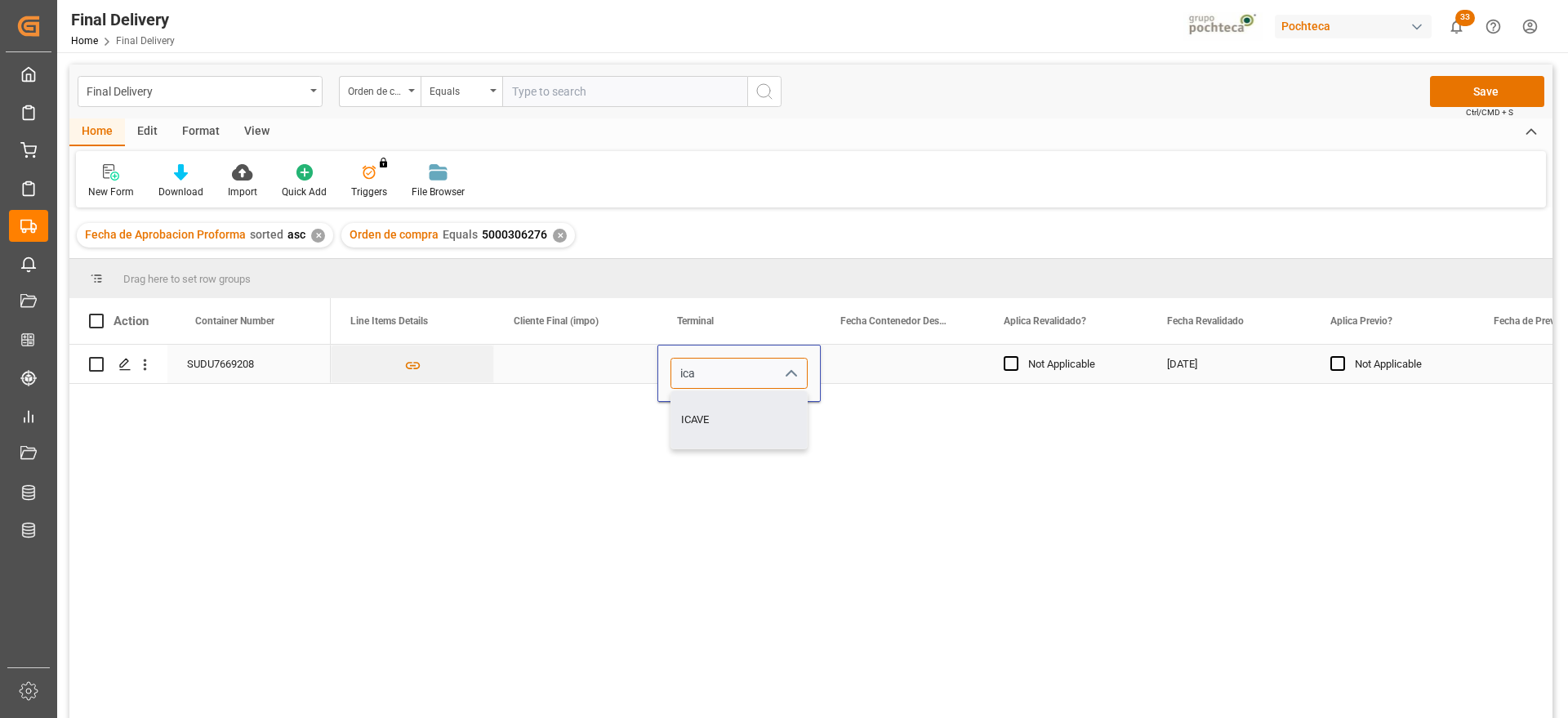
type input "ICAVE"
click at [941, 363] on div "Press SPACE to select this row." at bounding box center [902, 363] width 163 height 38
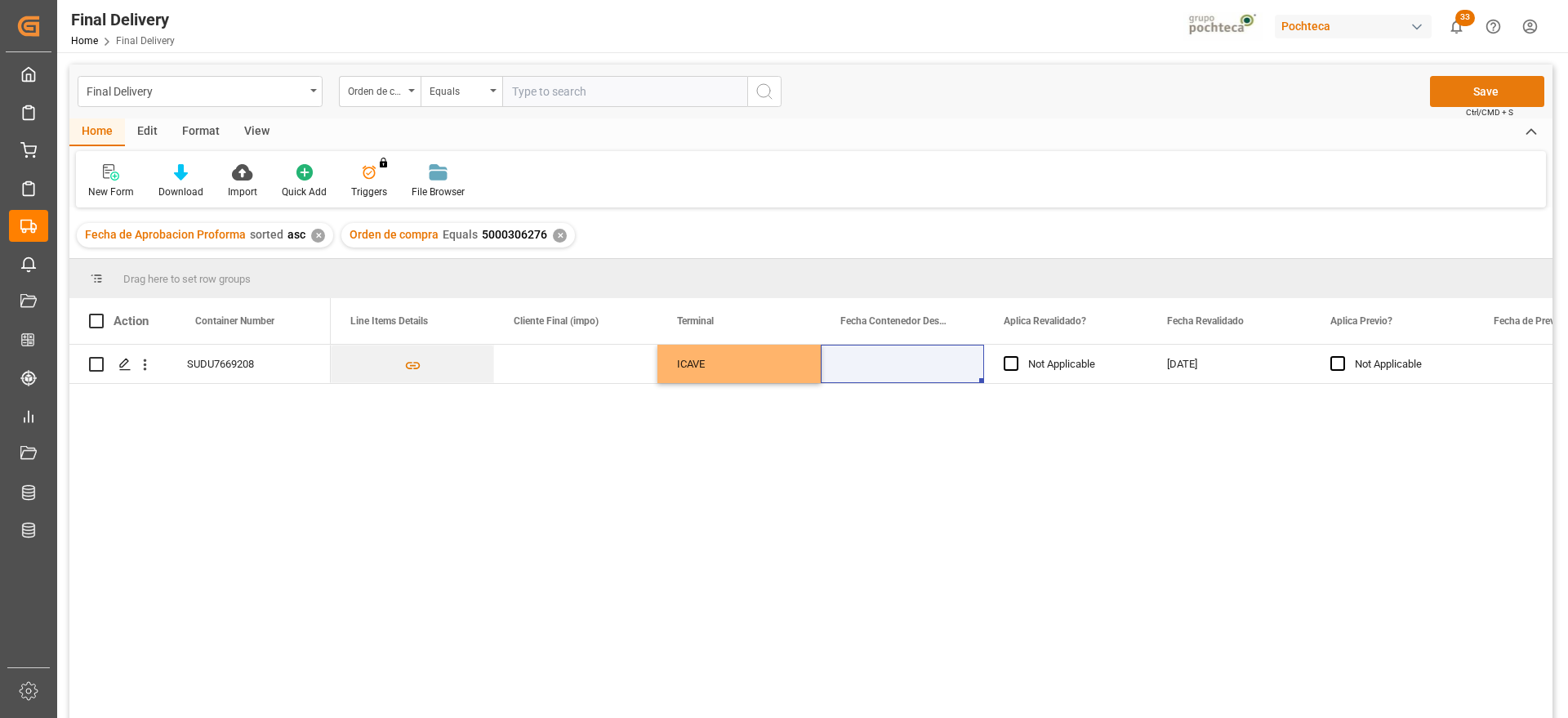
click at [1475, 96] on button "Save" at bounding box center [1487, 91] width 115 height 31
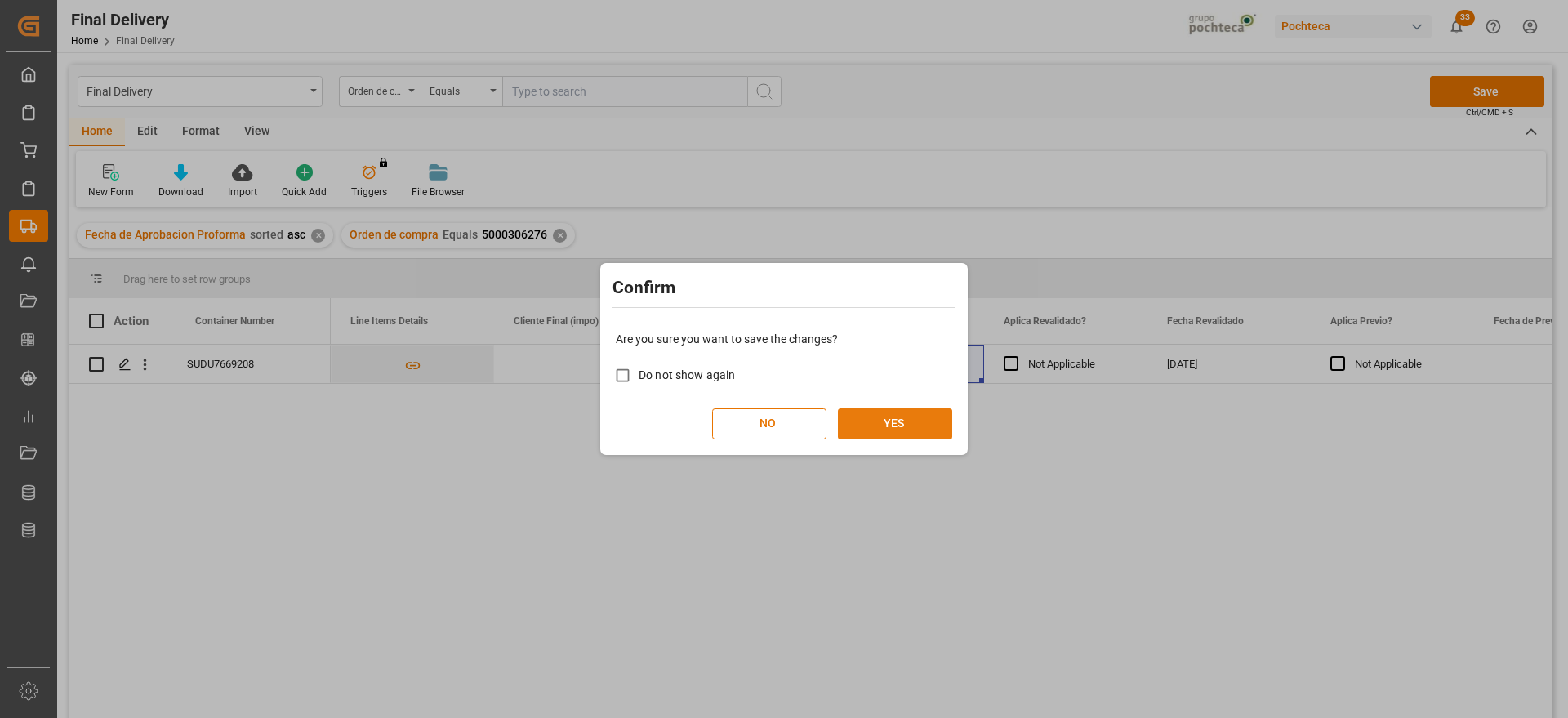
click at [915, 428] on button "YES" at bounding box center [895, 424] width 115 height 31
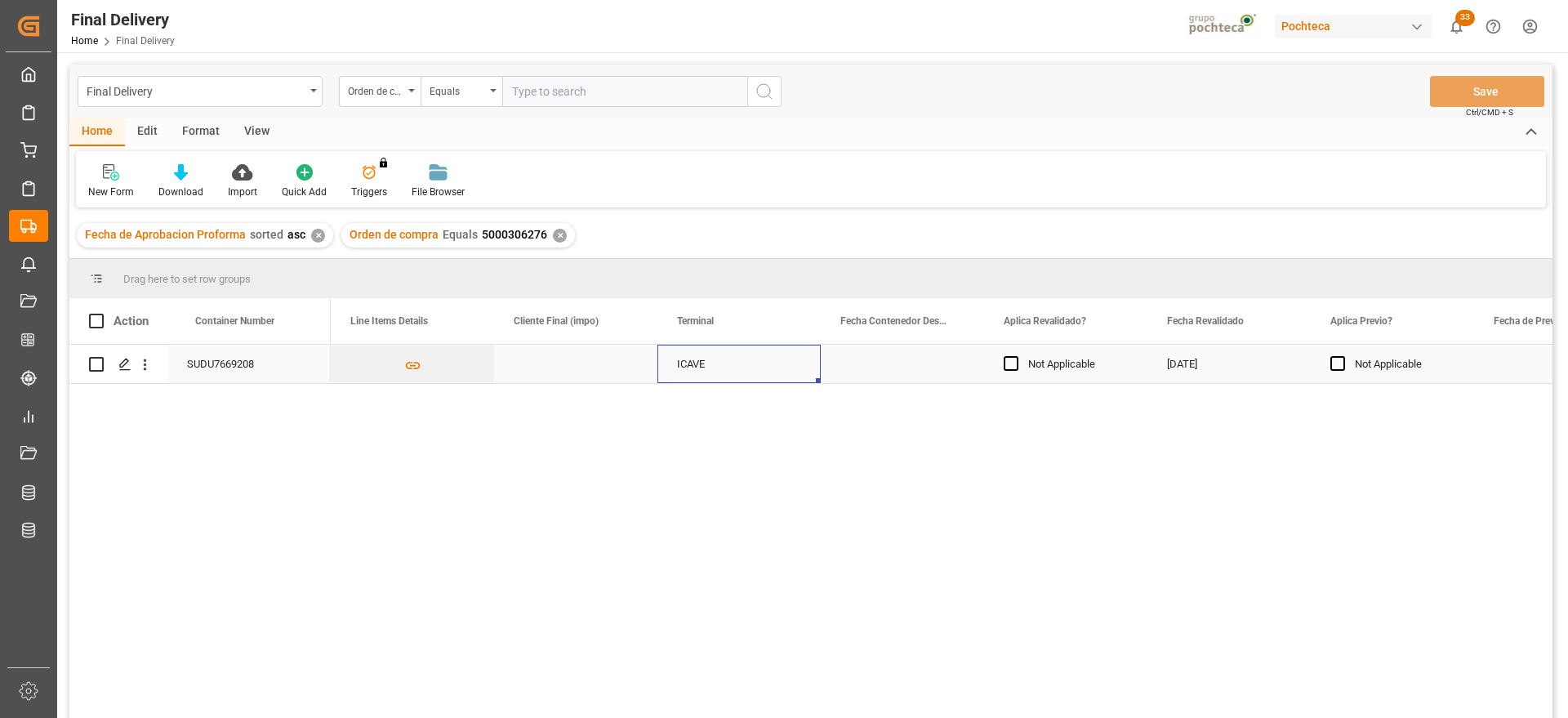
click at [676, 358] on div "ICAVE" at bounding box center [738, 363] width 163 height 38
click at [1169, 369] on div "[DATE]" at bounding box center [1229, 363] width 163 height 38
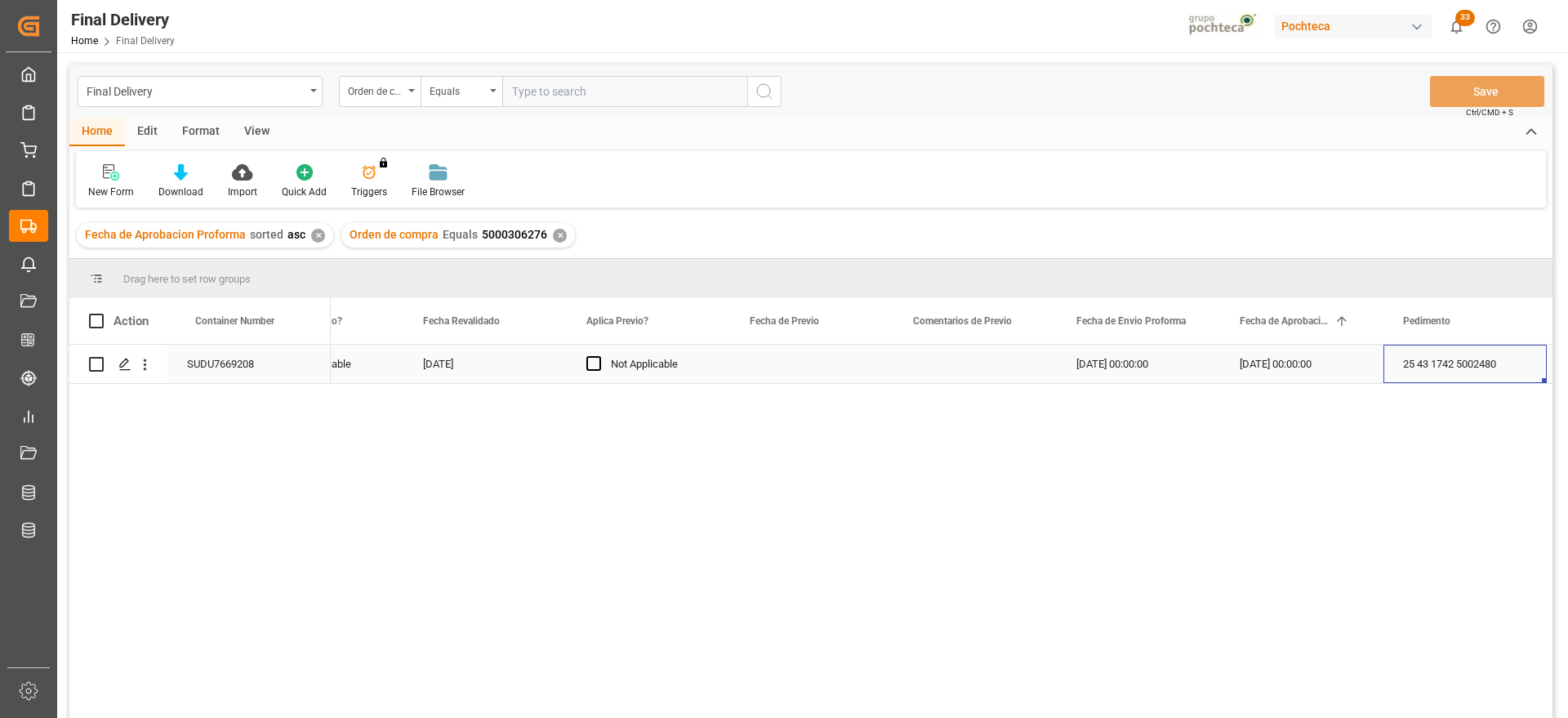
scroll to position [0, 2705]
click at [124, 361] on polygon "Press SPACE to select this row." at bounding box center [124, 363] width 8 height 8
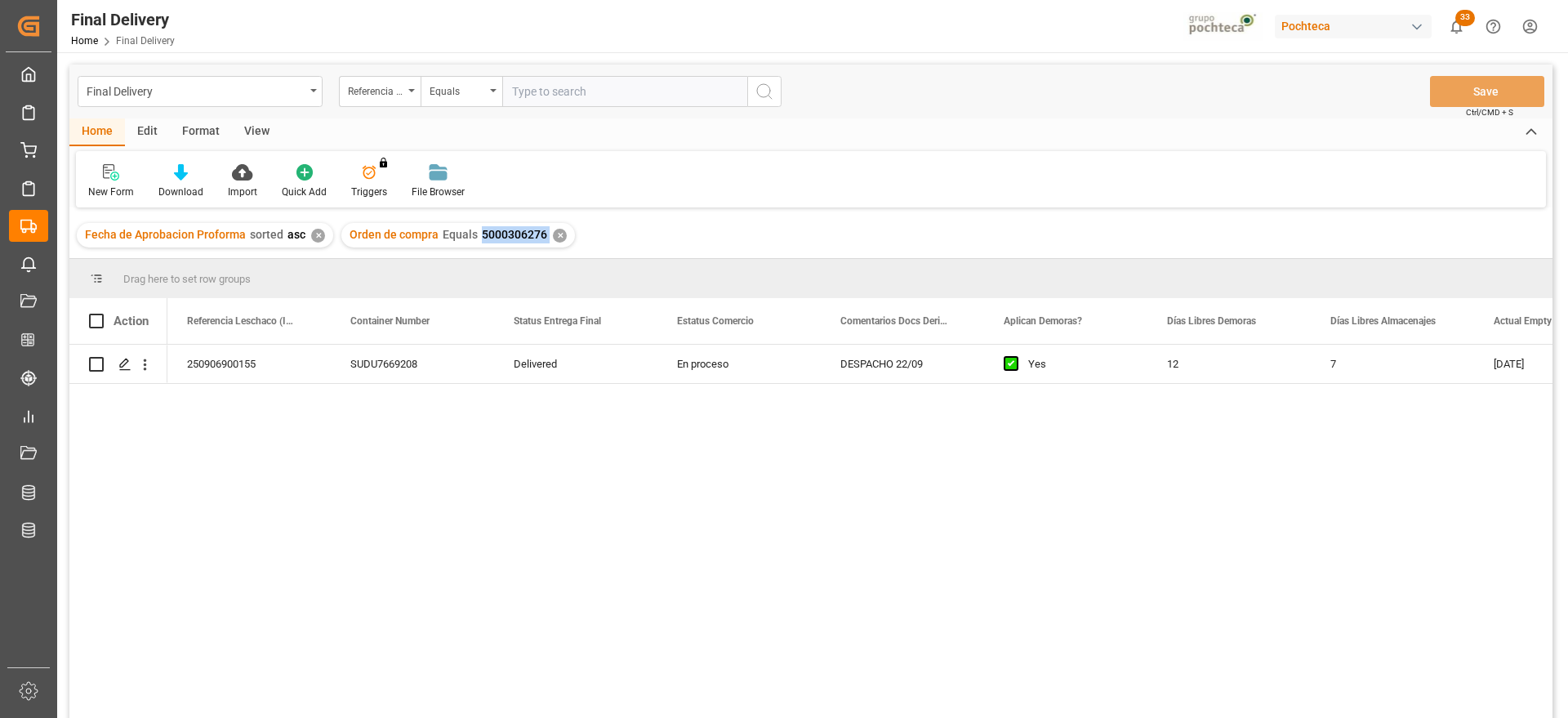
drag, startPoint x: 547, startPoint y: 237, endPoint x: 476, endPoint y: 232, distance: 71.2
click at [476, 232] on div "Orden de compra Equals 5000306276 ✕" at bounding box center [458, 236] width 234 height 24
copy span "5000306276"
click at [553, 232] on div "✕" at bounding box center [560, 236] width 14 height 14
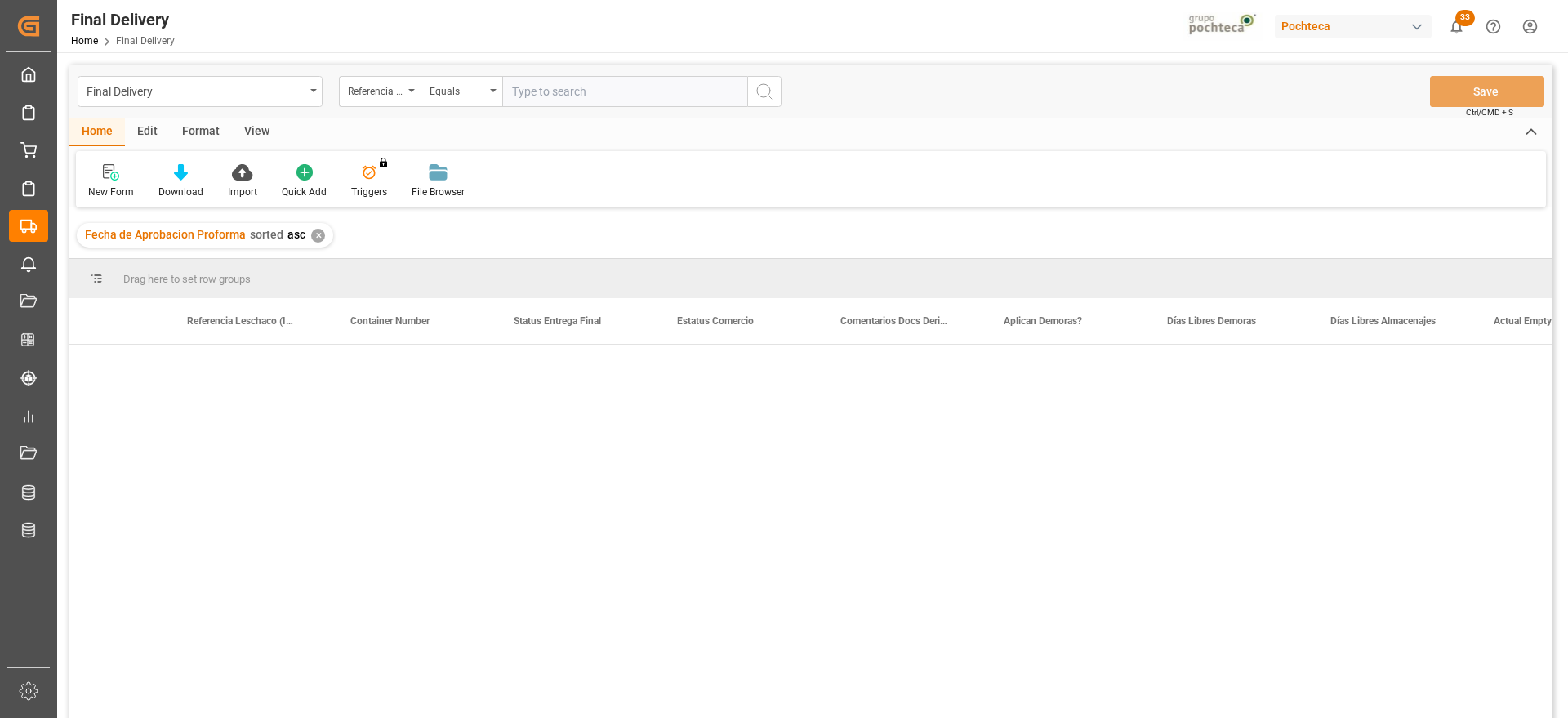
click at [315, 237] on div "✕" at bounding box center [318, 236] width 14 height 14
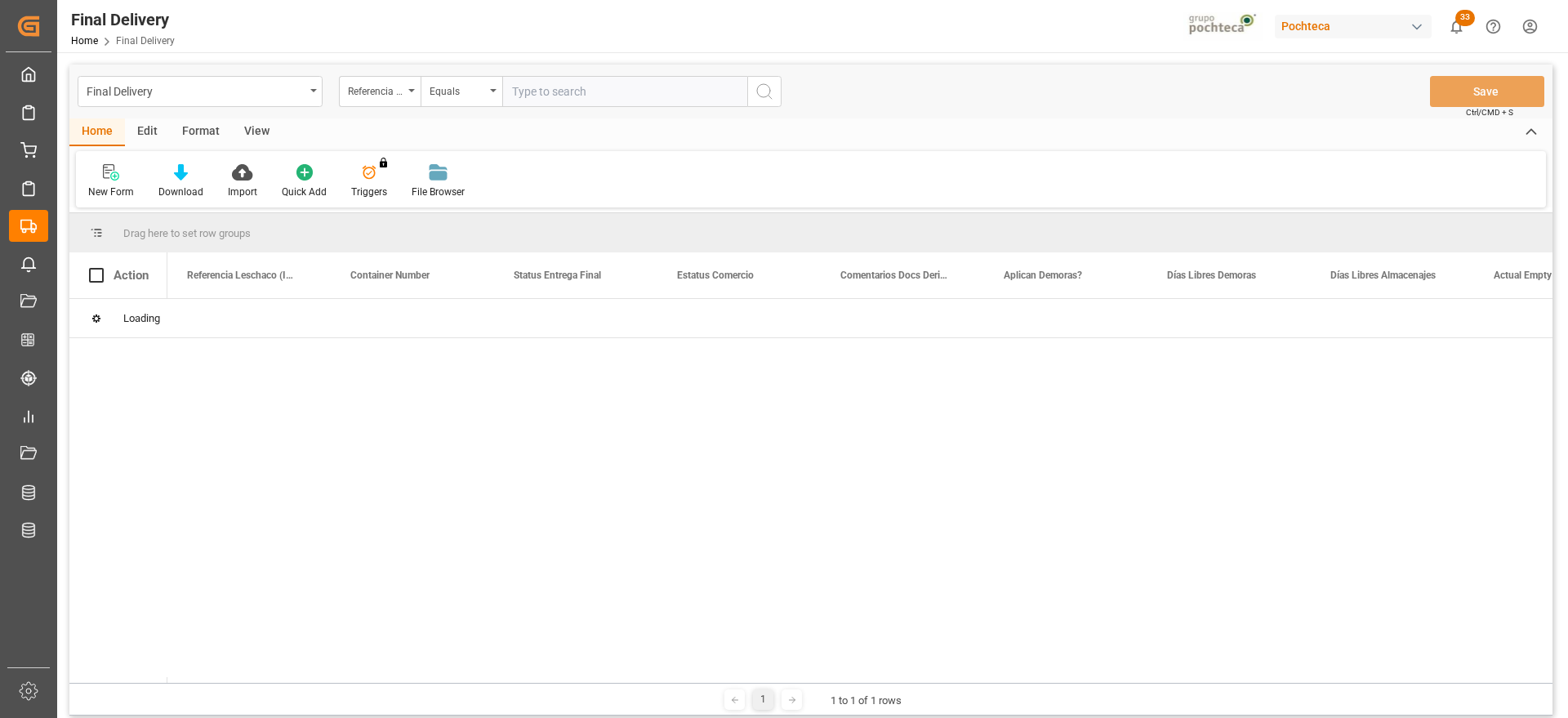
click at [593, 97] on input "text" at bounding box center [625, 91] width 245 height 31
paste input "250906900155"
type input "250906900155"
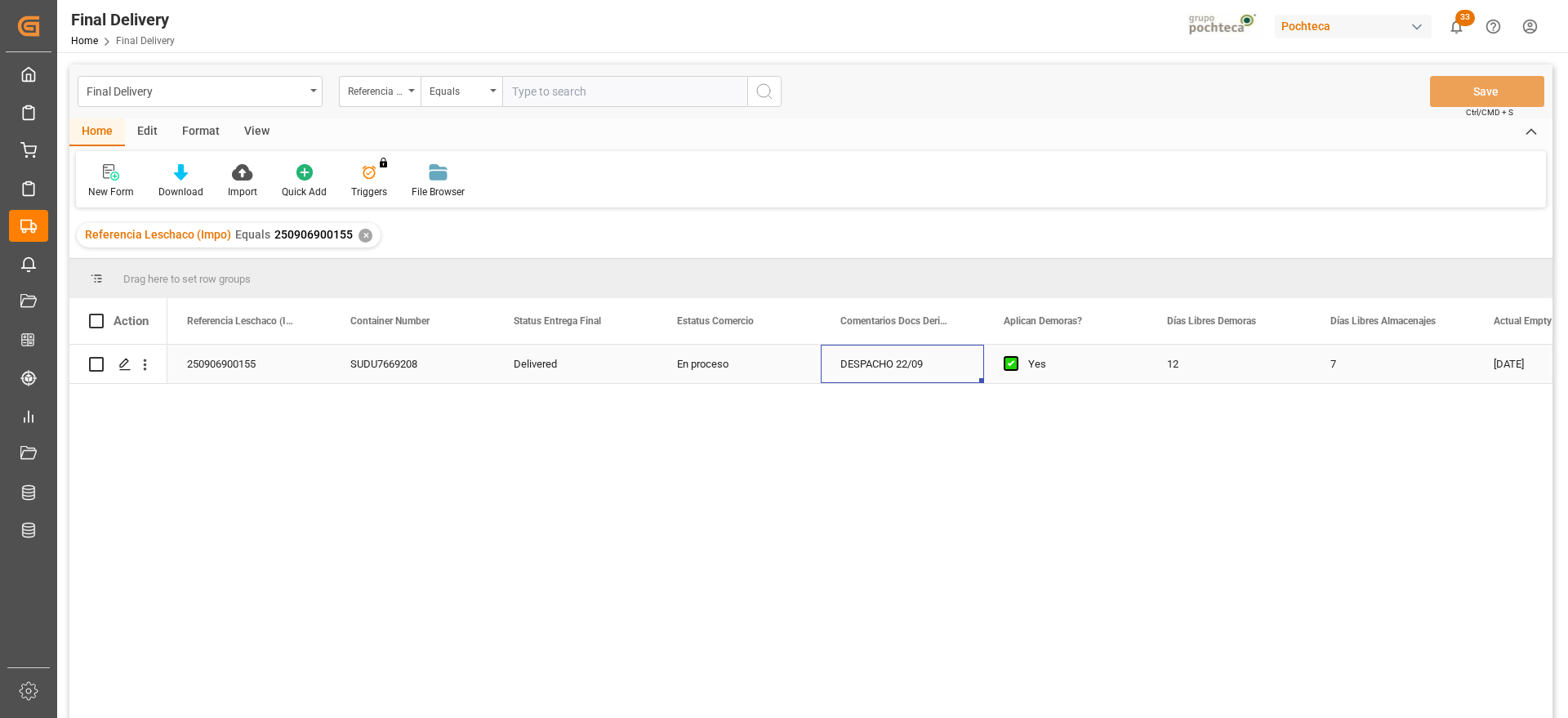
click at [912, 371] on div "DESPACHO 22/09" at bounding box center [902, 363] width 163 height 38
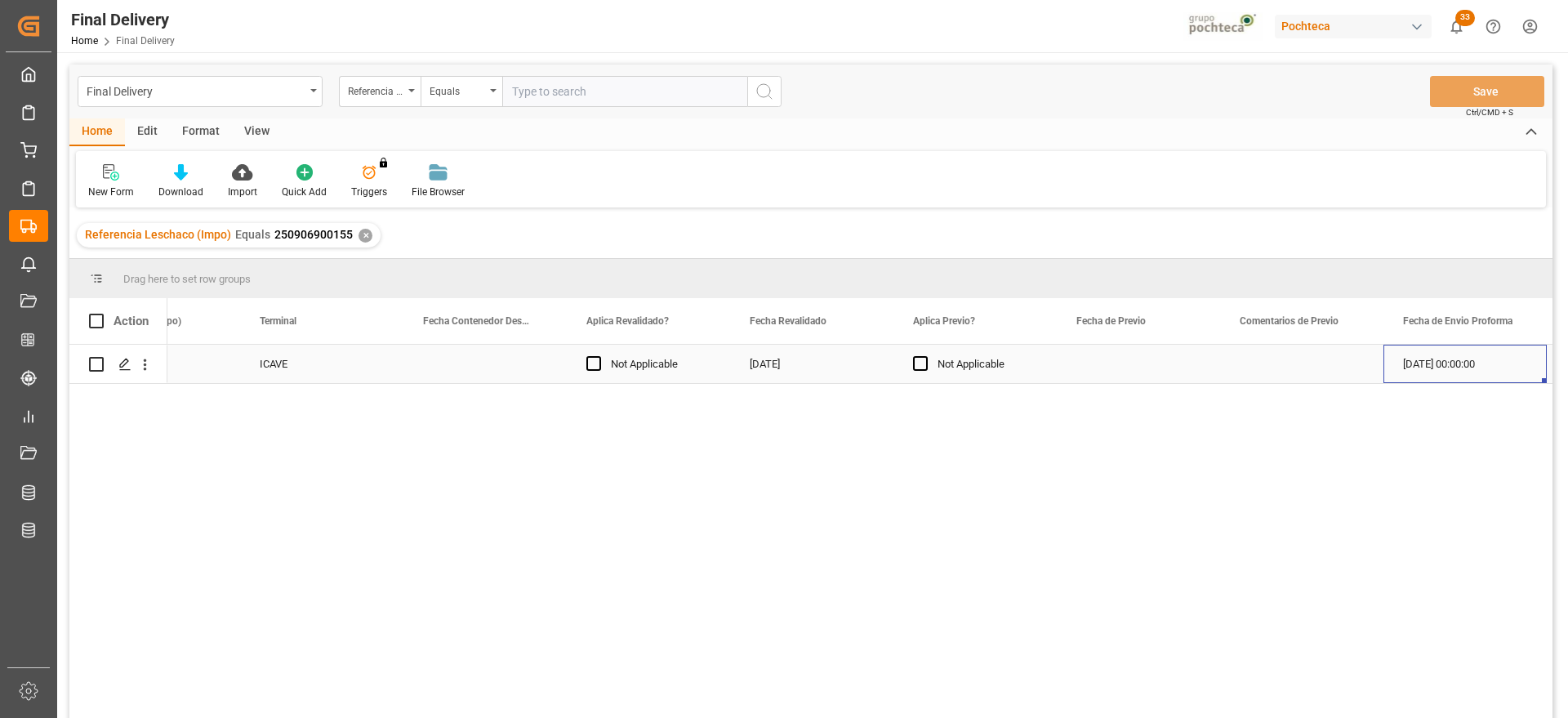
scroll to position [0, 2378]
click at [360, 232] on div "✕" at bounding box center [365, 236] width 14 height 14
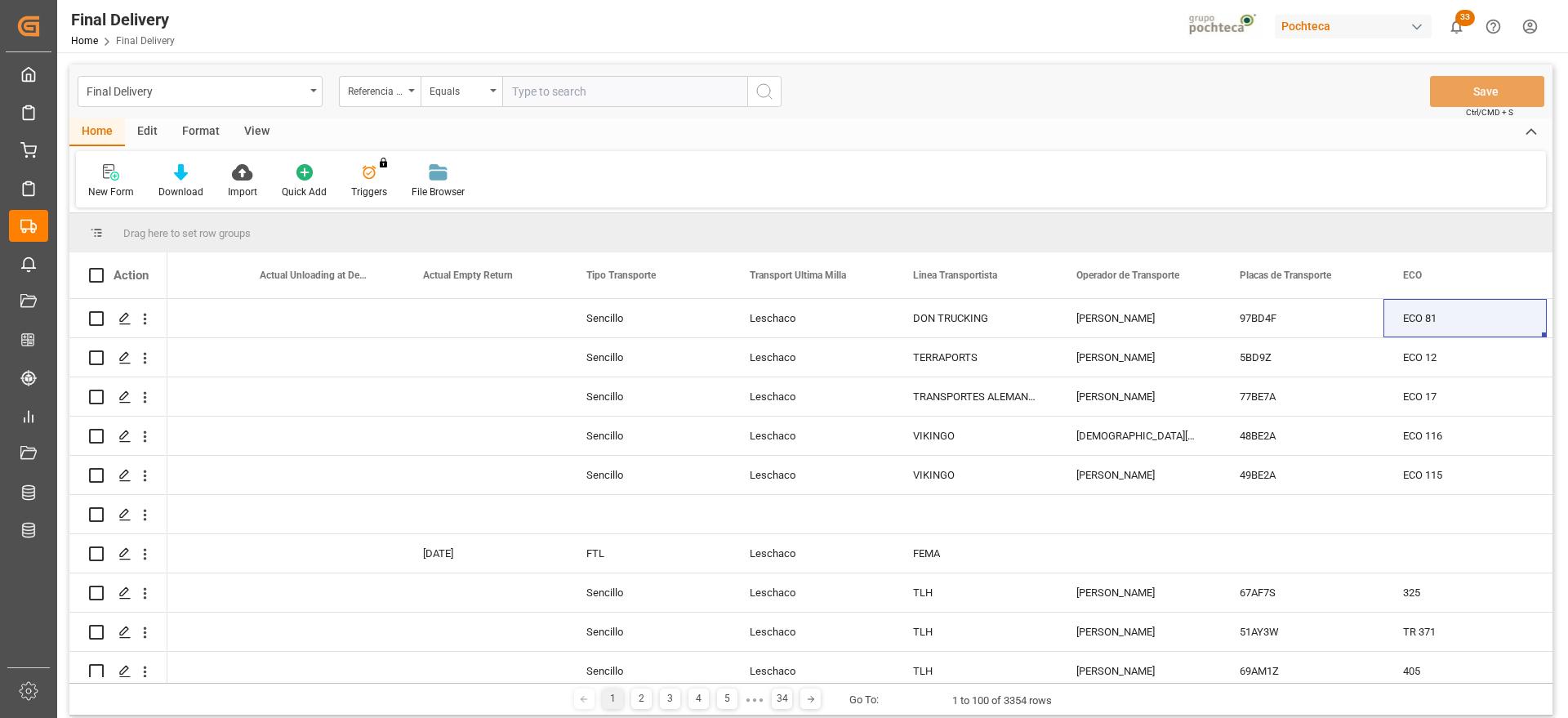
click at [554, 92] on input "text" at bounding box center [625, 91] width 245 height 31
paste input "250906900289"
type input "250906900289"
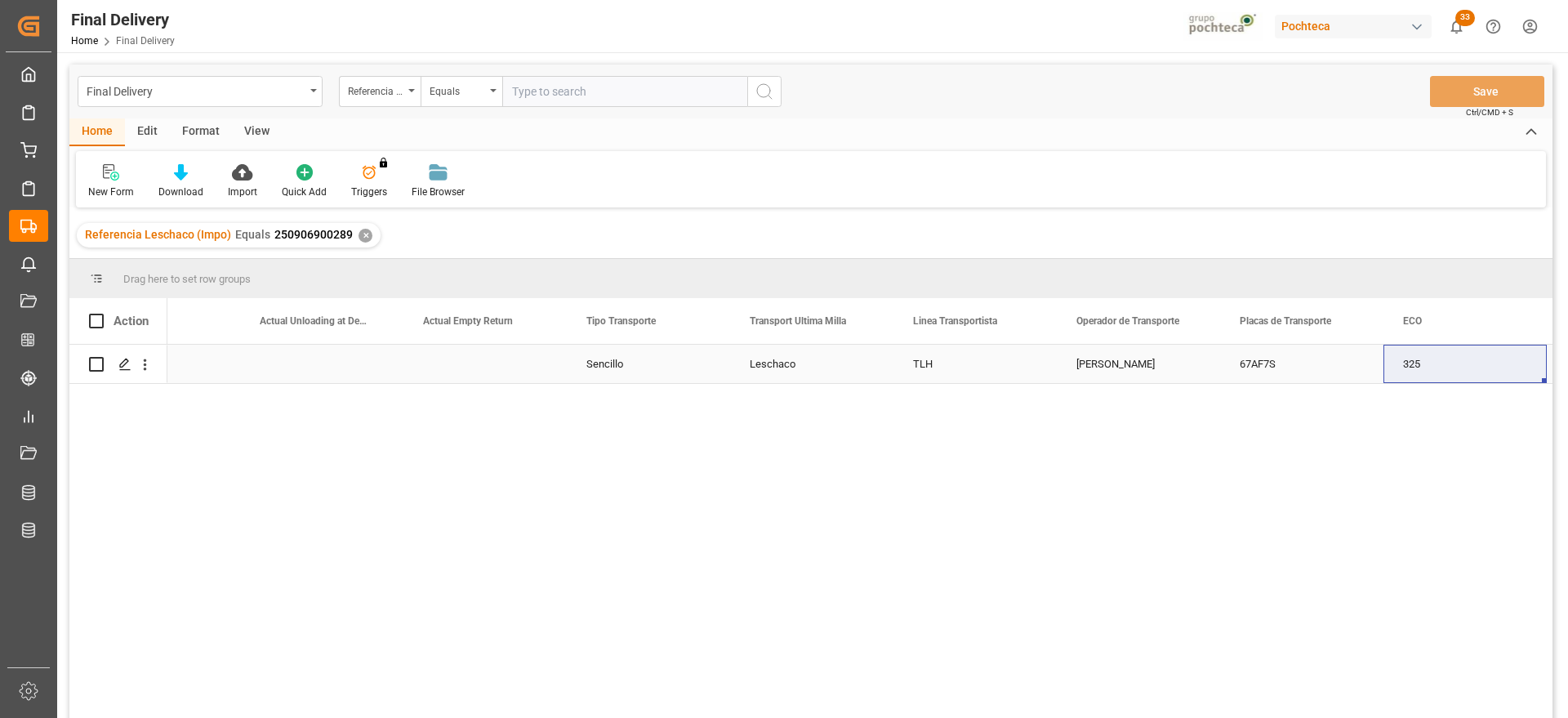
click at [1117, 356] on div "[PERSON_NAME]" at bounding box center [1138, 363] width 163 height 38
click at [358, 235] on div "✕" at bounding box center [365, 236] width 14 height 14
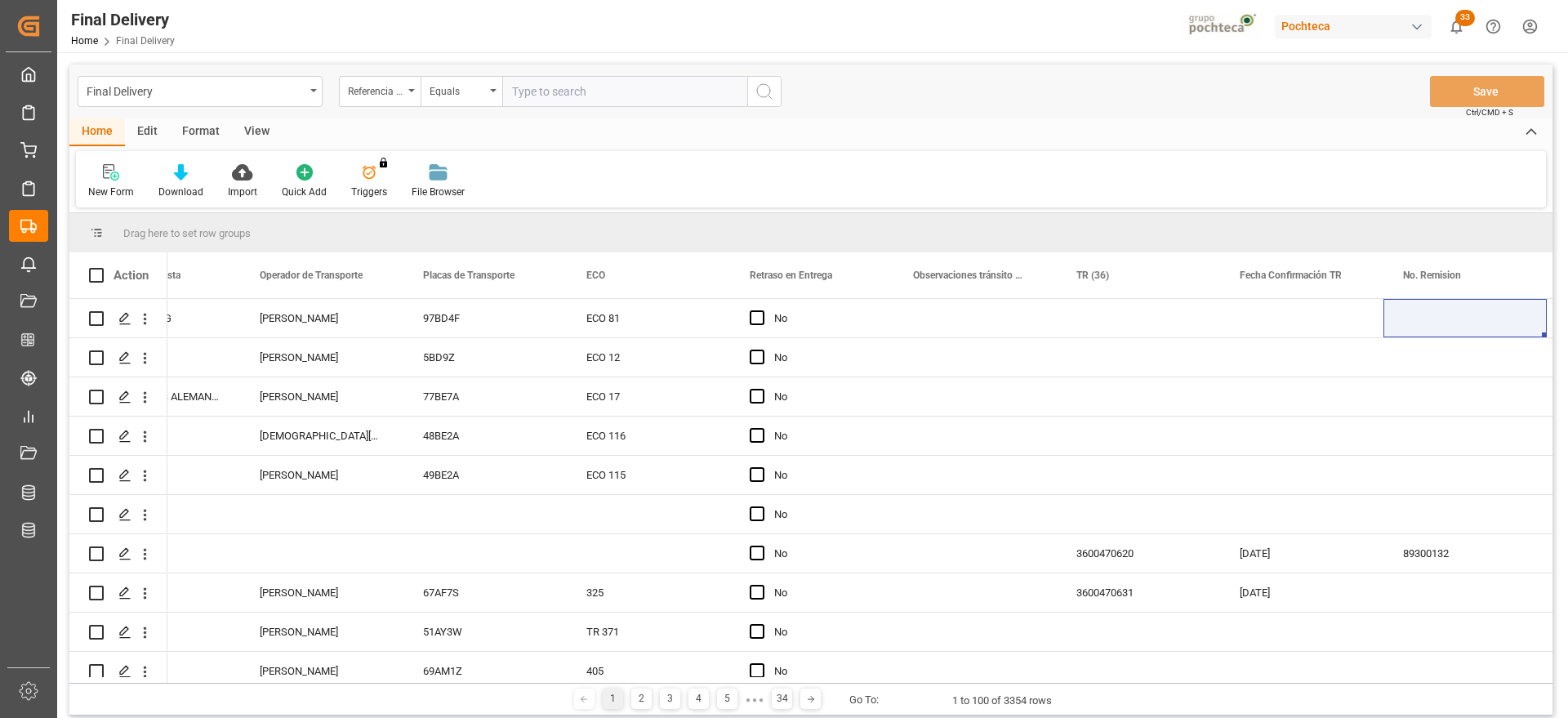
click at [525, 88] on input "text" at bounding box center [625, 91] width 245 height 31
paste input "250906900289"
type input "250906900289"
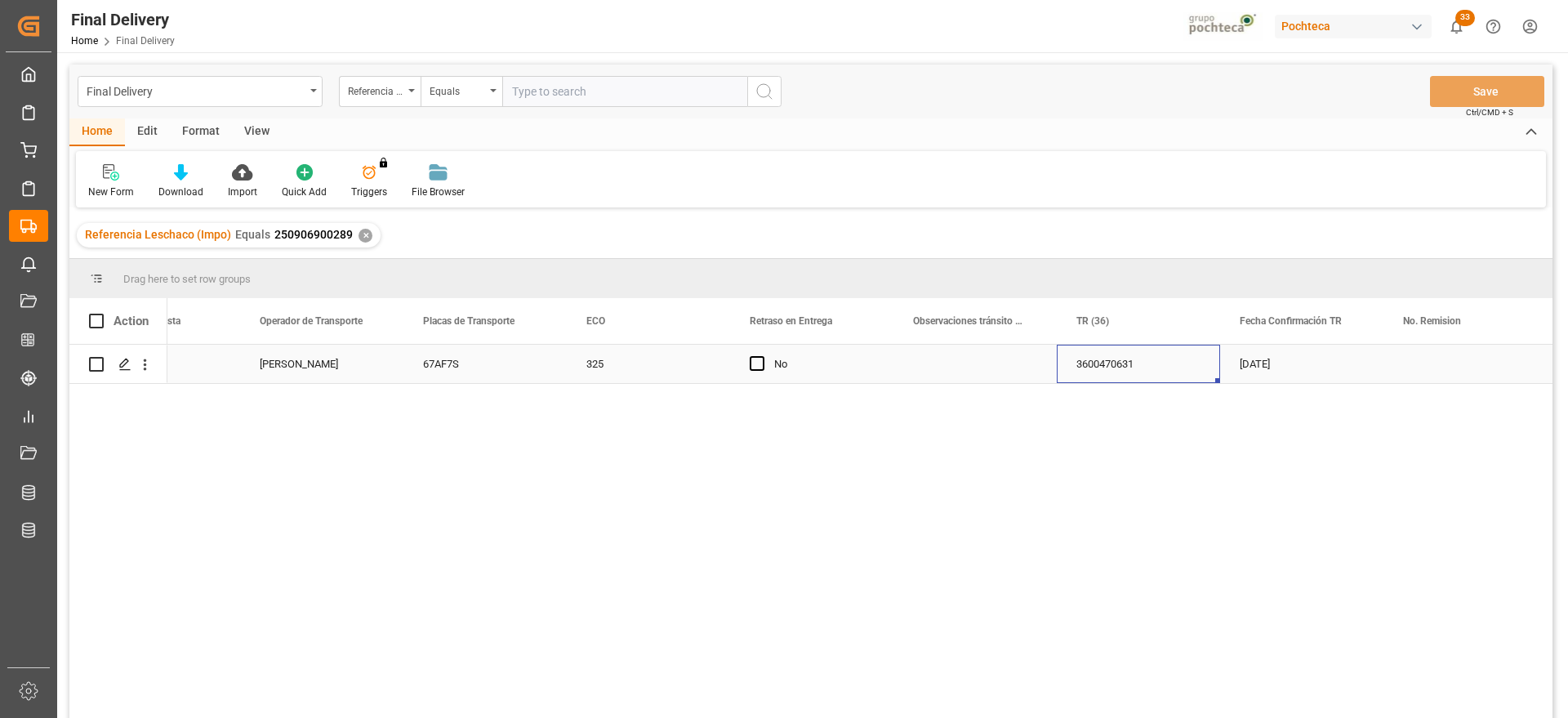
click at [1061, 371] on div "3600470631" at bounding box center [1138, 363] width 163 height 38
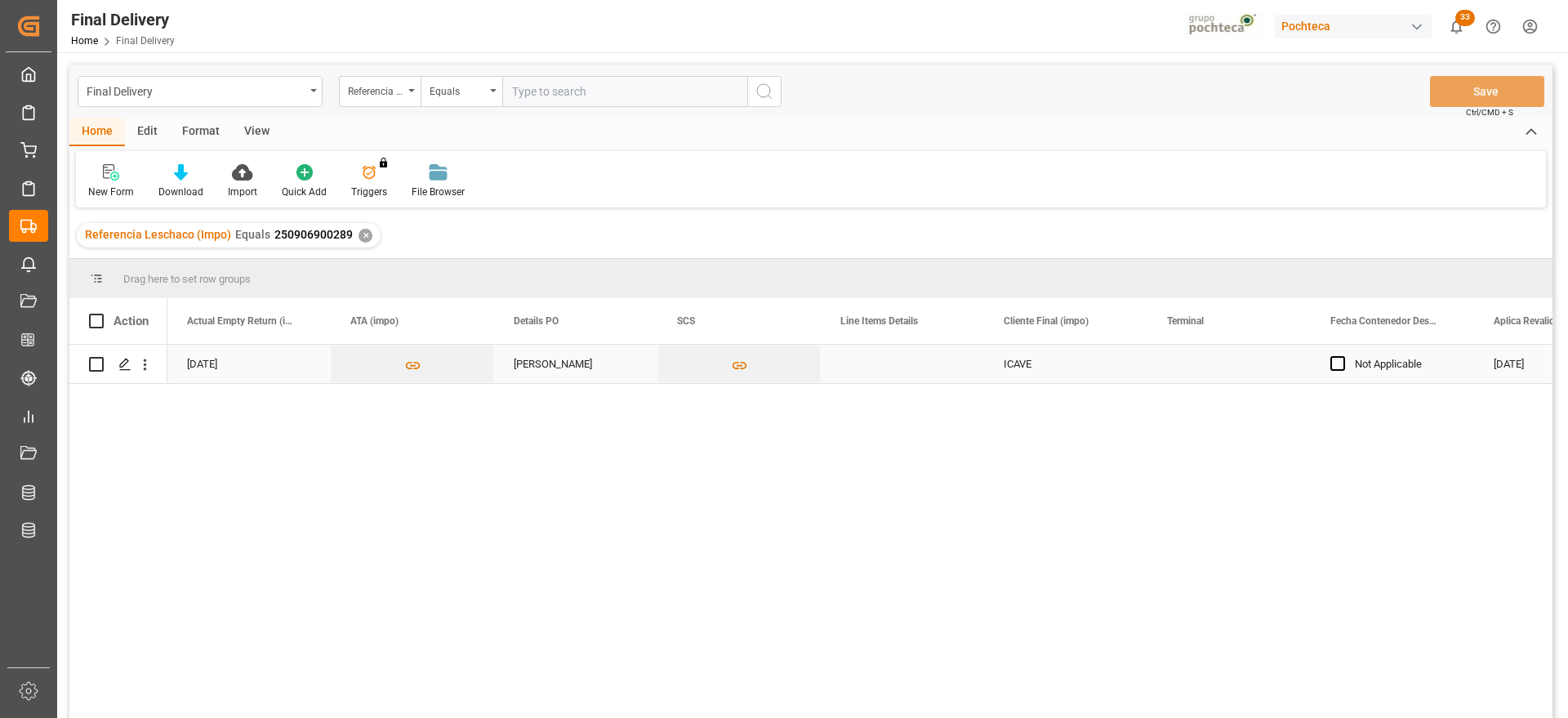
scroll to position [0, 1307]
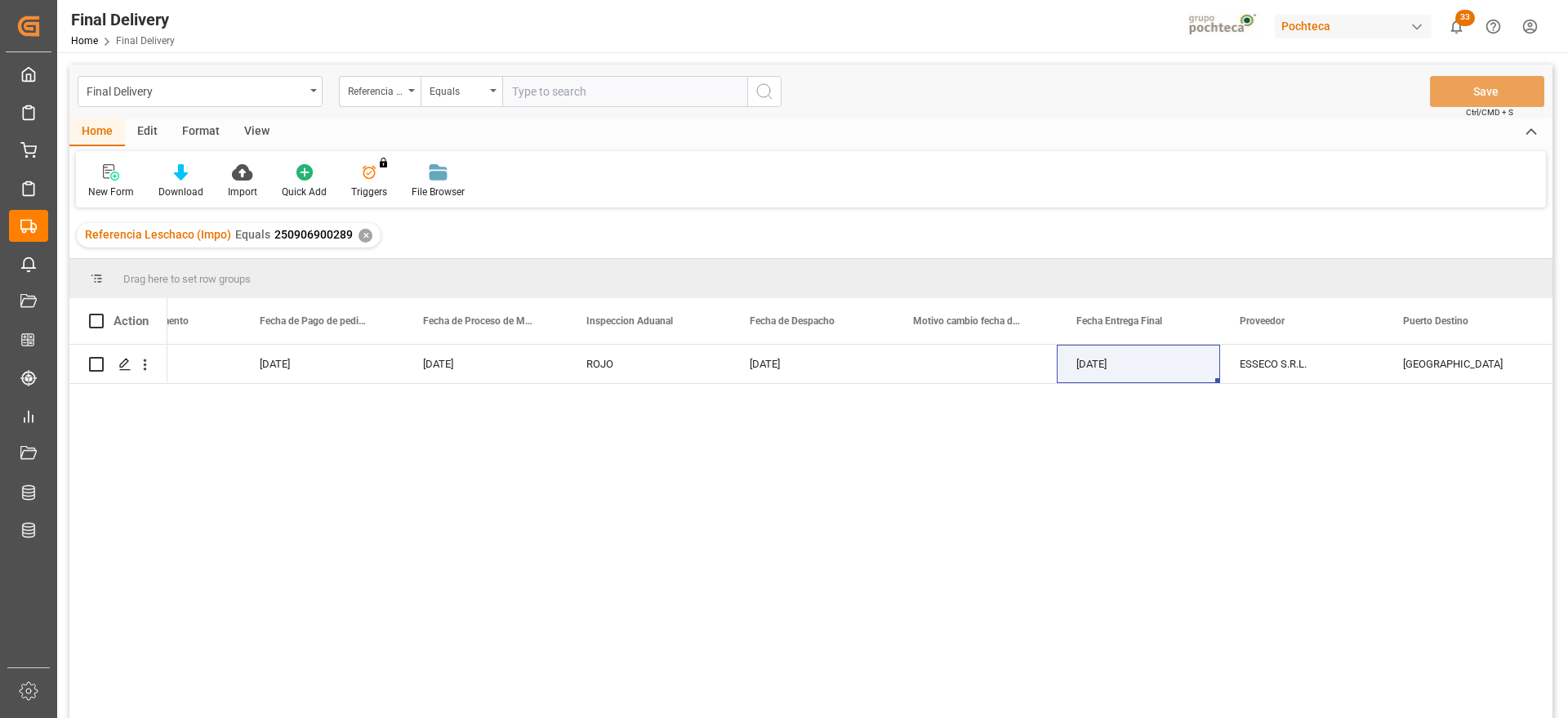
click at [363, 237] on div "✕" at bounding box center [365, 236] width 14 height 14
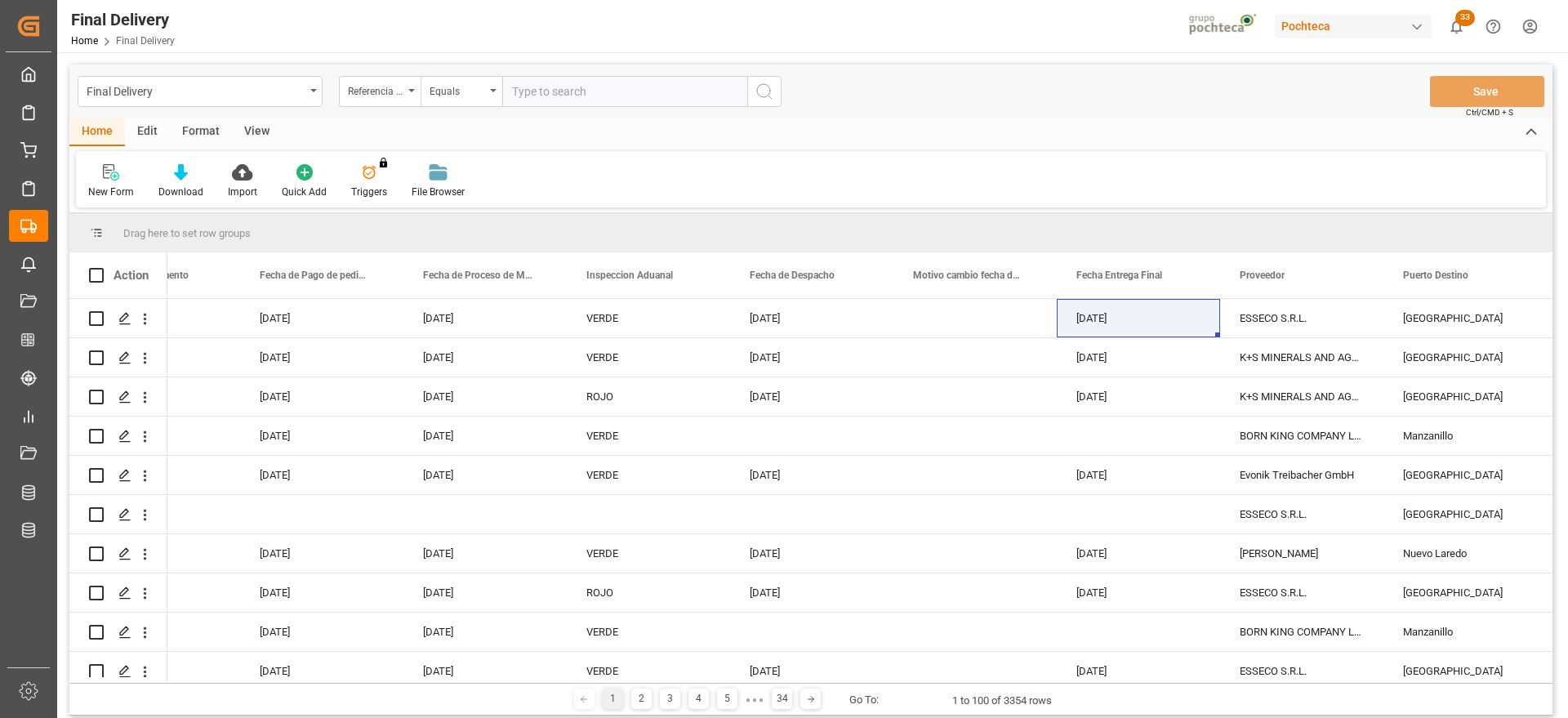
click at [590, 97] on input "text" at bounding box center [625, 91] width 245 height 31
paste input "250906900190"
type input "250906900190"
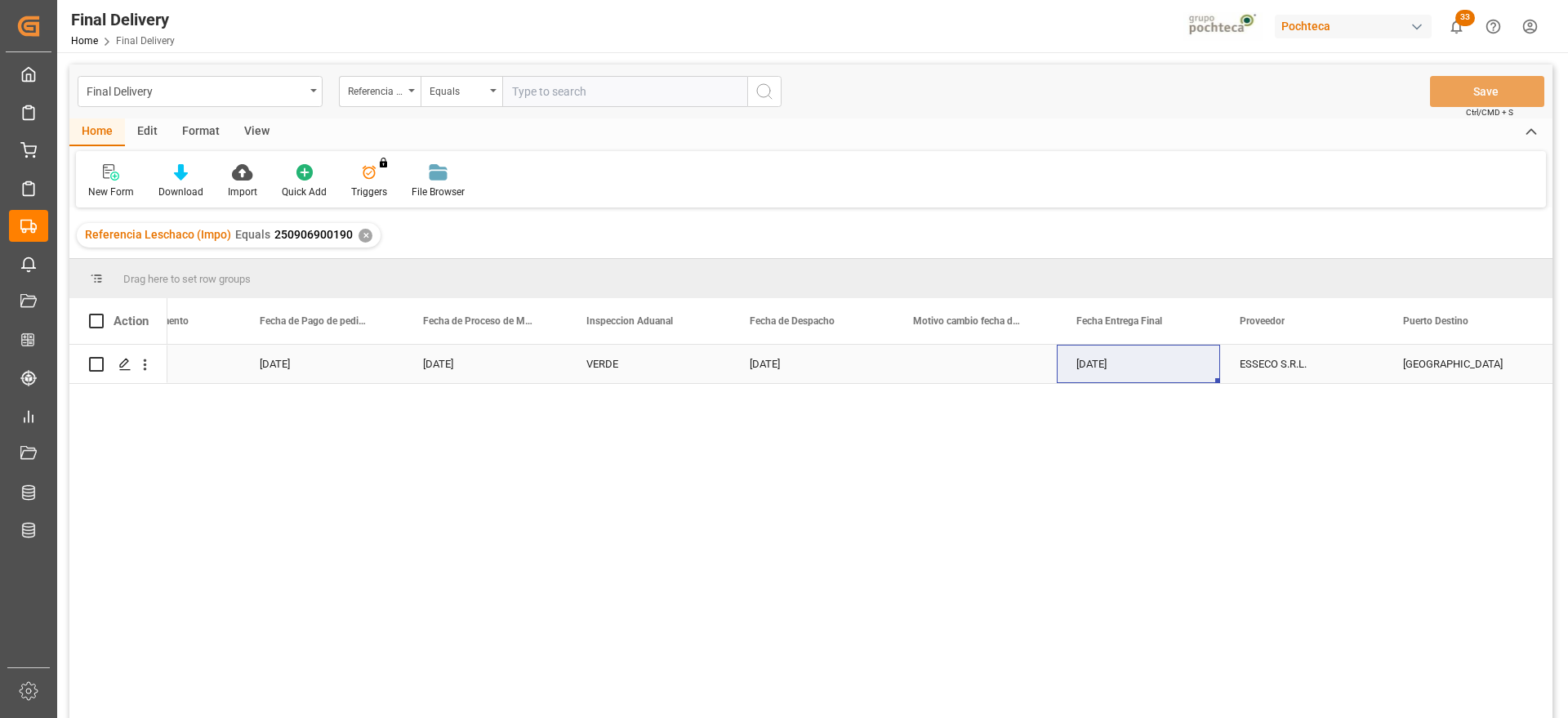
click at [1295, 363] on div "ESSECO S.R.L." at bounding box center [1302, 363] width 163 height 38
click at [358, 234] on div "✕" at bounding box center [365, 236] width 14 height 14
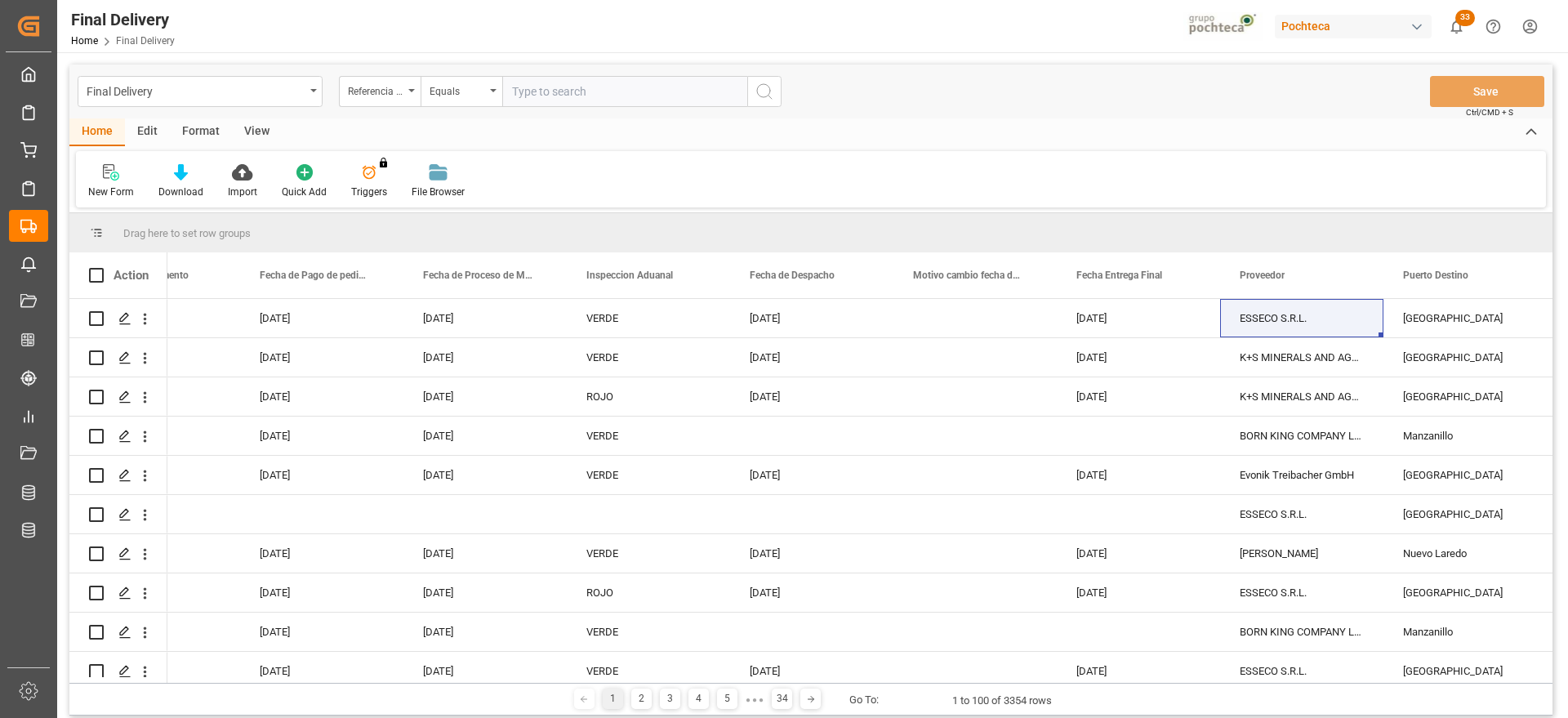
click at [538, 91] on input "text" at bounding box center [625, 91] width 245 height 31
paste input "250906900191"
type input "250906900191"
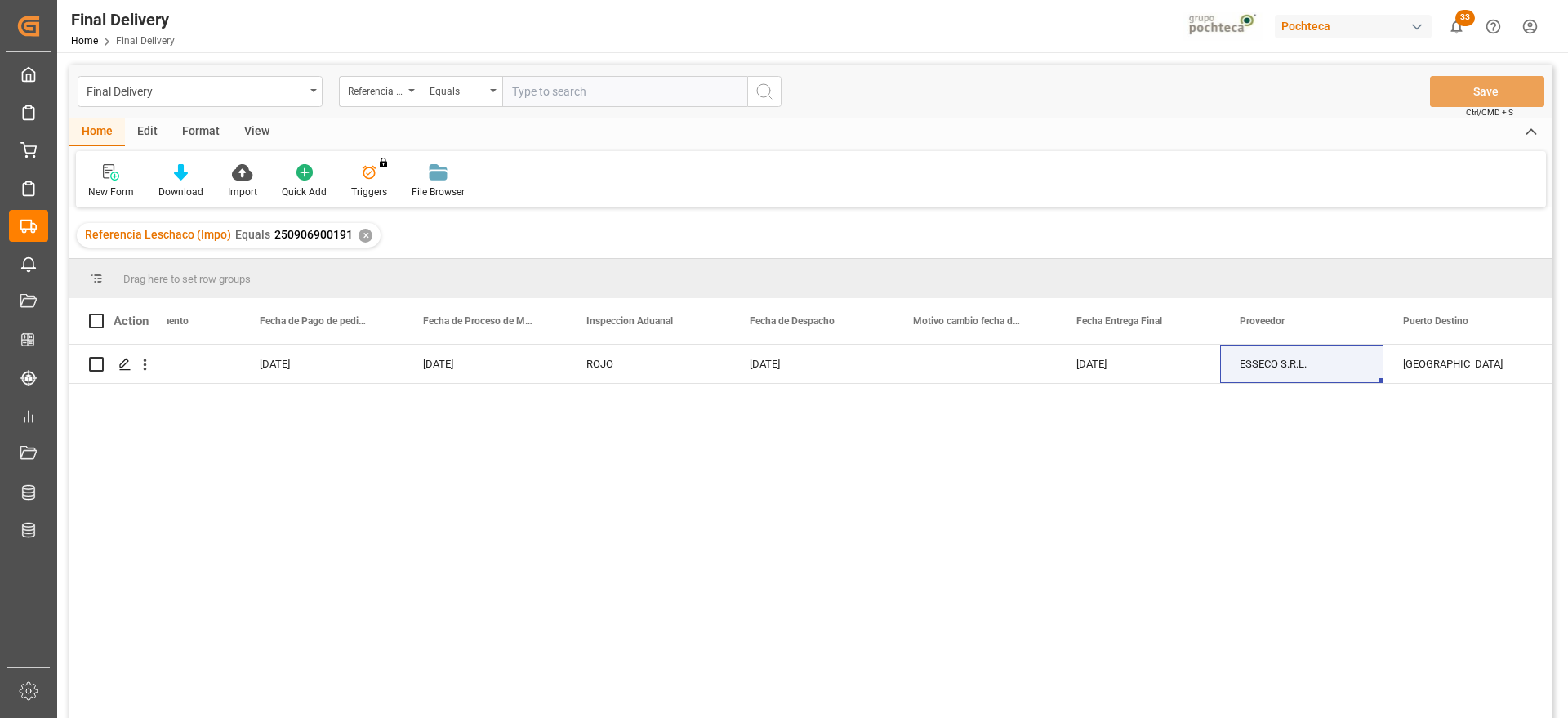
click at [359, 236] on div "✕" at bounding box center [365, 236] width 14 height 14
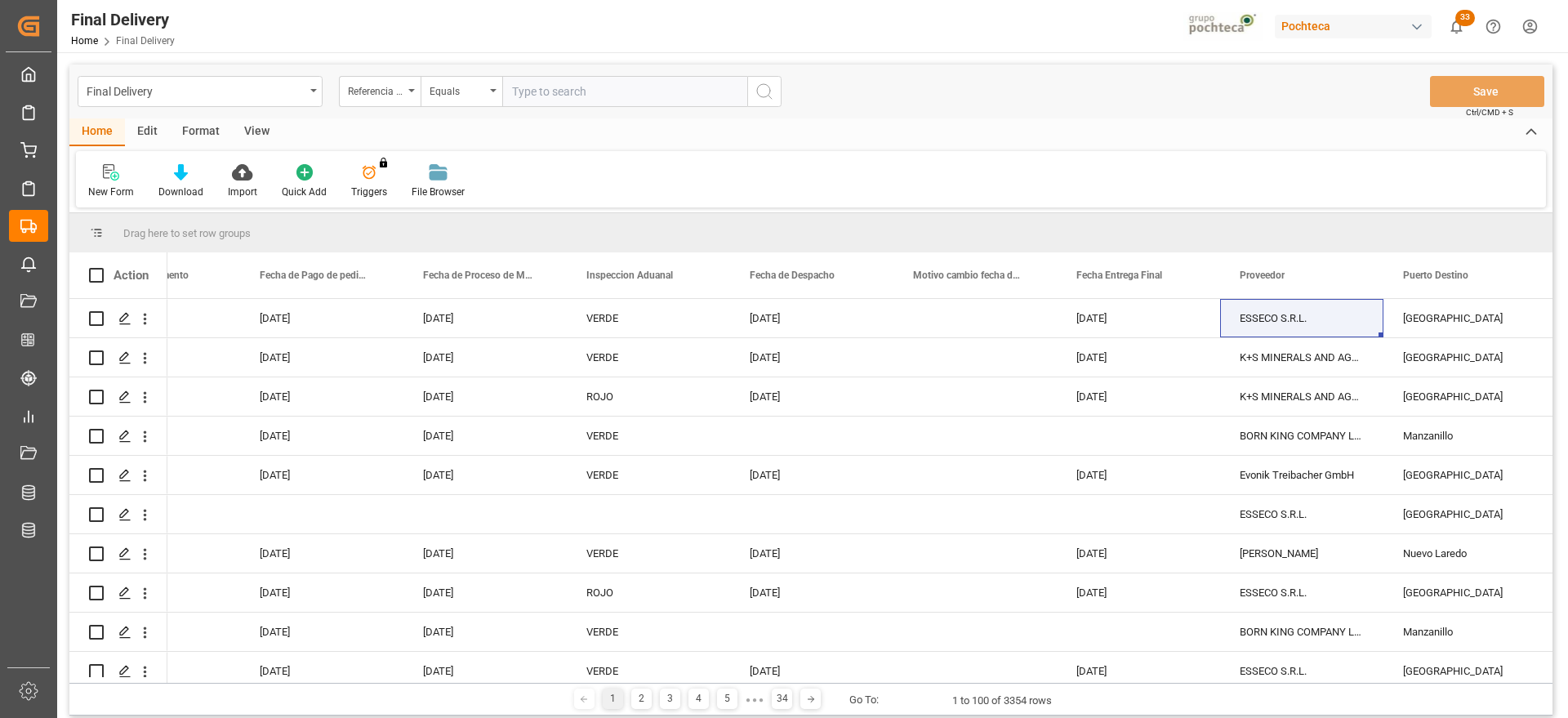
click at [528, 87] on input "text" at bounding box center [625, 91] width 245 height 31
paste input "250906900192"
type input "250906900192"
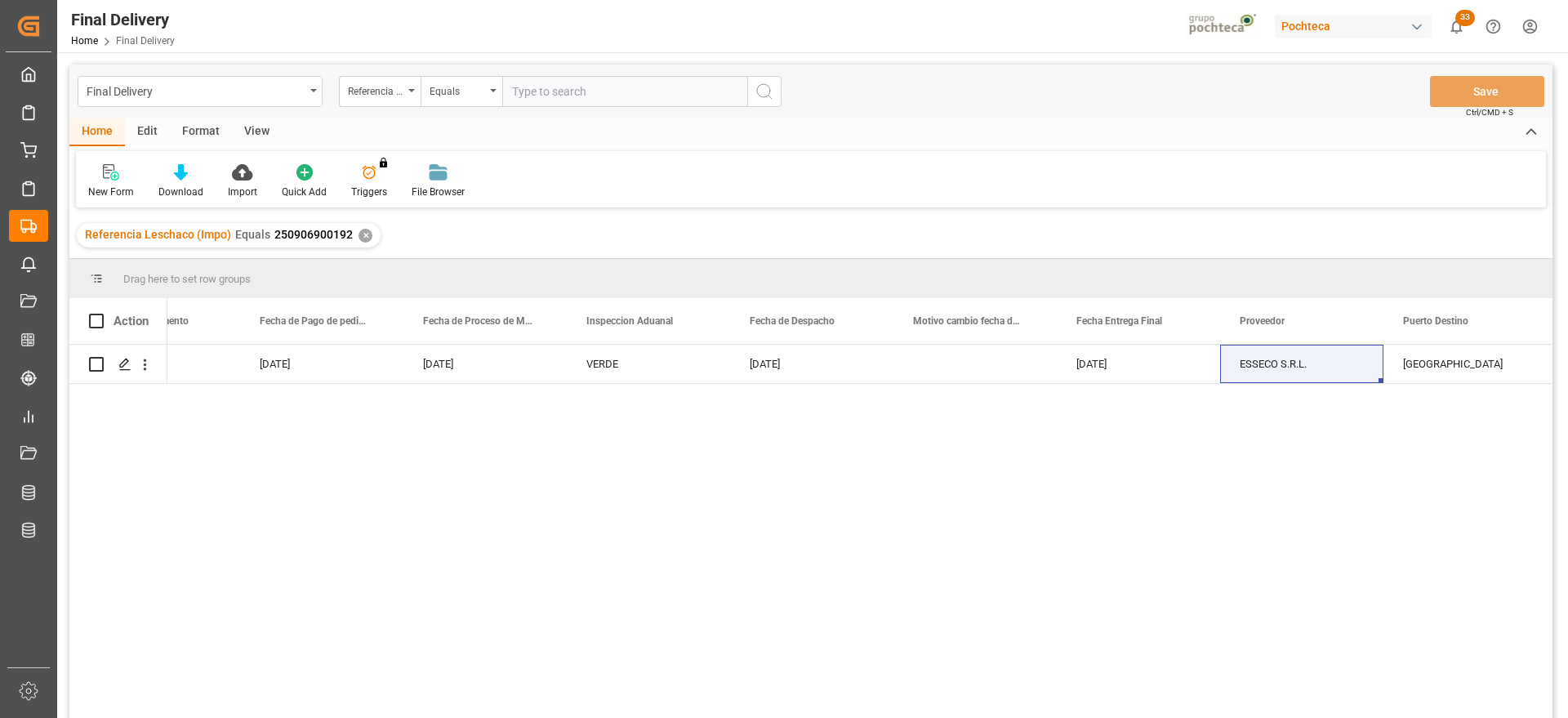
click at [363, 231] on div "✕" at bounding box center [365, 236] width 14 height 14
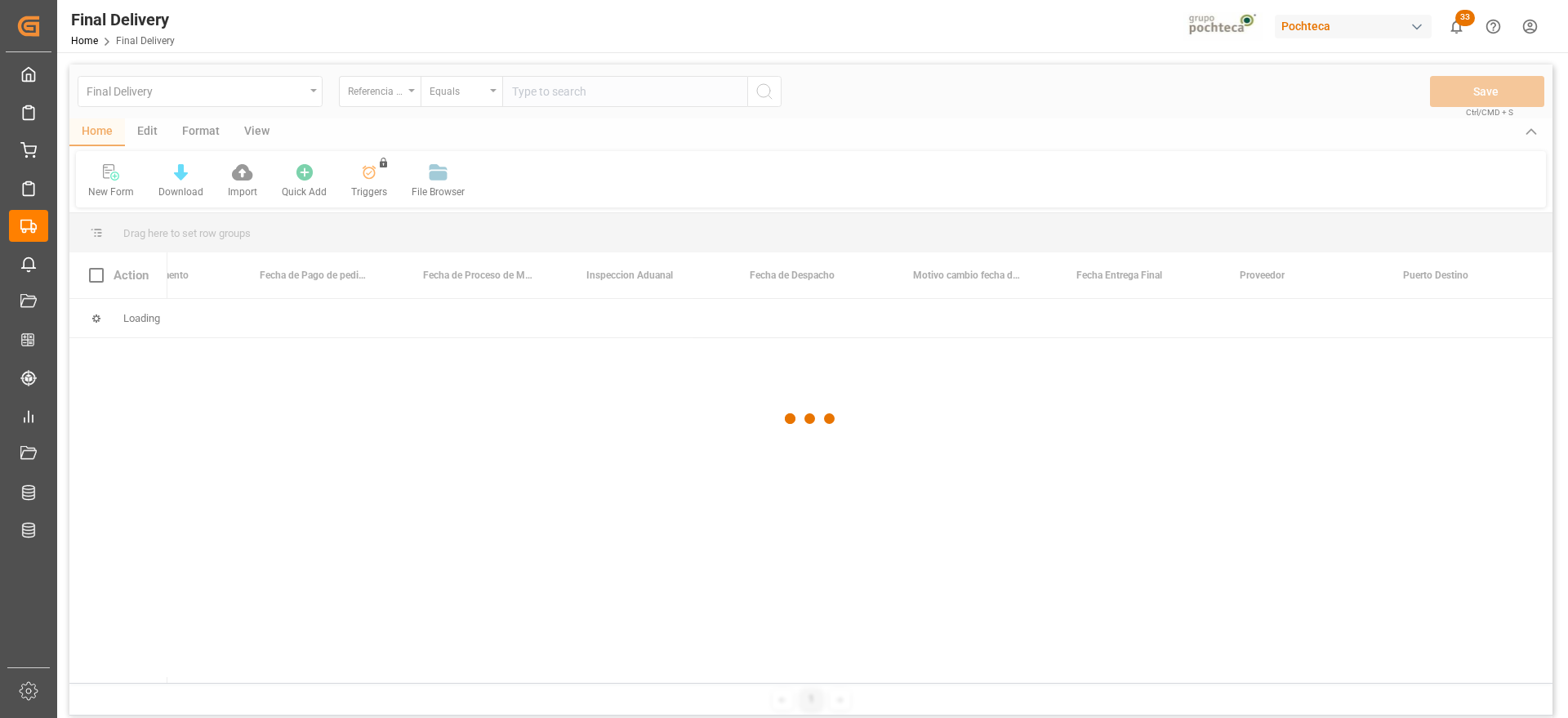
click at [555, 89] on div at bounding box center [811, 418] width 1483 height 709
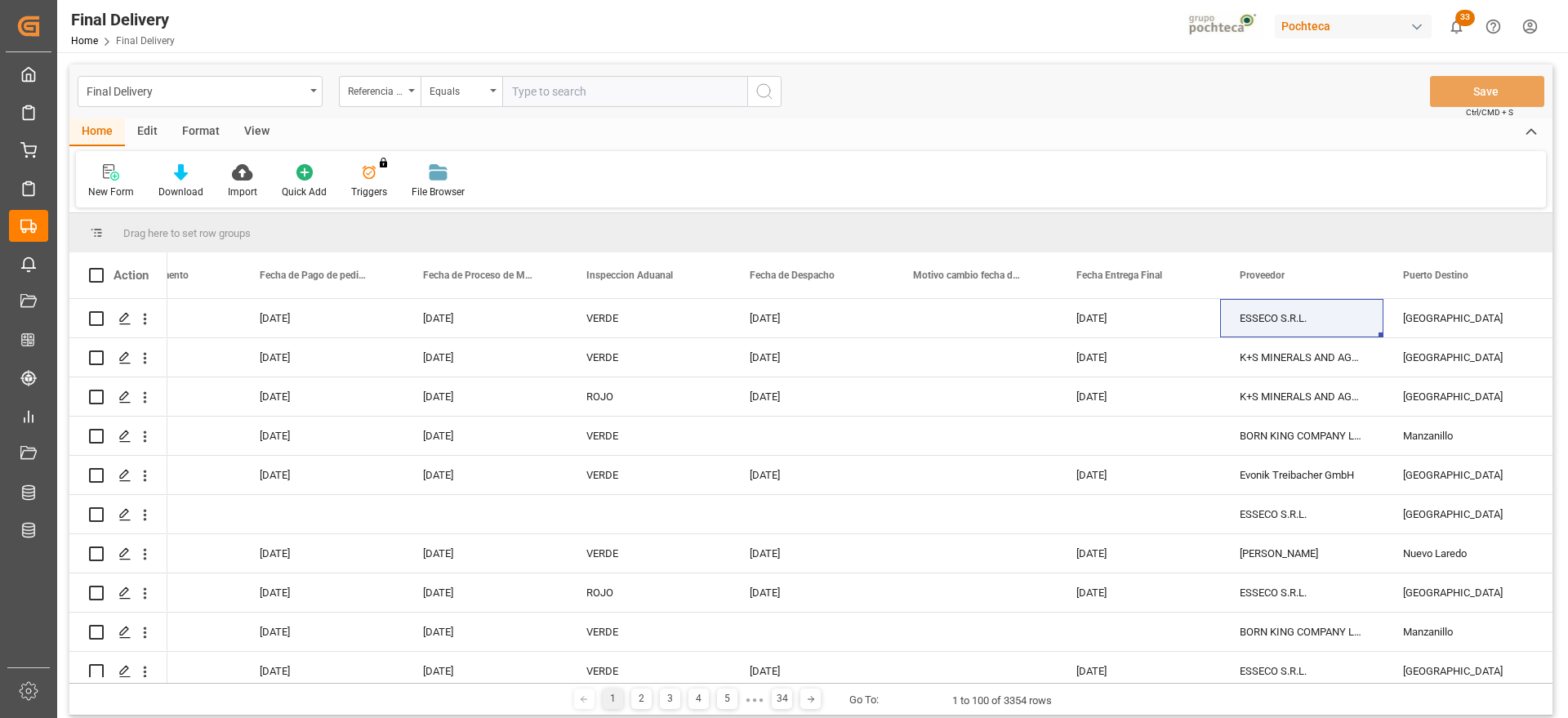
click at [555, 89] on input "text" at bounding box center [625, 91] width 245 height 31
paste input "251006900057"
type input "251006900057"
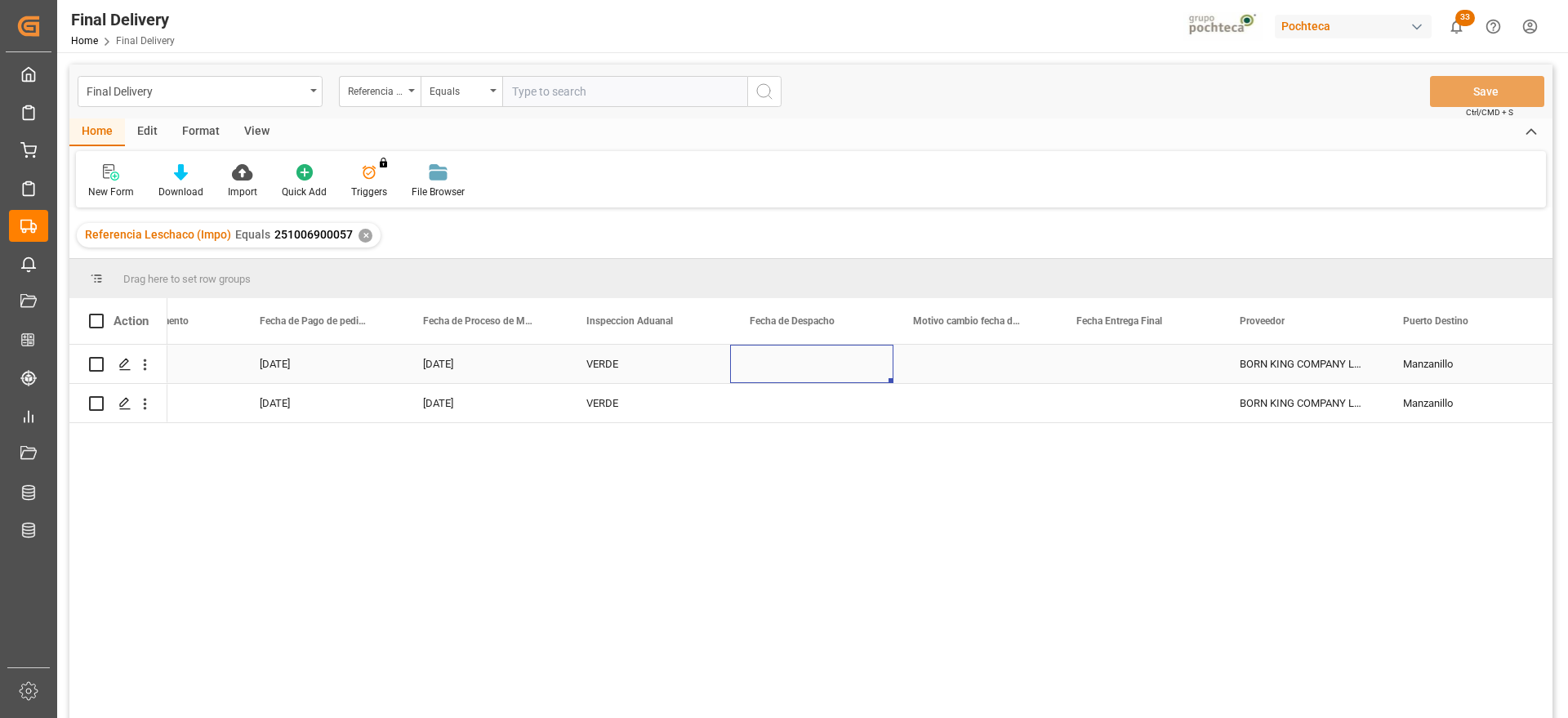
click at [852, 367] on div "Press SPACE to select this row." at bounding box center [811, 363] width 163 height 38
click at [606, 396] on div "VERDE" at bounding box center [648, 403] width 124 height 37
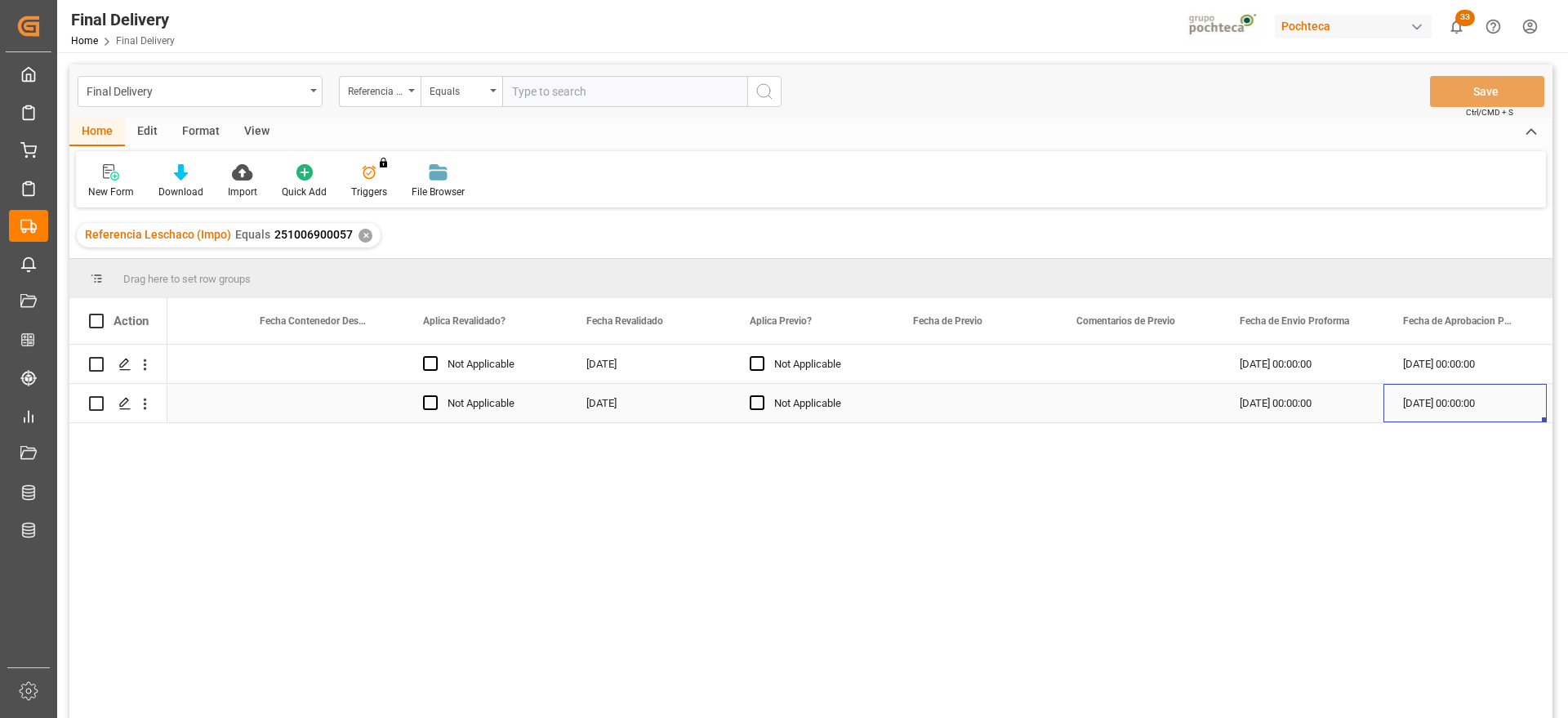
scroll to position [0, 2541]
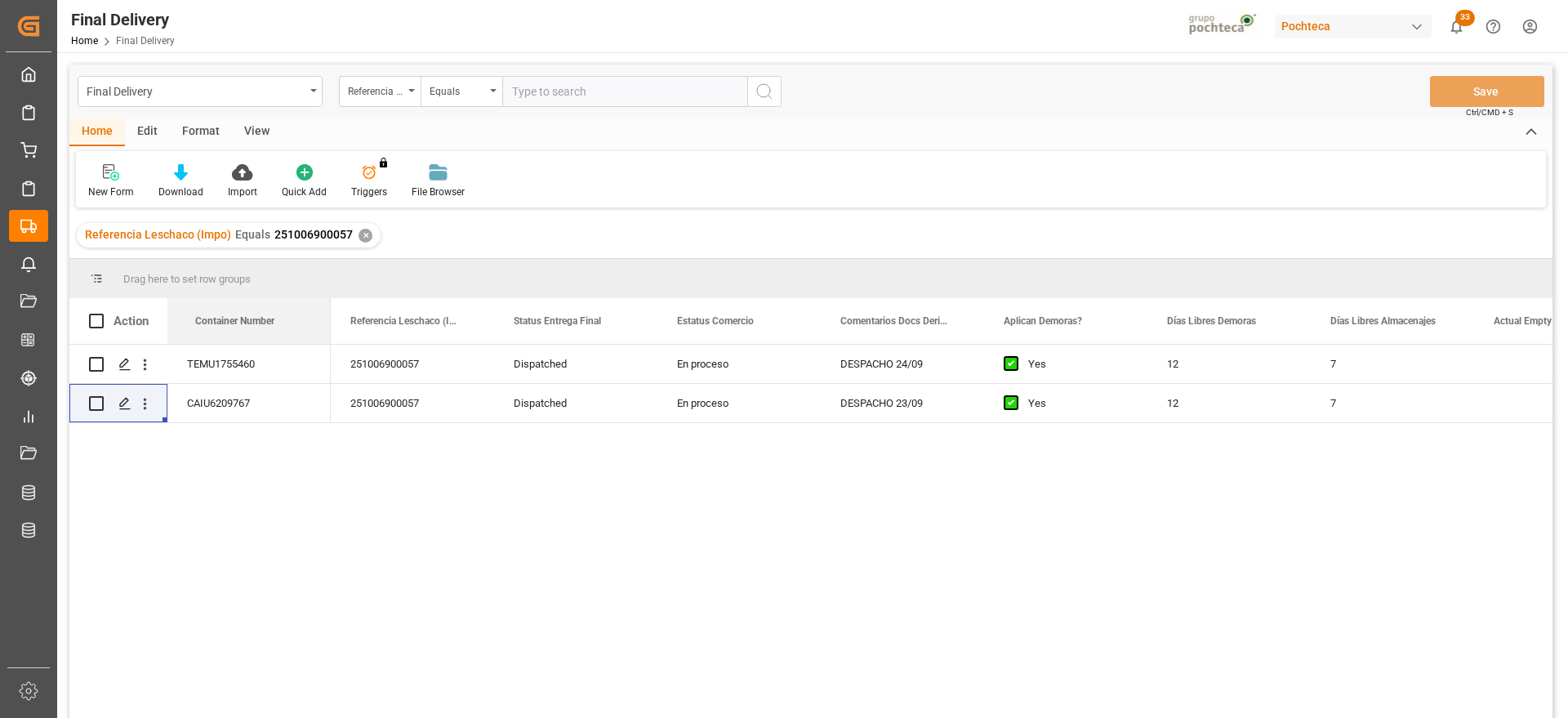
drag, startPoint x: 415, startPoint y: 327, endPoint x: 103, endPoint y: 332, distance: 312.0
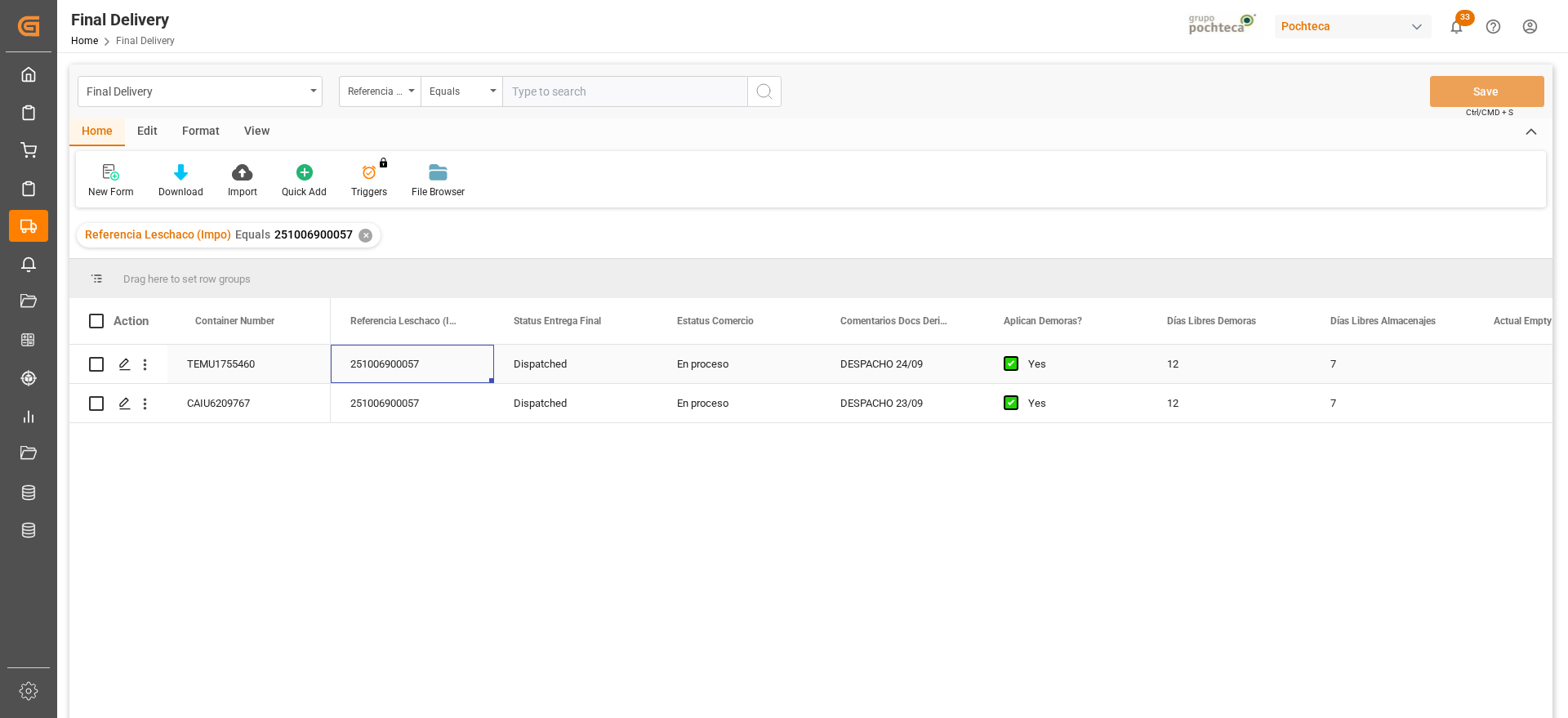
click at [414, 366] on div "251006900057" at bounding box center [412, 363] width 163 height 38
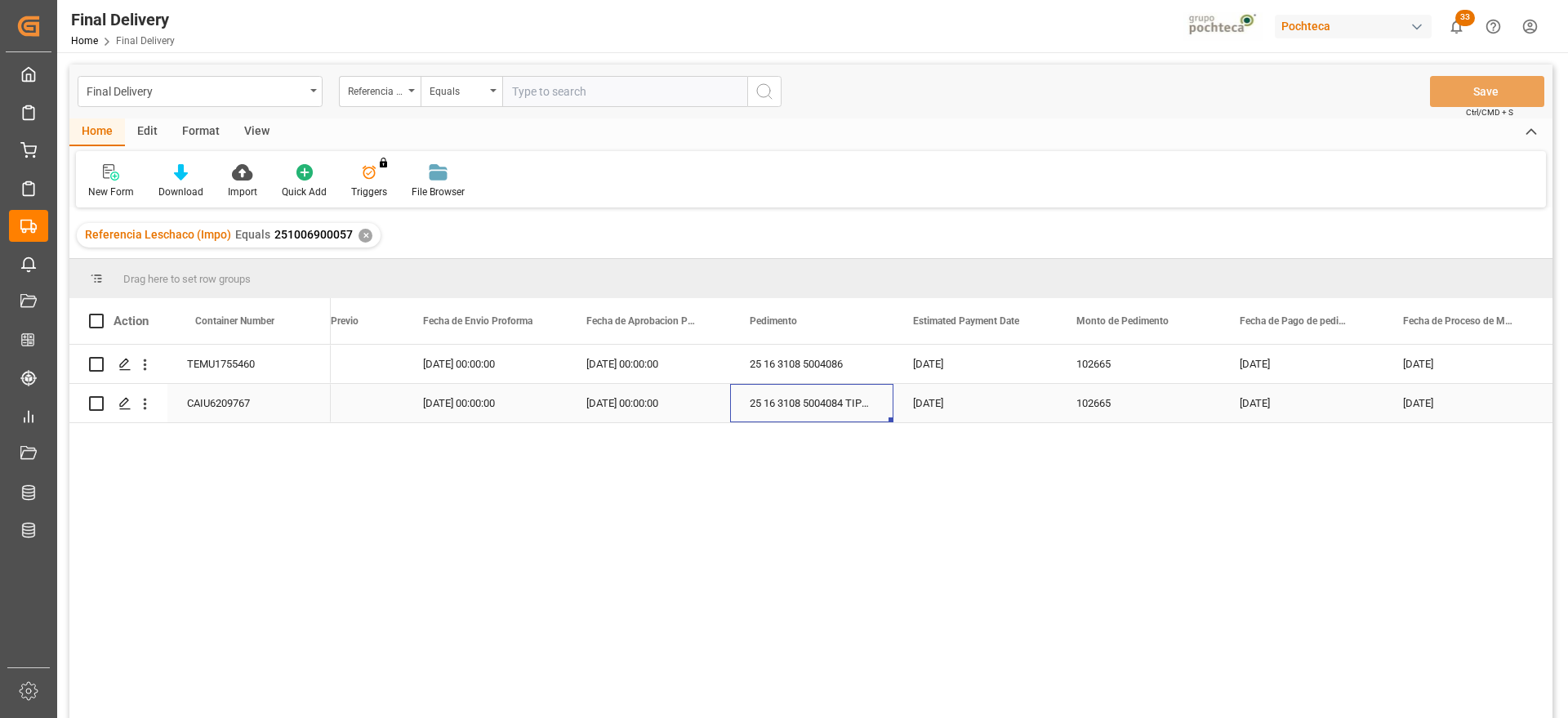
click at [848, 407] on div "25 16 3108 5004084 TIPO OPER" at bounding box center [811, 402] width 163 height 38
drag, startPoint x: 858, startPoint y: 389, endPoint x: 891, endPoint y: 389, distance: 33.0
click at [891, 389] on div "25 16 3108 5004084 TIPO OPER" at bounding box center [811, 393] width 163 height 57
type input "25 16 3108 5004084"
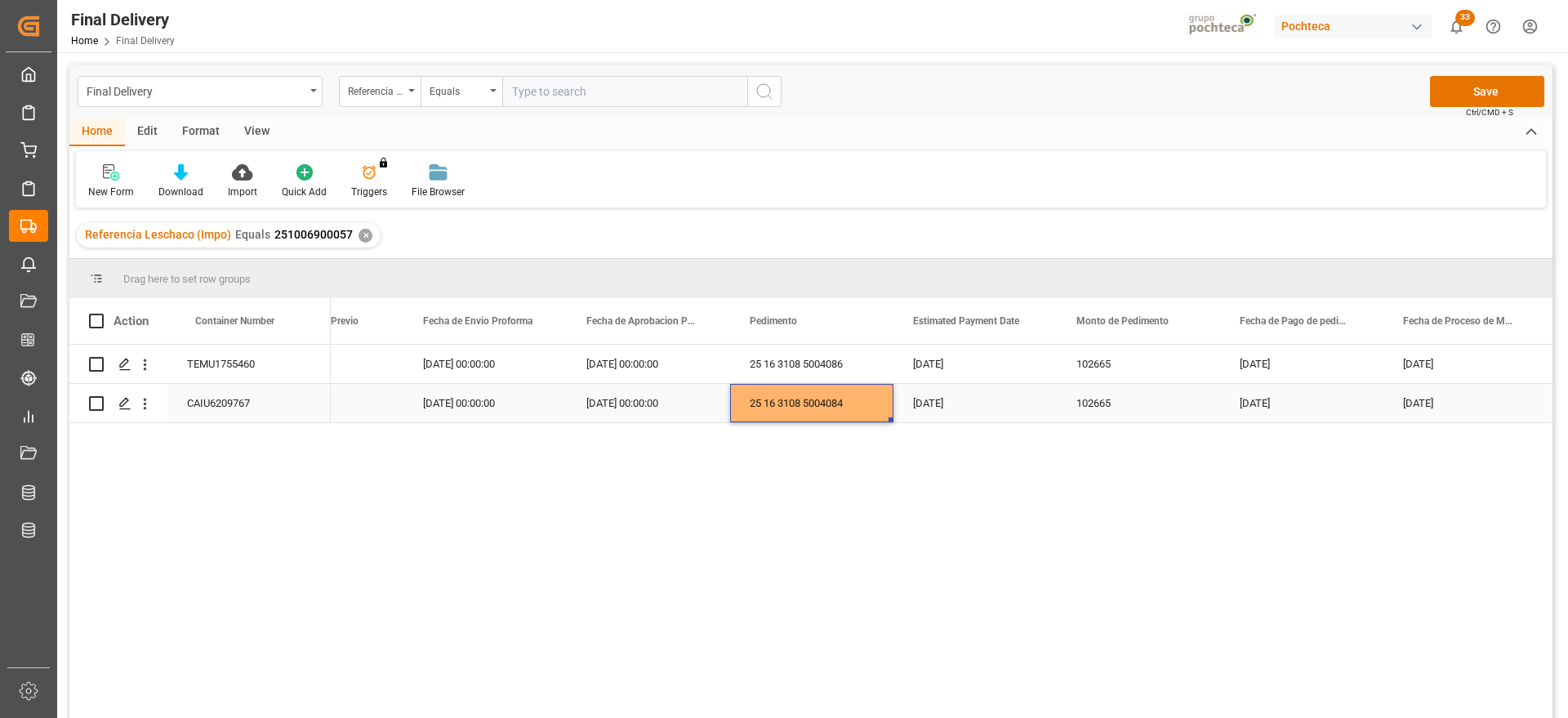
click at [934, 403] on div "[DATE]" at bounding box center [975, 402] width 163 height 38
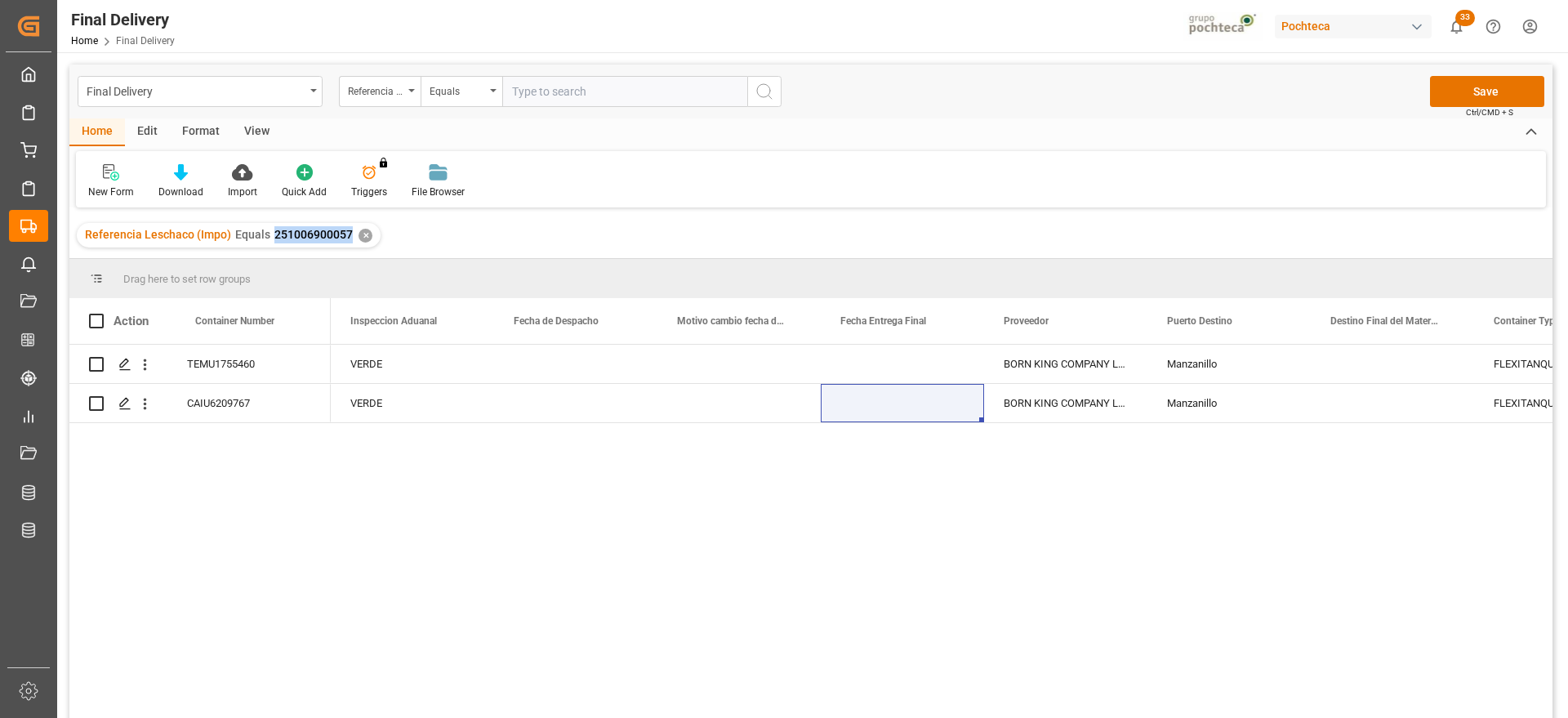
drag, startPoint x: 351, startPoint y: 237, endPoint x: 267, endPoint y: 230, distance: 84.3
click at [267, 230] on div "Referencia Leschaco (Impo) Equals 251006900057 ✕" at bounding box center [228, 236] width 304 height 24
copy span "251006900057"
click at [571, 353] on div "Press SPACE to select this row." at bounding box center [575, 363] width 163 height 38
click at [569, 362] on div "Press SPACE to select this row." at bounding box center [575, 363] width 163 height 38
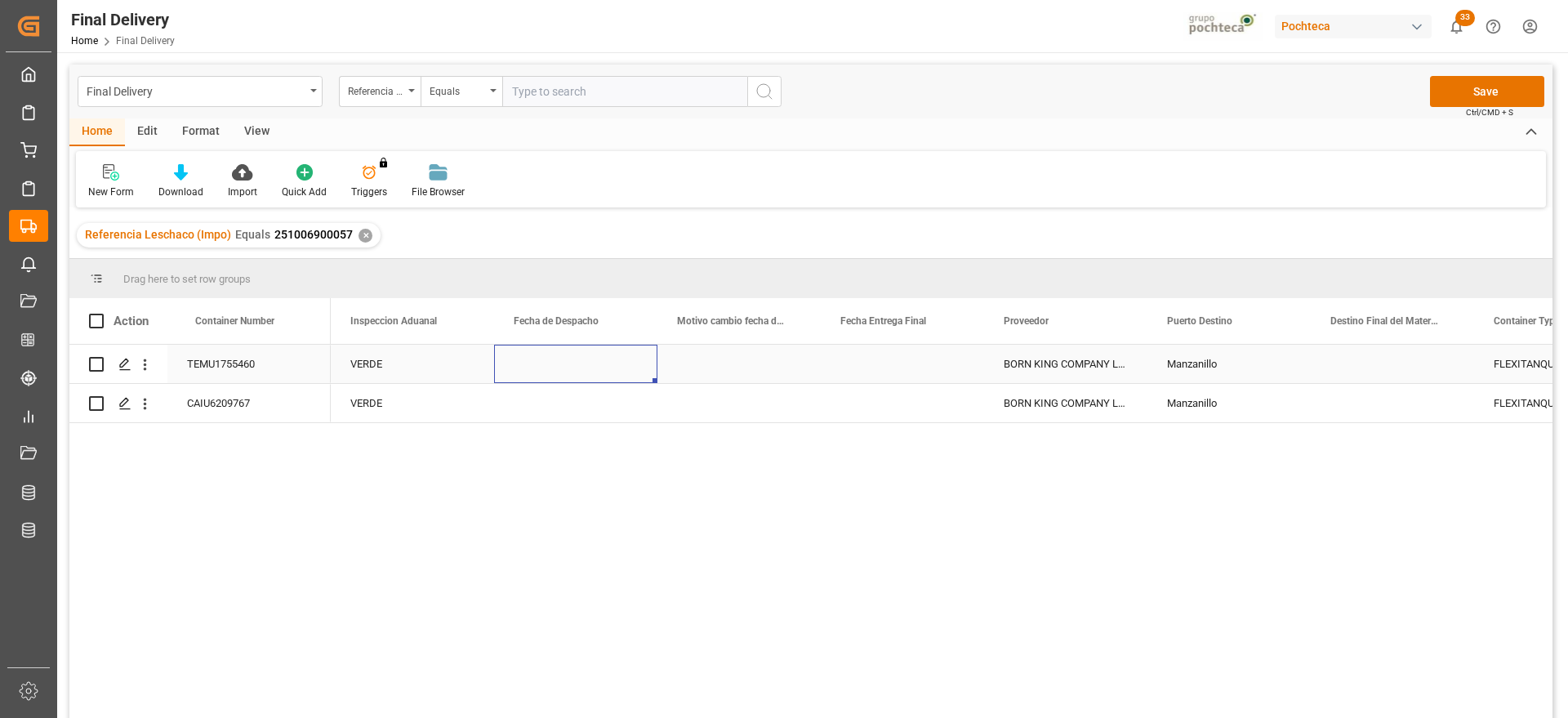
click at [569, 362] on div "Press SPACE to select this row." at bounding box center [575, 363] width 163 height 38
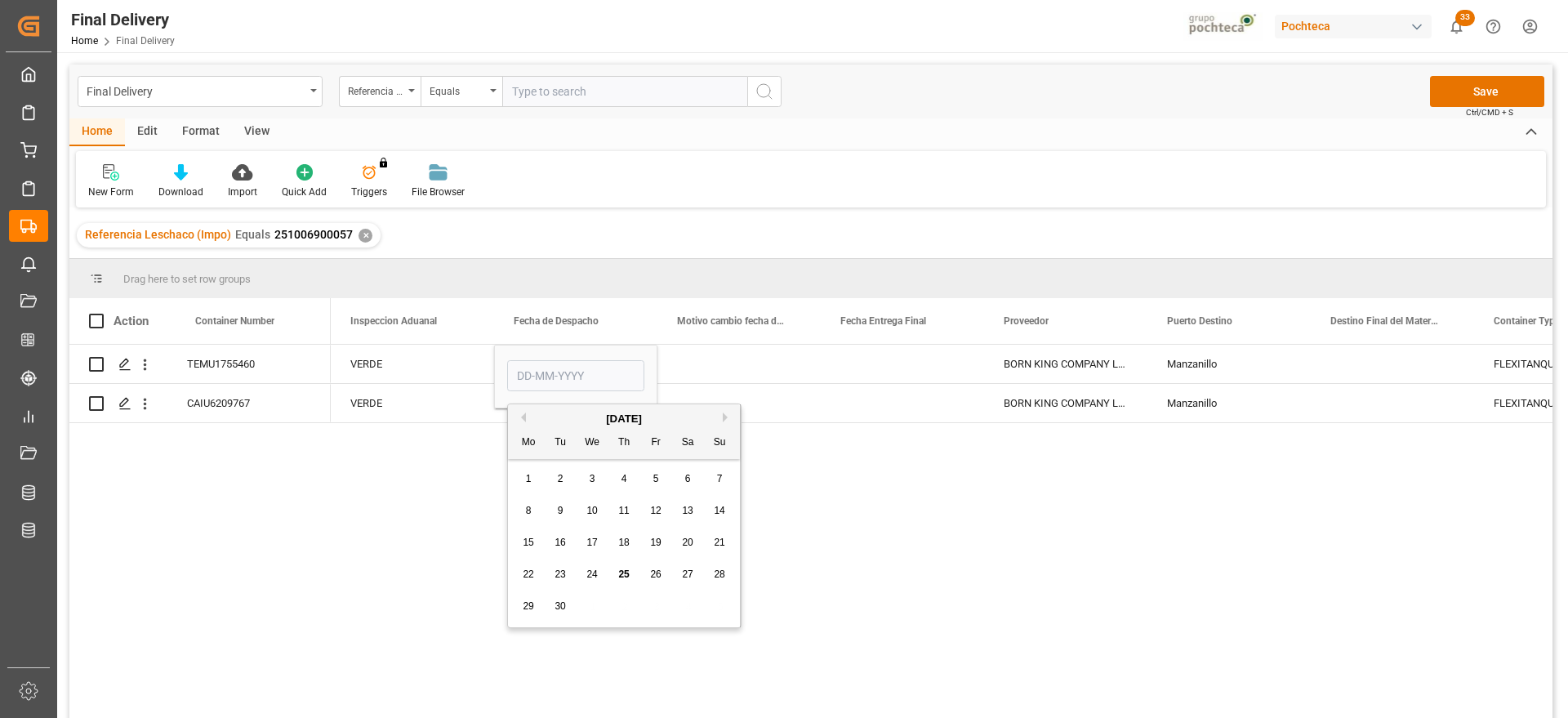
click at [559, 570] on span "23" at bounding box center [560, 575] width 10 height 11
type input "[DATE]"
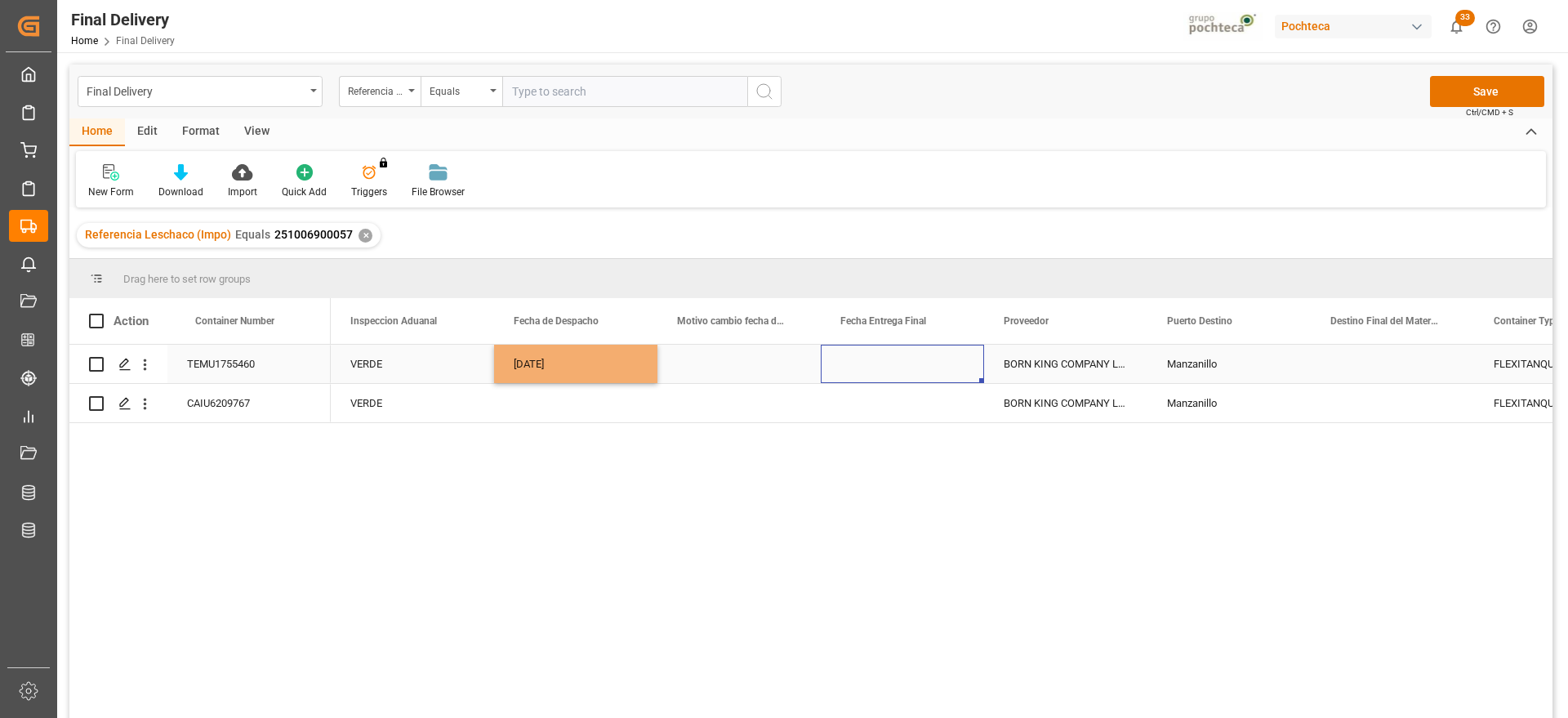
click at [891, 358] on div "Press SPACE to select this row." at bounding box center [902, 363] width 163 height 38
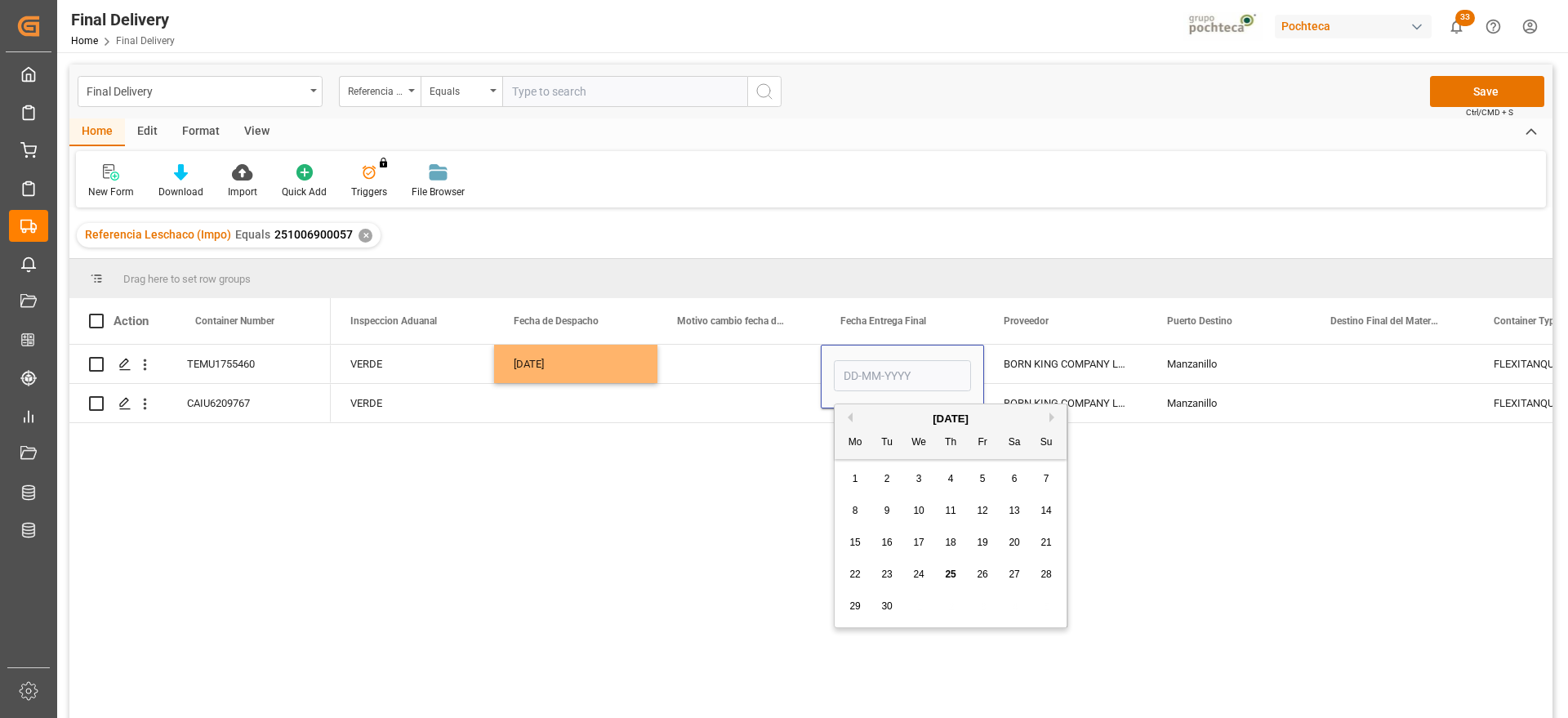
click at [948, 573] on span "25" at bounding box center [950, 575] width 10 height 11
type input "[DATE]"
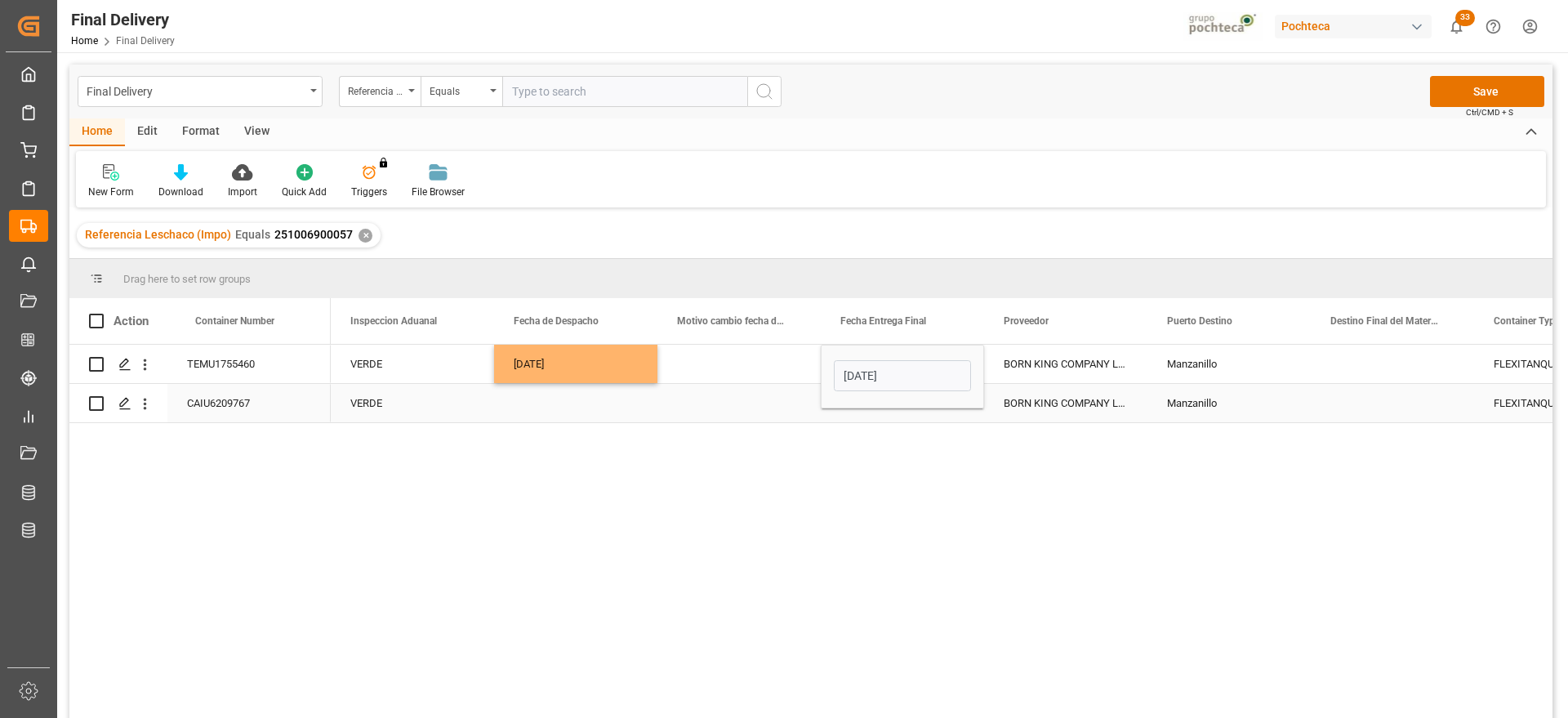
click at [559, 405] on div "Press SPACE to select this row." at bounding box center [575, 402] width 163 height 38
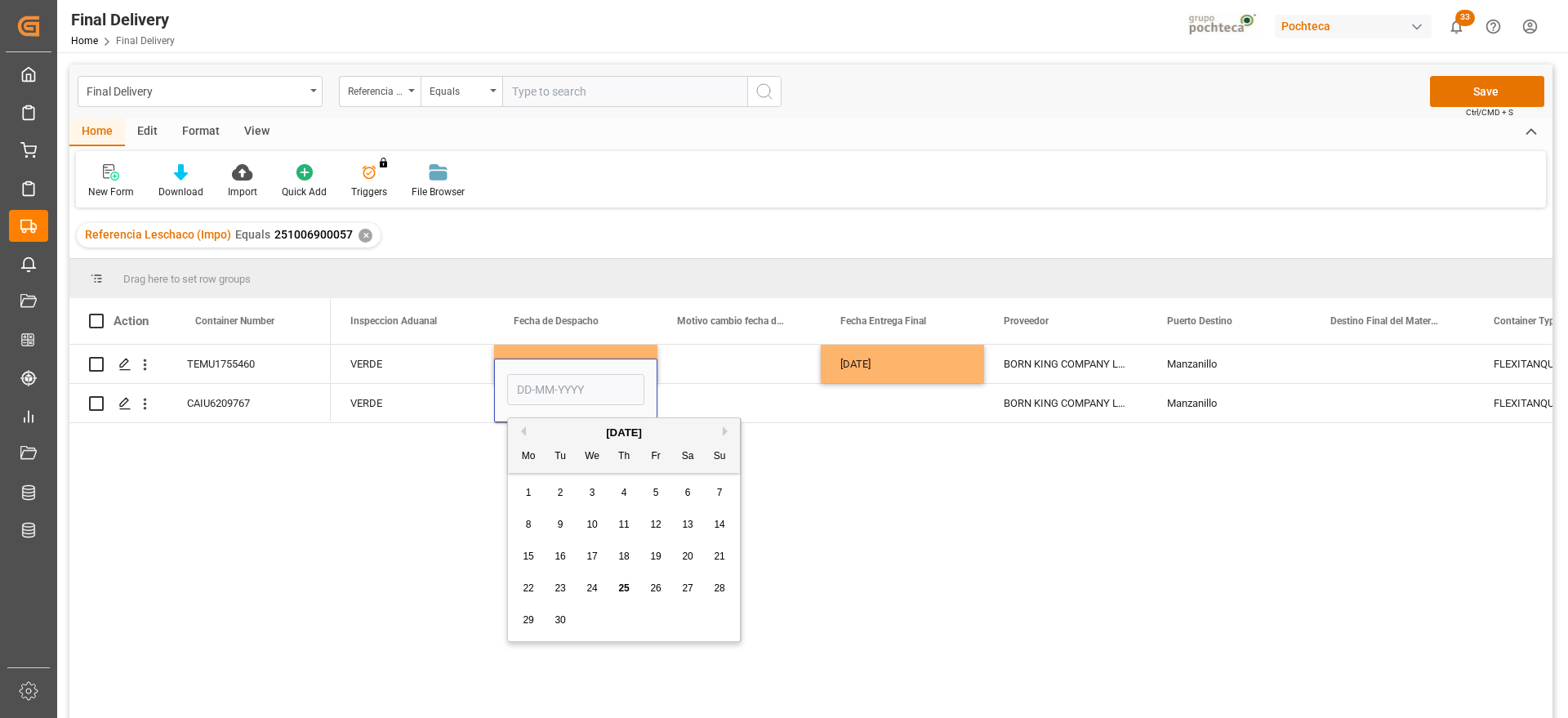
click at [596, 584] on span "24" at bounding box center [591, 589] width 10 height 11
type input "[DATE]"
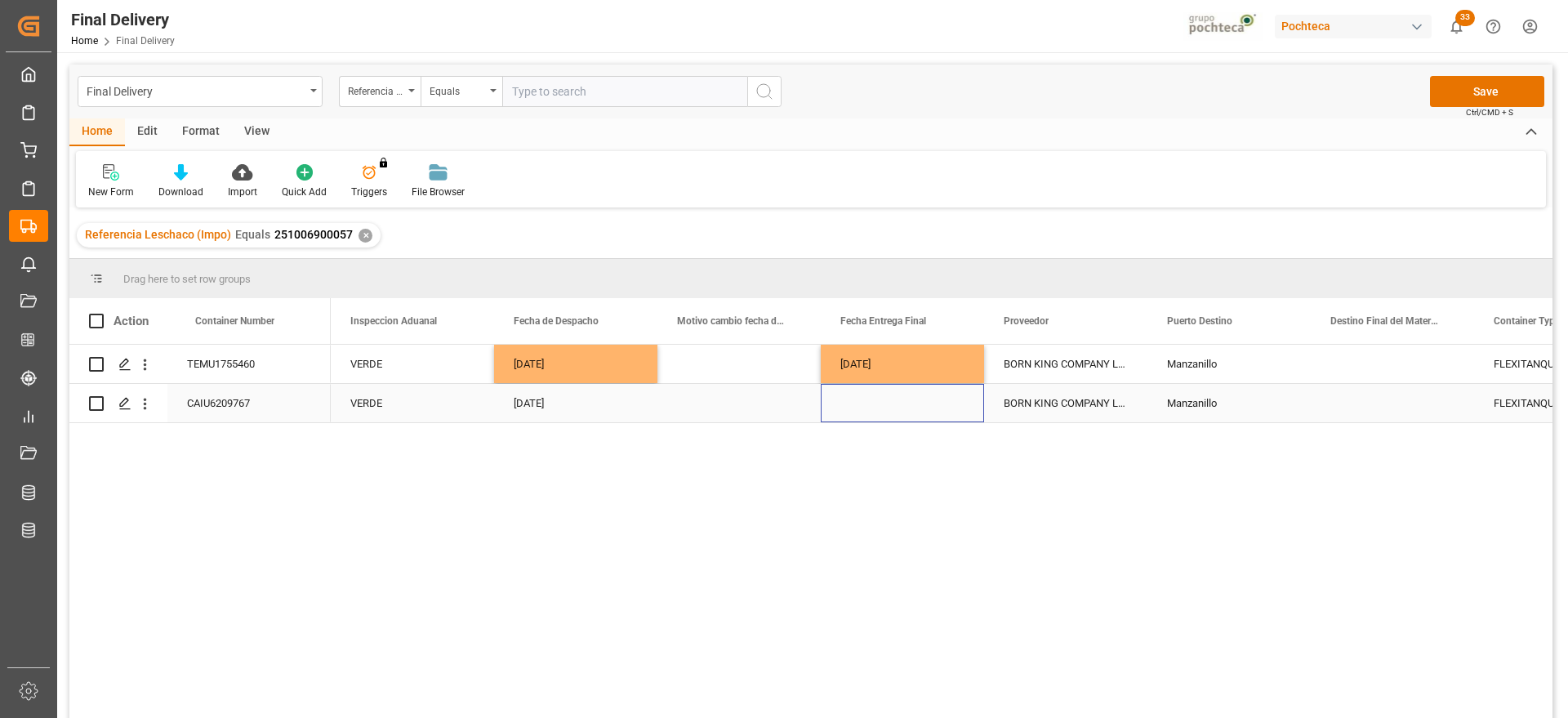
click at [903, 411] on div "Press SPACE to select this row." at bounding box center [902, 402] width 163 height 38
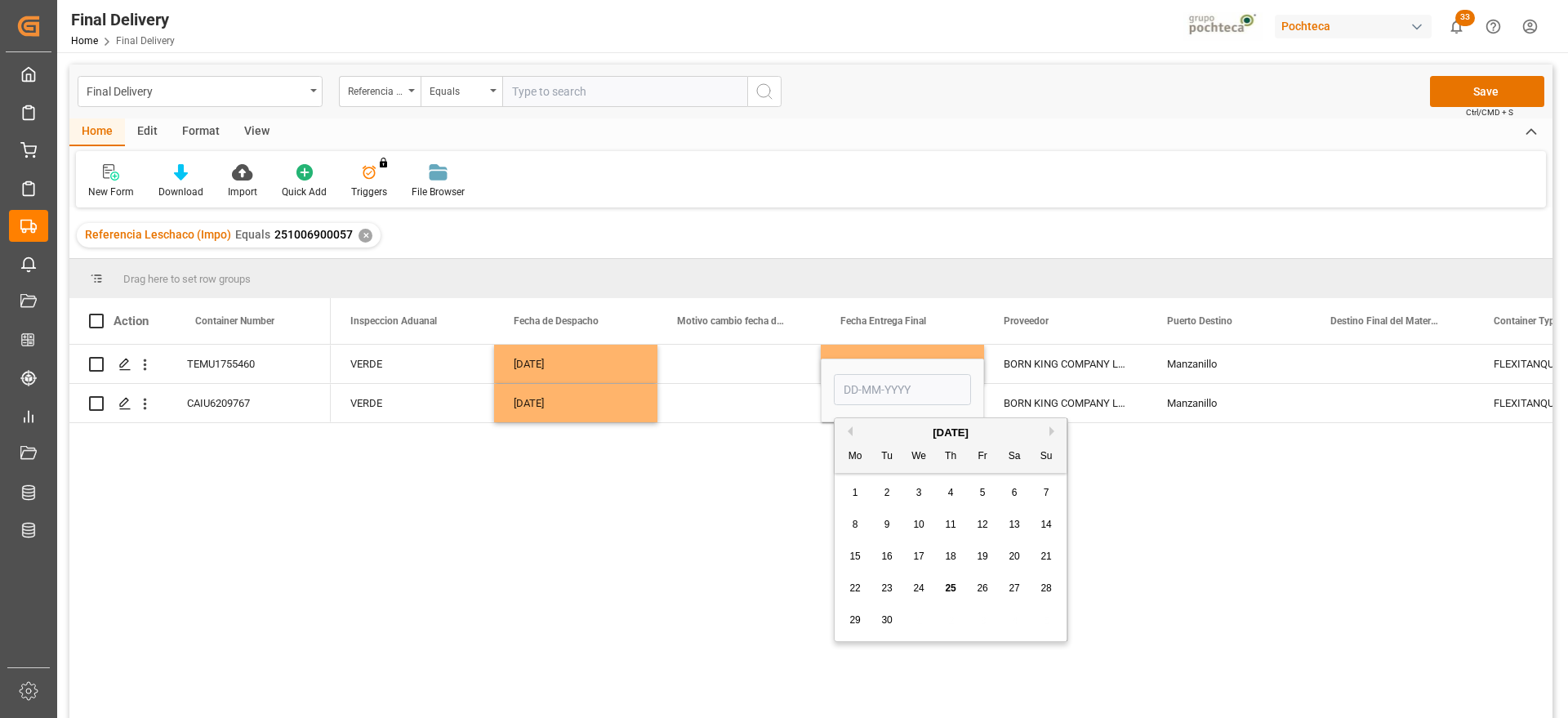
click at [949, 585] on span "25" at bounding box center [950, 589] width 10 height 11
type input "[DATE]"
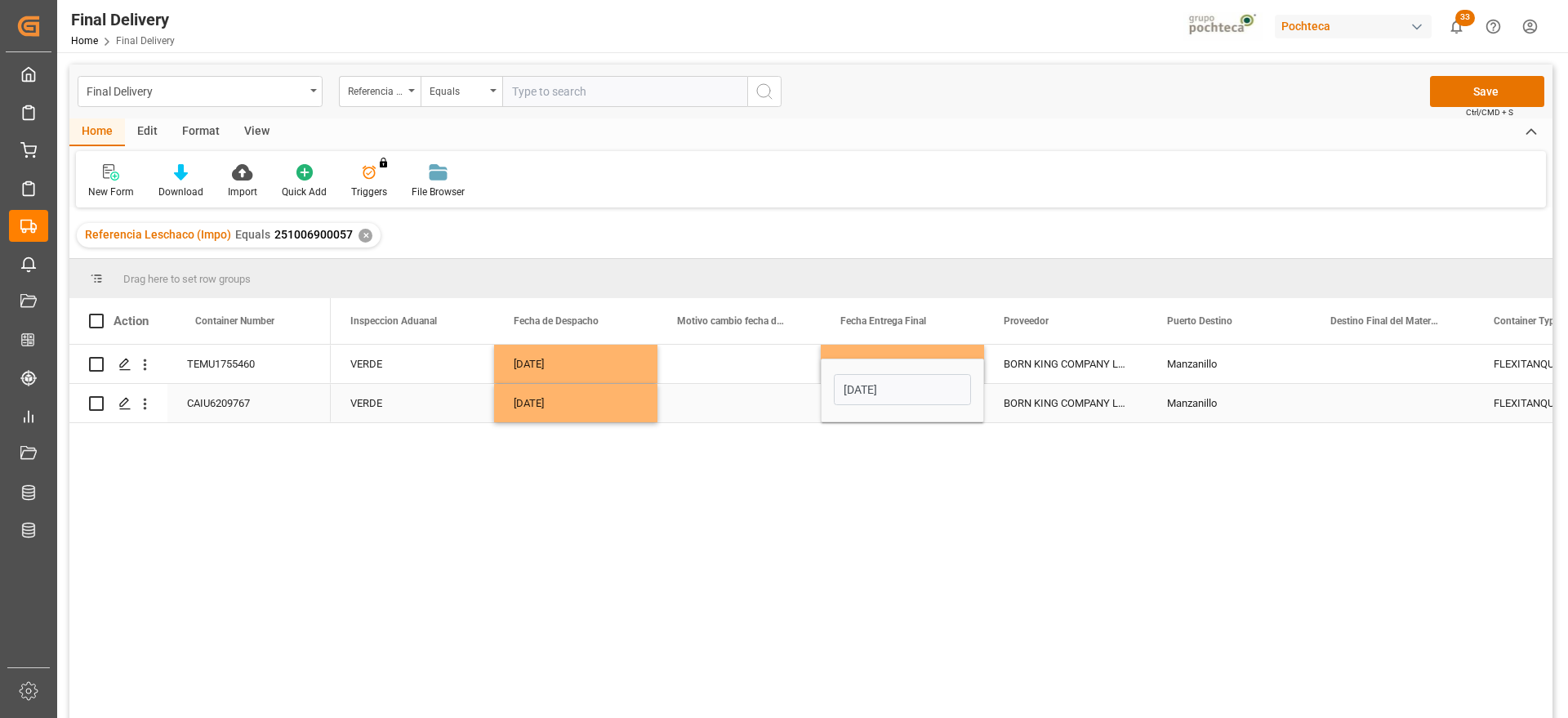
click at [1055, 366] on div "BORN KING COMPANY LIMITED" at bounding box center [1065, 363] width 163 height 38
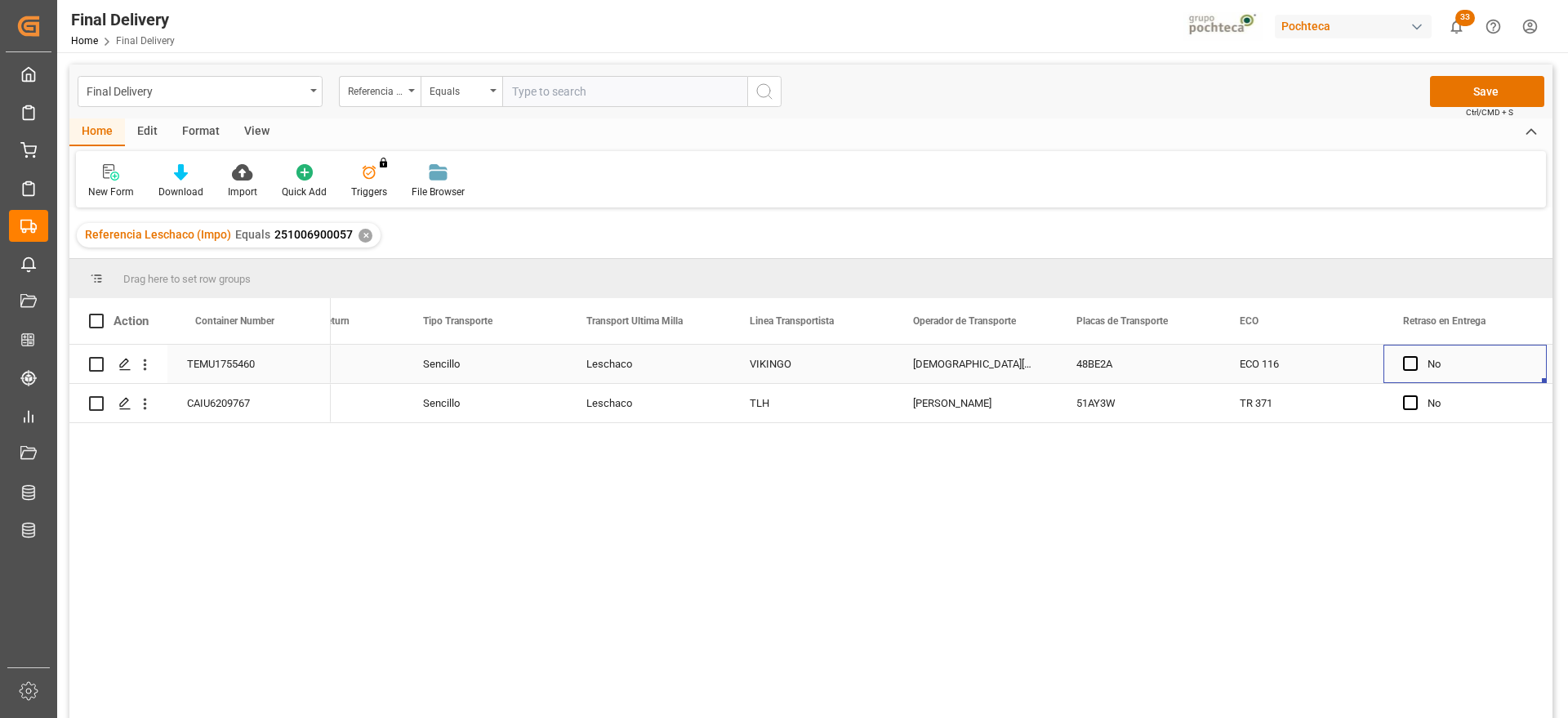
scroll to position [0, 6135]
click at [759, 363] on span "Press SPACE to select this row." at bounding box center [757, 364] width 15 height 15
click at [763, 357] on input "Press SPACE to select this row." at bounding box center [763, 357] width 0 height 0
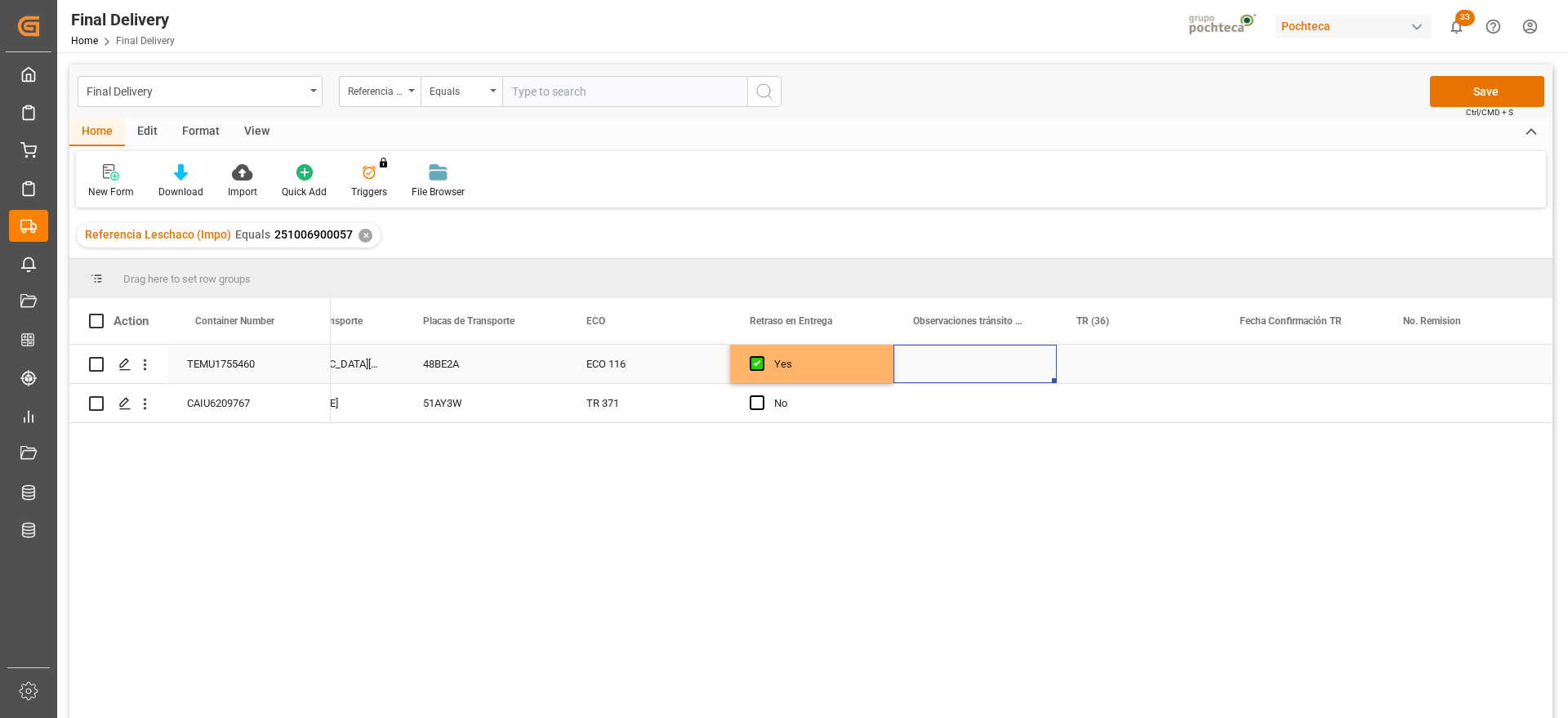
click at [970, 362] on div "Press SPACE to select this row." at bounding box center [975, 363] width 163 height 38
click at [970, 362] on input "Press SPACE to select this row." at bounding box center [975, 373] width 137 height 31
click at [967, 365] on input "Press SPACE to select this row." at bounding box center [975, 373] width 137 height 31
type input "R"
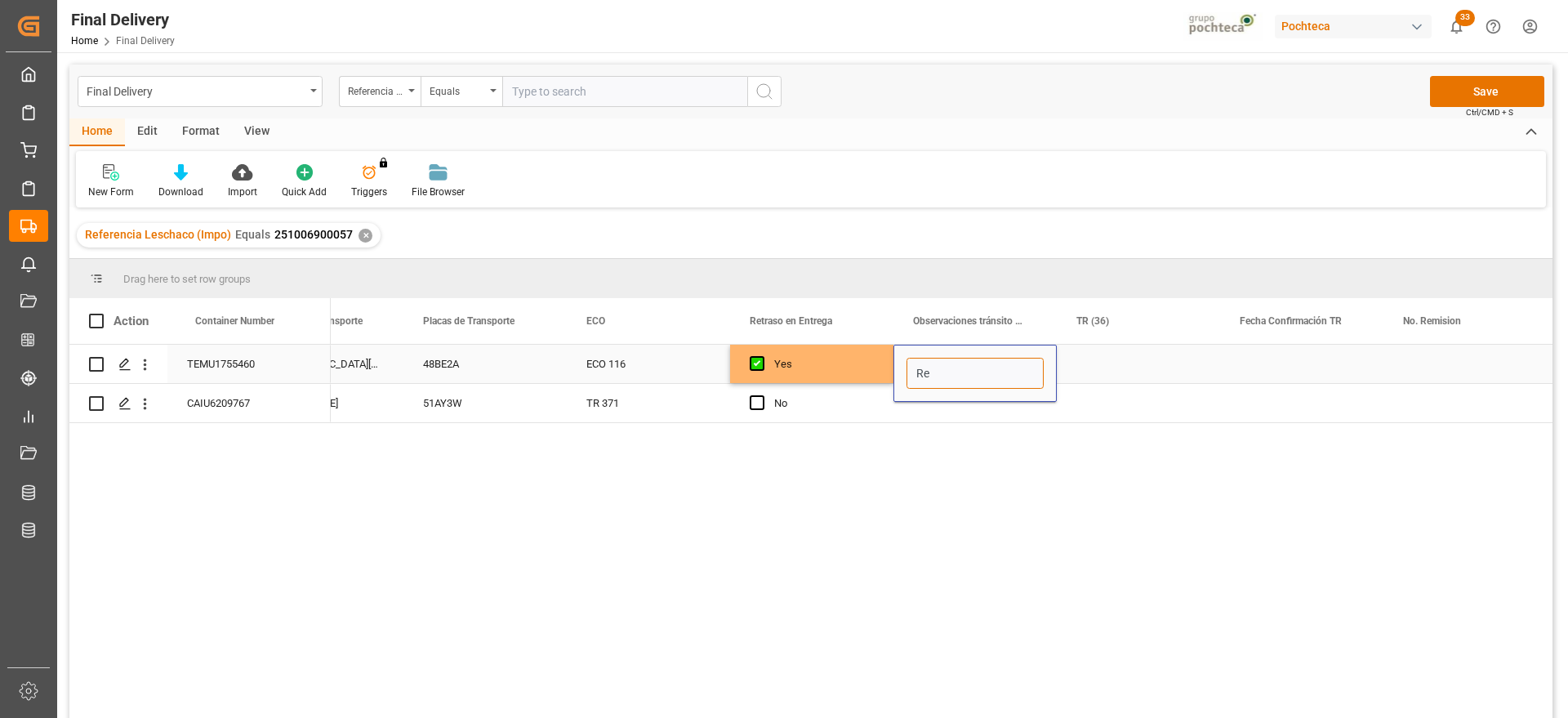
type input "R"
type input "s"
type input "e"
type input "s"
type input "l"
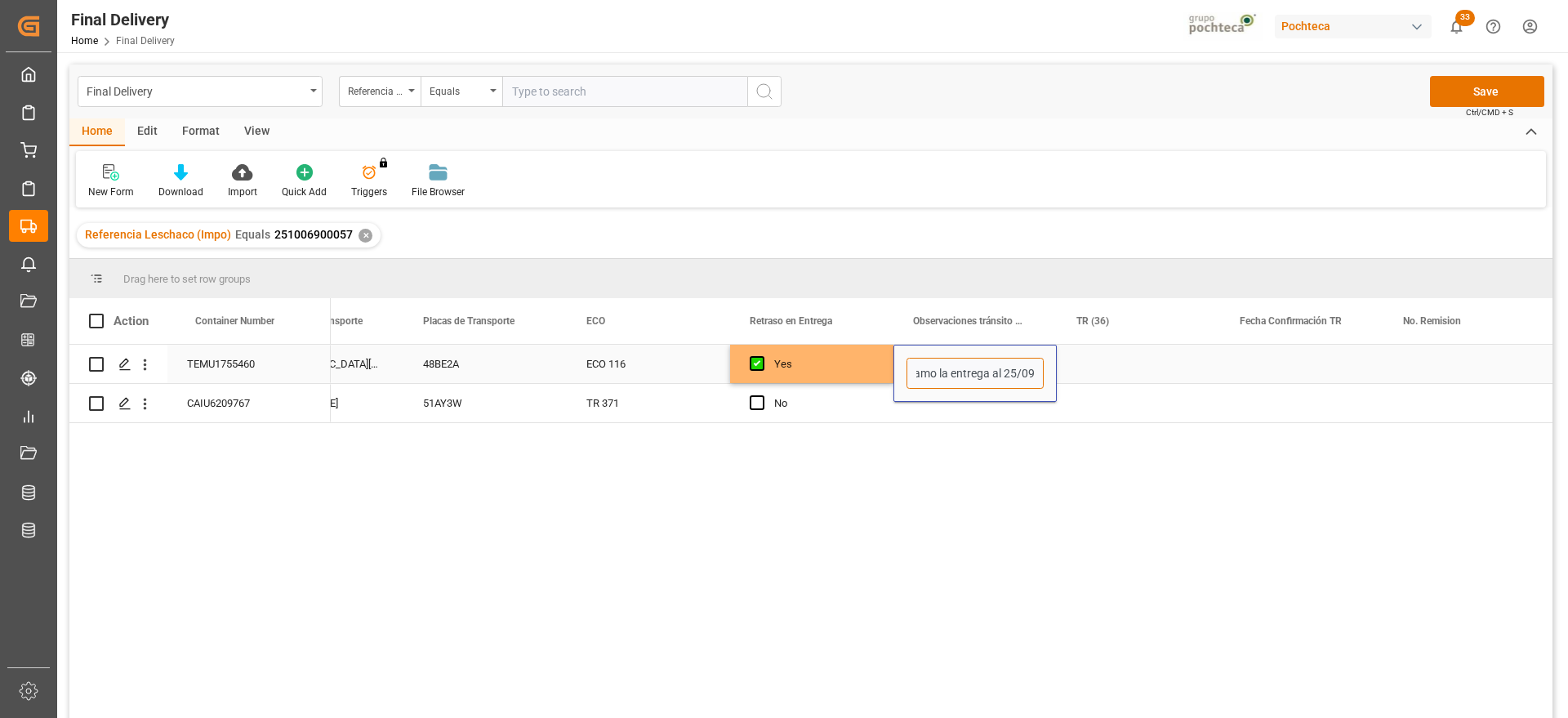
scroll to position [0, 196]
click at [917, 373] on input "no llego en tiempo a planta y se programo la entrega al 25/09" at bounding box center [975, 373] width 137 height 31
drag, startPoint x: 924, startPoint y: 376, endPoint x: 904, endPoint y: 376, distance: 20.0
click at [904, 376] on div "no llego en tiempo a planta y se programo la entrega al 25/09" at bounding box center [975, 373] width 163 height 57
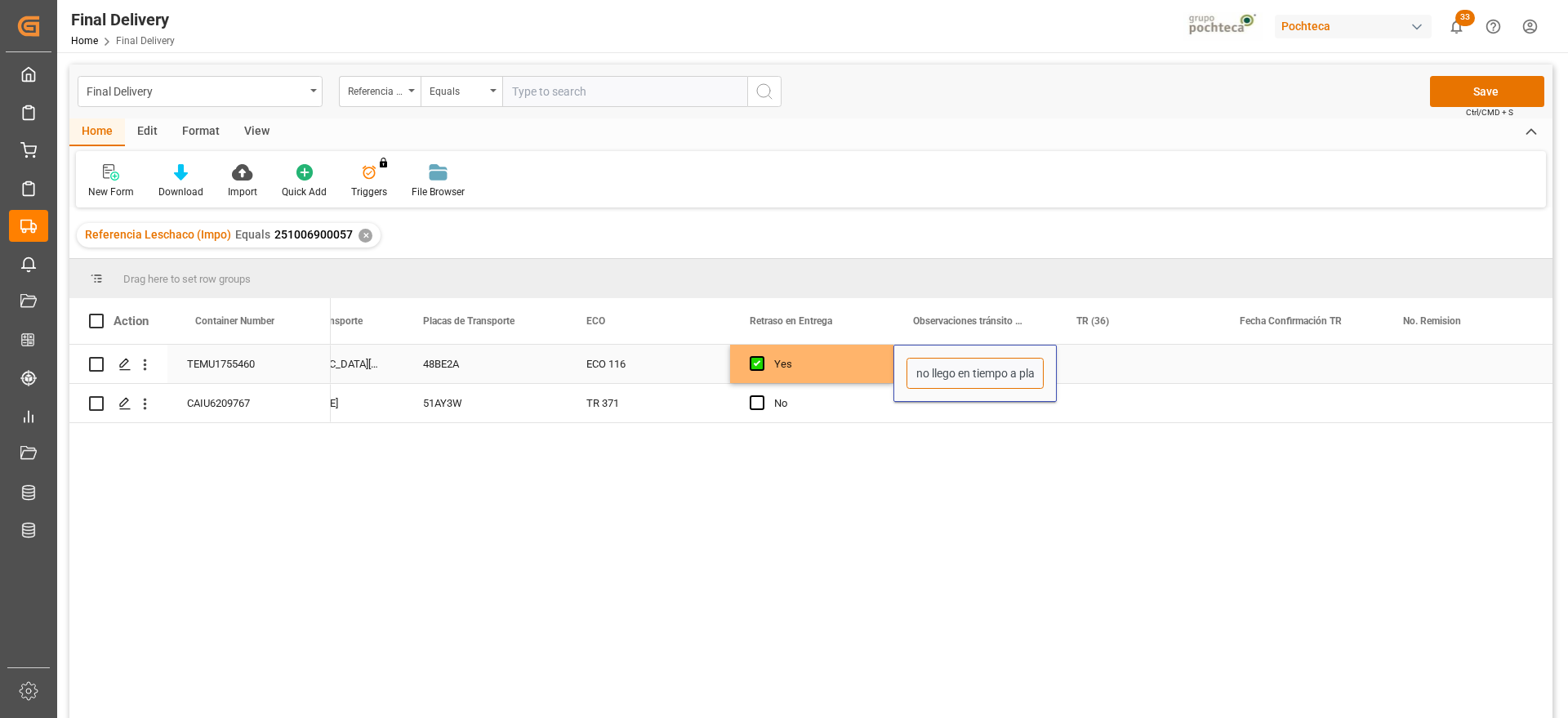
click at [926, 375] on input "no llego en tiempo a planta y se programo la entrega al 25/09" at bounding box center [975, 373] width 137 height 31
click at [920, 372] on input "no llego en tiempo a planta y se programo la entrega al 25/09" at bounding box center [975, 373] width 137 height 31
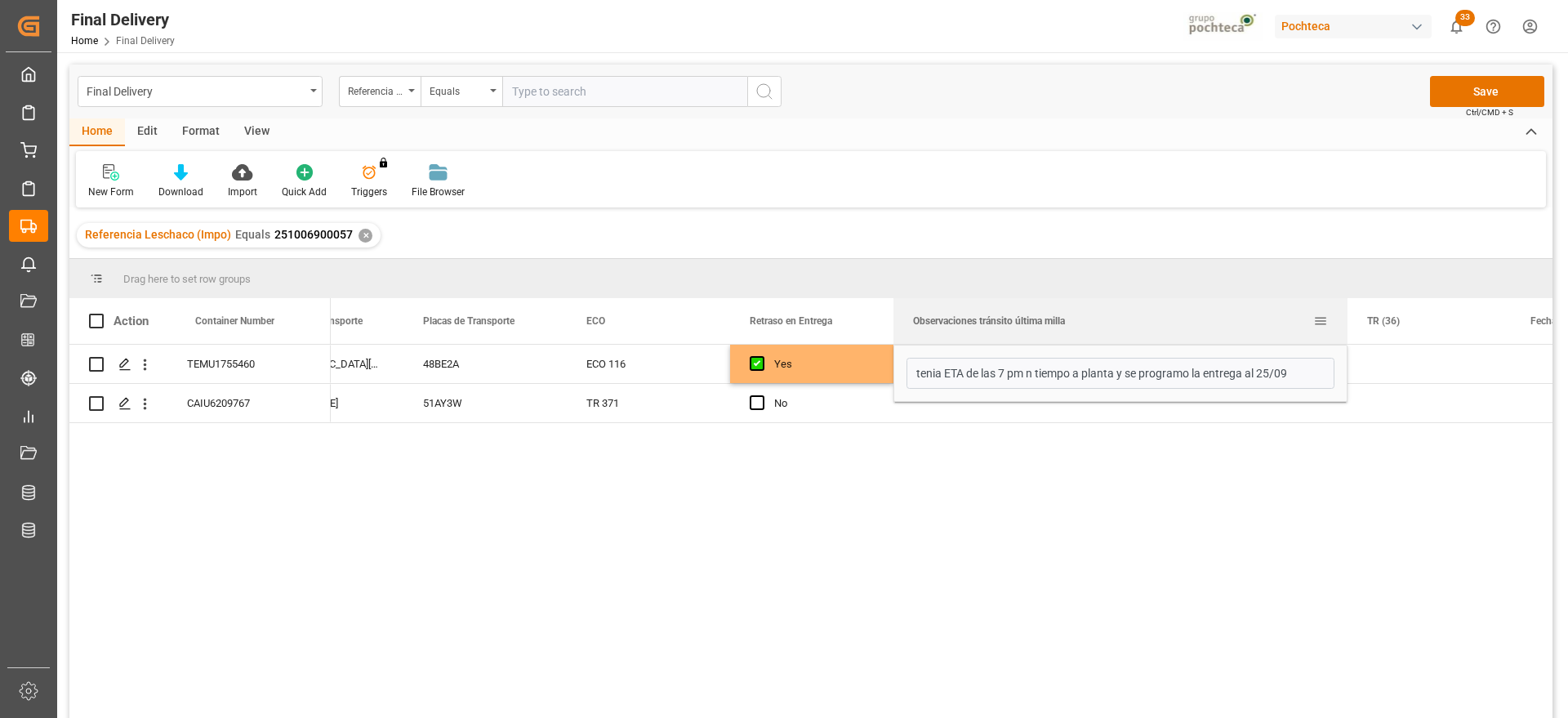
drag, startPoint x: 1054, startPoint y: 316, endPoint x: 1345, endPoint y: 316, distance: 291.0
click at [1345, 316] on div at bounding box center [1347, 320] width 7 height 46
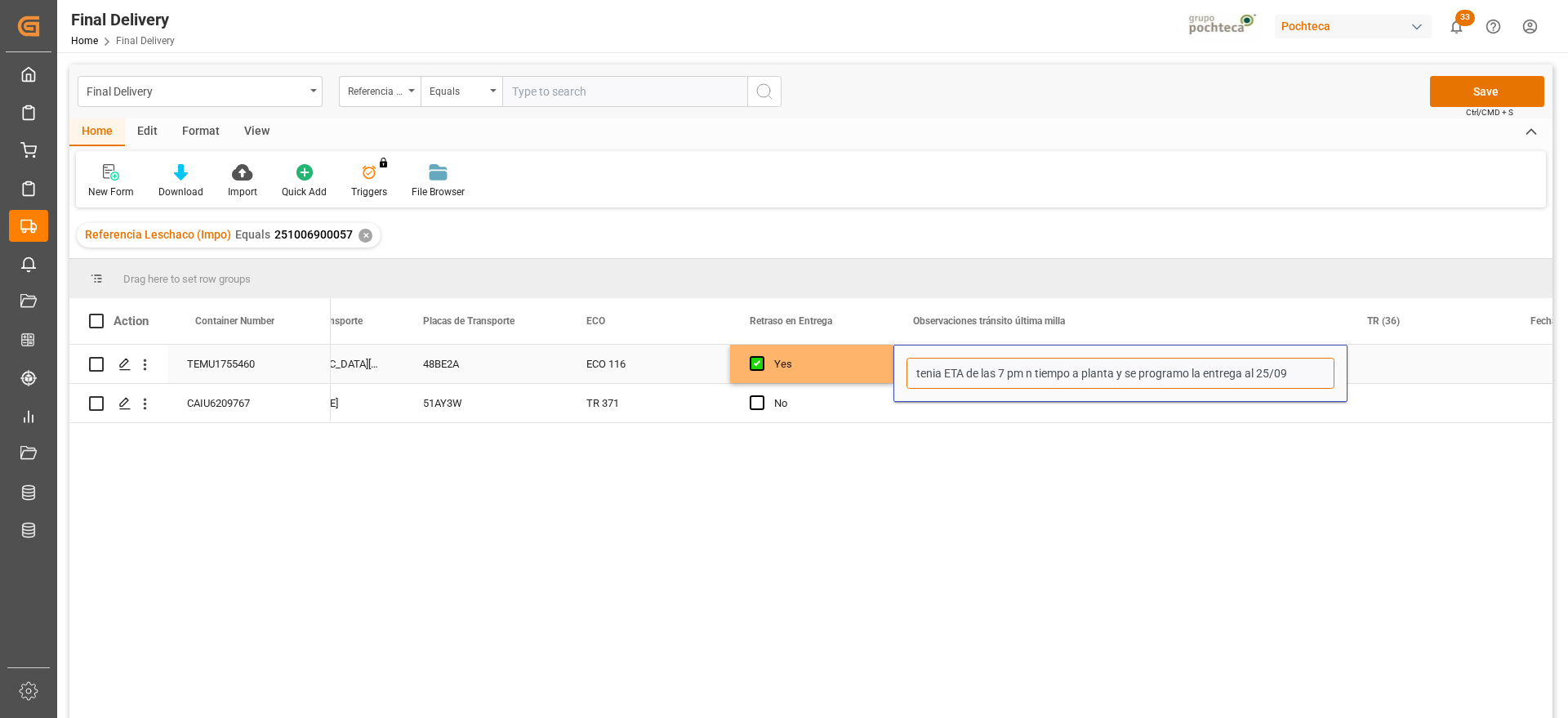
click at [1063, 373] on input "tenia ETA de las 7 pm n tiempo a planta y se programo la entrega al 25/09" at bounding box center [1121, 373] width 428 height 31
click at [1102, 375] on input "tenia ETA de las 7 pm n tiempo a planta y se programo la entrega al 25/09" at bounding box center [1121, 373] width 428 height 31
drag, startPoint x: 1034, startPoint y: 370, endPoint x: 1115, endPoint y: 371, distance: 81.0
click at [1115, 371] on input "tenia ETA de las 7 pm n tiempo a planta y se programo la entrega al 25/09" at bounding box center [1121, 373] width 428 height 31
type input "tenia ETA de las 7 pm a planta y ya no se podia recibir y se programo la entreg…"
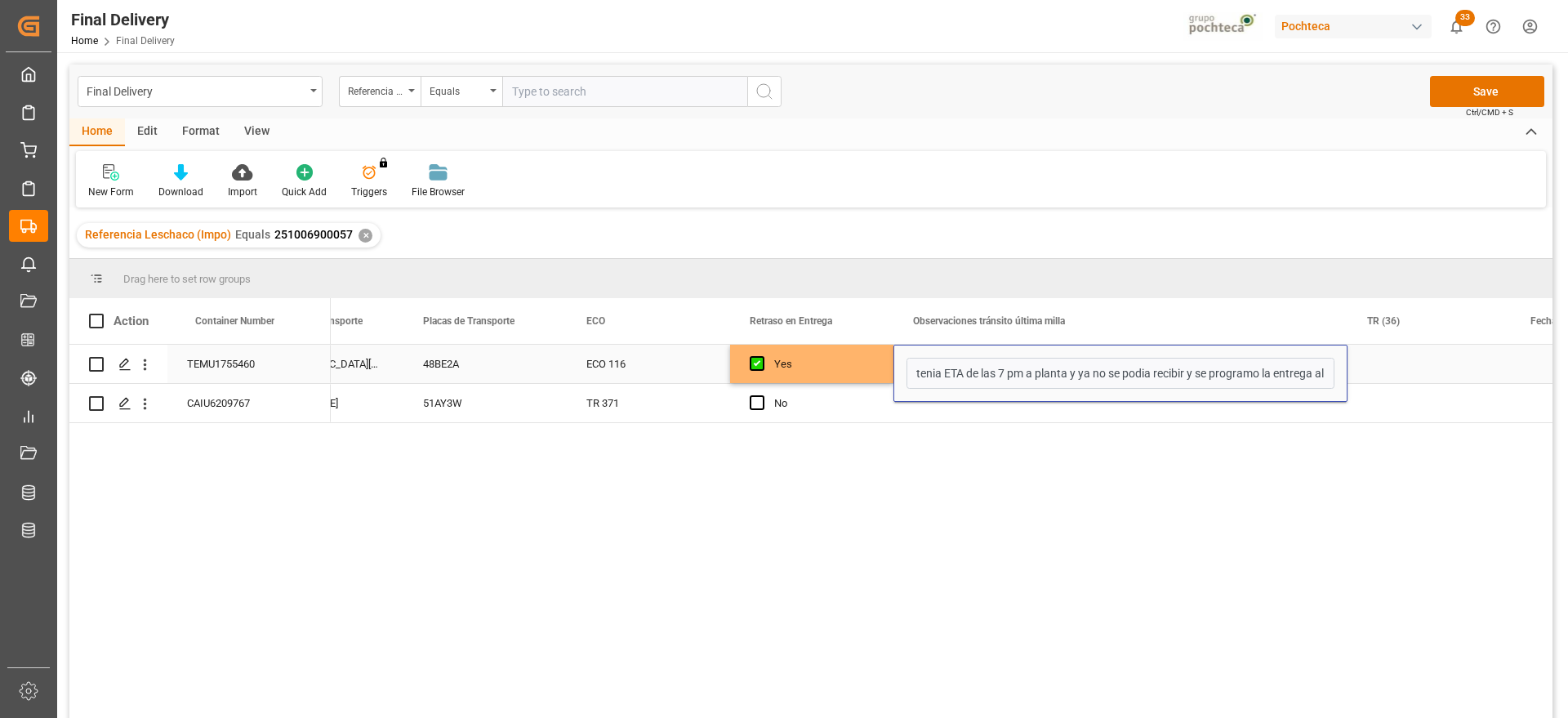
click at [1390, 363] on div "Press SPACE to select this row." at bounding box center [1429, 363] width 163 height 38
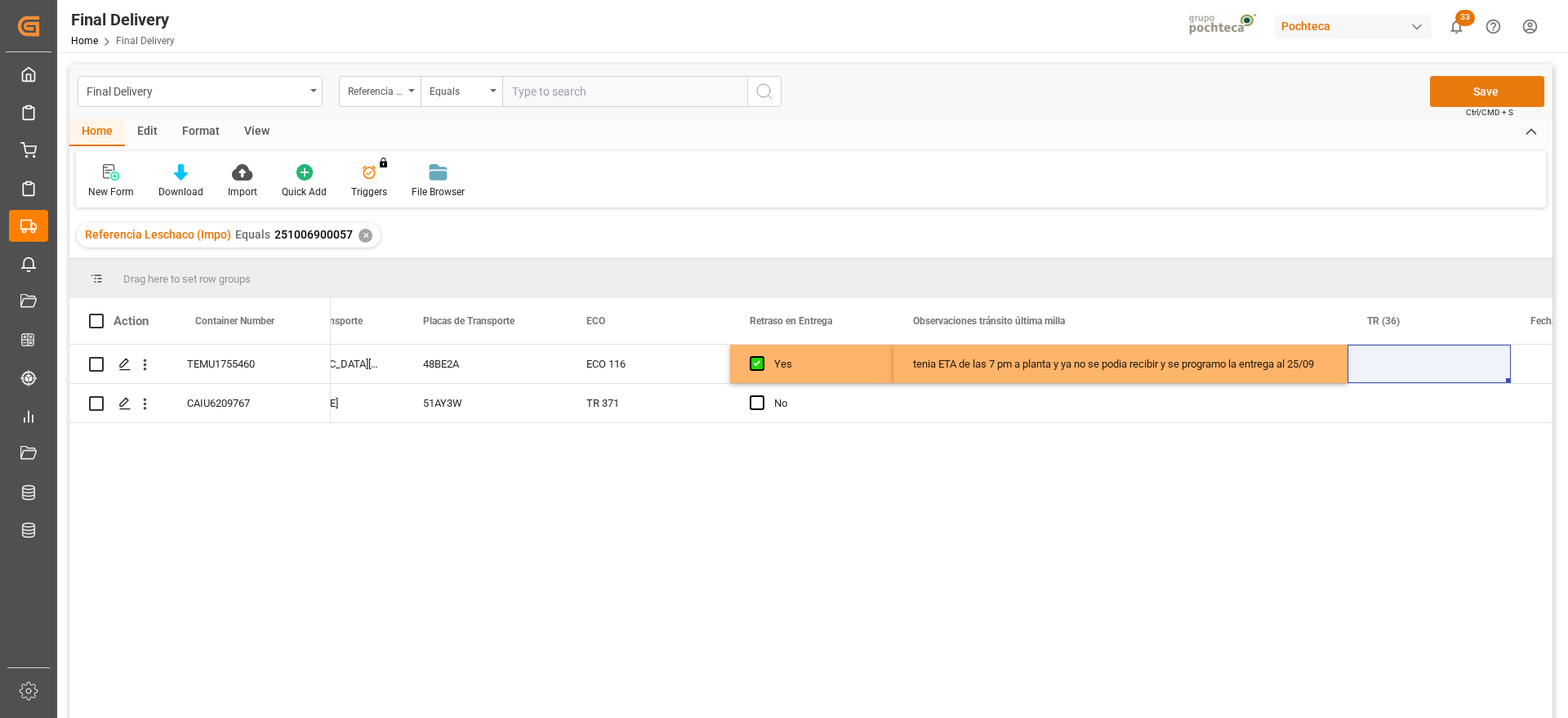
click at [1485, 85] on button "Save" at bounding box center [1487, 91] width 115 height 31
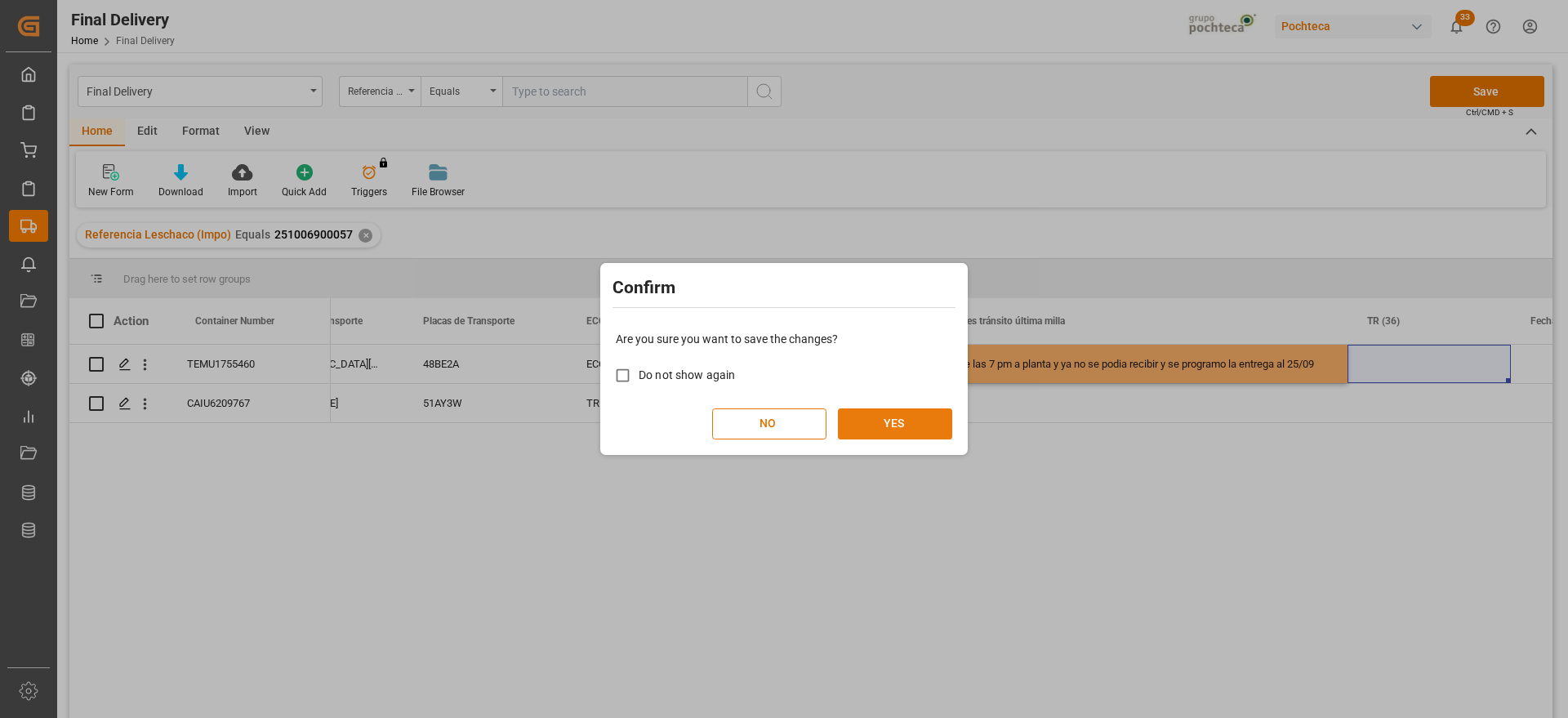
click at [906, 419] on button "YES" at bounding box center [895, 424] width 115 height 31
